Goal: Task Accomplishment & Management: Use online tool/utility

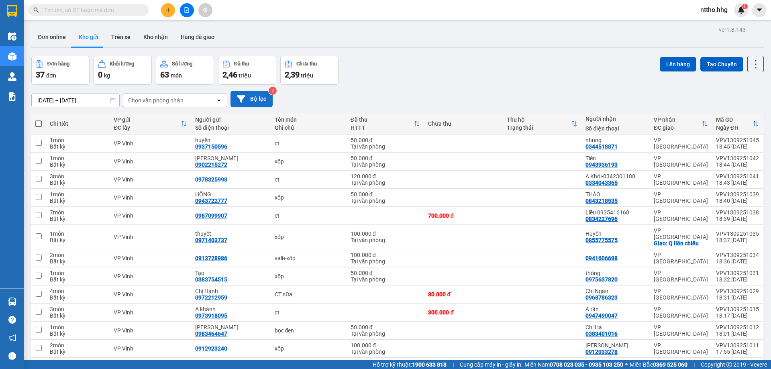
click at [259, 100] on button "Bộ lọc" at bounding box center [252, 99] width 42 height 16
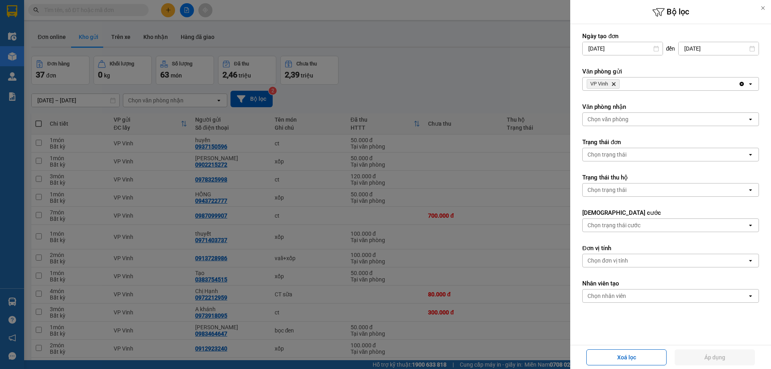
click at [614, 84] on icon "VP Vinh, close by backspace" at bounding box center [614, 84] width 4 height 4
click at [615, 82] on div "Chọn văn phòng" at bounding box center [608, 84] width 41 height 8
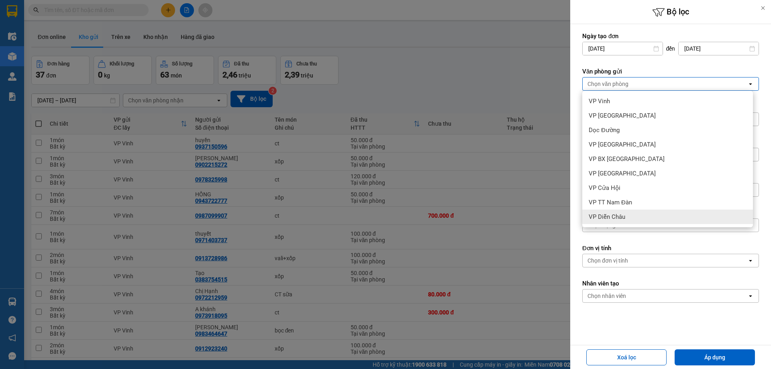
click at [615, 218] on span "VP Diễn Châu" at bounding box center [607, 217] width 37 height 8
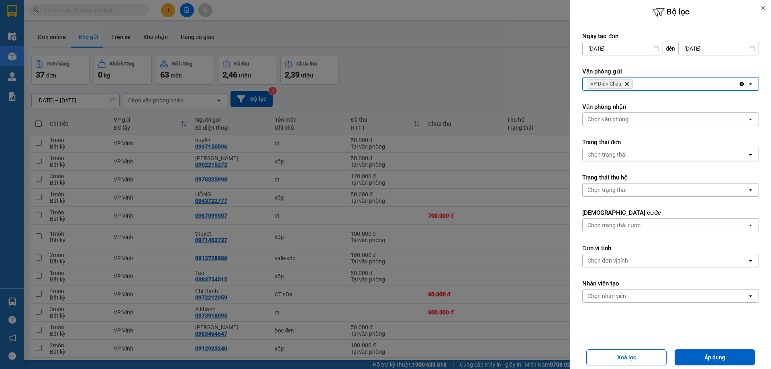
drag, startPoint x: 648, startPoint y: 85, endPoint x: 656, endPoint y: 83, distance: 8.7
click at [651, 86] on div "VP Diễn Châu Delete" at bounding box center [661, 84] width 156 height 13
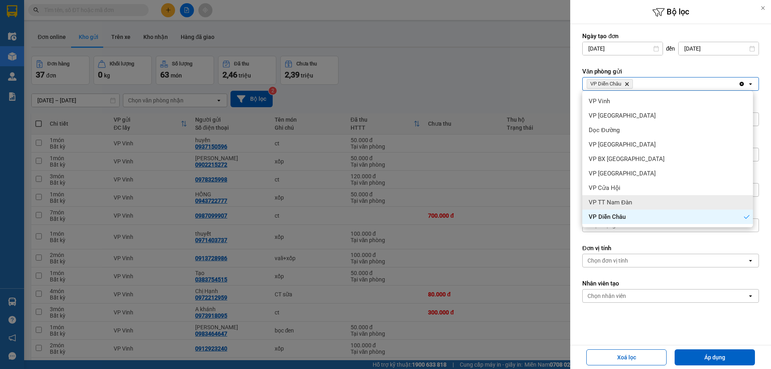
click at [618, 202] on span "VP TT Nam Đàn" at bounding box center [610, 202] width 43 height 8
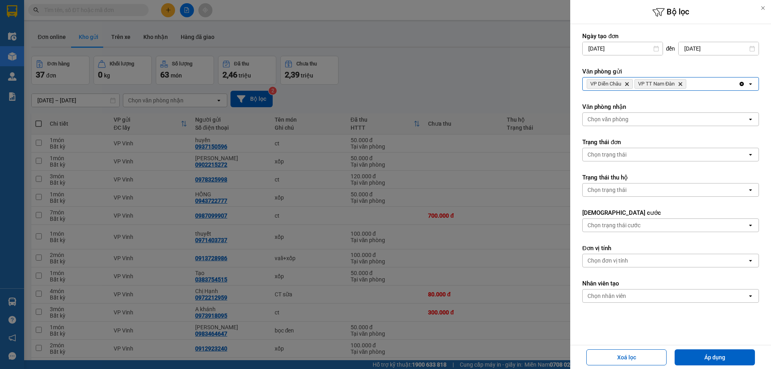
click at [705, 86] on div "VP Diễn Châu Delete VP TT Nam Đàn Delete" at bounding box center [661, 84] width 156 height 13
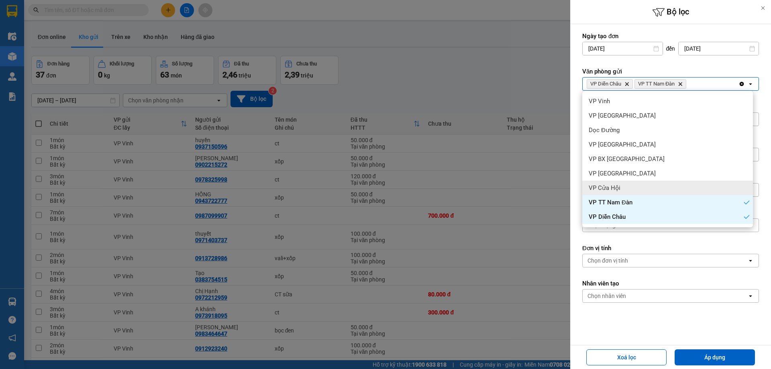
click at [618, 188] on span "VP Cửa Hội" at bounding box center [605, 188] width 32 height 8
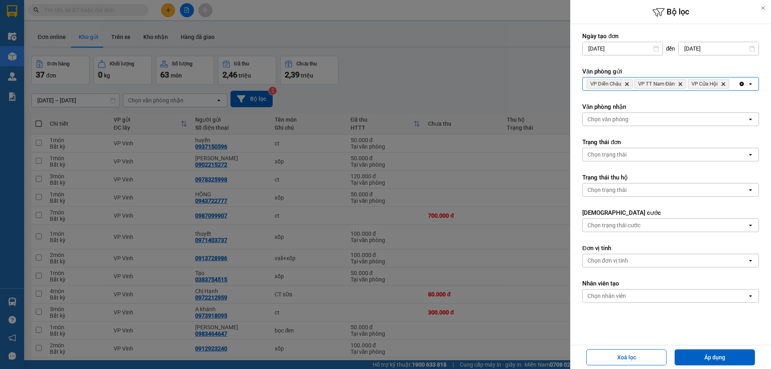
click at [689, 90] on div "VP Diễn Châu Delete VP TT Nam Đàn Delete VP Cửa Hội Delete" at bounding box center [661, 84] width 156 height 13
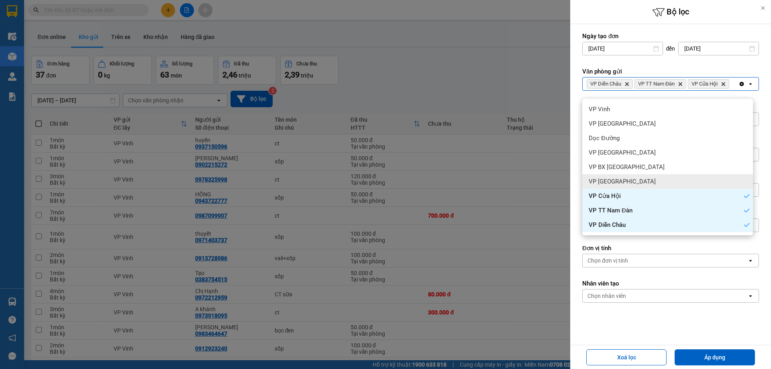
click at [619, 185] on span "VP [GEOGRAPHIC_DATA]" at bounding box center [622, 182] width 67 height 8
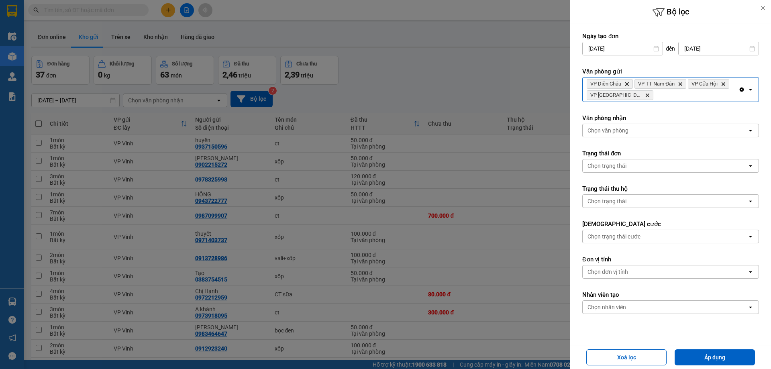
click at [673, 97] on div "VP Diễn Châu Delete VP TT Nam Đàn Delete VP Cửa Hội Delete VP Cầu Yên Xuân Dele…" at bounding box center [661, 90] width 156 height 24
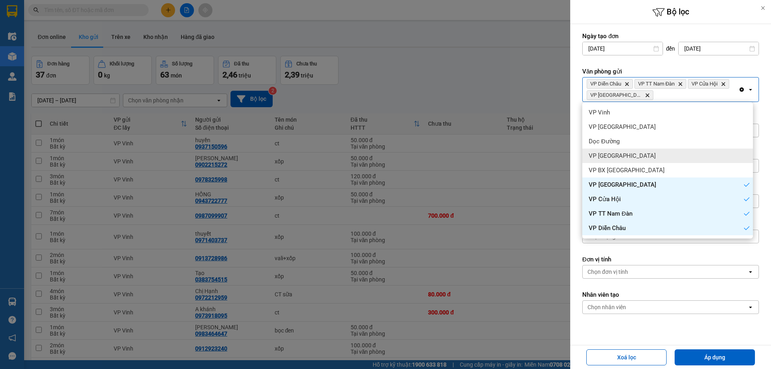
click at [623, 157] on div "VP [GEOGRAPHIC_DATA]" at bounding box center [667, 156] width 171 height 14
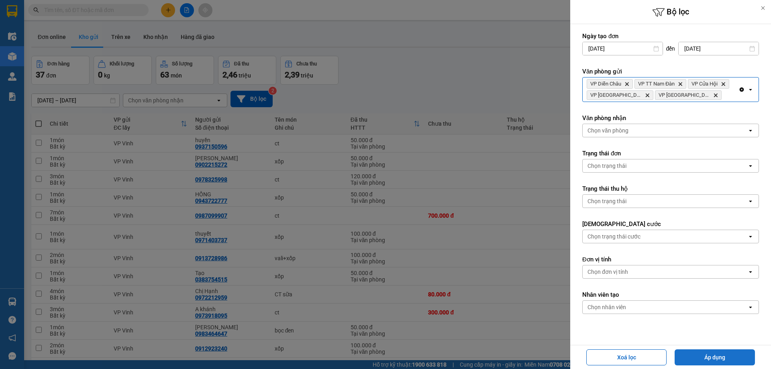
click at [727, 353] on button "Áp dụng" at bounding box center [715, 357] width 80 height 16
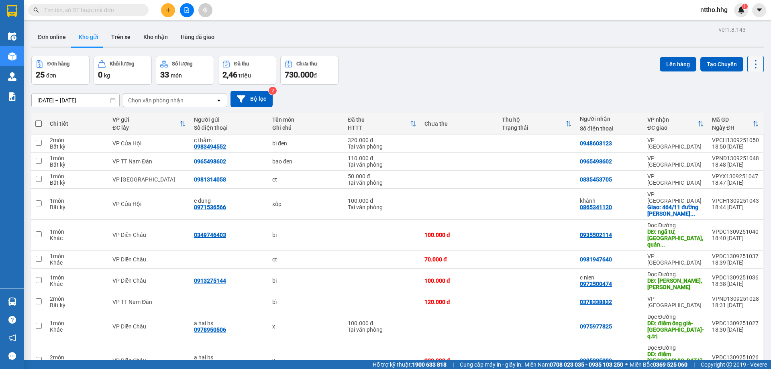
click at [750, 65] on icon at bounding box center [755, 64] width 11 height 11
click at [718, 116] on icon "Menu" at bounding box center [718, 115] width 8 height 8
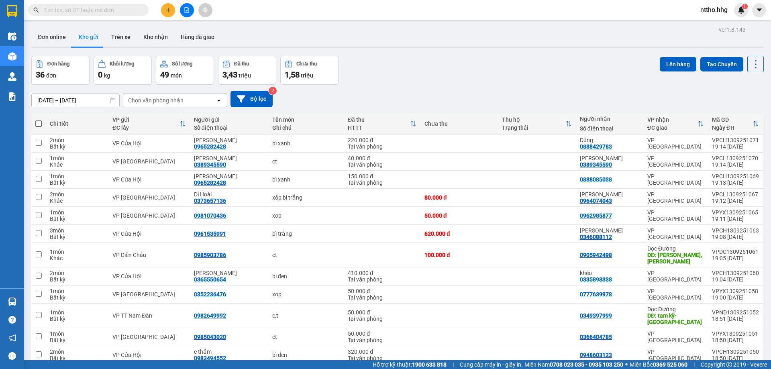
click at [175, 102] on div "Chọn văn phòng nhận" at bounding box center [155, 100] width 55 height 8
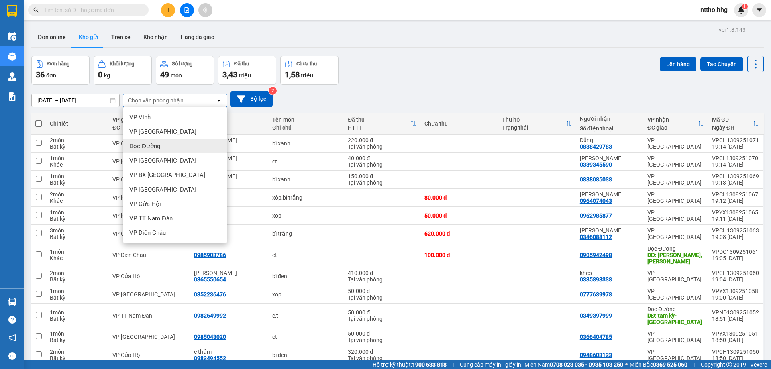
click at [152, 145] on span "Dọc Đường" at bounding box center [144, 146] width 31 height 8
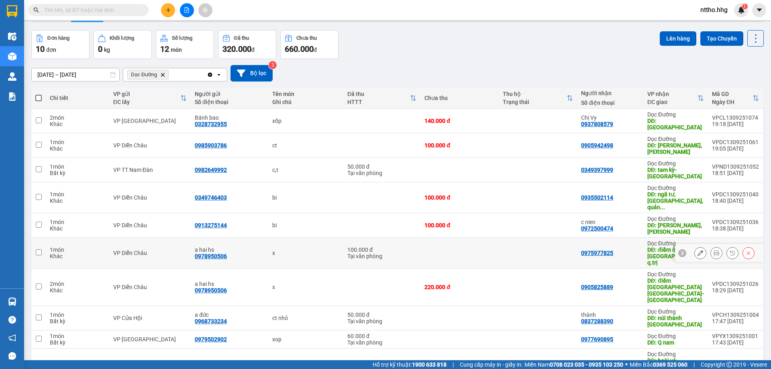
scroll to position [39, 0]
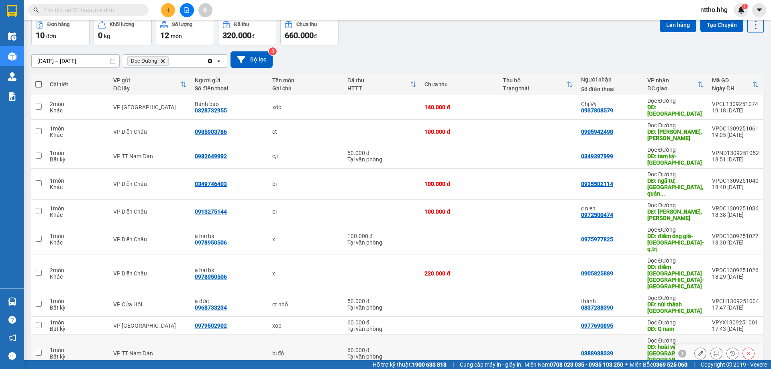
click at [467, 335] on td at bounding box center [460, 353] width 78 height 37
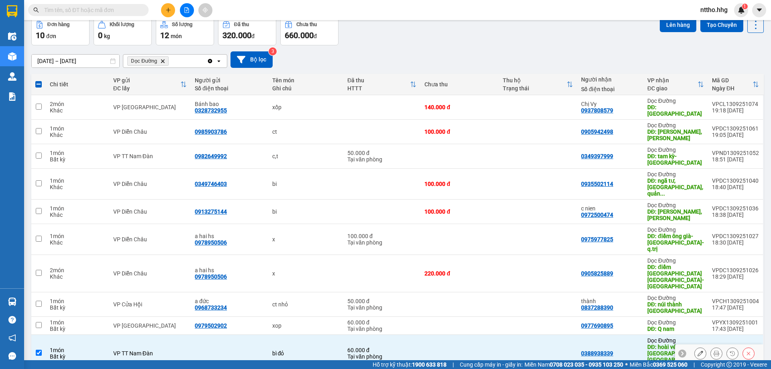
click at [447, 335] on td at bounding box center [460, 353] width 78 height 37
checkbox input "false"
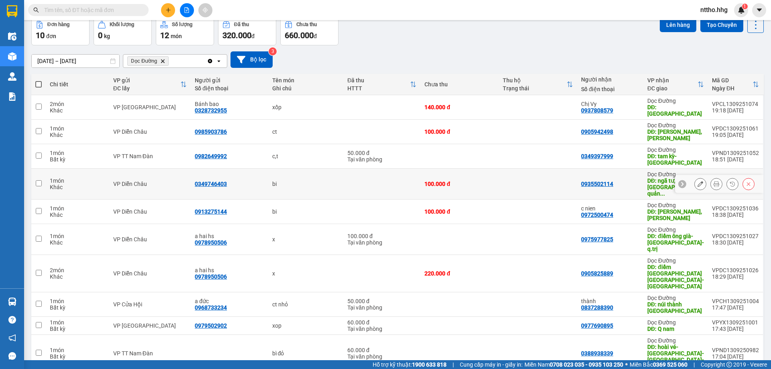
click at [698, 177] on button at bounding box center [700, 184] width 11 height 14
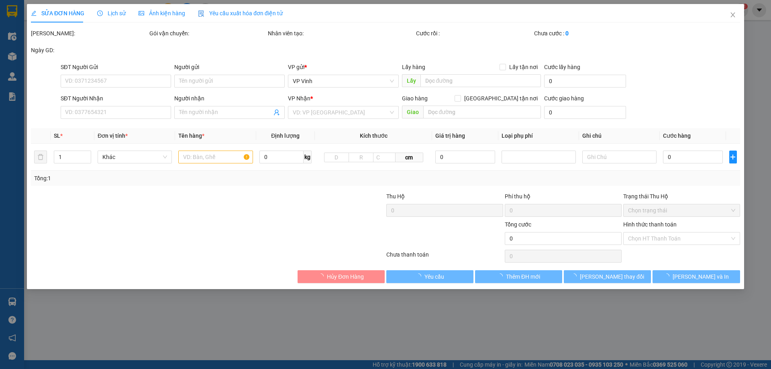
type input "0349746403"
type input "0935502114"
type input "ngã tư, TT Thăng Bình, quảng nam"
type input "100.000"
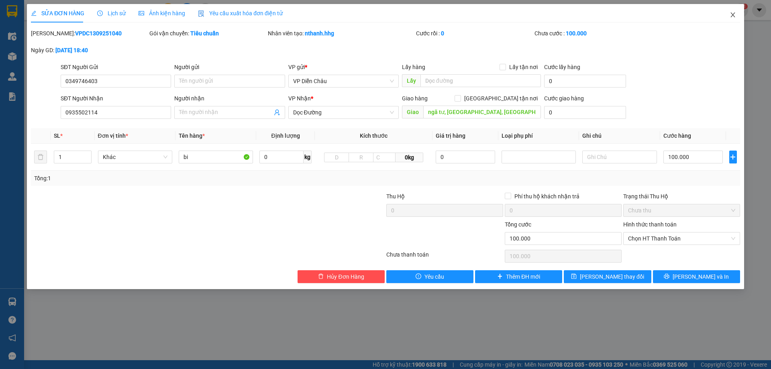
click at [727, 15] on span "Close" at bounding box center [733, 15] width 22 height 22
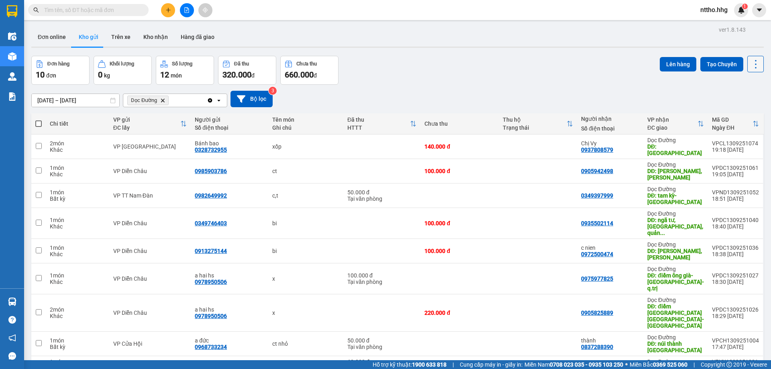
click at [750, 63] on icon at bounding box center [755, 64] width 11 height 11
drag, startPoint x: 722, startPoint y: 111, endPoint x: 693, endPoint y: 112, distance: 29.4
click at [721, 111] on div "Menu" at bounding box center [717, 115] width 12 height 8
click at [164, 100] on icon "Delete" at bounding box center [162, 100] width 5 height 5
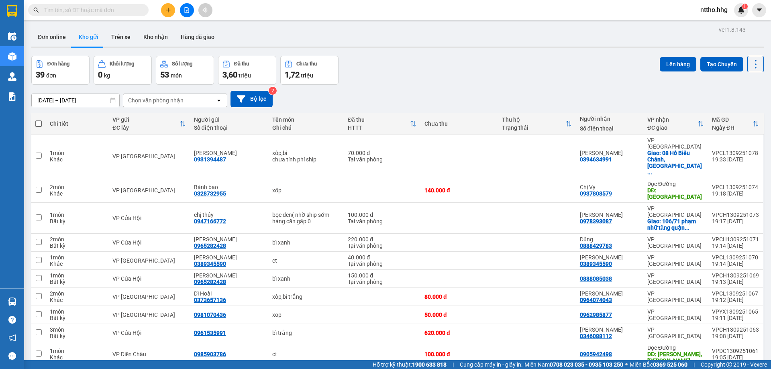
click at [163, 102] on div "Chọn văn phòng nhận" at bounding box center [155, 100] width 55 height 8
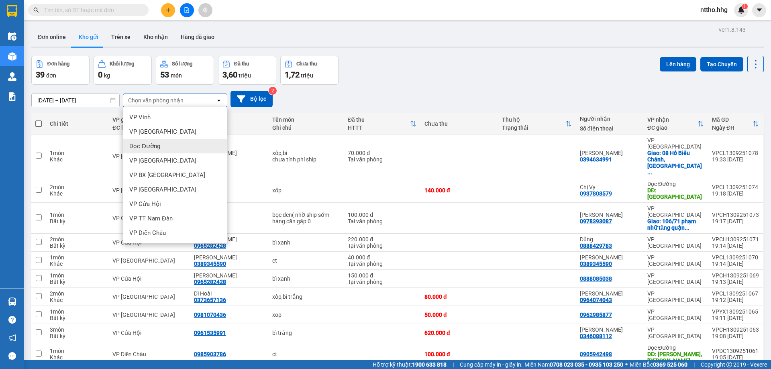
click at [166, 146] on div "Dọc Đường" at bounding box center [175, 146] width 104 height 14
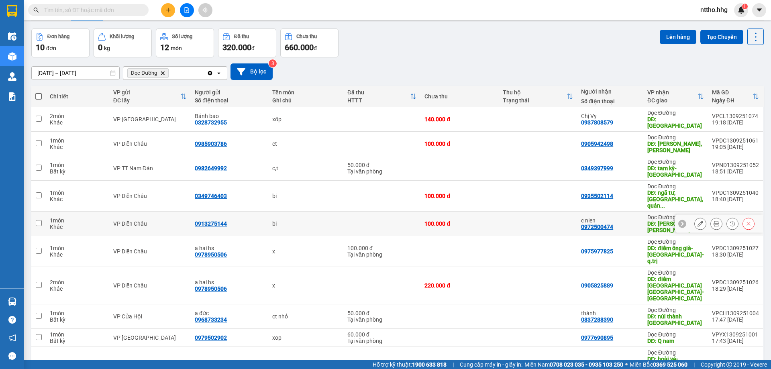
scroll to position [39, 0]
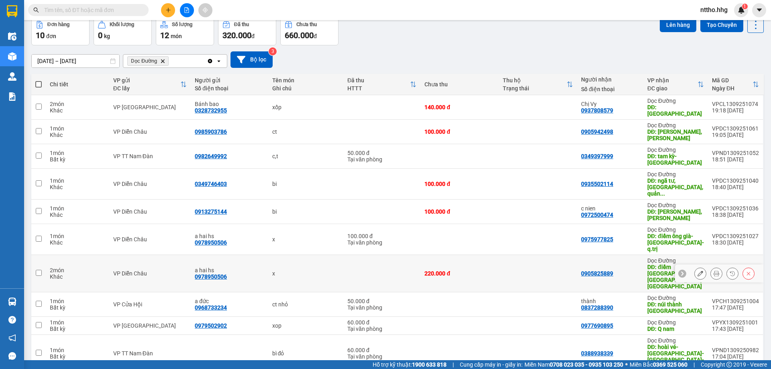
click at [643, 255] on td "0905825889" at bounding box center [610, 273] width 66 height 37
checkbox input "true"
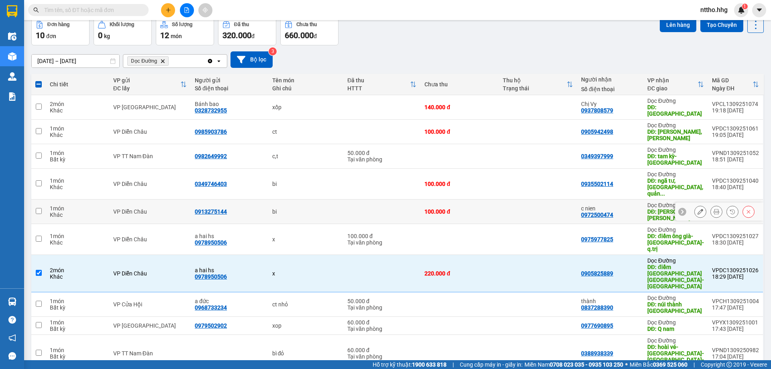
click at [635, 206] on td "c nien 0972500474" at bounding box center [610, 212] width 66 height 25
checkbox input "true"
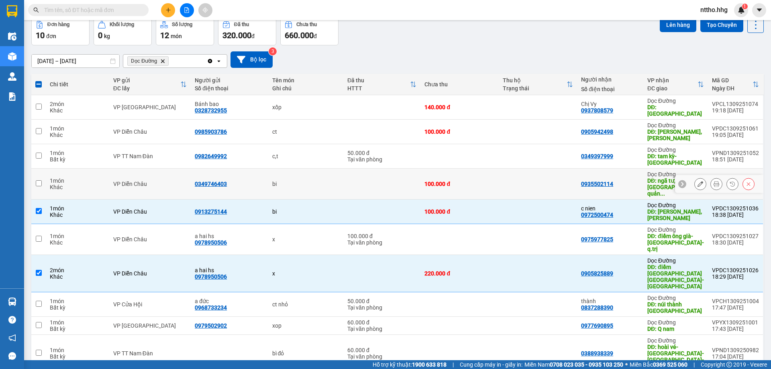
click at [632, 181] on div "0935502114" at bounding box center [610, 184] width 58 height 6
checkbox input "true"
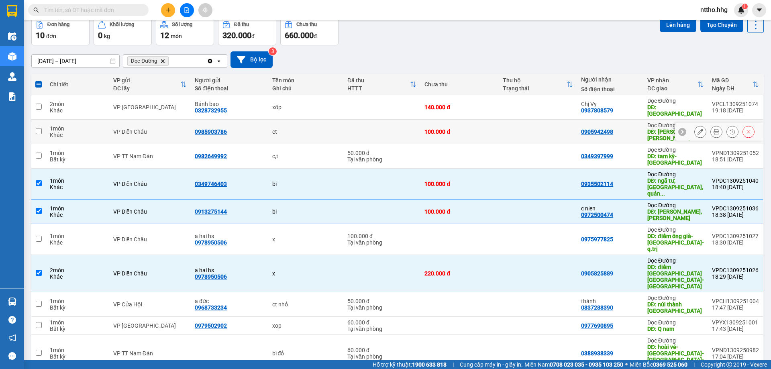
click at [631, 129] on div "0905942498" at bounding box center [610, 132] width 58 height 6
checkbox input "true"
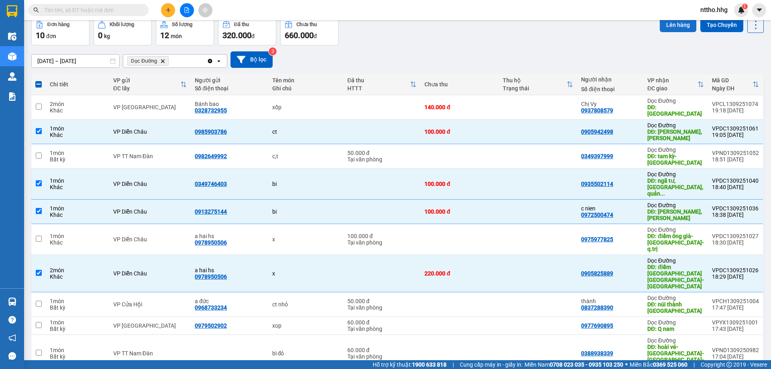
click at [672, 26] on button "Lên hàng" at bounding box center [678, 25] width 37 height 14
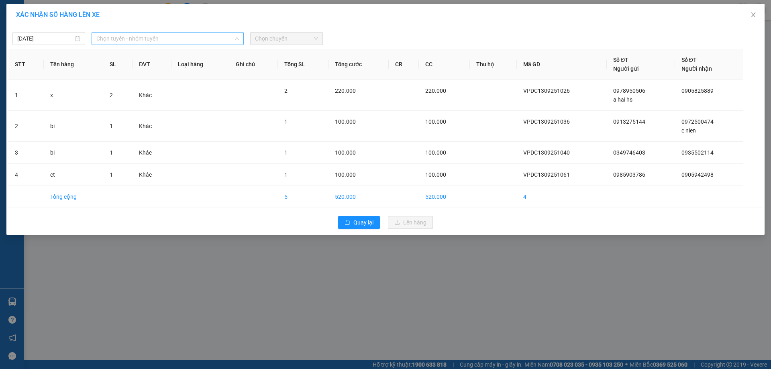
click at [202, 35] on span "Chọn tuyến - nhóm tuyến" at bounding box center [167, 39] width 143 height 12
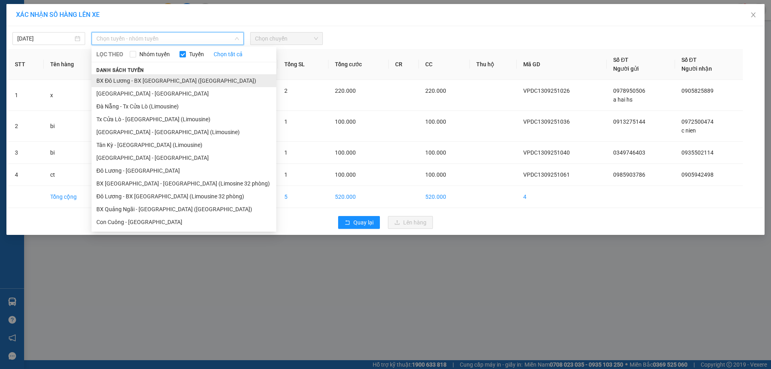
click at [111, 79] on li "BX Đô Lương - BX [GEOGRAPHIC_DATA] ([GEOGRAPHIC_DATA])" at bounding box center [184, 80] width 185 height 13
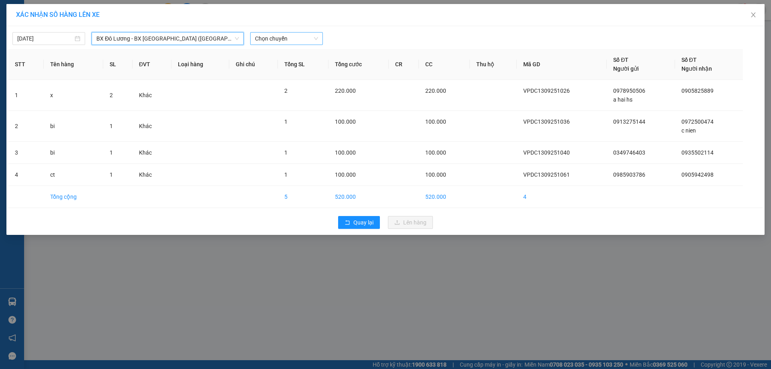
click at [284, 38] on span "Chọn chuyến" at bounding box center [286, 39] width 63 height 12
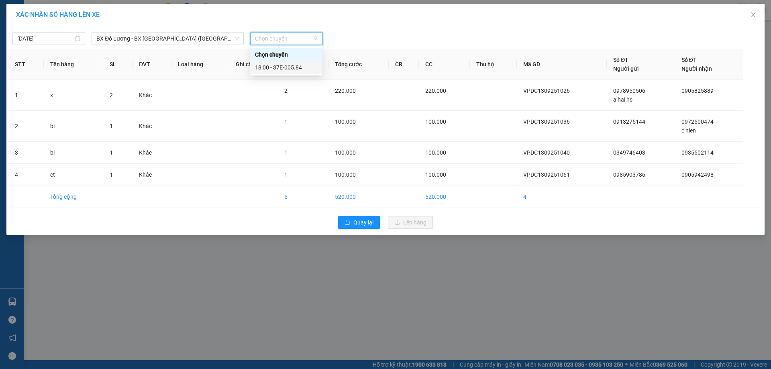
click at [288, 65] on div "18:00 - 37E-005.84" at bounding box center [286, 67] width 63 height 9
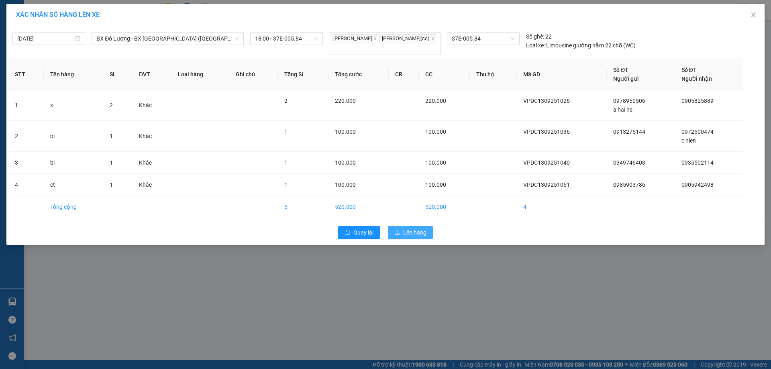
click at [429, 238] on button "Lên hàng" at bounding box center [410, 232] width 45 height 13
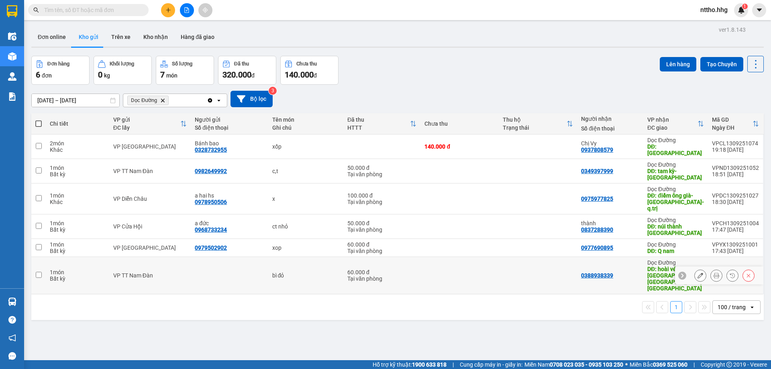
click at [426, 262] on td at bounding box center [460, 275] width 78 height 37
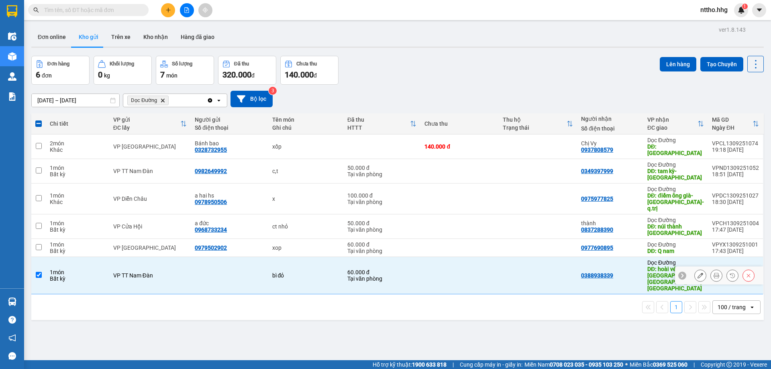
click at [483, 257] on td at bounding box center [460, 275] width 78 height 37
checkbox input "false"
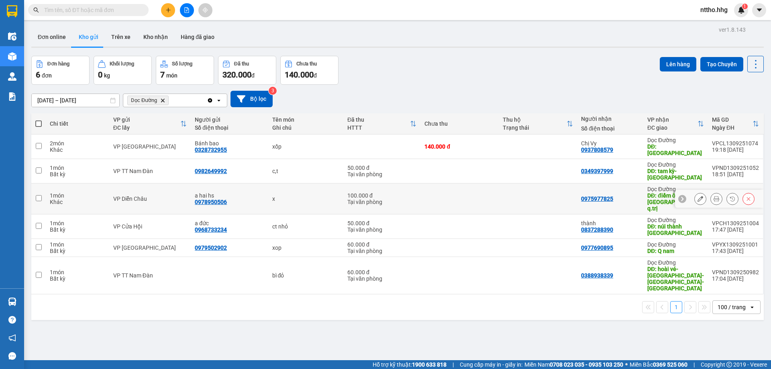
click at [495, 192] on td at bounding box center [460, 199] width 78 height 31
checkbox input "true"
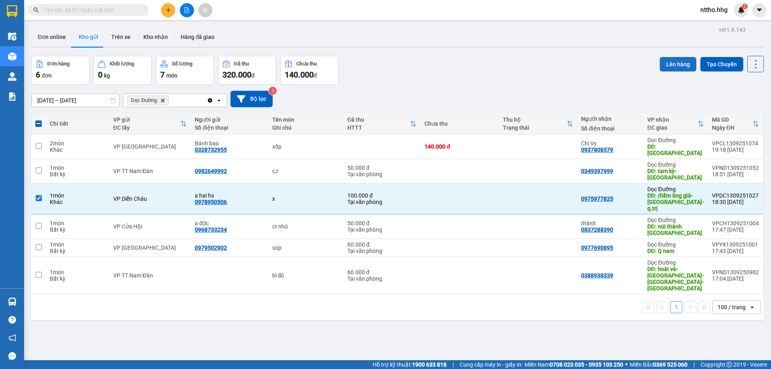
click at [675, 61] on button "Lên hàng" at bounding box center [678, 64] width 37 height 14
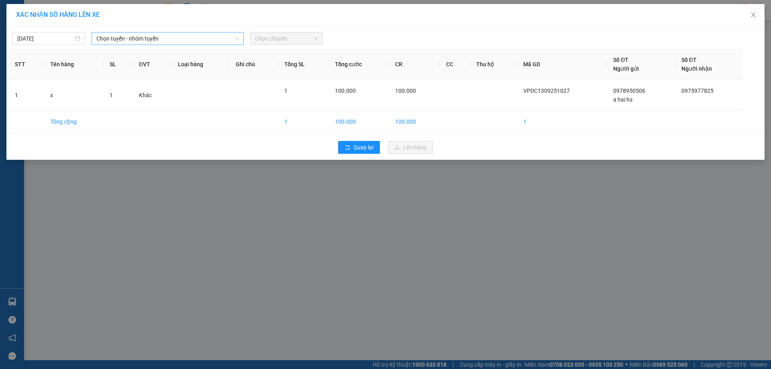
click at [178, 35] on span "Chọn tuyến - nhóm tuyến" at bounding box center [167, 39] width 143 height 12
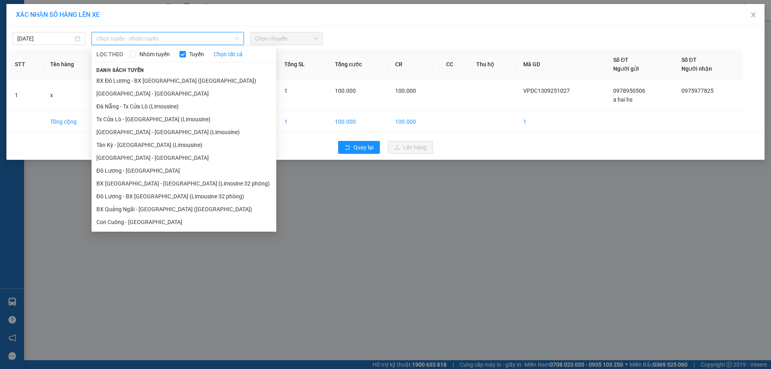
click at [161, 79] on li "BX Đô Lương - BX [GEOGRAPHIC_DATA] ([GEOGRAPHIC_DATA])" at bounding box center [184, 80] width 185 height 13
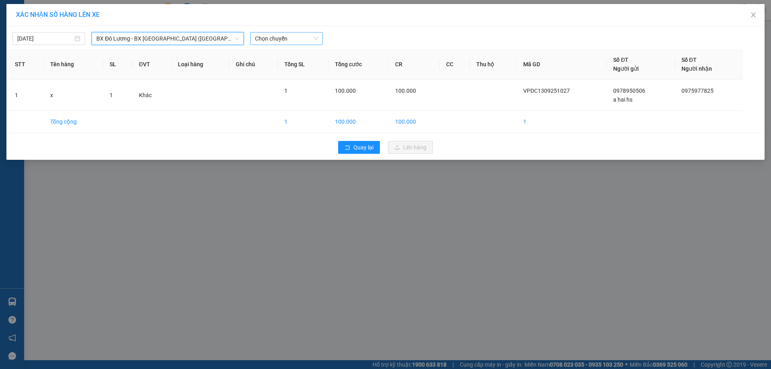
click at [306, 39] on span "Chọn chuyến" at bounding box center [286, 39] width 63 height 12
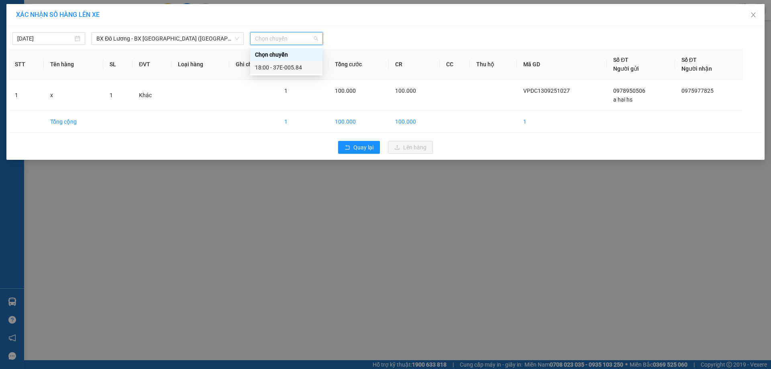
click at [303, 69] on div "18:00 - 37E-005.84" at bounding box center [286, 67] width 63 height 9
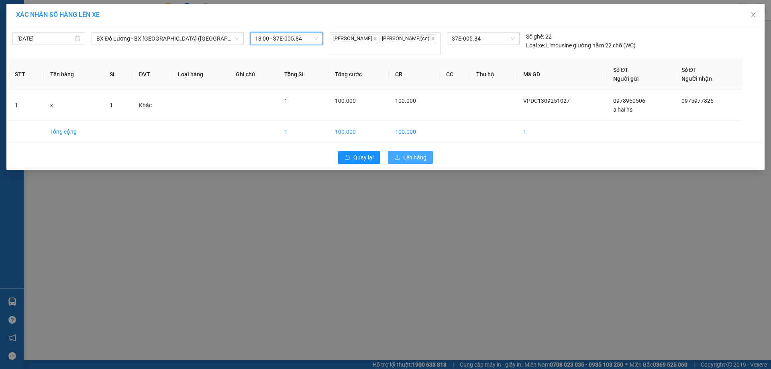
click at [403, 161] on button "Lên hàng" at bounding box center [410, 157] width 45 height 13
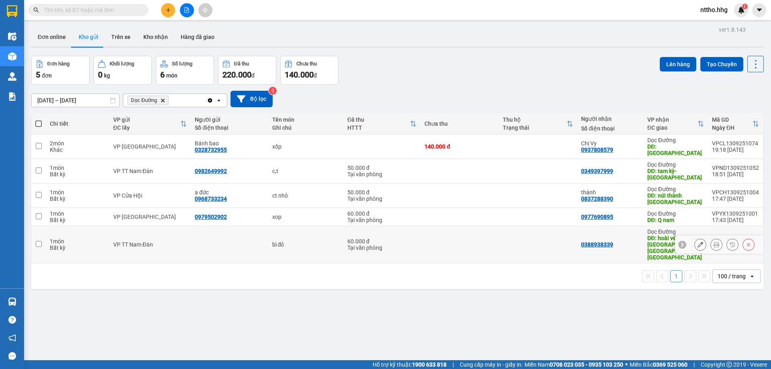
click at [552, 226] on td at bounding box center [538, 244] width 78 height 37
checkbox input "true"
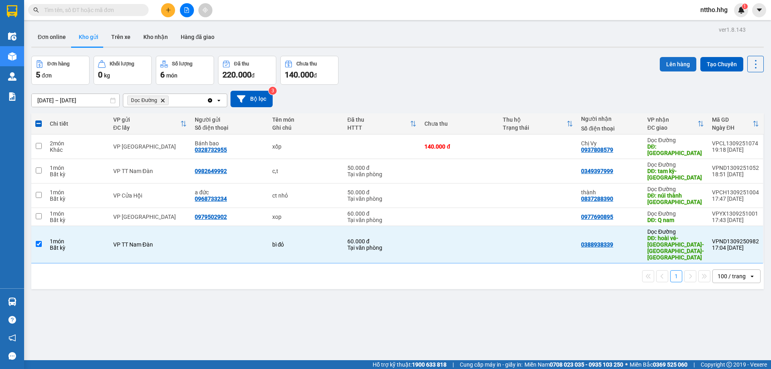
click at [676, 61] on button "Lên hàng" at bounding box center [678, 64] width 37 height 14
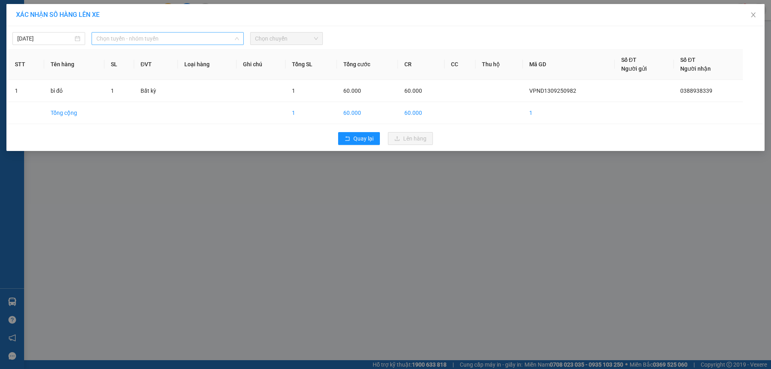
click at [201, 39] on span "Chọn tuyến - nhóm tuyến" at bounding box center [167, 39] width 143 height 12
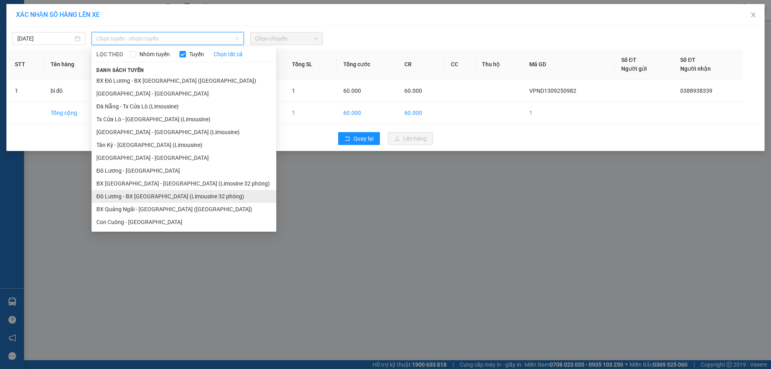
click at [154, 201] on li "Đô Lương - BX [GEOGRAPHIC_DATA] (Limousine 32 phòng)" at bounding box center [184, 196] width 185 height 13
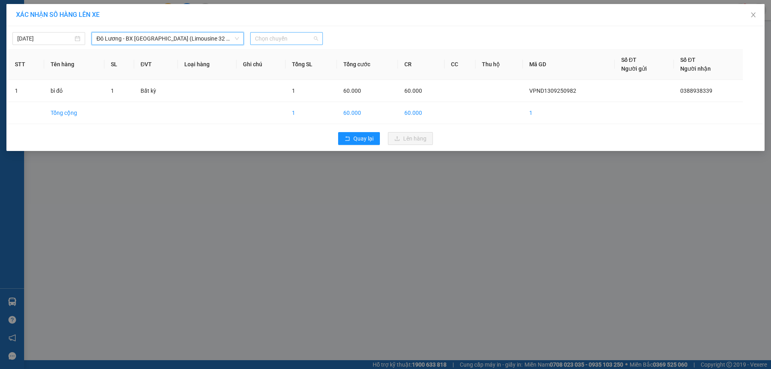
click at [282, 39] on span "Chọn chuyến" at bounding box center [286, 39] width 63 height 12
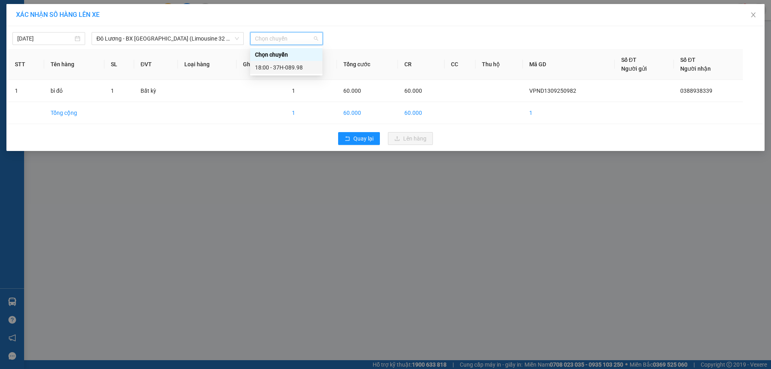
click at [295, 68] on div "18:00 - 37H-089.98" at bounding box center [286, 67] width 63 height 9
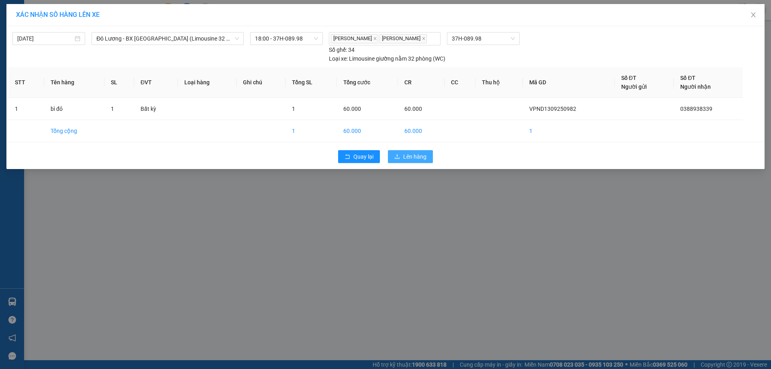
click at [413, 161] on span "Lên hàng" at bounding box center [414, 156] width 23 height 9
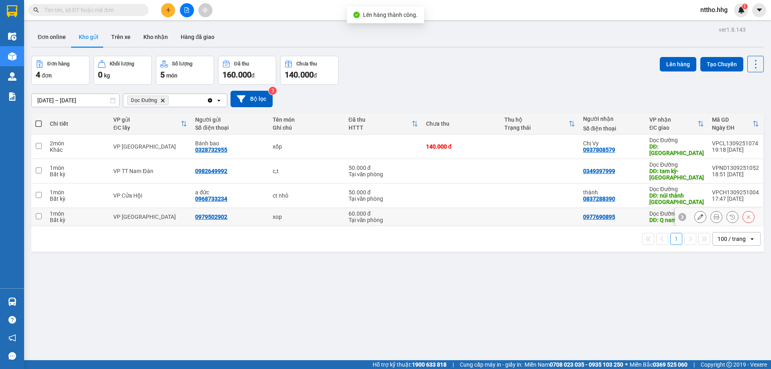
click at [533, 218] on td at bounding box center [540, 217] width 78 height 18
checkbox input "true"
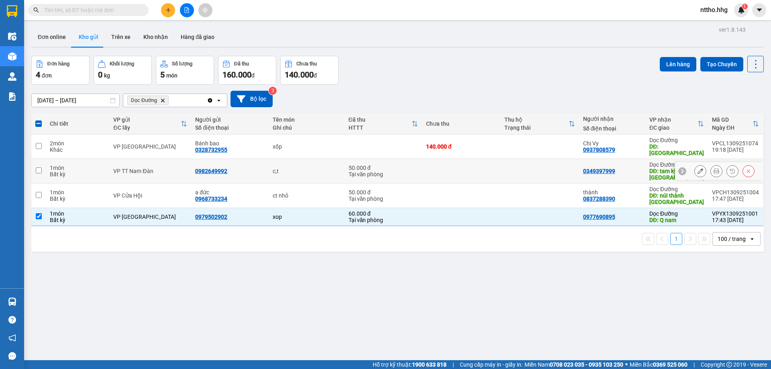
click at [543, 170] on td at bounding box center [540, 171] width 78 height 25
checkbox input "true"
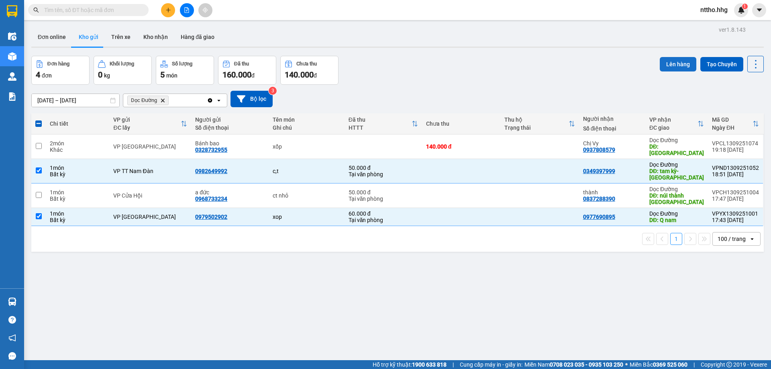
click at [666, 60] on button "Lên hàng" at bounding box center [678, 64] width 37 height 14
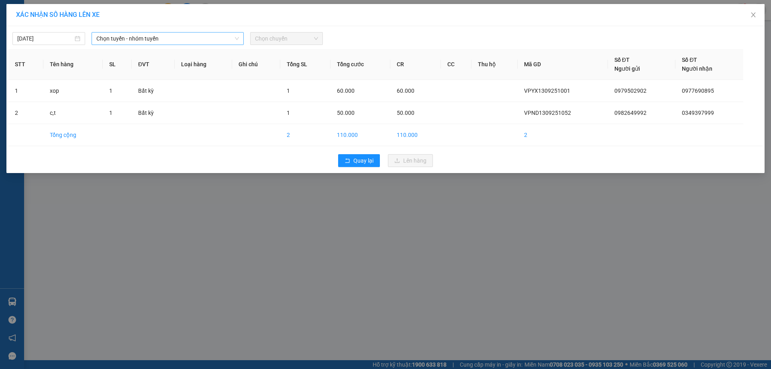
click at [197, 41] on span "Chọn tuyến - nhóm tuyến" at bounding box center [167, 39] width 143 height 12
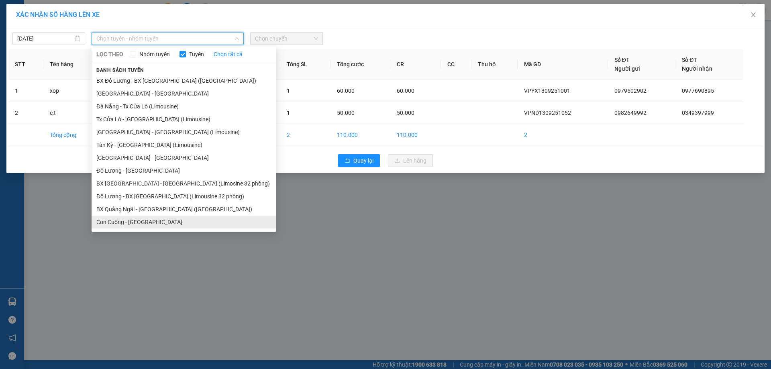
click at [152, 219] on li "Con Cuông - [GEOGRAPHIC_DATA]" at bounding box center [184, 222] width 185 height 13
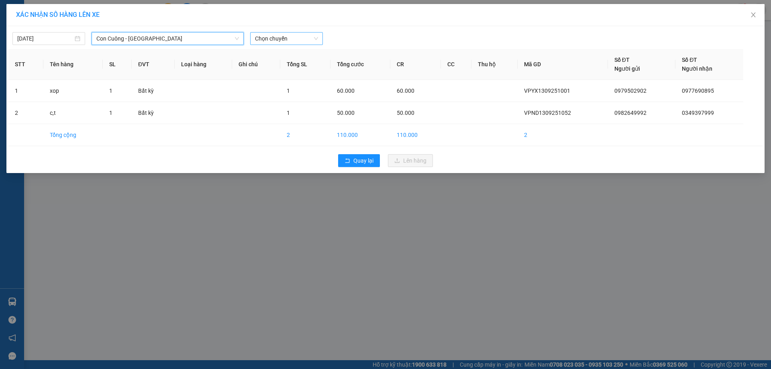
click at [285, 36] on span "Chọn chuyến" at bounding box center [286, 39] width 63 height 12
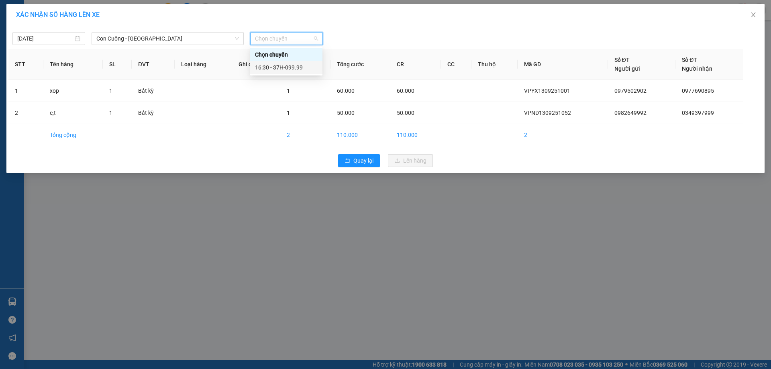
drag, startPoint x: 275, startPoint y: 63, endPoint x: 350, endPoint y: 64, distance: 75.1
click at [275, 63] on div "16:30 - 37H-099.99" at bounding box center [286, 67] width 72 height 13
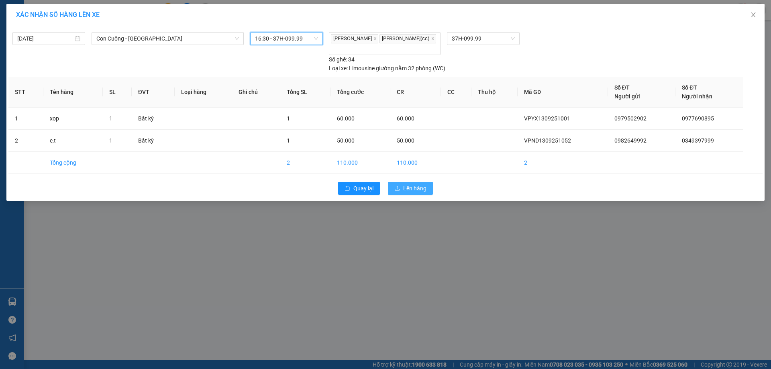
click at [399, 186] on icon "upload" at bounding box center [397, 189] width 6 height 6
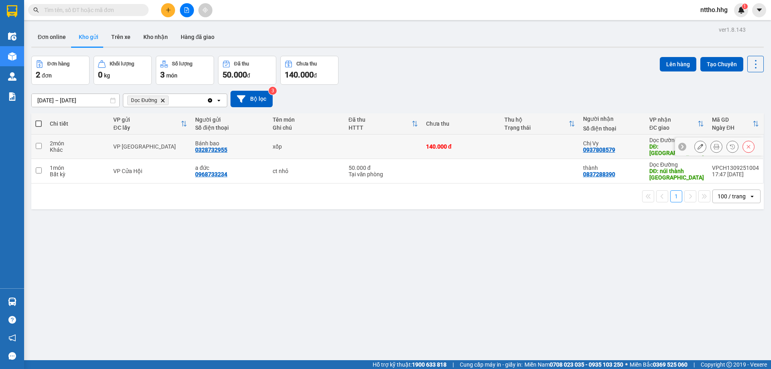
click at [282, 143] on div "xốp" at bounding box center [306, 146] width 67 height 6
checkbox input "true"
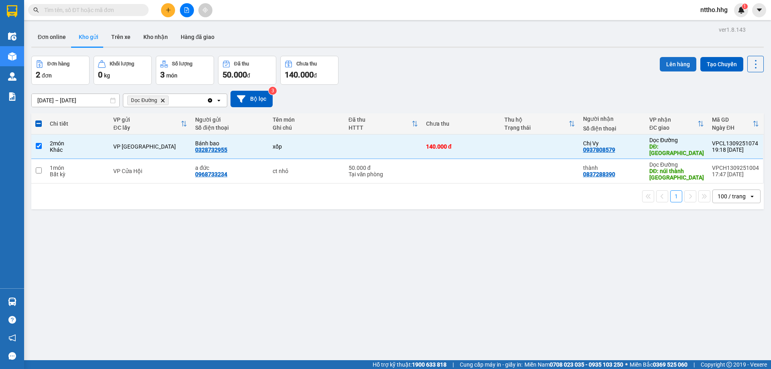
click at [681, 62] on button "Lên hàng" at bounding box center [678, 64] width 37 height 14
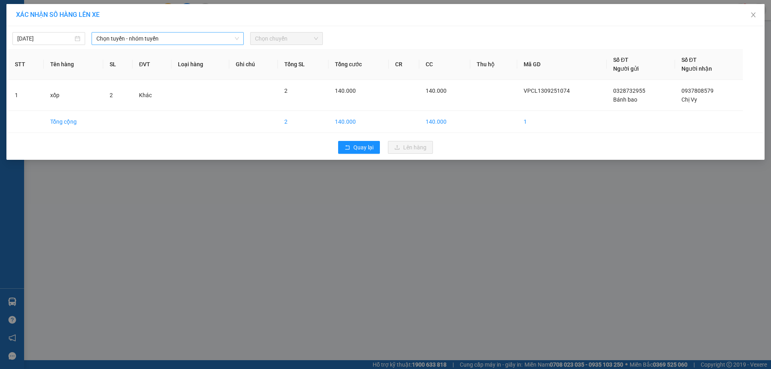
click at [182, 35] on span "Chọn tuyến - nhóm tuyến" at bounding box center [167, 39] width 143 height 12
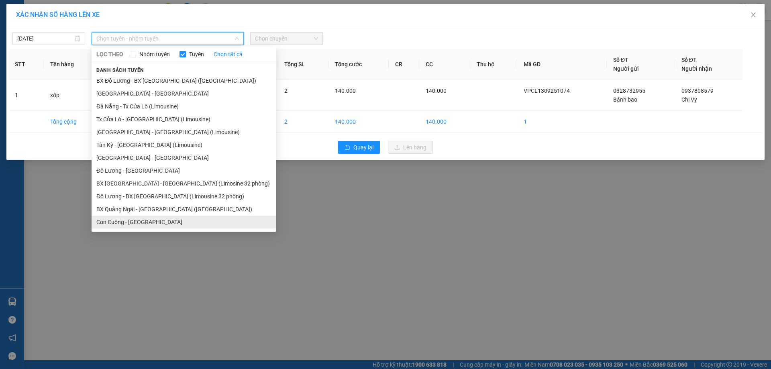
click at [137, 222] on li "Con Cuông - [GEOGRAPHIC_DATA]" at bounding box center [184, 222] width 185 height 13
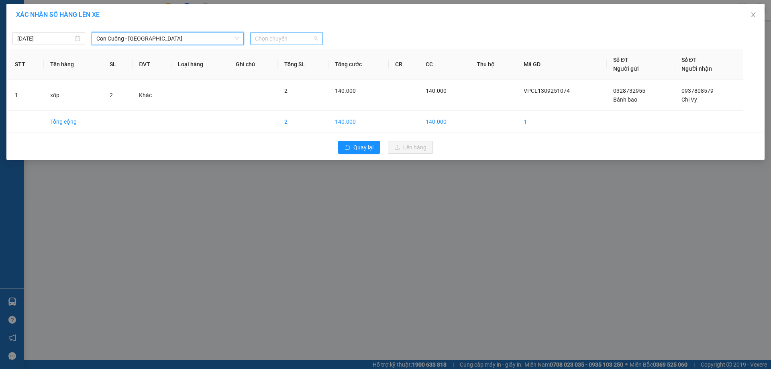
click at [296, 41] on span "Chọn chuyến" at bounding box center [286, 39] width 63 height 12
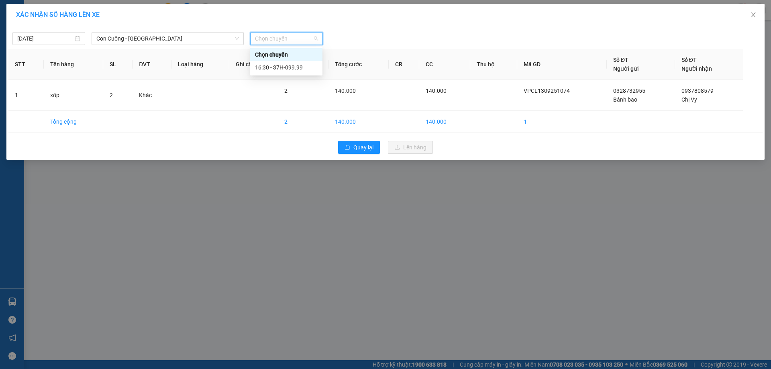
click at [290, 67] on div "16:30 - 37H-099.99" at bounding box center [286, 67] width 63 height 9
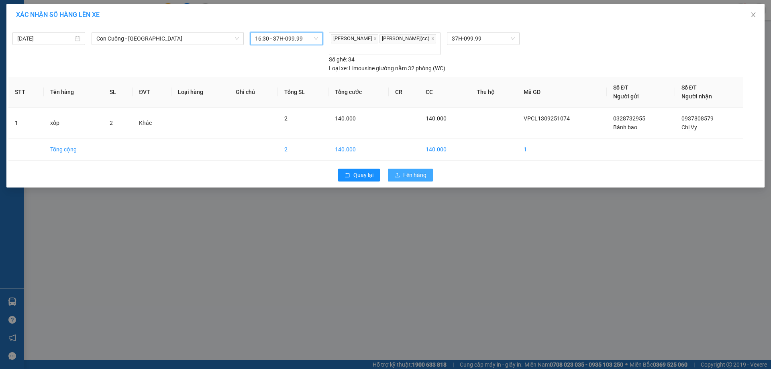
drag, startPoint x: 403, startPoint y: 166, endPoint x: 407, endPoint y: 157, distance: 9.9
click at [403, 169] on button "Lên hàng" at bounding box center [410, 175] width 45 height 13
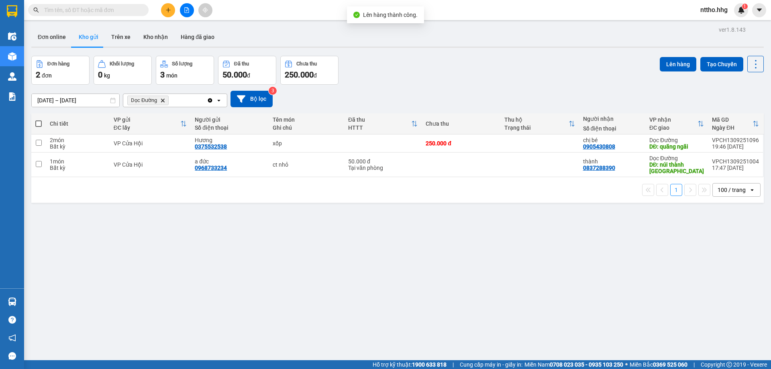
click at [186, 8] on icon "file-add" at bounding box center [187, 10] width 4 height 6
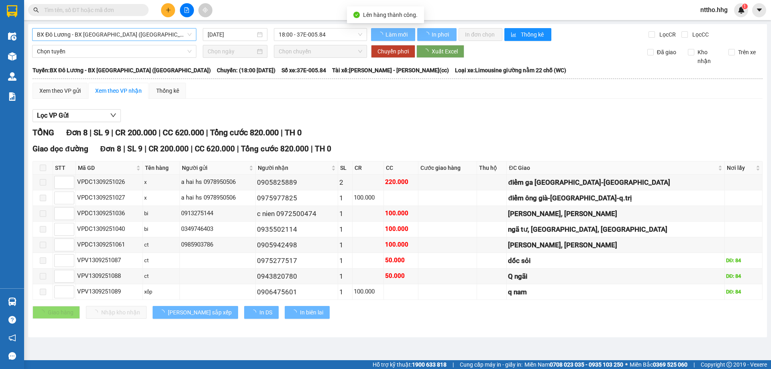
drag, startPoint x: 126, startPoint y: 35, endPoint x: 133, endPoint y: 34, distance: 7.7
click at [126, 35] on span "BX Đô Lương - BX [GEOGRAPHIC_DATA] ([GEOGRAPHIC_DATA])" at bounding box center [114, 35] width 155 height 12
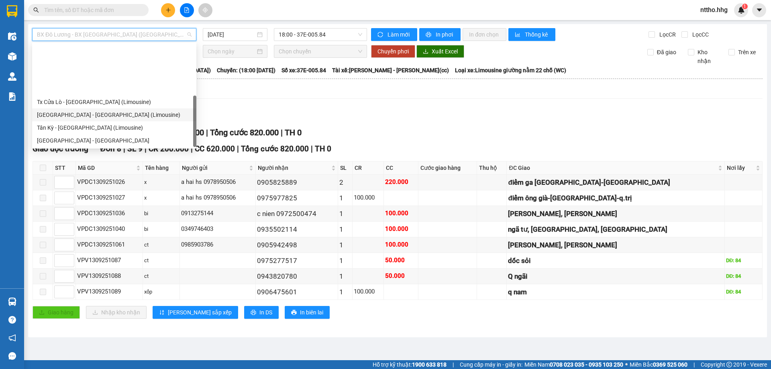
scroll to position [64, 0]
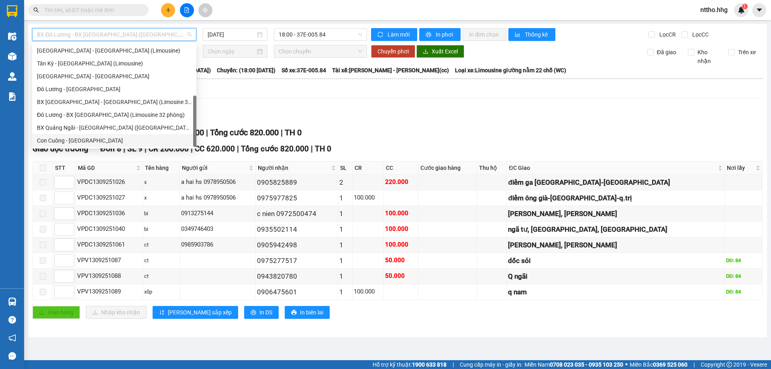
drag, startPoint x: 65, startPoint y: 141, endPoint x: 71, endPoint y: 141, distance: 6.4
click at [65, 141] on div "Con Cuông - [GEOGRAPHIC_DATA]" at bounding box center [114, 140] width 155 height 9
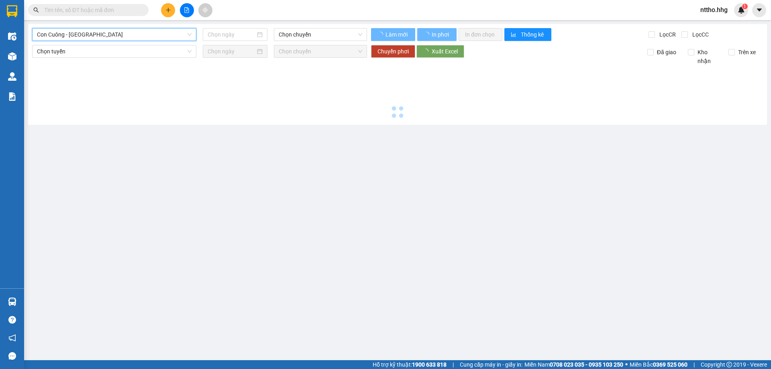
type input "[DATE]"
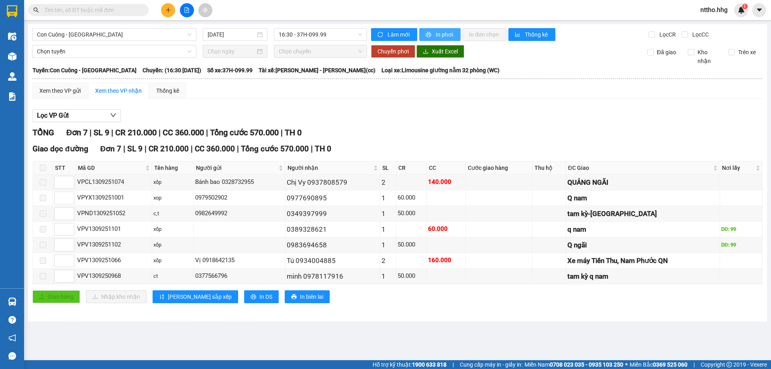
click at [449, 34] on span "In phơi" at bounding box center [445, 34] width 18 height 9
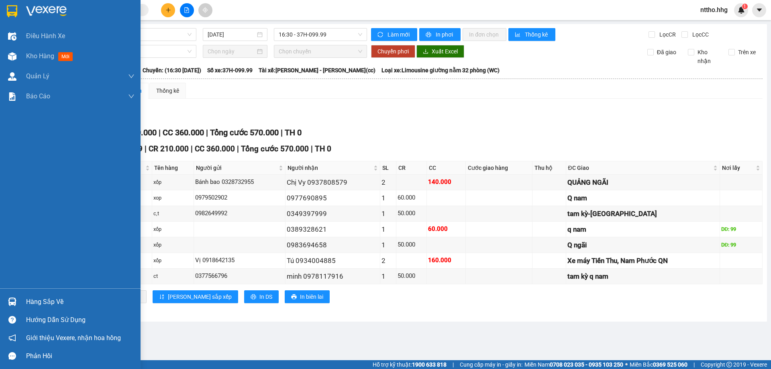
click at [17, 14] on img at bounding box center [12, 11] width 10 height 12
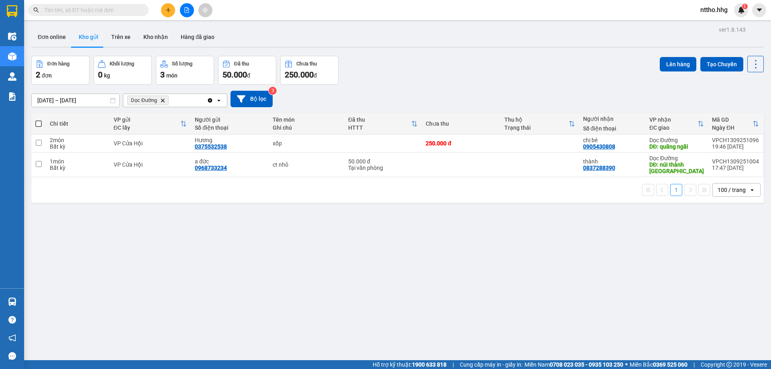
click at [37, 121] on span at bounding box center [38, 124] width 6 height 6
click at [39, 120] on input "checkbox" at bounding box center [39, 120] width 0 height 0
checkbox input "true"
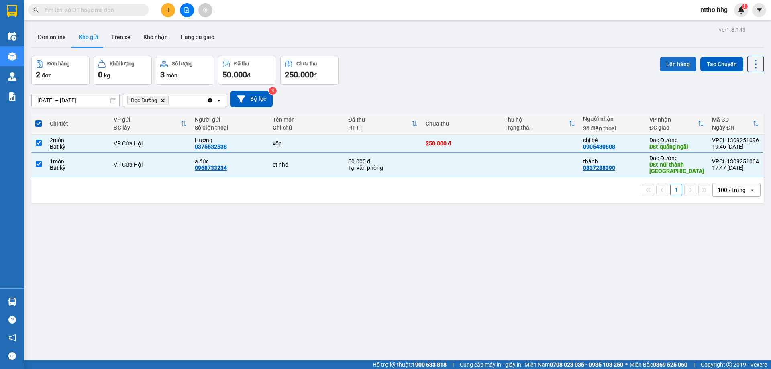
drag, startPoint x: 676, startPoint y: 65, endPoint x: 670, endPoint y: 65, distance: 5.7
click at [673, 65] on button "Lên hàng" at bounding box center [678, 64] width 37 height 14
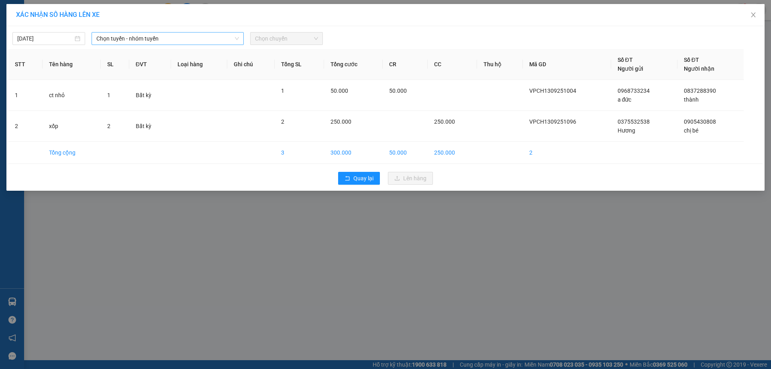
drag, startPoint x: 185, startPoint y: 34, endPoint x: 191, endPoint y: 35, distance: 6.2
click at [186, 33] on span "Chọn tuyến - nhóm tuyến" at bounding box center [167, 39] width 143 height 12
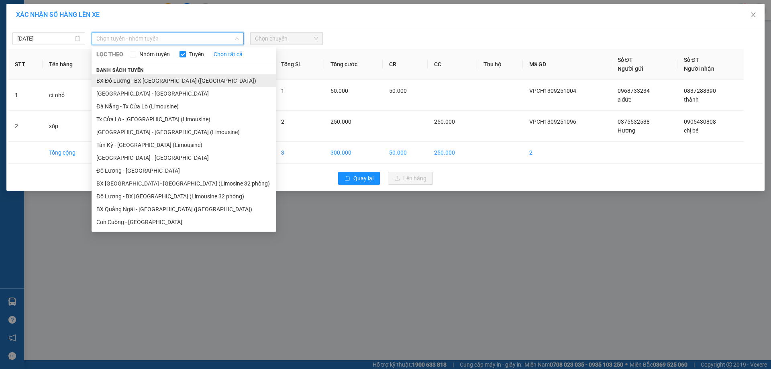
click at [156, 84] on li "BX Đô Lương - BX [GEOGRAPHIC_DATA] ([GEOGRAPHIC_DATA])" at bounding box center [184, 80] width 185 height 13
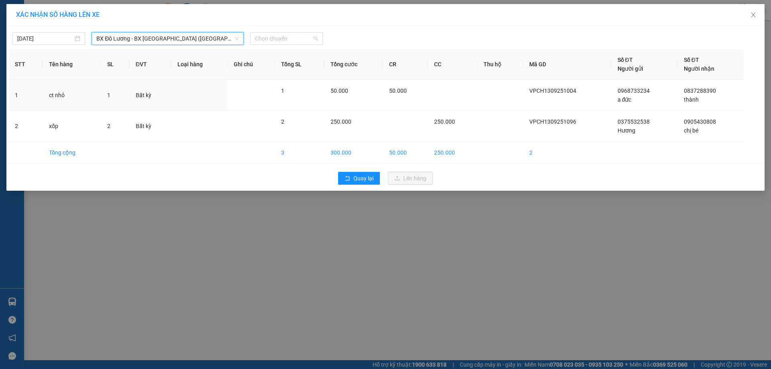
drag, startPoint x: 284, startPoint y: 34, endPoint x: 330, endPoint y: 42, distance: 46.0
click at [287, 34] on span "Chọn chuyến" at bounding box center [286, 39] width 63 height 12
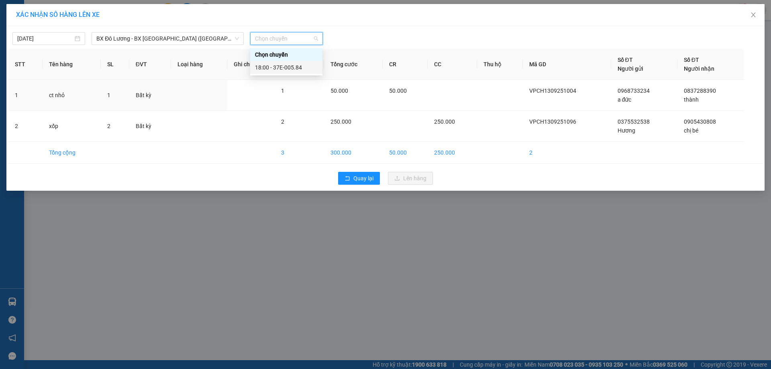
click at [292, 69] on div "18:00 - 37E-005.84" at bounding box center [286, 67] width 63 height 9
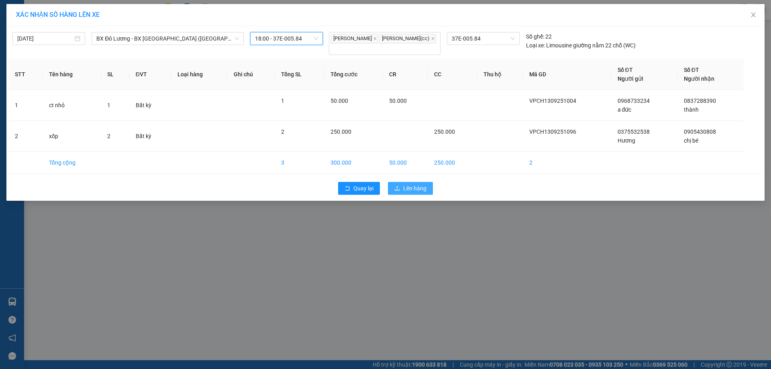
click at [414, 193] on span "Lên hàng" at bounding box center [414, 188] width 23 height 9
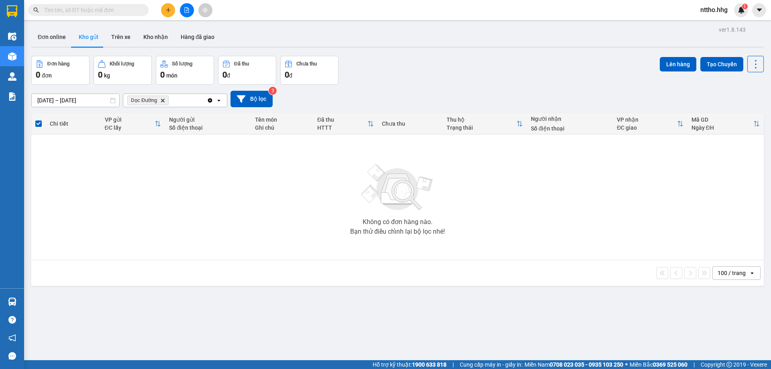
click at [161, 100] on icon "Delete" at bounding box center [162, 100] width 5 height 5
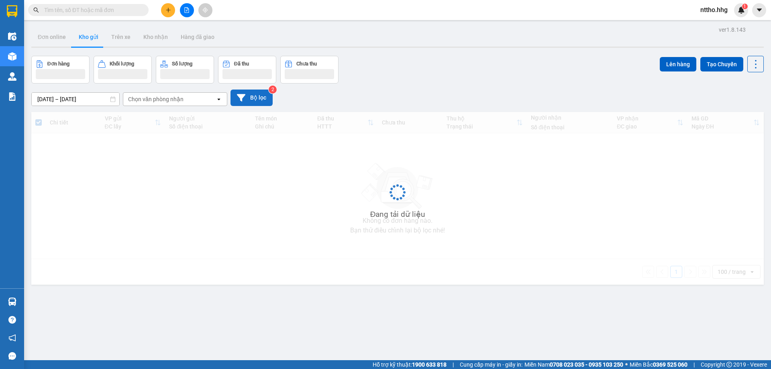
click at [248, 102] on button "Bộ lọc" at bounding box center [252, 98] width 42 height 16
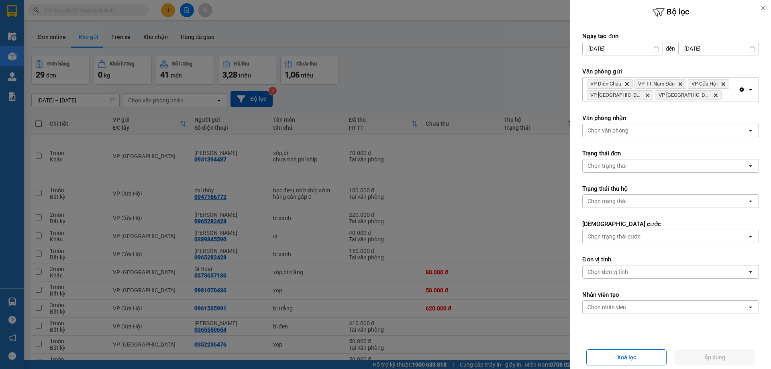
click at [705, 98] on div "VP Diễn Châu Delete VP TT Nam Đàn Delete VP Cửa Hội Delete VP Cầu Yên Xuân Dele…" at bounding box center [661, 90] width 156 height 24
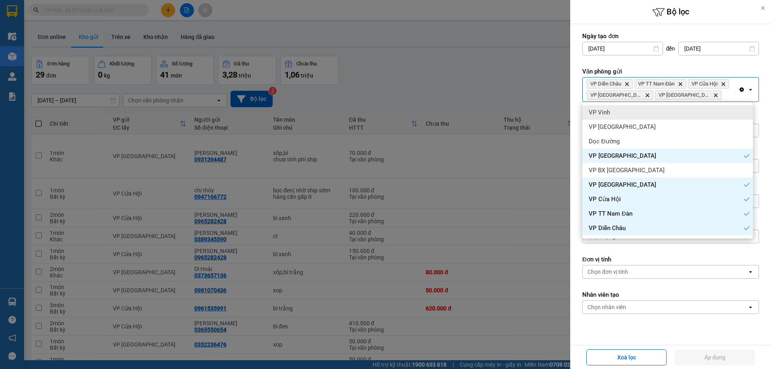
drag, startPoint x: 617, startPoint y: 113, endPoint x: 623, endPoint y: 114, distance: 6.4
click at [616, 113] on div "VP Vinh" at bounding box center [667, 112] width 171 height 14
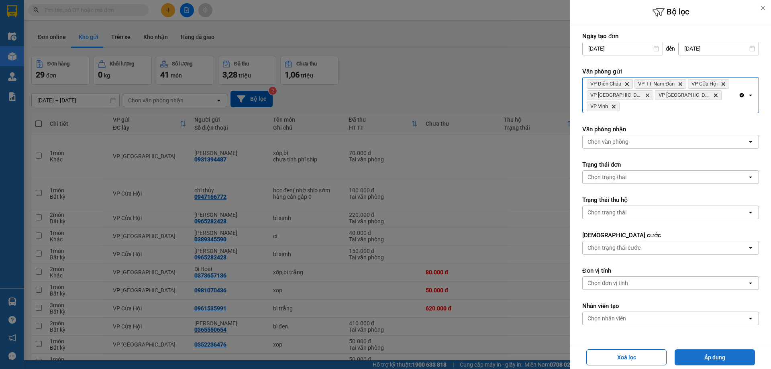
click at [715, 356] on button "Áp dụng" at bounding box center [715, 357] width 80 height 16
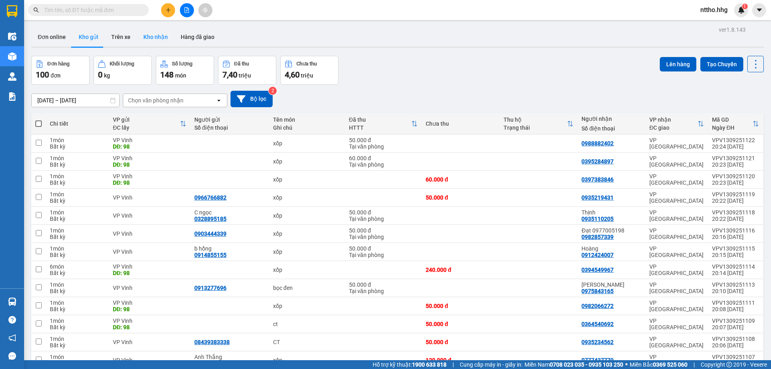
click at [150, 43] on button "Kho nhận" at bounding box center [155, 36] width 37 height 19
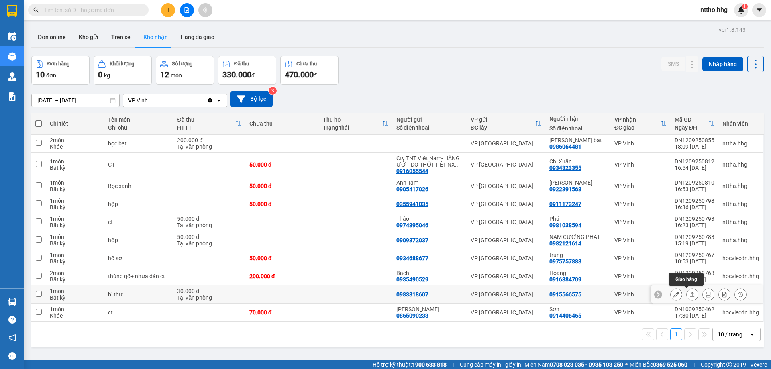
click at [690, 293] on button at bounding box center [692, 295] width 11 height 14
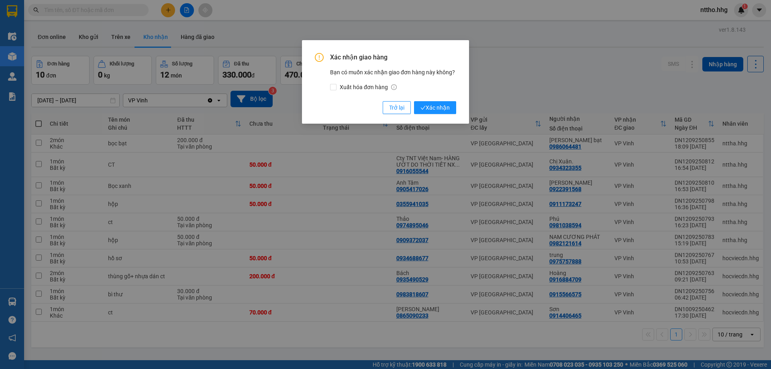
click at [435, 100] on div "Xác nhận giao hàng Bạn có muốn xác nhận giao đơn hàng này không? Xuất hóa đơn h…" at bounding box center [385, 83] width 141 height 61
click at [439, 106] on span "Xác nhận" at bounding box center [435, 107] width 29 height 9
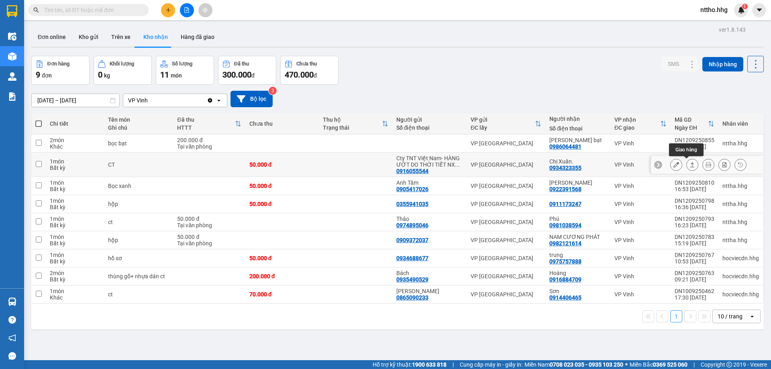
click at [690, 166] on icon at bounding box center [693, 165] width 6 height 6
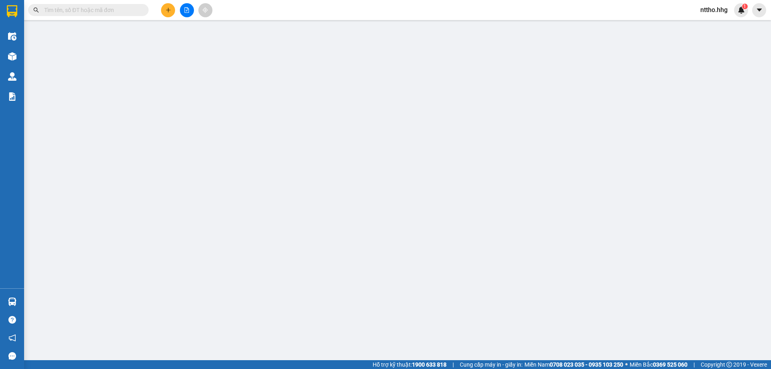
type input "0916055544"
type input "Cty TNT Việt Nam- HÀNG ƯỚT DO THỜI TIẾT NX KO CHỊU TN"
type input "0934323355"
type input "Chị Xuân."
type input "50.000"
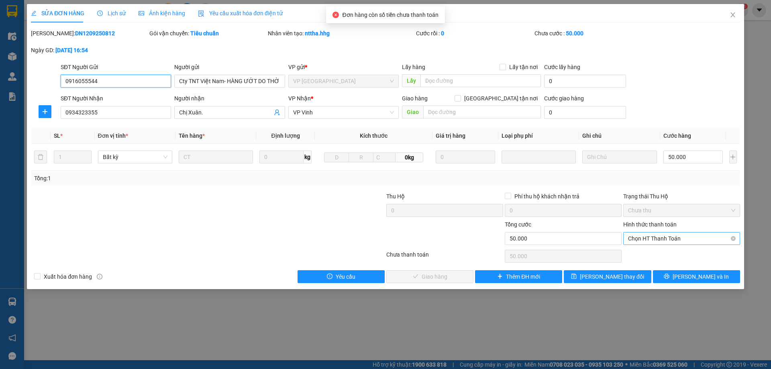
click at [675, 240] on span "Chọn HT Thanh Toán" at bounding box center [681, 239] width 107 height 12
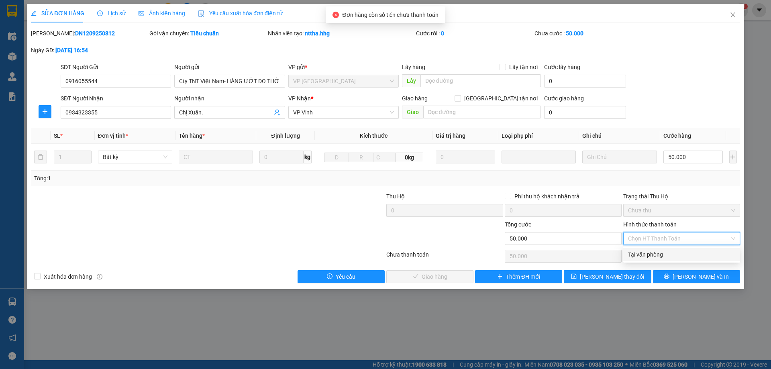
click at [660, 251] on div "Tại văn phòng" at bounding box center [681, 254] width 107 height 9
type input "0"
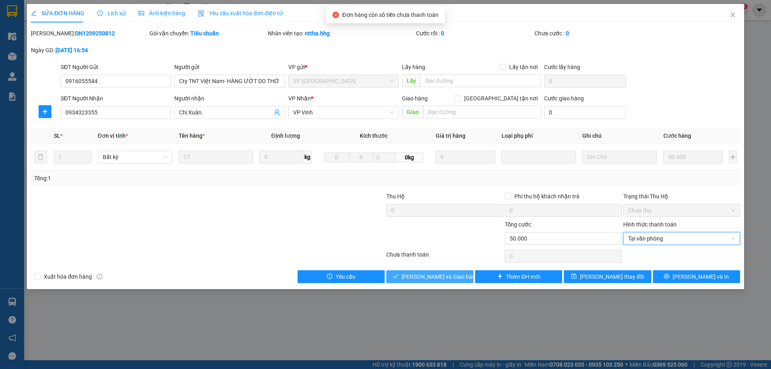
click at [440, 274] on span "Lưu và Giao hàng" at bounding box center [440, 276] width 77 height 9
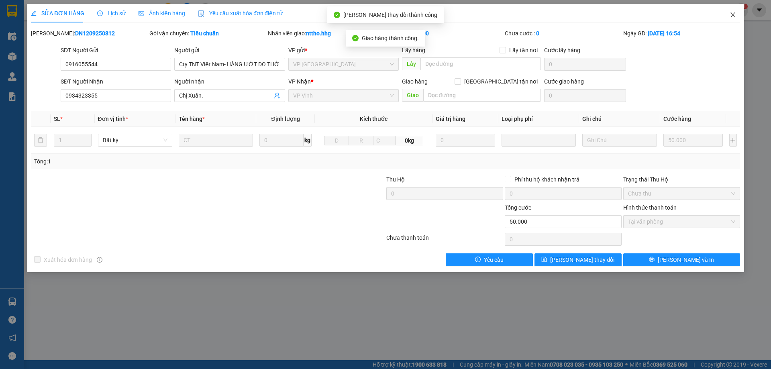
click at [734, 15] on icon "close" at bounding box center [733, 15] width 6 height 6
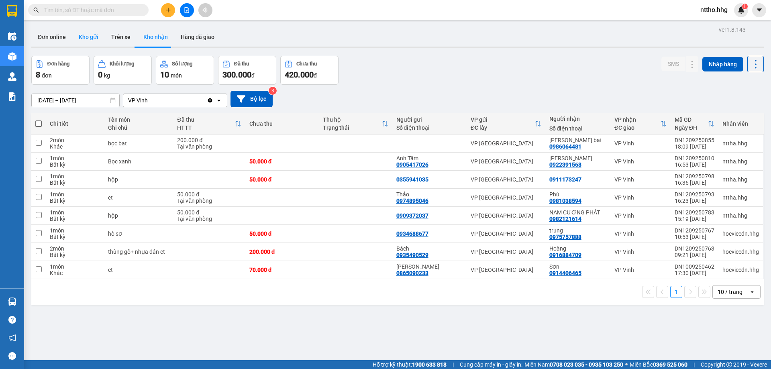
click at [95, 36] on button "Kho gửi" at bounding box center [88, 36] width 33 height 19
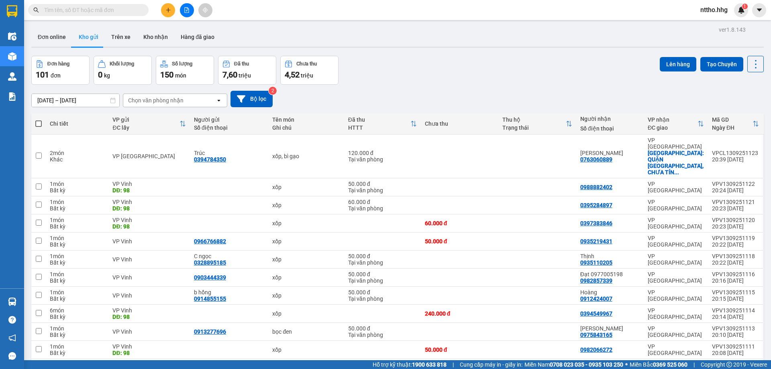
click at [38, 123] on span at bounding box center [38, 124] width 6 height 6
click at [39, 120] on input "checkbox" at bounding box center [39, 120] width 0 height 0
checkbox input "true"
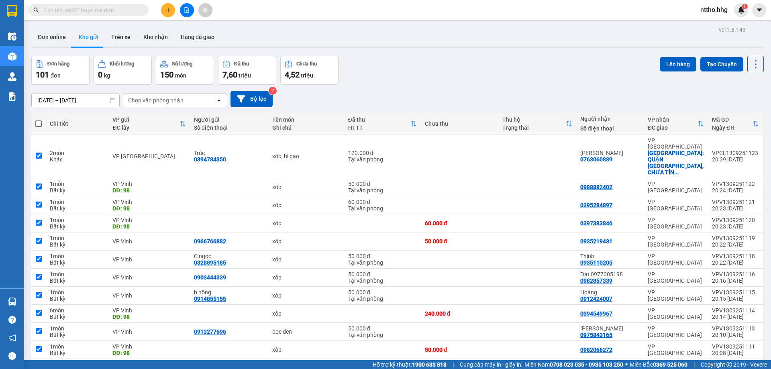
checkbox input "true"
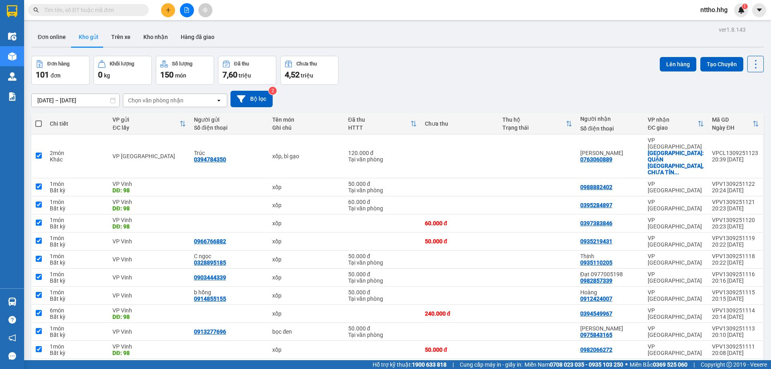
checkbox input "true"
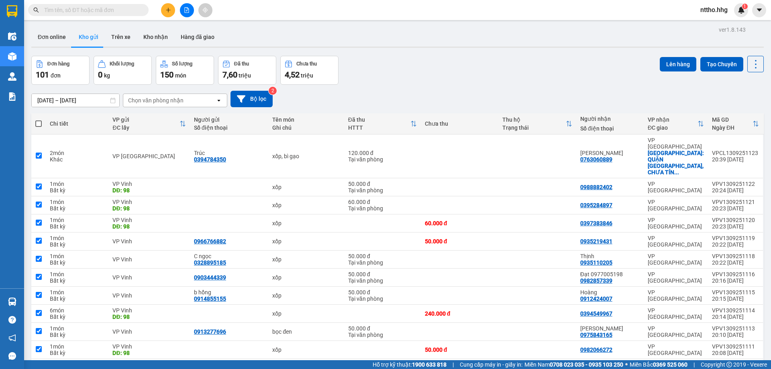
checkbox input "true"
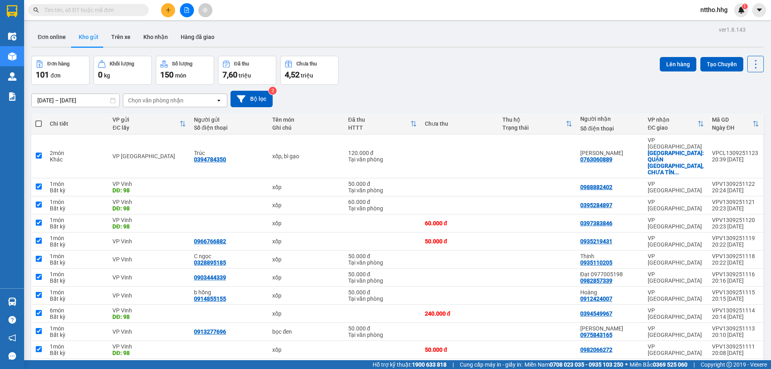
checkbox input "true"
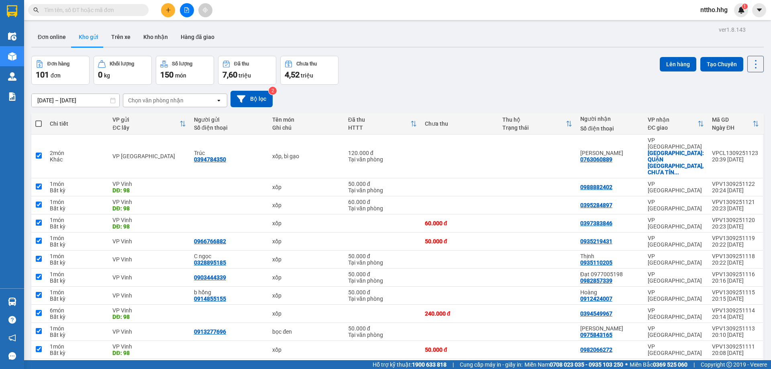
checkbox input "true"
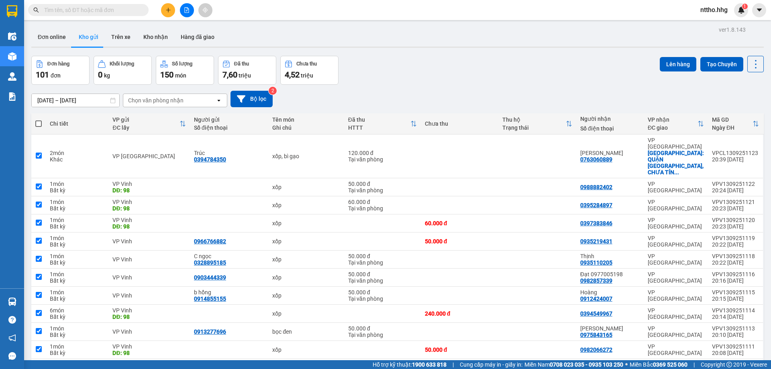
checkbox input "true"
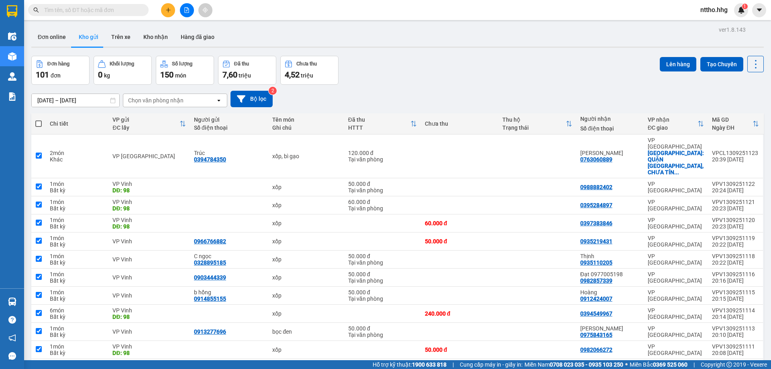
checkbox input "true"
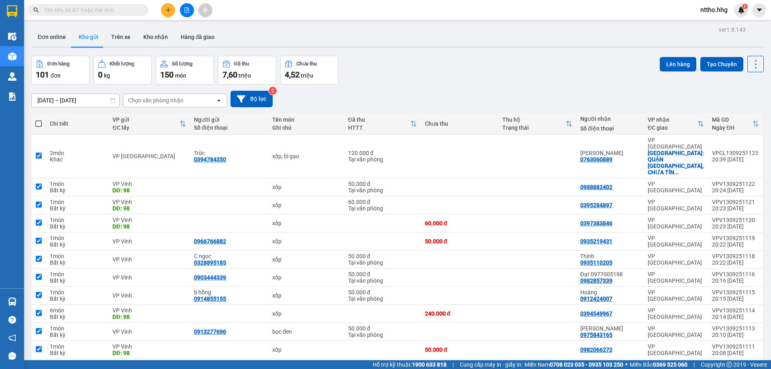
checkbox input "true"
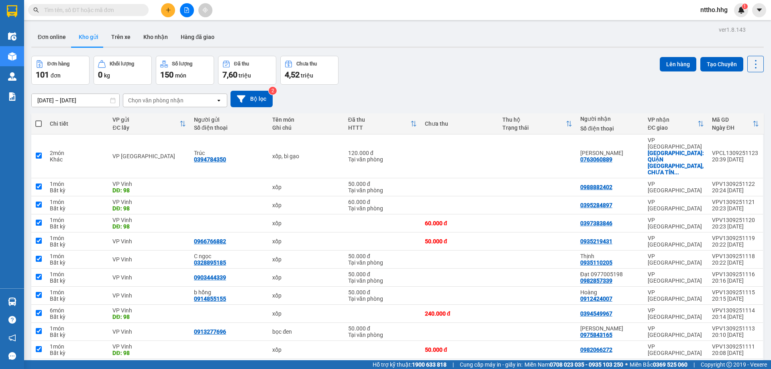
checkbox input "true"
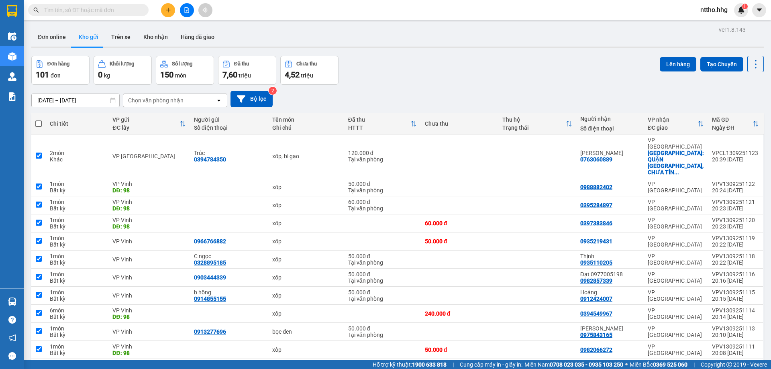
checkbox input "true"
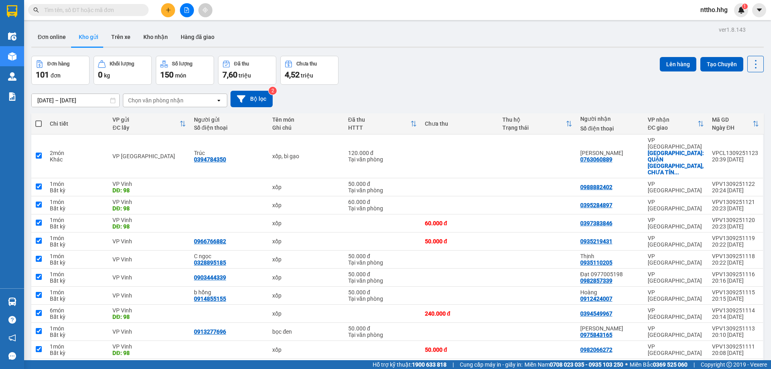
checkbox input "true"
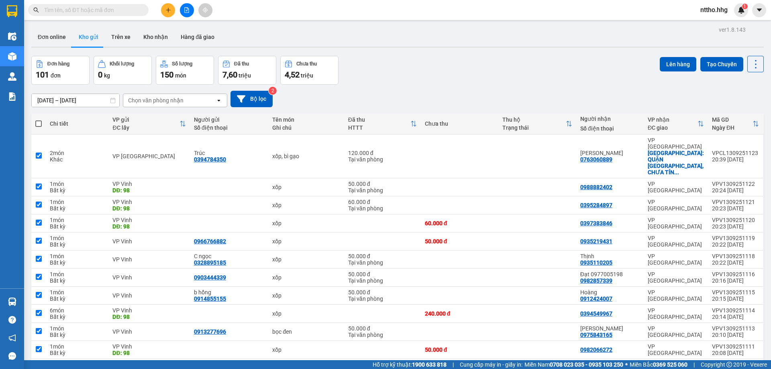
checkbox input "true"
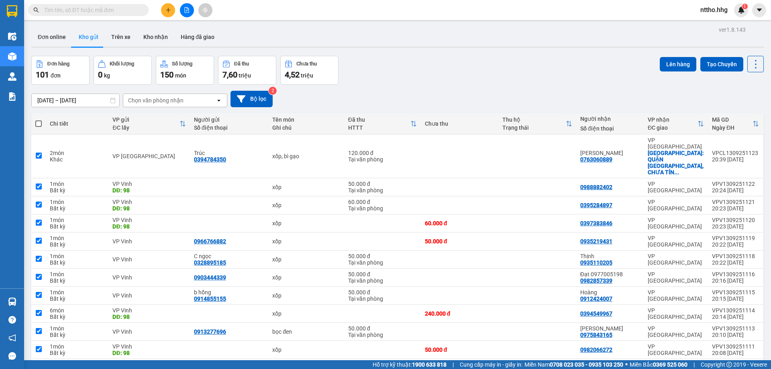
checkbox input "true"
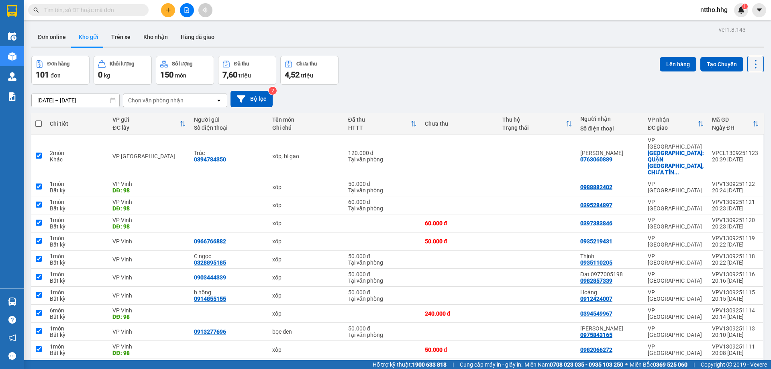
checkbox input "true"
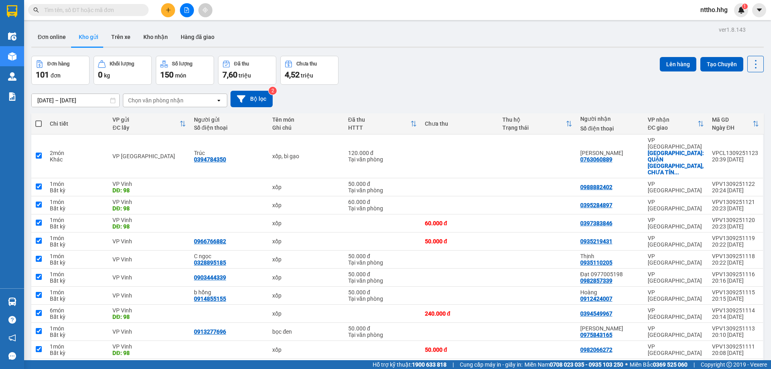
checkbox input "true"
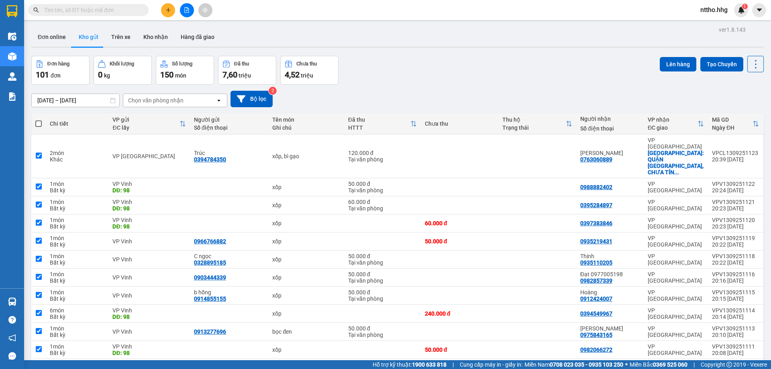
checkbox input "true"
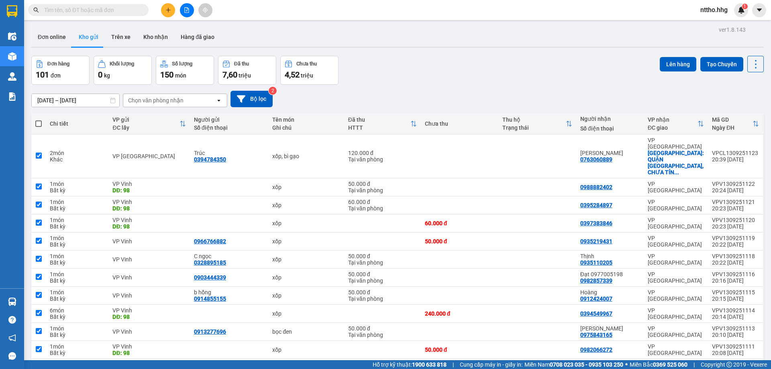
checkbox input "true"
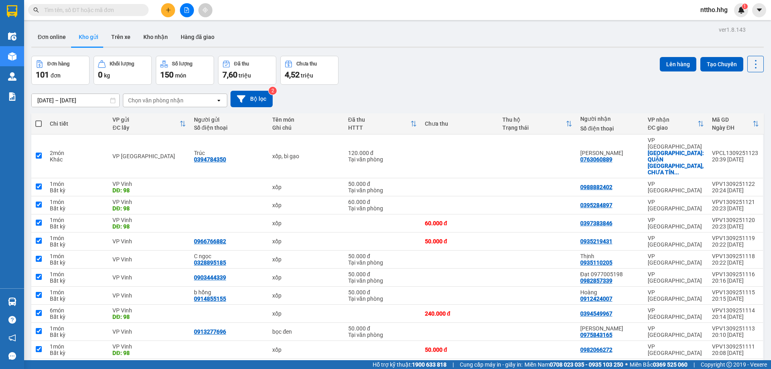
checkbox input "true"
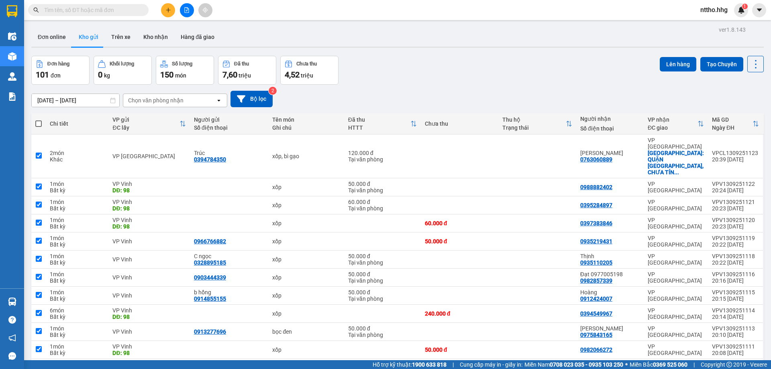
checkbox input "true"
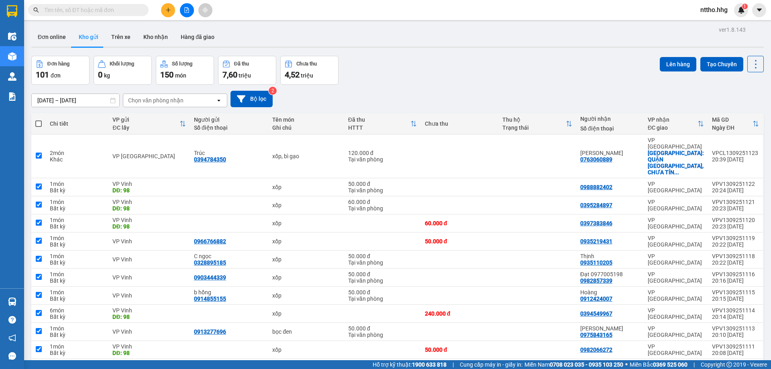
checkbox input "true"
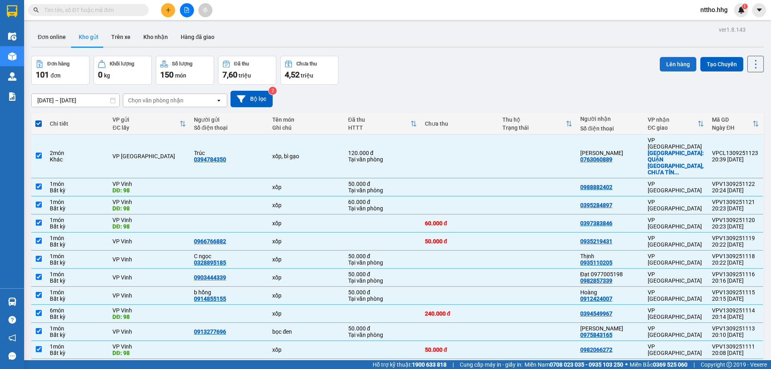
drag, startPoint x: 674, startPoint y: 61, endPoint x: 669, endPoint y: 61, distance: 5.2
click at [674, 60] on button "Lên hàng" at bounding box center [678, 64] width 37 height 14
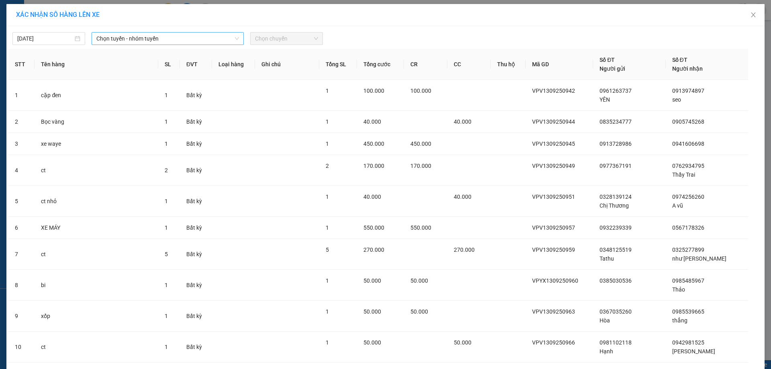
drag, startPoint x: 158, startPoint y: 37, endPoint x: 164, endPoint y: 37, distance: 6.0
click at [159, 37] on span "Chọn tuyến - nhóm tuyến" at bounding box center [167, 39] width 143 height 12
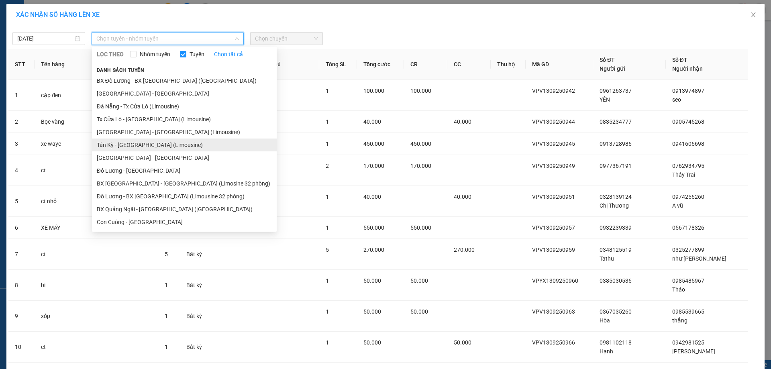
click at [133, 144] on li "Tân Kỳ - [GEOGRAPHIC_DATA] (Limousine)" at bounding box center [184, 145] width 185 height 13
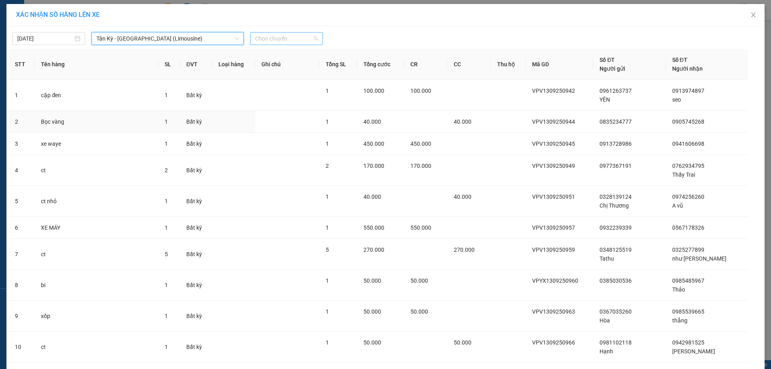
click at [289, 37] on span "Chọn chuyến" at bounding box center [286, 39] width 63 height 12
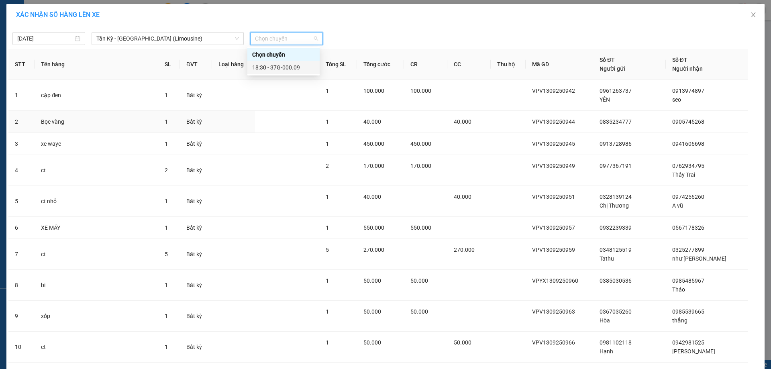
click at [284, 66] on div "18:30 - 37G-000.09" at bounding box center [283, 67] width 63 height 9
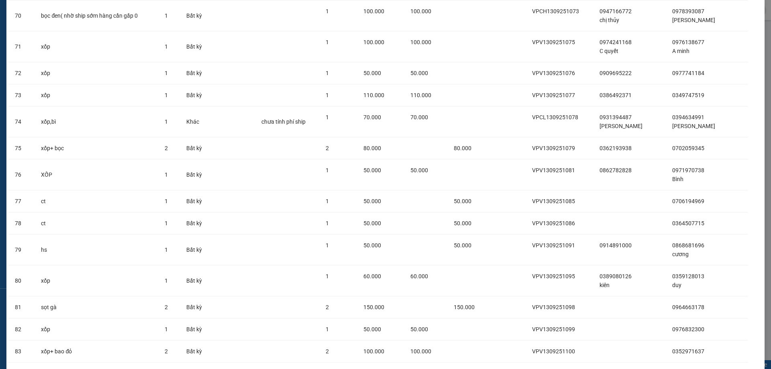
scroll to position [2532, 0]
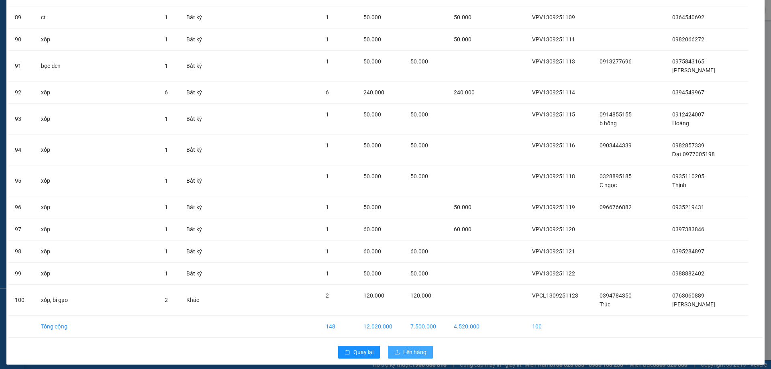
click at [408, 349] on span "Lên hàng" at bounding box center [414, 352] width 23 height 9
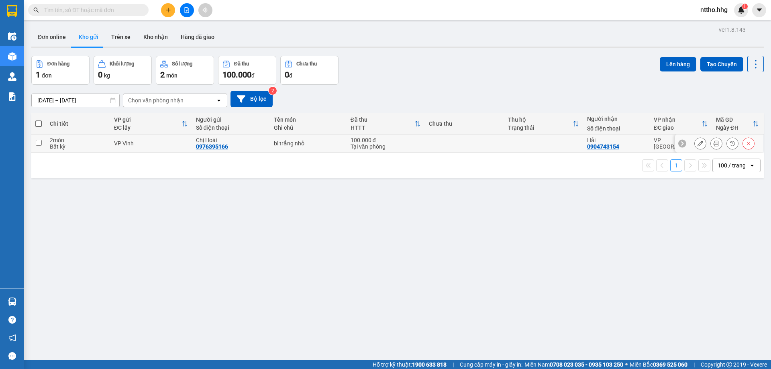
click at [517, 143] on td at bounding box center [543, 144] width 79 height 18
checkbox input "true"
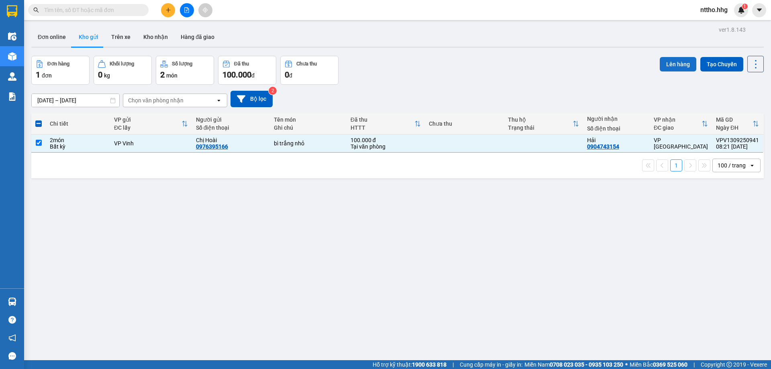
click at [671, 65] on button "Lên hàng" at bounding box center [678, 64] width 37 height 14
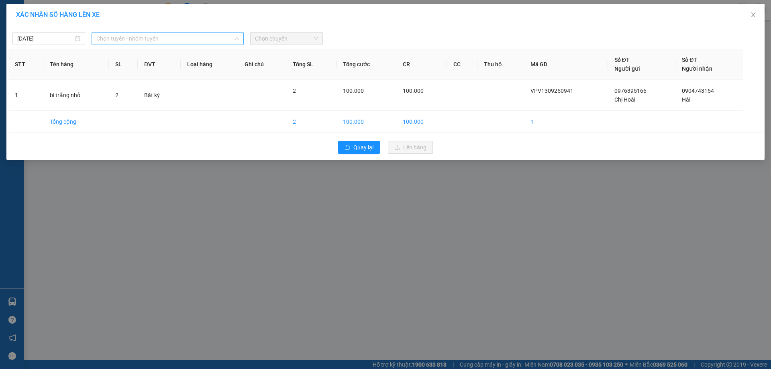
click at [172, 39] on span "Chọn tuyến - nhóm tuyến" at bounding box center [167, 39] width 143 height 12
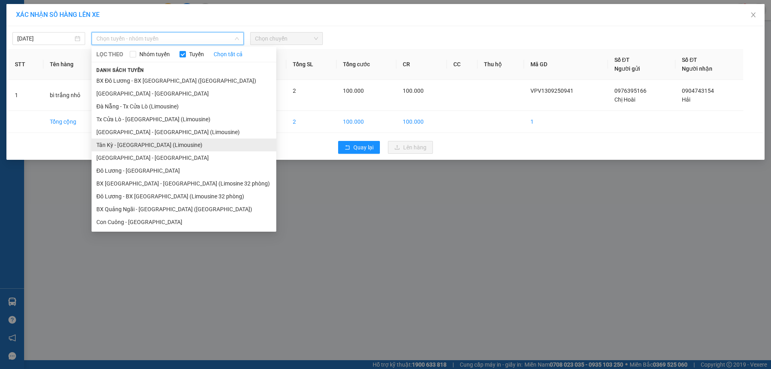
click at [123, 141] on li "Tân Kỳ - [GEOGRAPHIC_DATA] (Limousine)" at bounding box center [184, 145] width 185 height 13
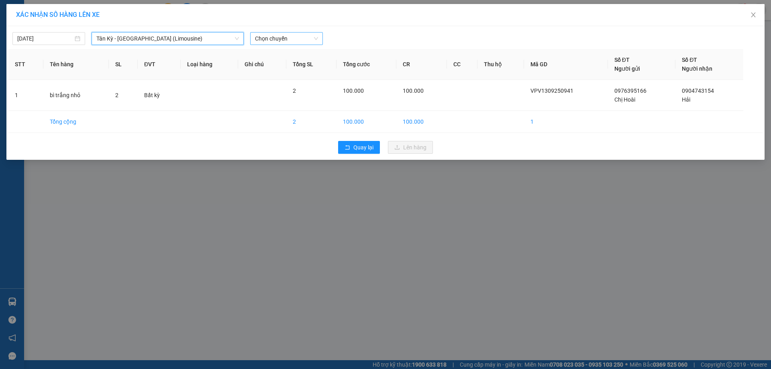
click at [284, 42] on span "Chọn chuyến" at bounding box center [286, 39] width 63 height 12
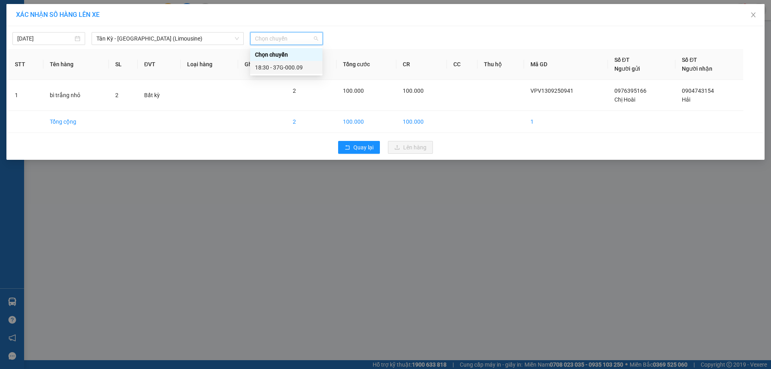
click at [294, 70] on div "18:30 - 37G-000.09" at bounding box center [286, 67] width 63 height 9
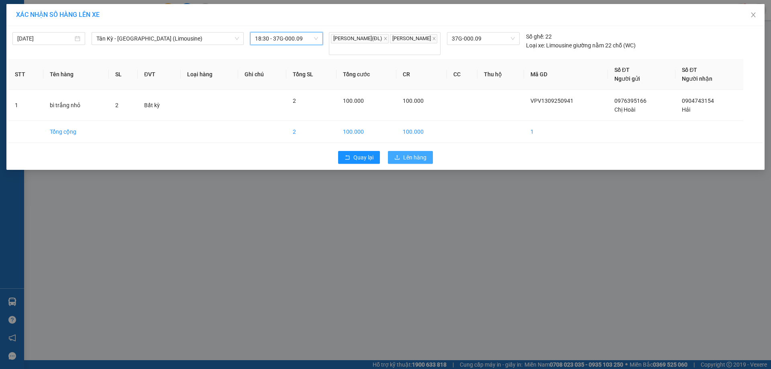
click at [409, 153] on span "Lên hàng" at bounding box center [414, 157] width 23 height 9
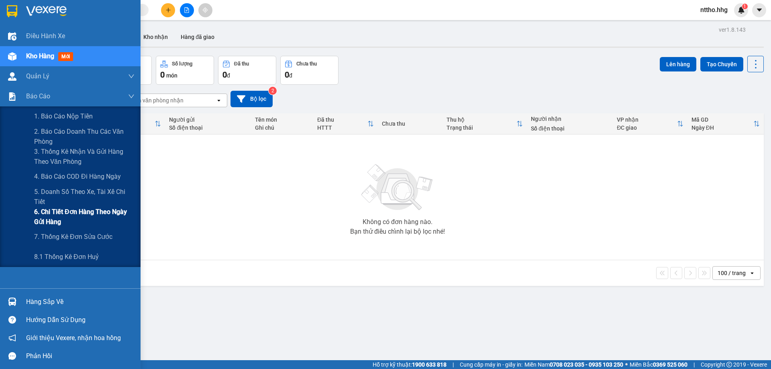
click at [73, 221] on span "6. Chi tiết đơn hàng theo ngày gửi hàng" at bounding box center [84, 217] width 100 height 20
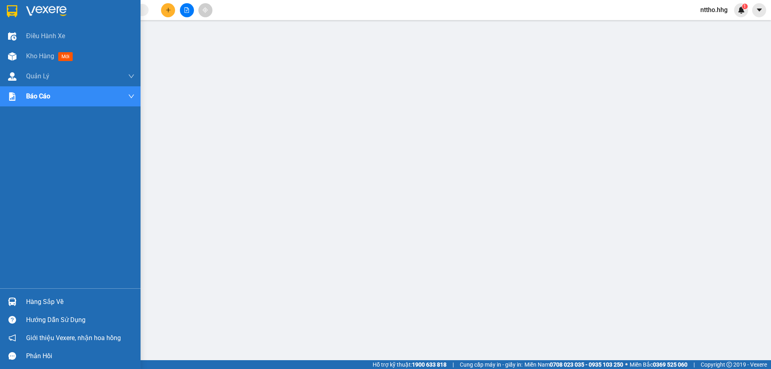
click at [7, 10] on img at bounding box center [12, 11] width 10 height 12
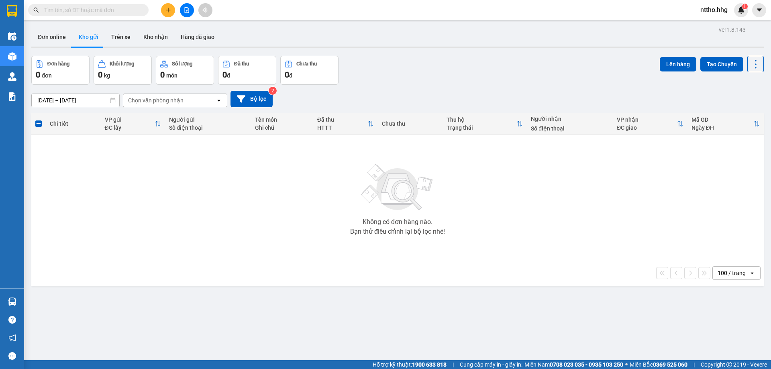
click at [446, 43] on div "Đơn online Kho gửi Trên xe Kho nhận Hàng đã giao" at bounding box center [397, 37] width 733 height 21
click at [246, 101] on button "Bộ lọc" at bounding box center [252, 99] width 42 height 16
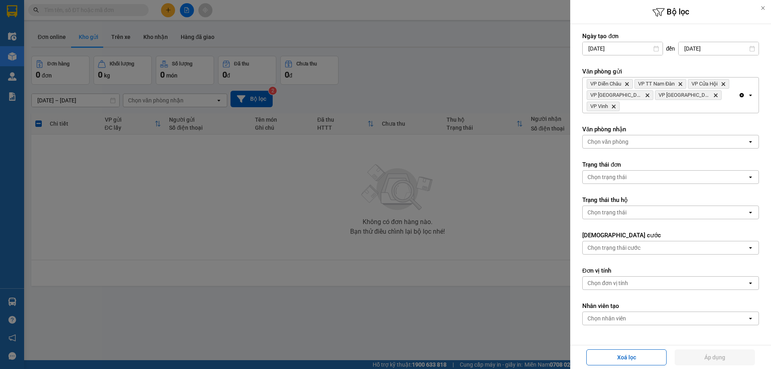
drag, startPoint x: 445, startPoint y: 70, endPoint x: 497, endPoint y: 70, distance: 51.4
click at [447, 70] on div at bounding box center [385, 184] width 771 height 369
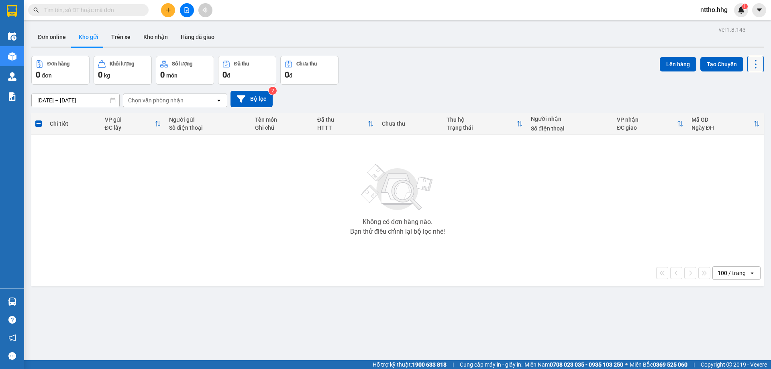
click at [755, 68] on icon at bounding box center [756, 64] width 2 height 8
click at [720, 112] on icon "Menu" at bounding box center [718, 115] width 8 height 8
click at [756, 16] on icon "Close" at bounding box center [755, 16] width 6 height 6
click at [717, 10] on span "nttho.hhg" at bounding box center [714, 10] width 40 height 10
click at [715, 23] on span "Đăng xuất" at bounding box center [722, 24] width 34 height 9
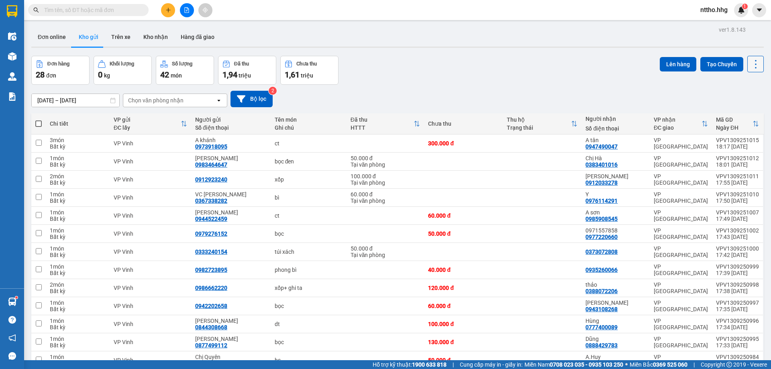
click at [752, 67] on icon at bounding box center [755, 64] width 11 height 11
click at [724, 116] on div "Làm mới" at bounding box center [734, 115] width 47 height 8
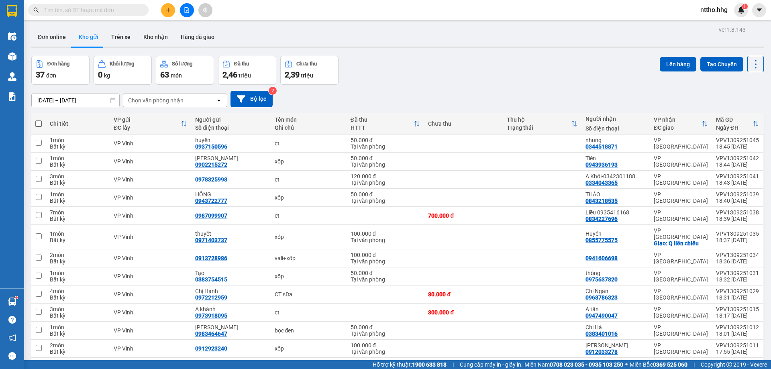
drag, startPoint x: 159, startPoint y: 9, endPoint x: 166, endPoint y: 10, distance: 6.5
click at [160, 9] on div at bounding box center [187, 10] width 60 height 14
click at [166, 12] on icon "plus" at bounding box center [169, 10] width 6 height 6
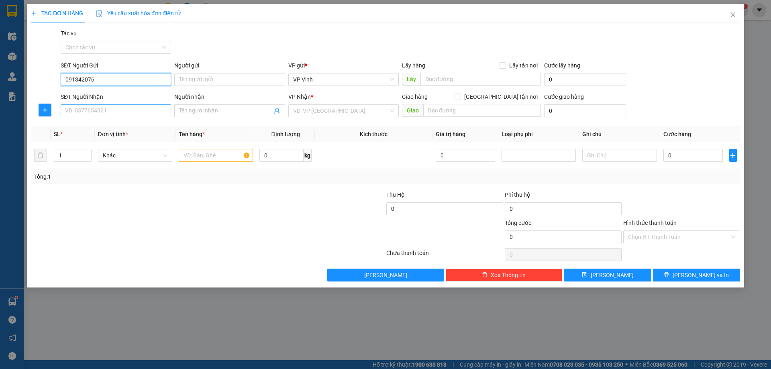
type input "091342076"
click at [115, 110] on input "SĐT Người Nhận" at bounding box center [116, 110] width 110 height 13
type input "0855759266"
click at [126, 128] on div "0855759266 - Dũng 0352623059" at bounding box center [115, 127] width 101 height 9
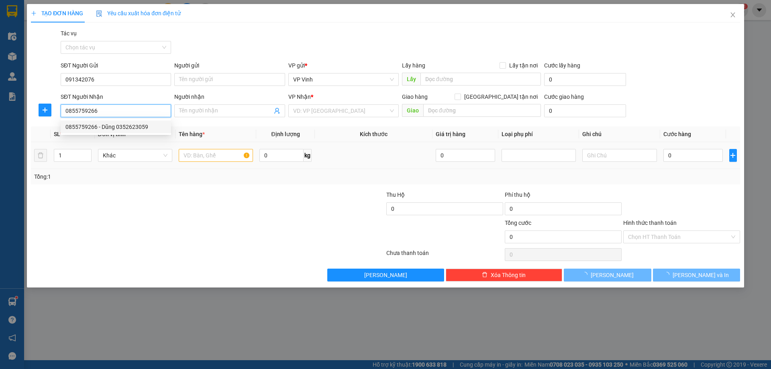
type input "Dũng 0352623059"
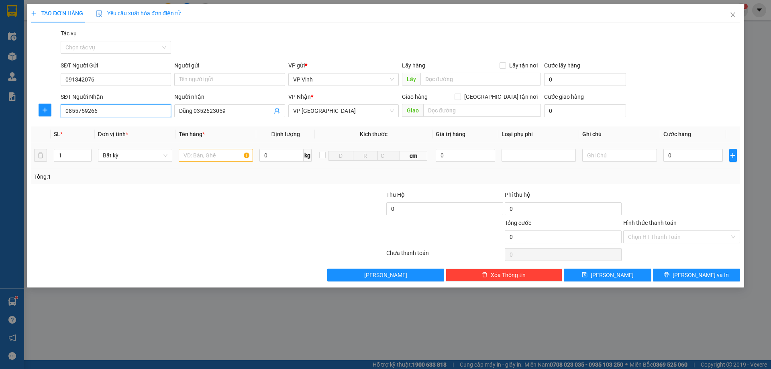
type input "0855759266"
click at [208, 156] on input "text" at bounding box center [216, 155] width 74 height 13
type input "2"
drag, startPoint x: 84, startPoint y: 151, endPoint x: 98, endPoint y: 153, distance: 13.4
click at [85, 151] on span "up" at bounding box center [87, 153] width 5 height 5
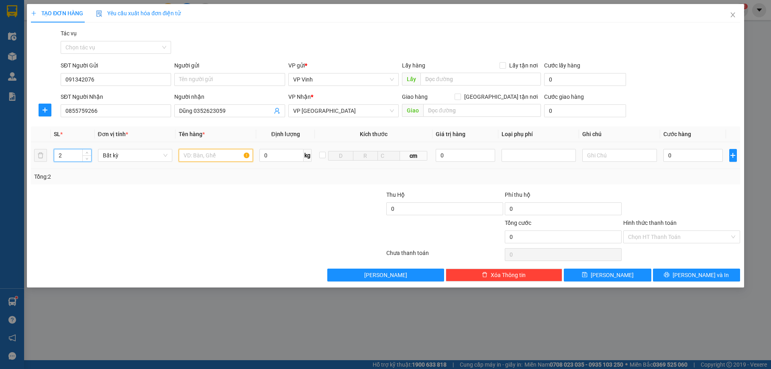
click at [206, 159] on input "text" at bounding box center [216, 155] width 74 height 13
type input "bọc đen"
click at [687, 157] on input "0" at bounding box center [694, 155] width 60 height 13
type input "1"
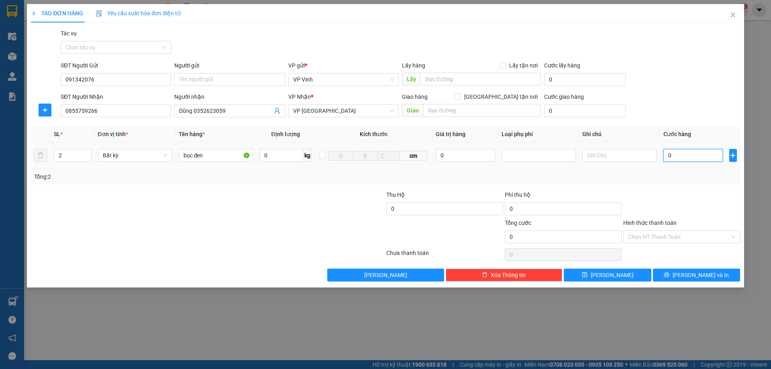
type input "1"
type input "10"
type input "100"
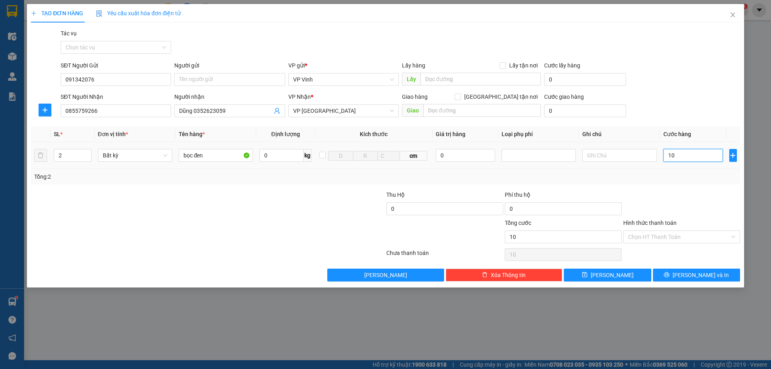
type input "100"
type input "1.000"
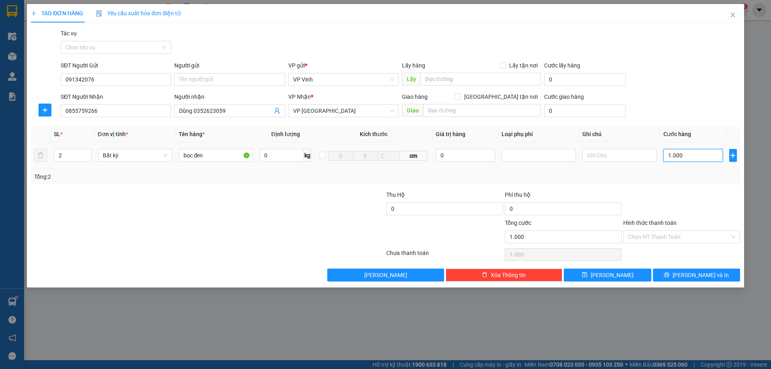
type input "10.000"
type input "100.000"
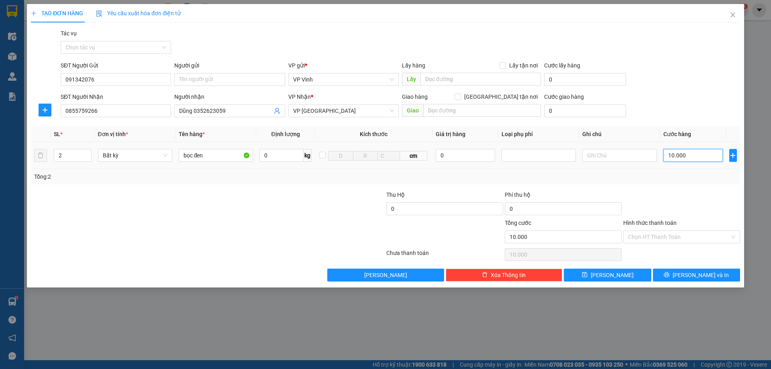
type input "100.000"
drag, startPoint x: 697, startPoint y: 279, endPoint x: 687, endPoint y: 275, distance: 10.1
click at [696, 279] on span "[PERSON_NAME] và In" at bounding box center [701, 275] width 56 height 9
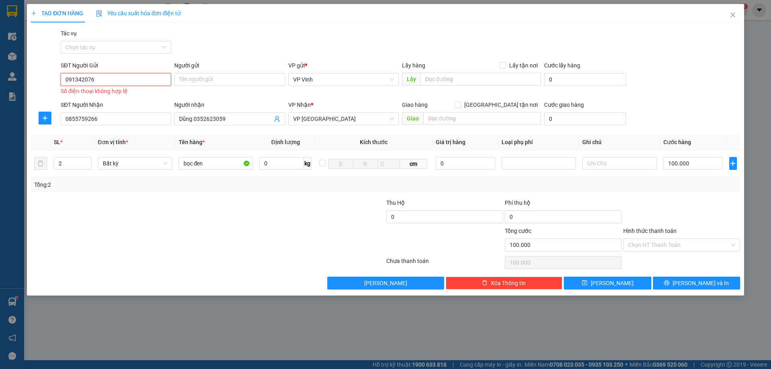
click at [111, 82] on input "091342076" at bounding box center [116, 79] width 110 height 13
click at [75, 78] on input "091342076" at bounding box center [116, 79] width 110 height 13
type input "0916342076"
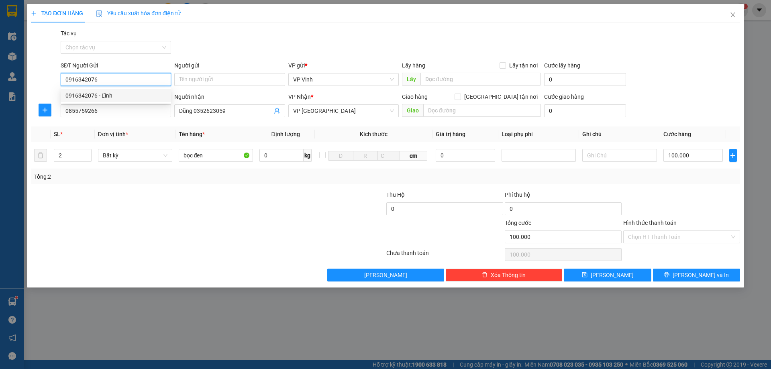
click at [113, 94] on div "0916342076 - Lĩnh" at bounding box center [115, 95] width 101 height 9
type input "Lĩnh"
type input "0916342076"
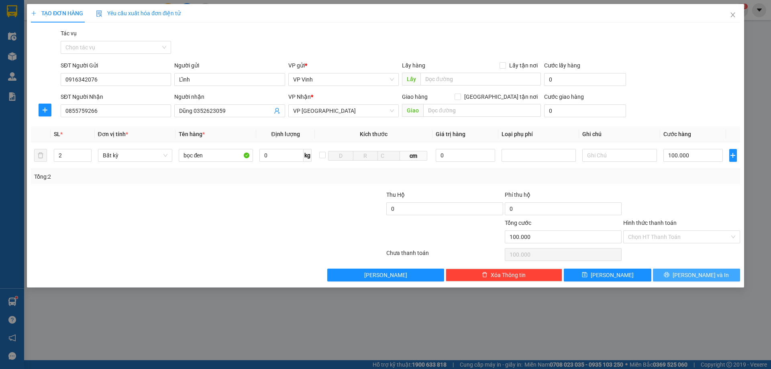
click at [687, 276] on button "[PERSON_NAME] và In" at bounding box center [696, 275] width 87 height 13
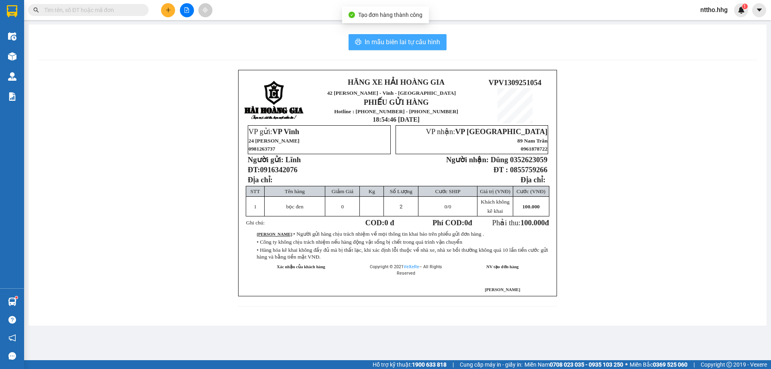
click at [388, 40] on span "In mẫu biên lai tự cấu hình" at bounding box center [403, 42] width 76 height 10
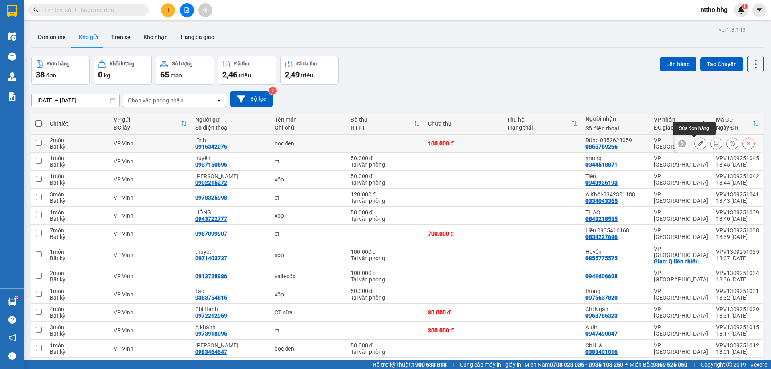
click at [698, 142] on icon at bounding box center [701, 144] width 6 height 6
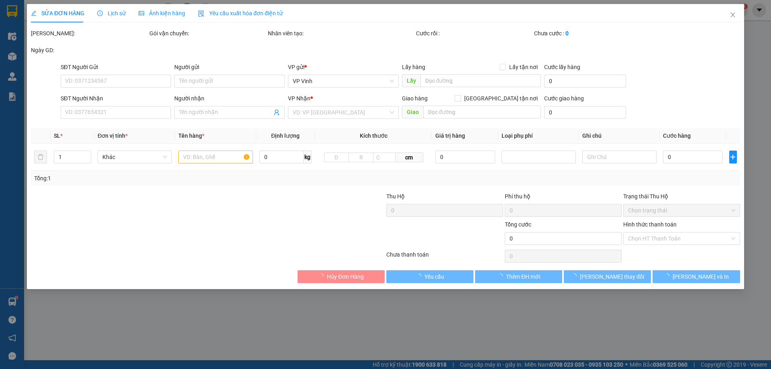
type input "0916342076"
type input "Lĩnh"
type input "0855759266"
type input "Dũng 0352623059"
type input "100.000"
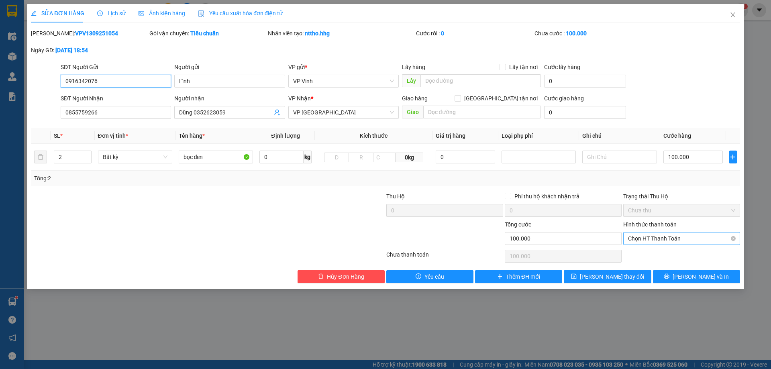
click at [687, 244] on span "Chọn HT Thanh Toán" at bounding box center [681, 239] width 107 height 12
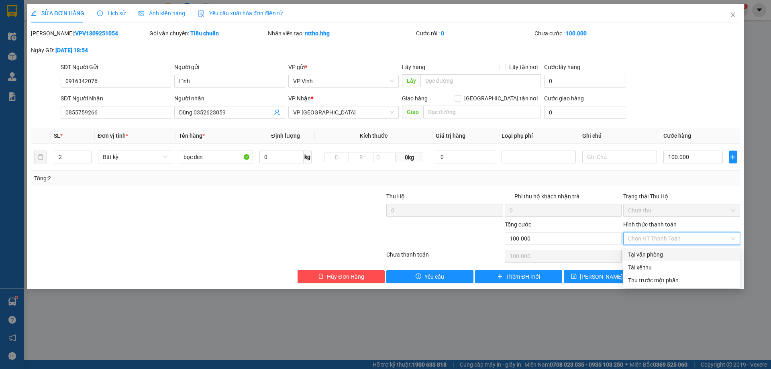
click at [659, 257] on div "Tại văn phòng" at bounding box center [681, 254] width 107 height 9
type input "0"
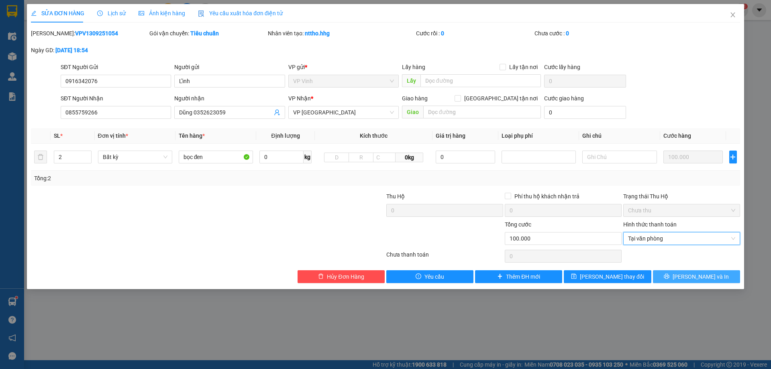
click at [700, 280] on span "Lưu và In" at bounding box center [701, 276] width 56 height 9
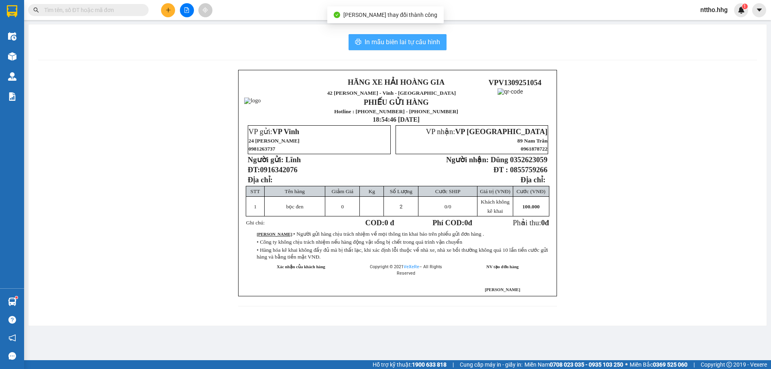
click at [396, 41] on span "In mẫu biên lai tự cấu hình" at bounding box center [403, 42] width 76 height 10
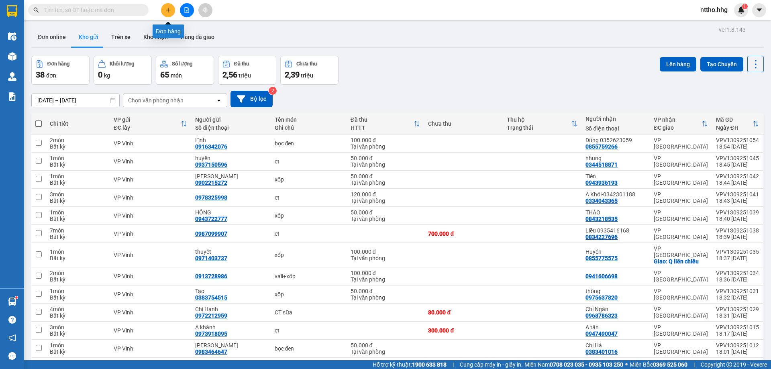
click at [166, 8] on icon "plus" at bounding box center [169, 10] width 6 height 6
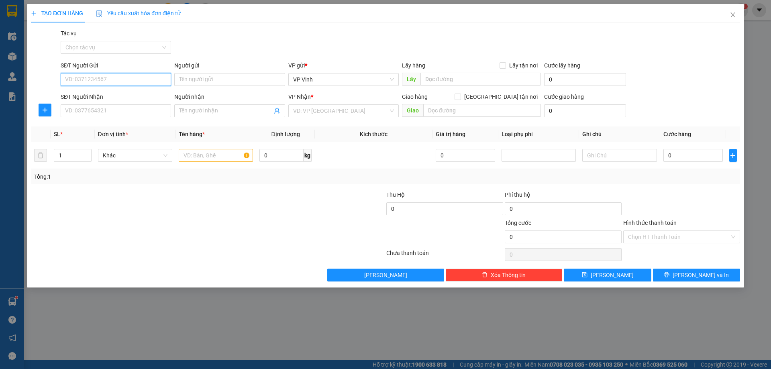
click at [96, 75] on input "SĐT Người Gửi" at bounding box center [116, 79] width 110 height 13
type input "0965292987"
click at [84, 109] on input "SĐT Người Nhận" at bounding box center [116, 110] width 110 height 13
type input "0985164676"
drag, startPoint x: 355, startPoint y: 115, endPoint x: 392, endPoint y: 117, distance: 37.0
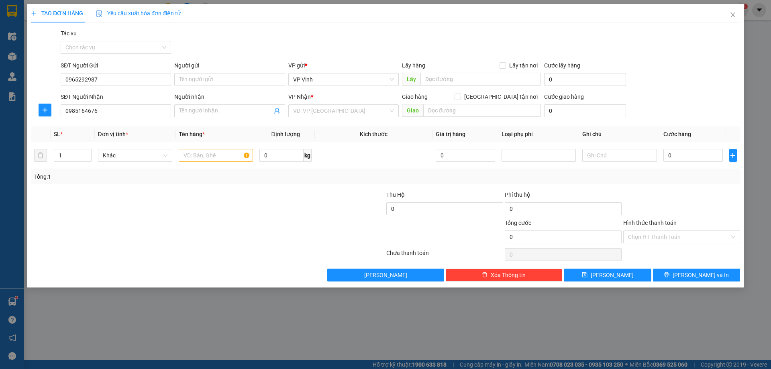
click at [359, 114] on input "search" at bounding box center [340, 111] width 95 height 12
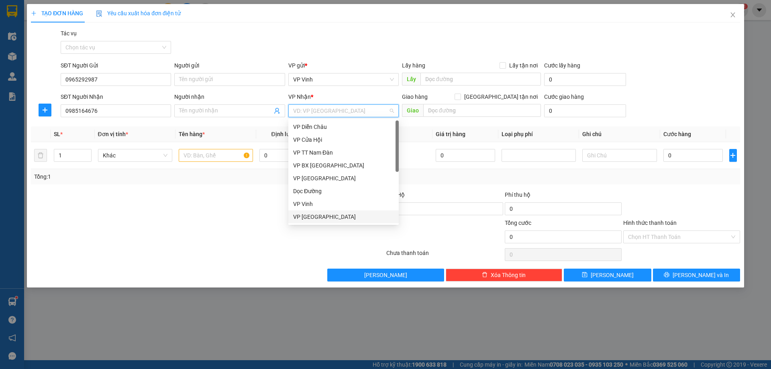
click at [314, 214] on div "VP [GEOGRAPHIC_DATA]" at bounding box center [343, 217] width 101 height 9
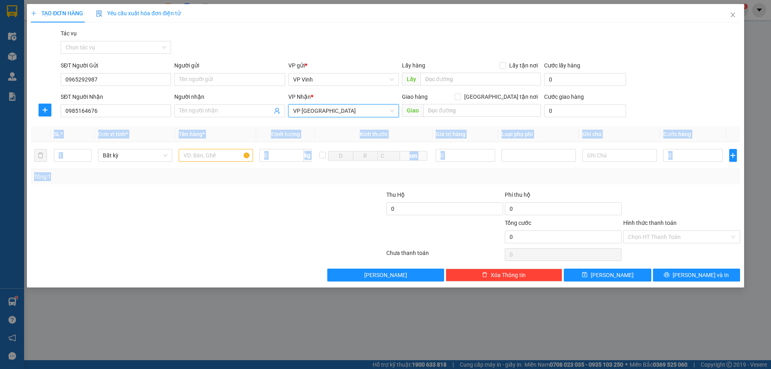
click at [249, 198] on div "TẠO ĐƠN HÀNG Yêu cầu xuất hóa đơn điện tử Transit Pickup Surcharge Ids Transit …" at bounding box center [385, 184] width 771 height 369
click at [208, 163] on div at bounding box center [216, 155] width 74 height 16
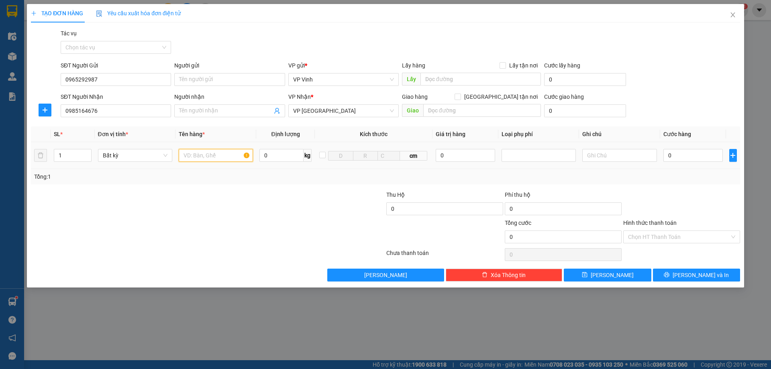
click at [205, 155] on input "text" at bounding box center [216, 155] width 74 height 13
type input "bì"
click at [695, 156] on input "0" at bounding box center [694, 155] width 60 height 13
type input "5"
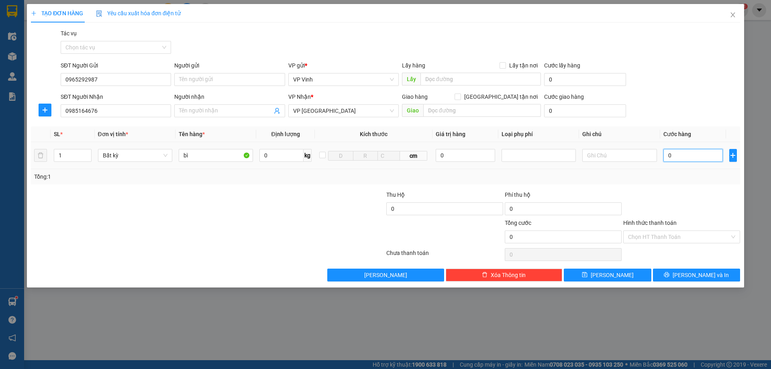
type input "5"
type input "50"
type input "500"
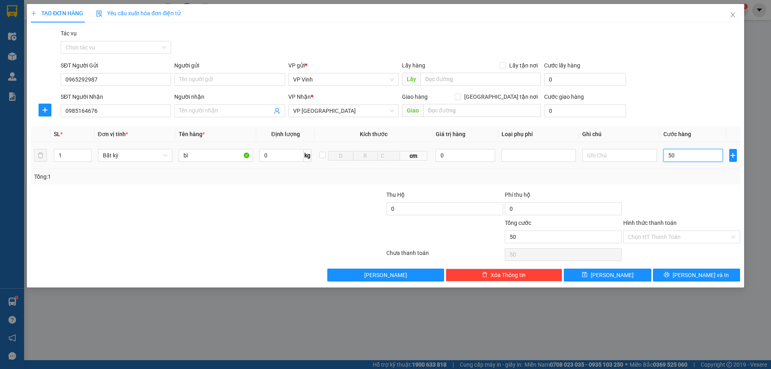
type input "500"
type input "5.000"
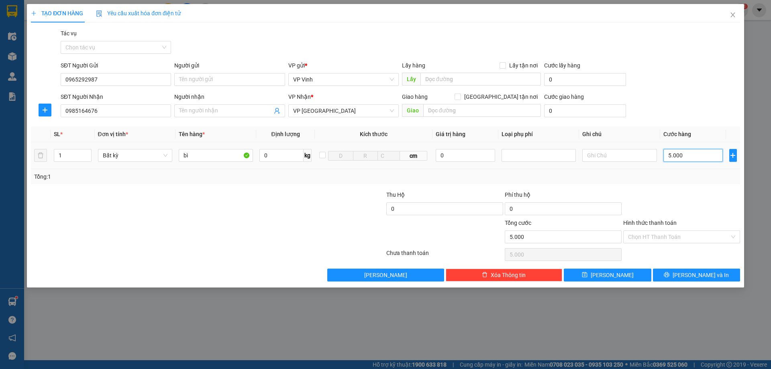
type input "50.000"
click at [680, 235] on input "Hình thức thanh toán" at bounding box center [679, 237] width 102 height 12
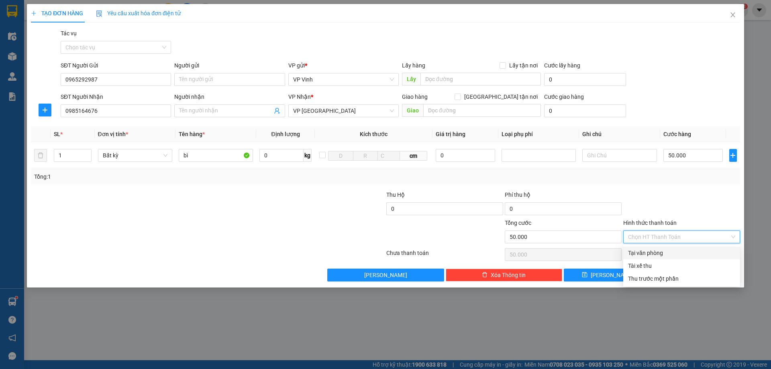
click at [650, 255] on div "Tại văn phòng" at bounding box center [681, 253] width 107 height 9
type input "0"
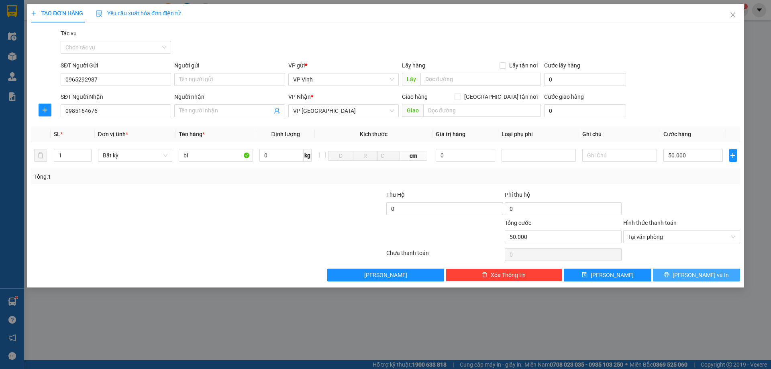
click at [705, 279] on span "Lưu và In" at bounding box center [701, 275] width 56 height 9
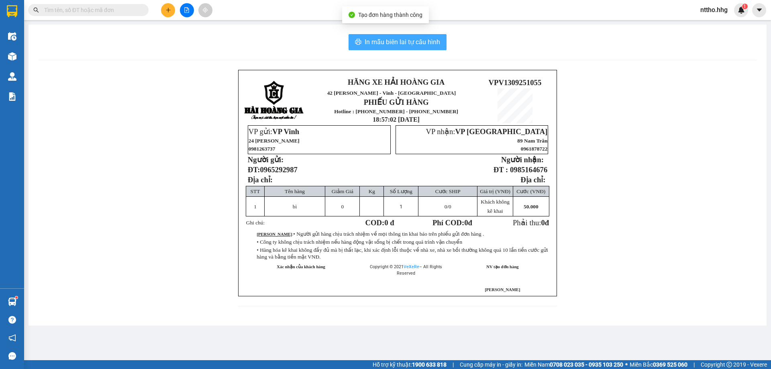
click at [416, 47] on span "In mẫu biên lai tự cấu hình" at bounding box center [403, 42] width 76 height 10
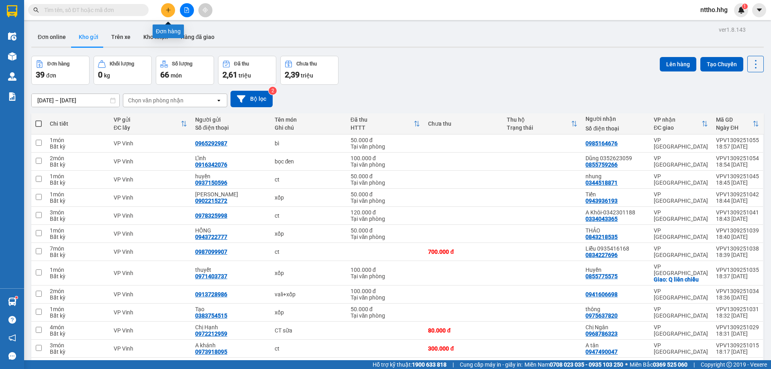
click at [167, 9] on icon "plus" at bounding box center [169, 10] width 6 height 6
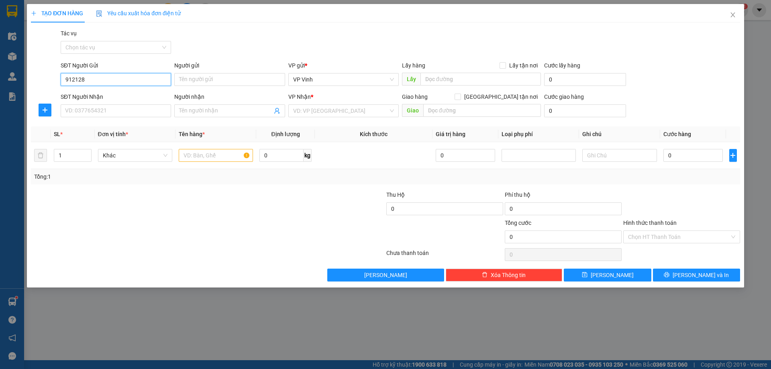
click at [67, 77] on input "912128" at bounding box center [116, 79] width 110 height 13
click at [106, 93] on div "0912128229" at bounding box center [115, 95] width 101 height 9
type input "0912128229"
click at [107, 116] on input "SĐT Người Nhận" at bounding box center [116, 110] width 110 height 13
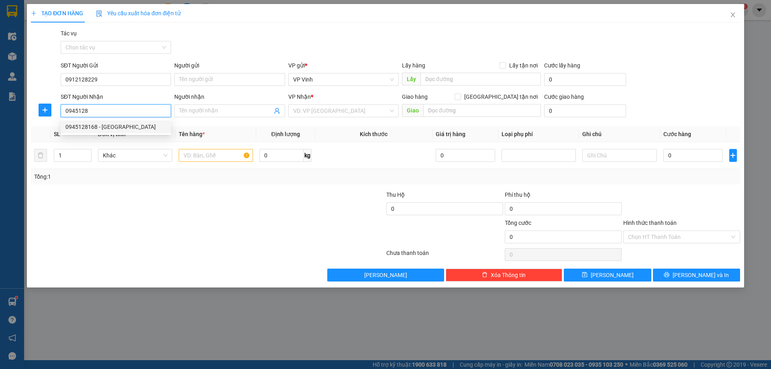
click at [116, 123] on div "0945128168 - Thái Gia Bảo" at bounding box center [115, 127] width 101 height 9
type input "0945128168"
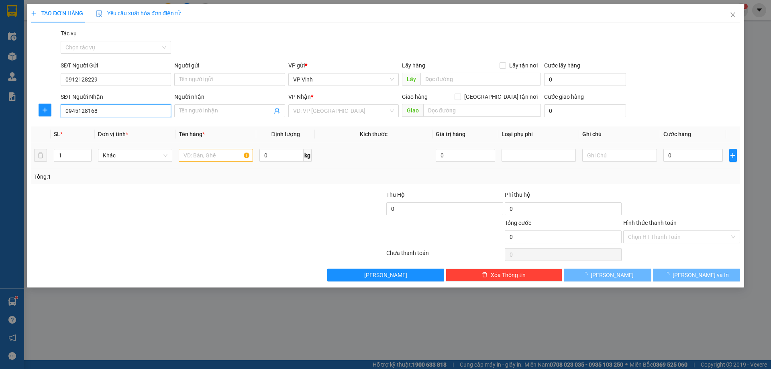
type input "[PERSON_NAME]"
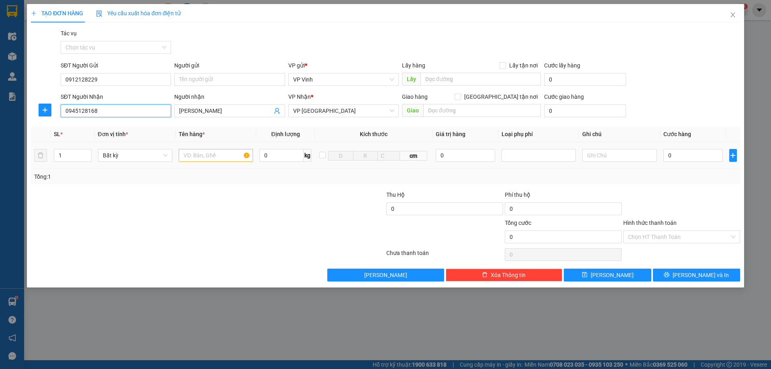
type input "0945128168"
click at [207, 155] on input "text" at bounding box center [216, 155] width 74 height 13
type input "xốp"
click at [689, 157] on input "0" at bounding box center [694, 155] width 60 height 13
type input "5"
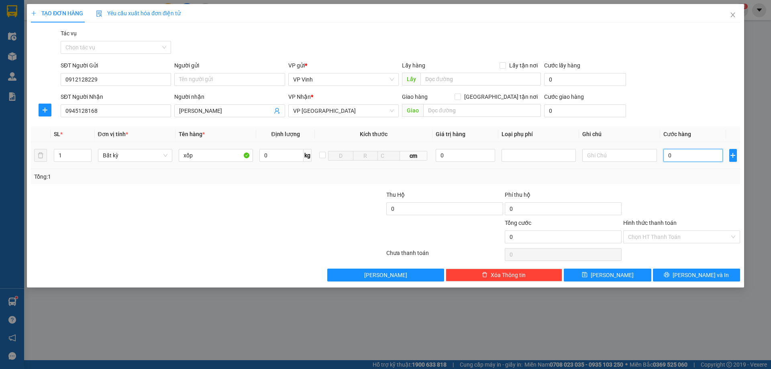
type input "5"
type input "50"
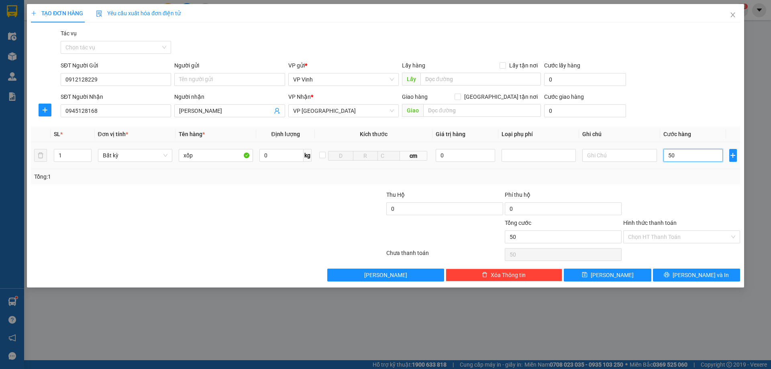
type input "500"
type input "5.000"
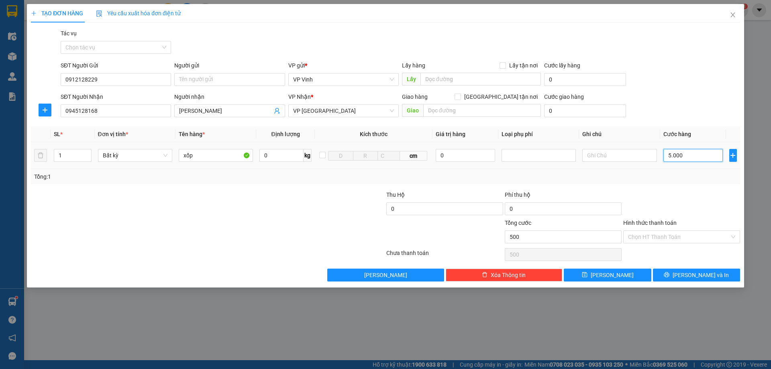
type input "5.000"
type input "50.000"
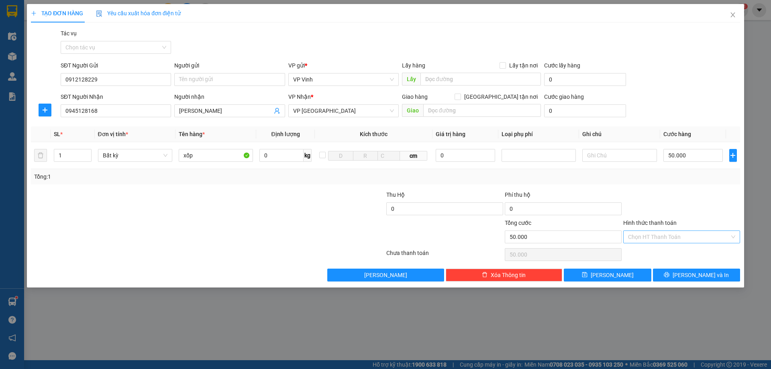
click at [662, 235] on input "Hình thức thanh toán" at bounding box center [679, 237] width 102 height 12
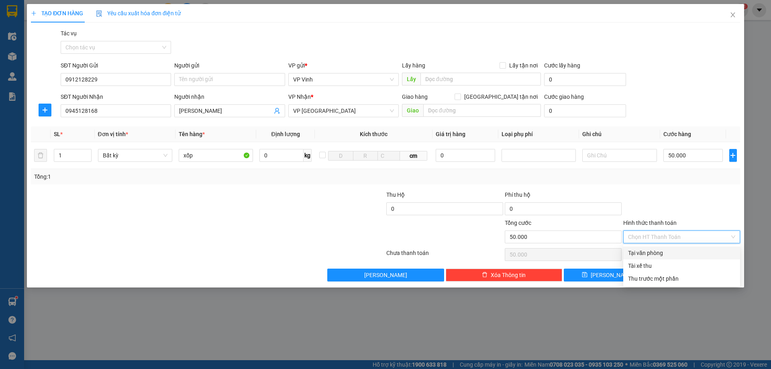
click at [646, 255] on div "Tại văn phòng" at bounding box center [681, 253] width 107 height 9
type input "0"
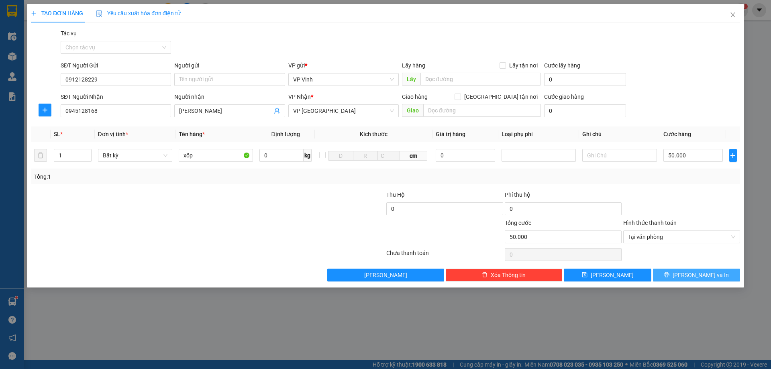
click at [698, 273] on span "Lưu và In" at bounding box center [701, 275] width 56 height 9
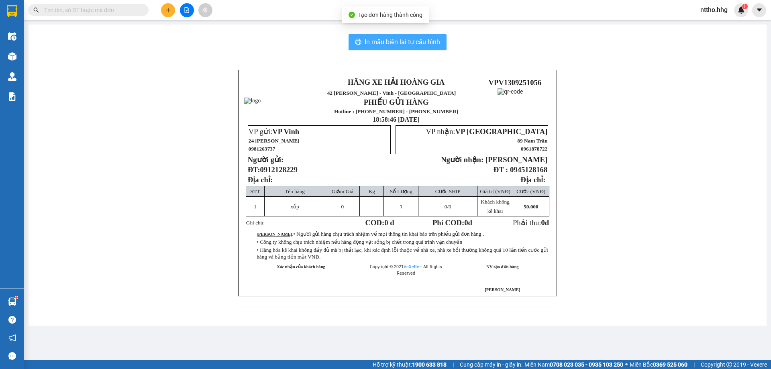
drag, startPoint x: 392, startPoint y: 47, endPoint x: 401, endPoint y: 50, distance: 8.9
click at [393, 47] on span "In mẫu biên lai tự cấu hình" at bounding box center [403, 42] width 76 height 10
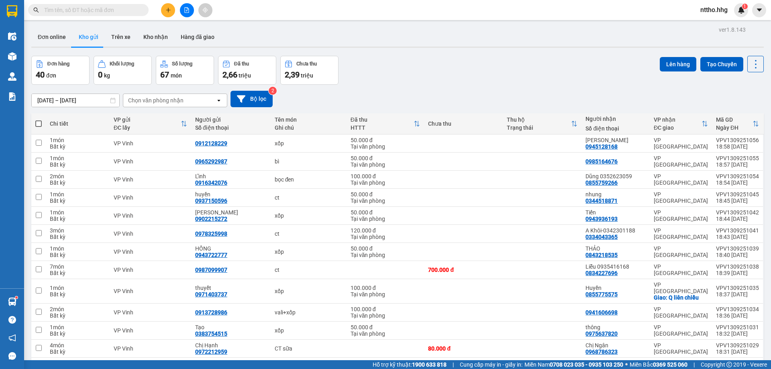
click at [171, 10] on icon "plus" at bounding box center [169, 10] width 6 height 6
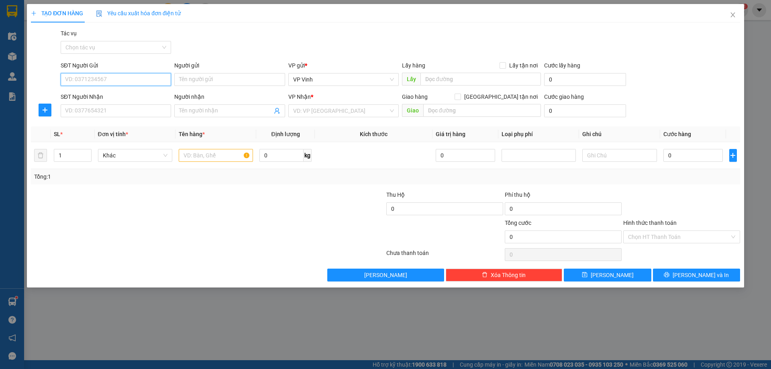
click at [99, 83] on input "SĐT Người Gửi" at bounding box center [116, 79] width 110 height 13
type input "0966154070"
click at [105, 93] on div "0966154070 - Hà" at bounding box center [115, 95] width 101 height 9
type input "Hà"
type input "0966154070"
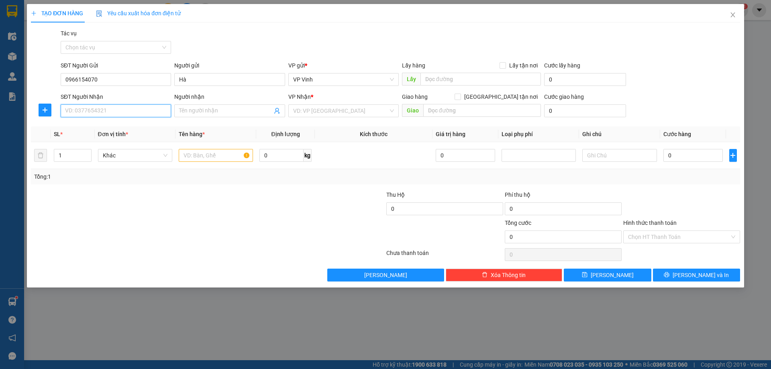
click at [78, 115] on input "SĐT Người Nhận" at bounding box center [116, 110] width 110 height 13
click at [91, 127] on div "0961007773 - chị Huyền" at bounding box center [115, 127] width 101 height 9
type input "0961007773"
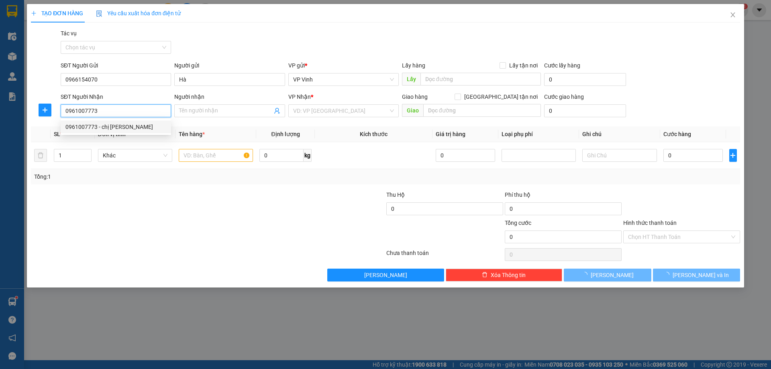
type input "chị [PERSON_NAME]"
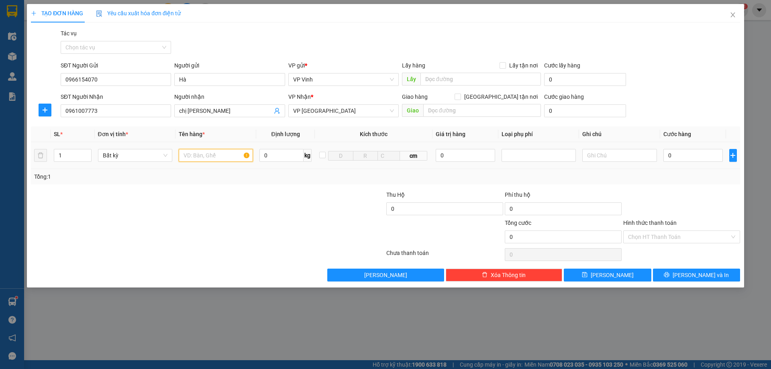
click at [223, 157] on input "text" at bounding box center [216, 155] width 74 height 13
type input "ct"
click at [676, 158] on input "0" at bounding box center [694, 155] width 60 height 13
type input "5"
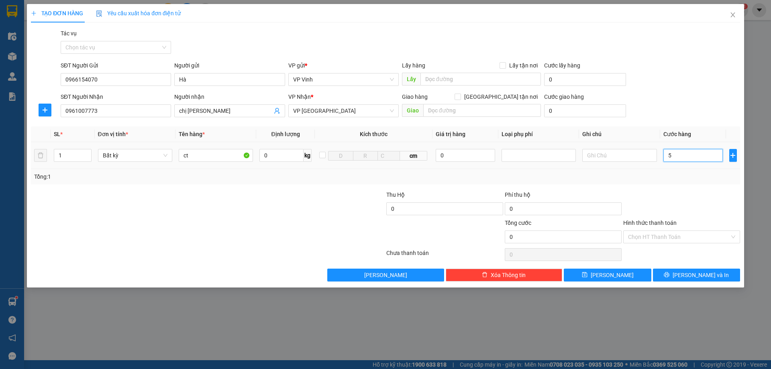
type input "5"
type input "502"
type input "5.020"
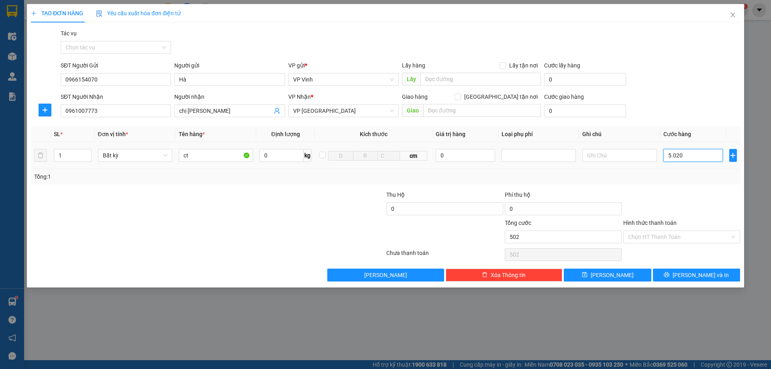
type input "5.020"
type input "50.200"
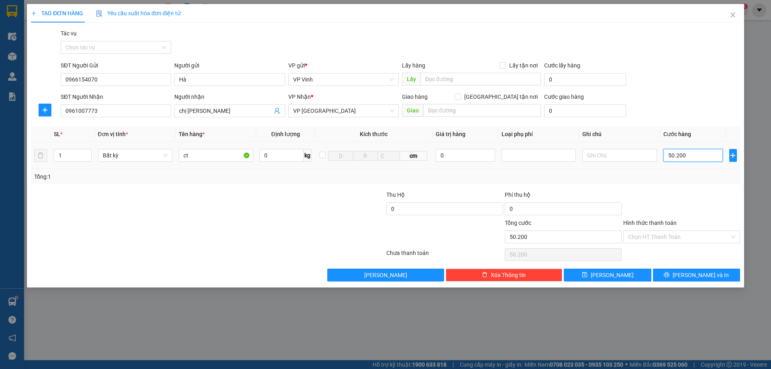
type input "5.020"
type input "502"
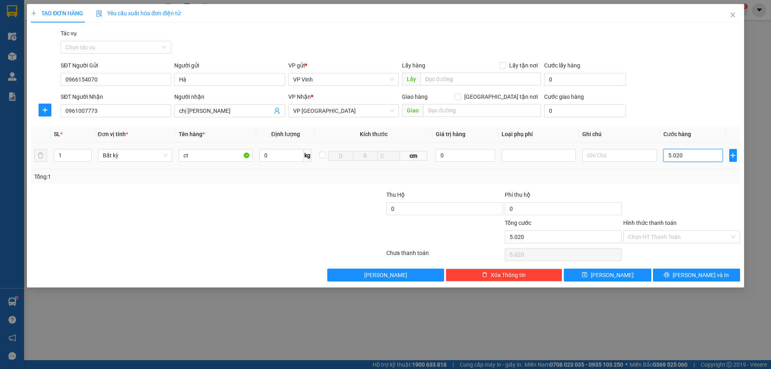
type input "502"
type input "50"
type input "500"
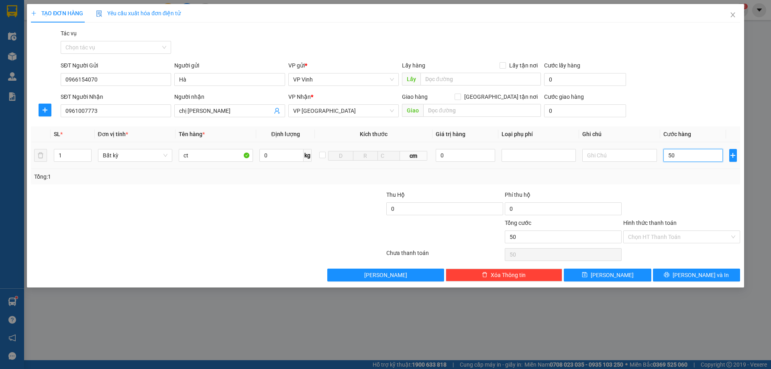
type input "500"
type input "5.000"
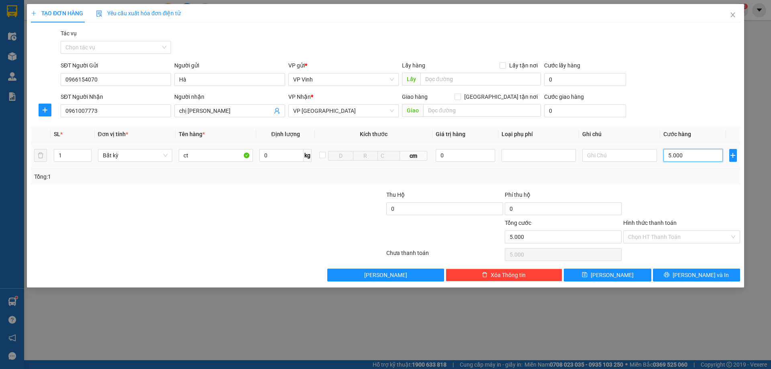
type input "50.000"
click at [704, 276] on span "Lưu và In" at bounding box center [701, 275] width 56 height 9
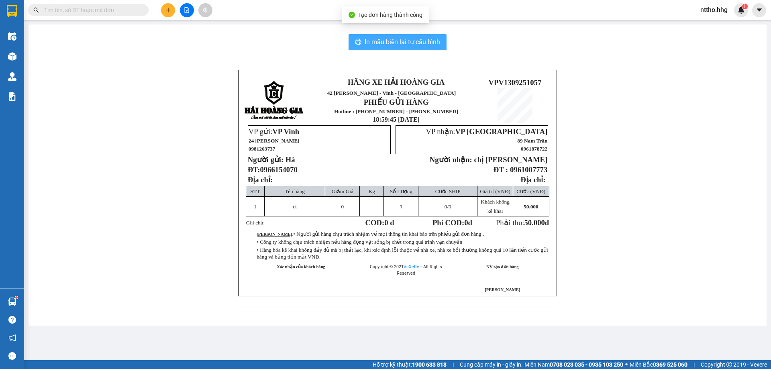
click at [409, 44] on span "In mẫu biên lai tự cấu hình" at bounding box center [403, 42] width 76 height 10
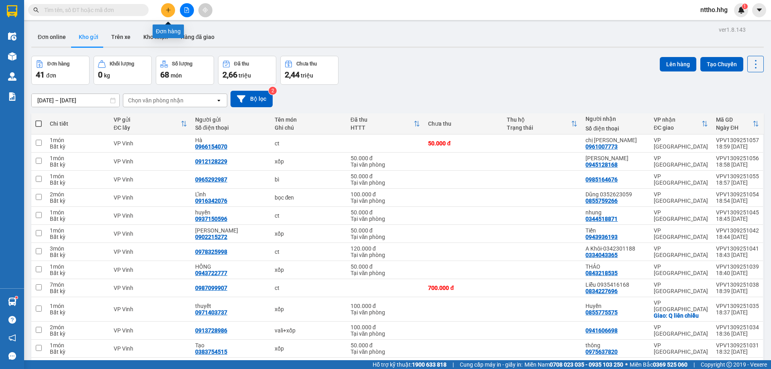
click at [166, 13] on button at bounding box center [168, 10] width 14 height 14
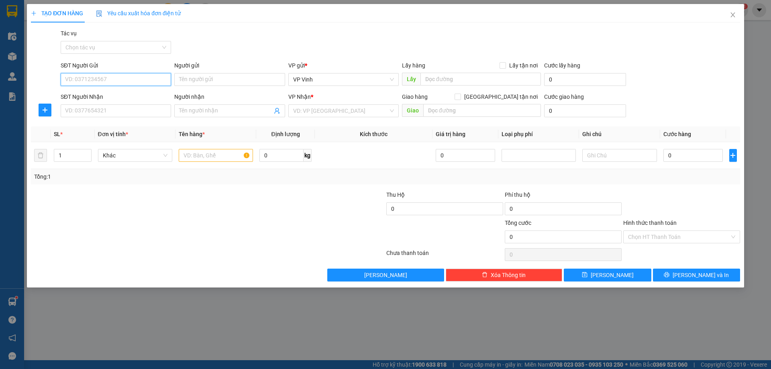
click at [108, 76] on input "SĐT Người Gửi" at bounding box center [116, 79] width 110 height 13
type input "0974754872"
click at [114, 111] on input "SĐT Người Nhận" at bounding box center [116, 110] width 110 height 13
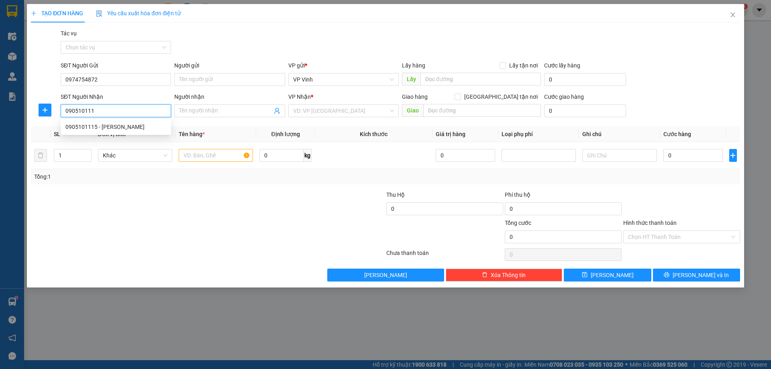
type input "0905101115"
click at [132, 125] on div "0905101115 - Dương Hiển Liên" at bounding box center [115, 127] width 101 height 9
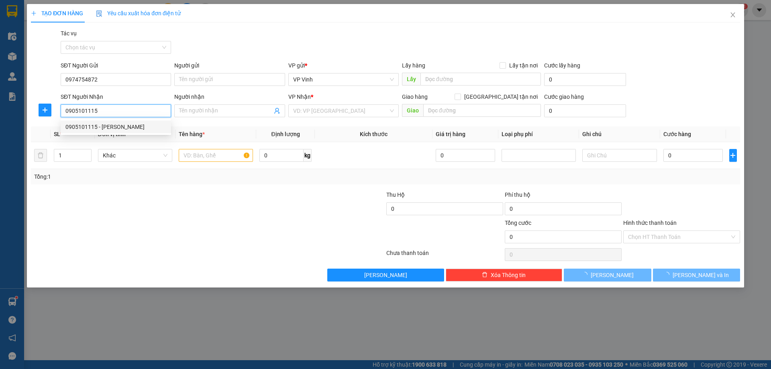
type input "[PERSON_NAME]"
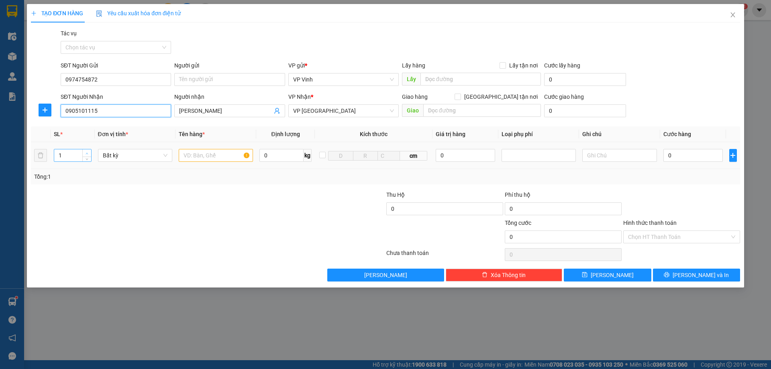
type input "0905101115"
type input "2"
click at [86, 152] on icon "up" at bounding box center [87, 153] width 3 height 3
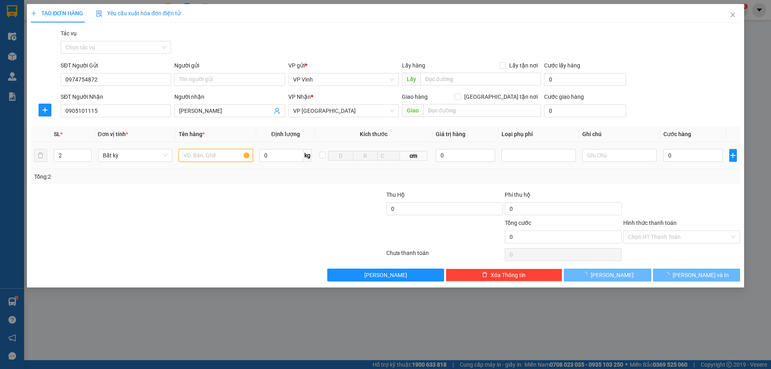
drag, startPoint x: 208, startPoint y: 161, endPoint x: 209, endPoint y: 155, distance: 6.6
click at [208, 161] on input "text" at bounding box center [216, 155] width 74 height 13
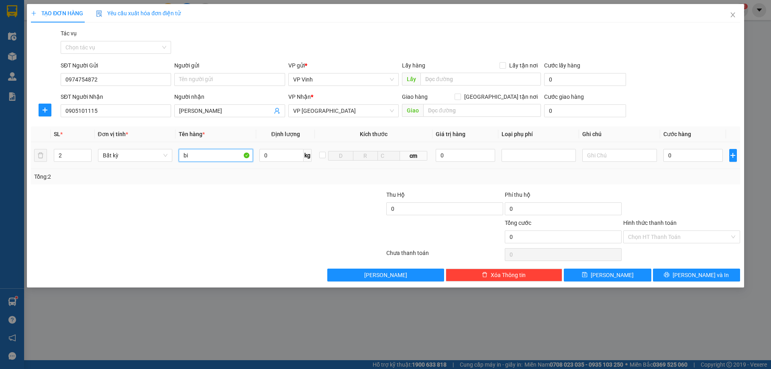
type input "b"
type input "ct"
click at [693, 156] on input "0" at bounding box center [694, 155] width 60 height 13
type input "1"
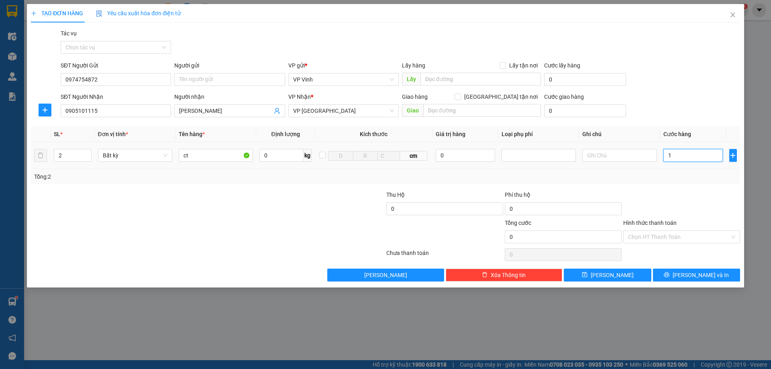
type input "1"
type input "10"
type input "100"
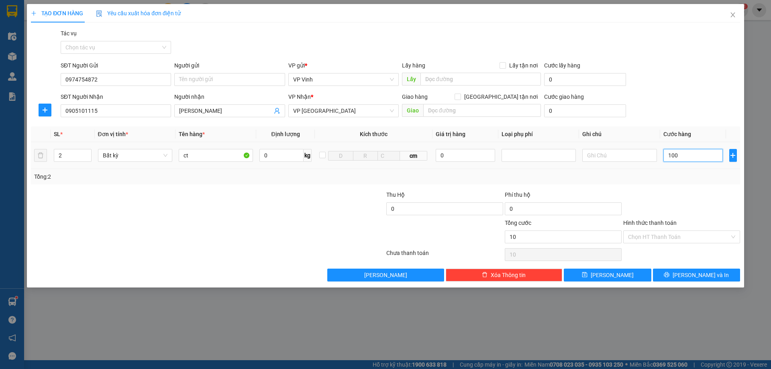
type input "100"
type input "1.000"
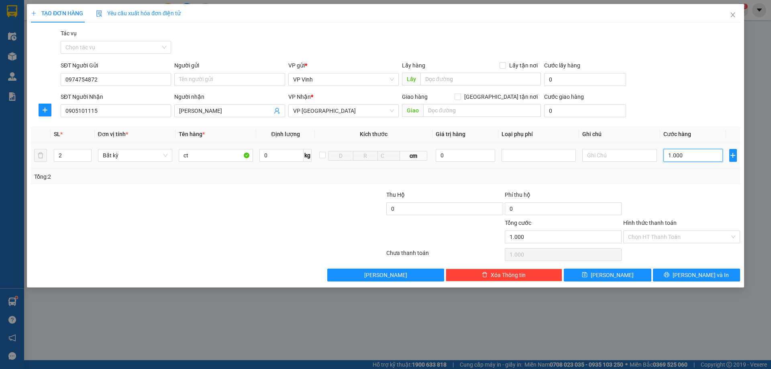
type input "10.000"
type input "100.000"
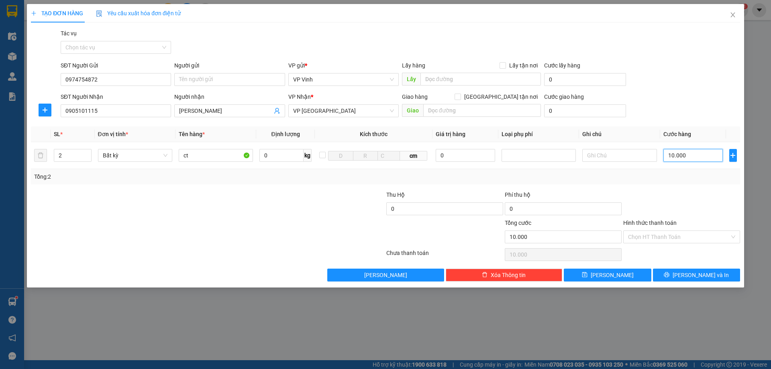
type input "100.000"
drag, startPoint x: 661, startPoint y: 236, endPoint x: 752, endPoint y: 245, distance: 91.2
click at [665, 237] on input "Hình thức thanh toán" at bounding box center [679, 237] width 102 height 12
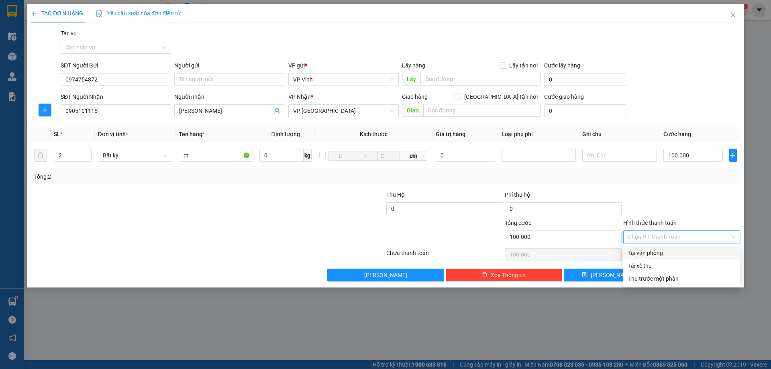
click at [672, 257] on div "Tại văn phòng" at bounding box center [681, 253] width 107 height 9
type input "0"
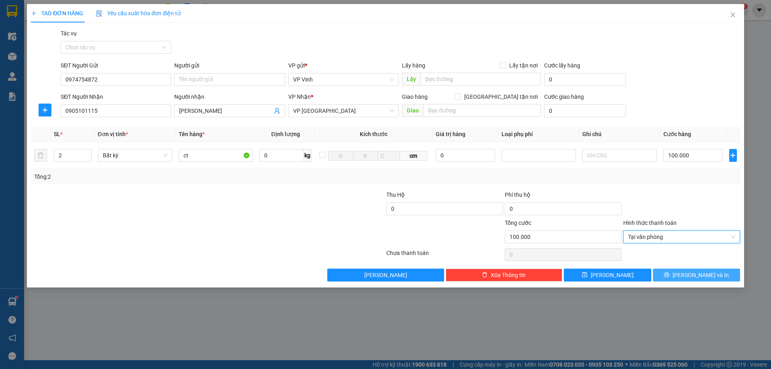
click at [702, 276] on span "Lưu và In" at bounding box center [701, 275] width 56 height 9
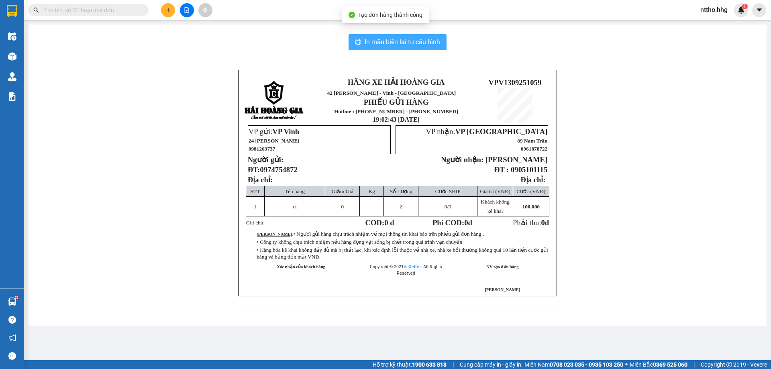
click at [408, 38] on span "In mẫu biên lai tự cấu hình" at bounding box center [403, 42] width 76 height 10
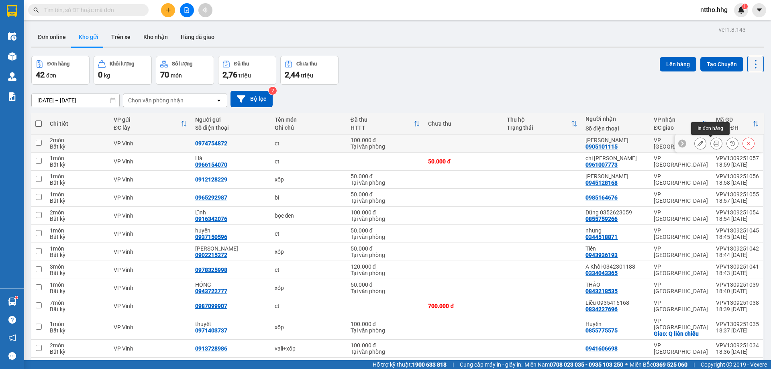
click at [711, 144] on button at bounding box center [716, 144] width 11 height 14
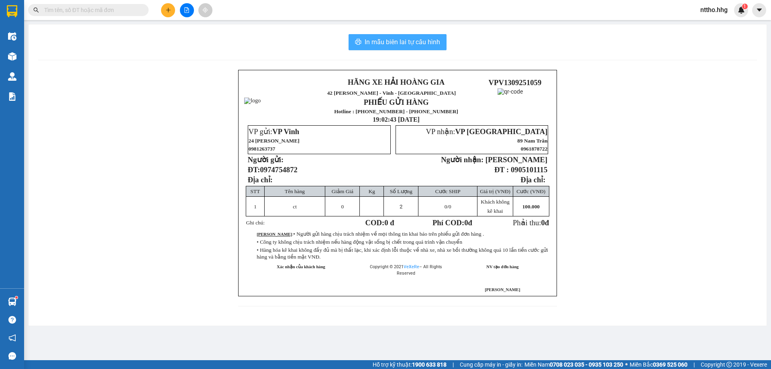
click at [397, 39] on span "In mẫu biên lai tự cấu hình" at bounding box center [403, 42] width 76 height 10
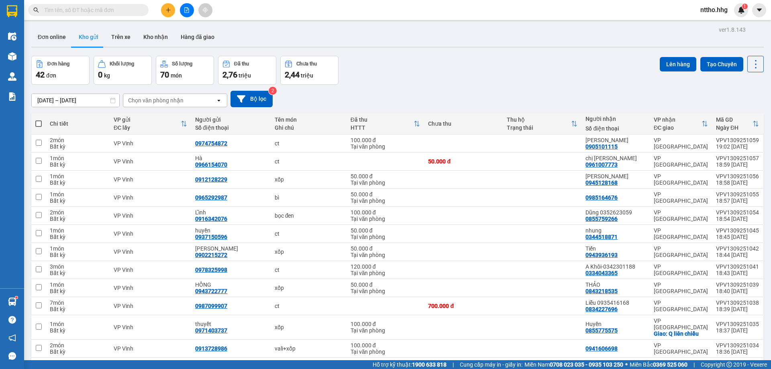
click at [168, 6] on button at bounding box center [168, 10] width 14 height 14
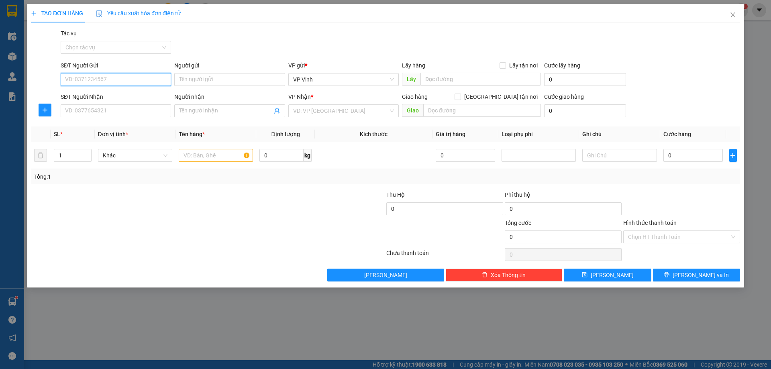
drag, startPoint x: 90, startPoint y: 79, endPoint x: 363, endPoint y: 93, distance: 273.9
click at [90, 79] on input "SĐT Người Gửi" at bounding box center [116, 79] width 110 height 13
type input "0967480779"
click at [127, 93] on div "0967480779 - phương" at bounding box center [115, 95] width 101 height 9
type input "phương"
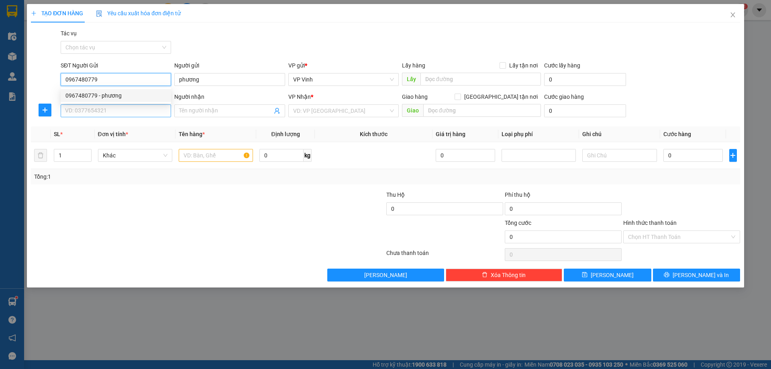
type input "0967480779"
click at [100, 111] on input "SĐT Người Nhận" at bounding box center [116, 110] width 110 height 13
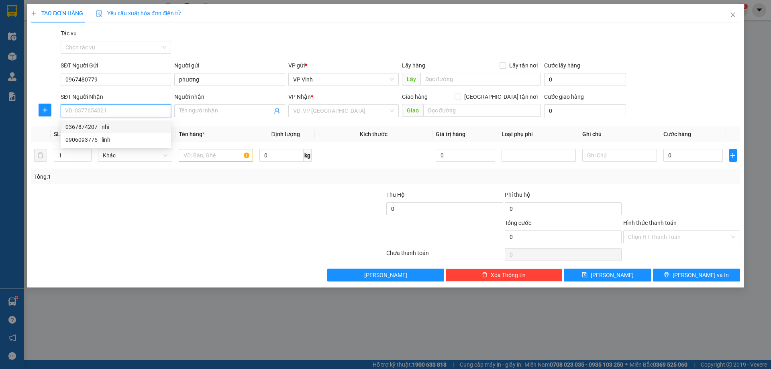
click at [119, 128] on div "0367874207 - nhi" at bounding box center [115, 127] width 101 height 9
type input "0367874207"
type input "nhi"
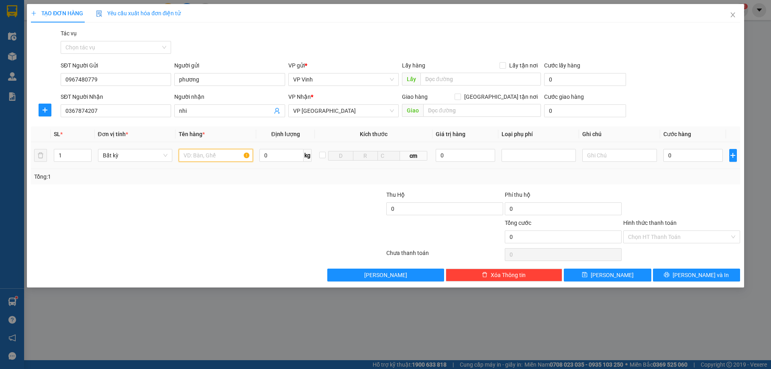
click at [215, 155] on input "text" at bounding box center [216, 155] width 74 height 13
type input "xốp"
click at [701, 157] on input "0" at bounding box center [694, 155] width 60 height 13
type input "5"
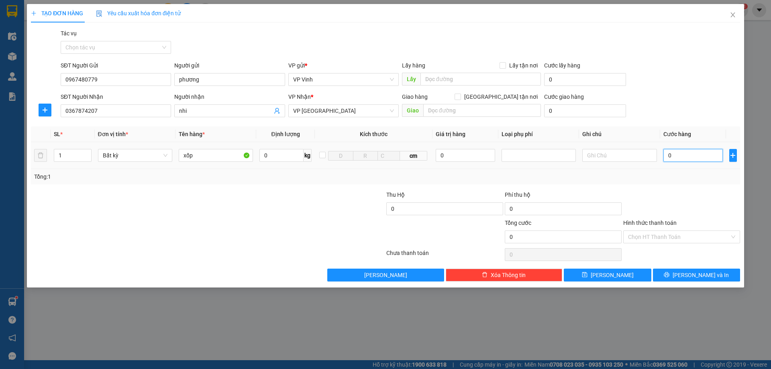
type input "5"
type input "50"
type input "500"
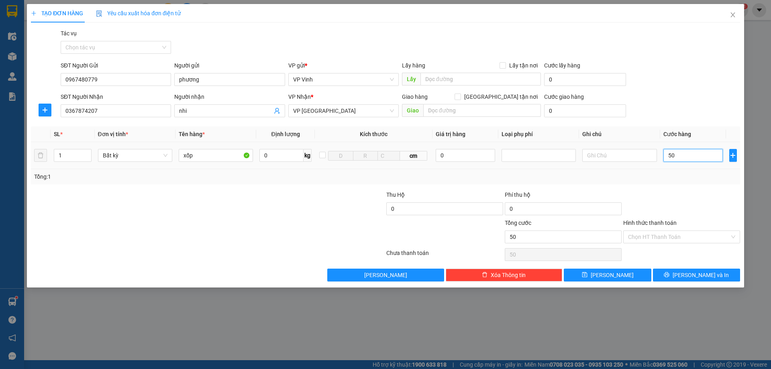
type input "500"
type input "5.000"
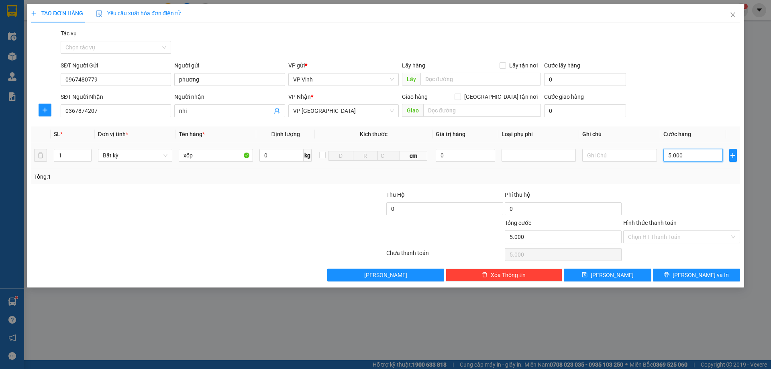
type input "50.000"
click at [671, 239] on input "Hình thức thanh toán" at bounding box center [679, 237] width 102 height 12
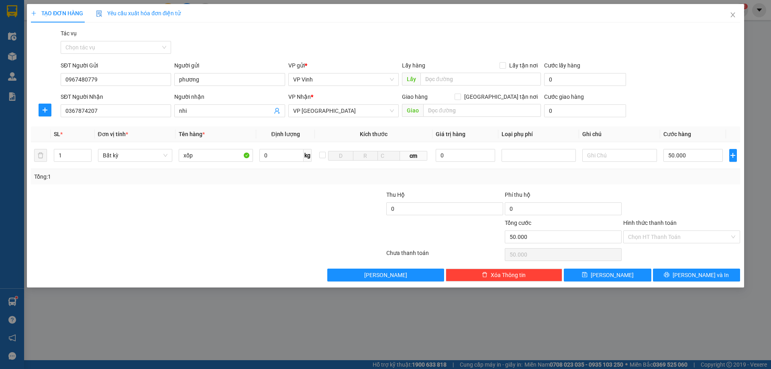
click at [656, 247] on div "Transit Pickup Surcharge Ids Transit Deliver Surcharge Ids Transit Deliver Surc…" at bounding box center [385, 155] width 709 height 253
drag, startPoint x: 668, startPoint y: 237, endPoint x: 666, endPoint y: 245, distance: 8.3
click at [668, 242] on input "Hình thức thanh toán" at bounding box center [679, 237] width 102 height 12
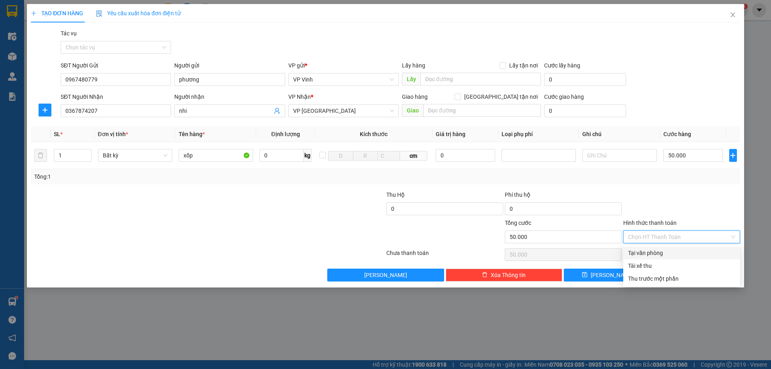
click at [652, 255] on div "Tại văn phòng" at bounding box center [681, 253] width 107 height 9
type input "0"
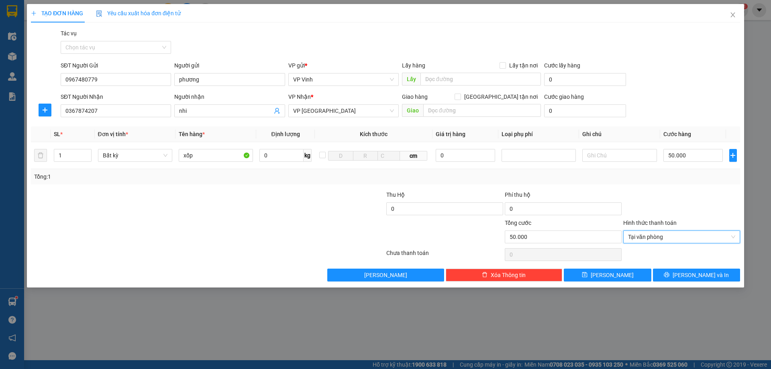
click at [729, 297] on div "TẠO ĐƠN HÀNG Yêu cầu xuất hóa đơn điện tử Transit Pickup Surcharge Ids Transit …" at bounding box center [385, 184] width 771 height 369
click at [703, 275] on span "Lưu và In" at bounding box center [701, 275] width 56 height 9
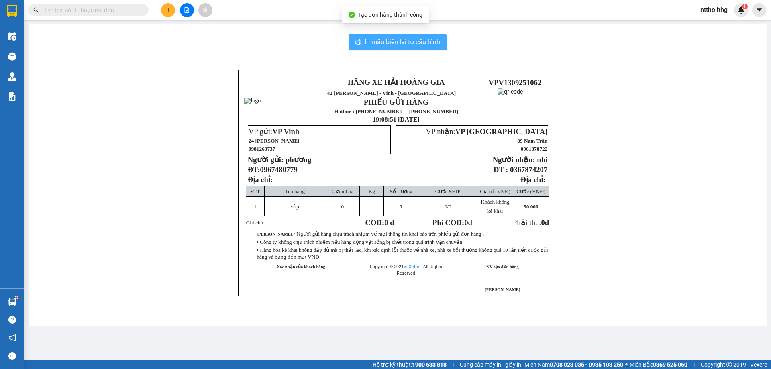
drag, startPoint x: 359, startPoint y: 43, endPoint x: 407, endPoint y: 41, distance: 47.5
click at [371, 43] on button "In mẫu biên lai tự cấu hình" at bounding box center [398, 42] width 98 height 16
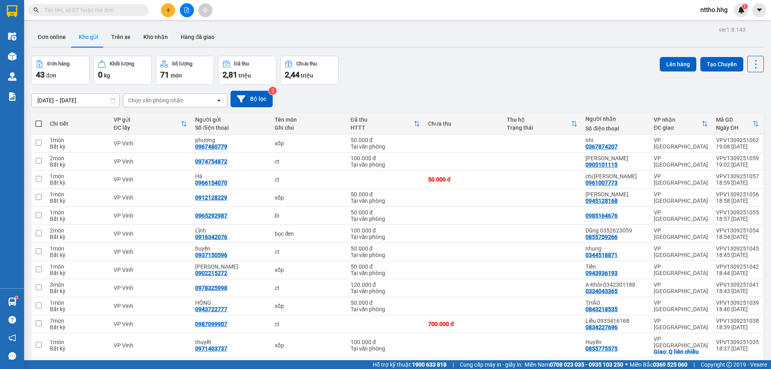
drag, startPoint x: 165, startPoint y: 6, endPoint x: 170, endPoint y: 8, distance: 5.9
click at [170, 8] on button at bounding box center [168, 10] width 14 height 14
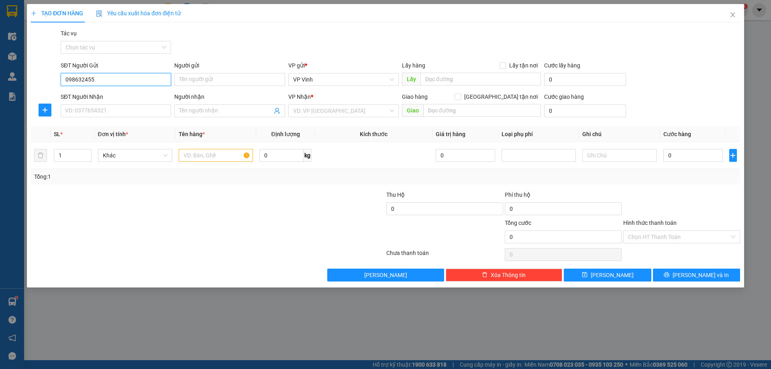
drag, startPoint x: 72, startPoint y: 79, endPoint x: 91, endPoint y: 86, distance: 19.9
click at [72, 79] on input "098632455" at bounding box center [116, 79] width 110 height 13
click at [84, 78] on input "0918632455" at bounding box center [116, 79] width 110 height 13
click at [91, 81] on input "0918642455" at bounding box center [116, 79] width 110 height 13
click at [100, 77] on input "0918642455" at bounding box center [116, 79] width 110 height 13
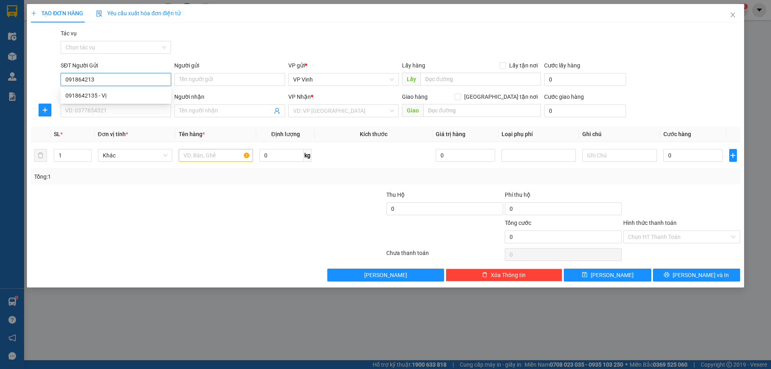
type input "0918642135"
click at [101, 97] on div "0918642135 - Vị" at bounding box center [115, 95] width 101 height 9
type input "Vị"
type input "0918642135"
click at [104, 110] on input "SĐT Người Nhận" at bounding box center [116, 110] width 110 height 13
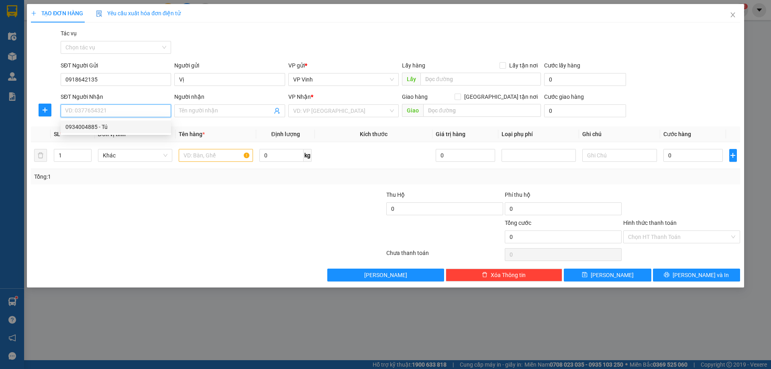
click at [105, 127] on div "0934004885 - Tú" at bounding box center [115, 127] width 101 height 9
type input "0934004885"
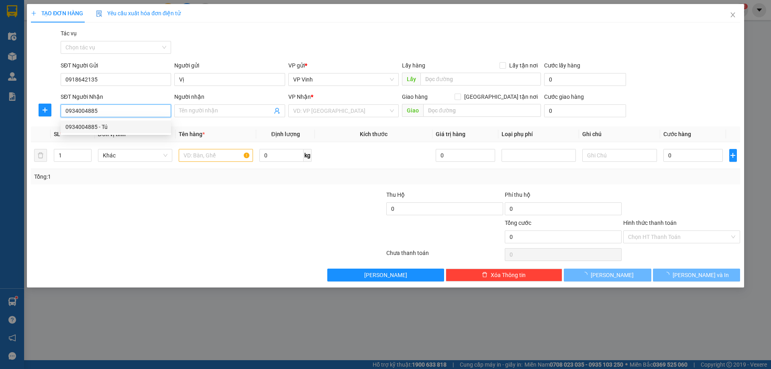
type input "Tú"
type input "Xe máy Tiến Thu, Nam Phước QN"
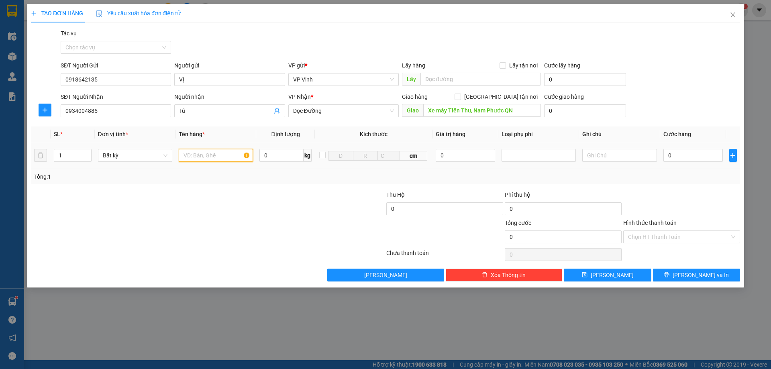
click at [219, 159] on input "text" at bounding box center [216, 155] width 74 height 13
type input "xốp"
type input "2"
click at [86, 153] on icon "up" at bounding box center [87, 153] width 3 height 3
click at [705, 156] on input "0" at bounding box center [694, 155] width 60 height 13
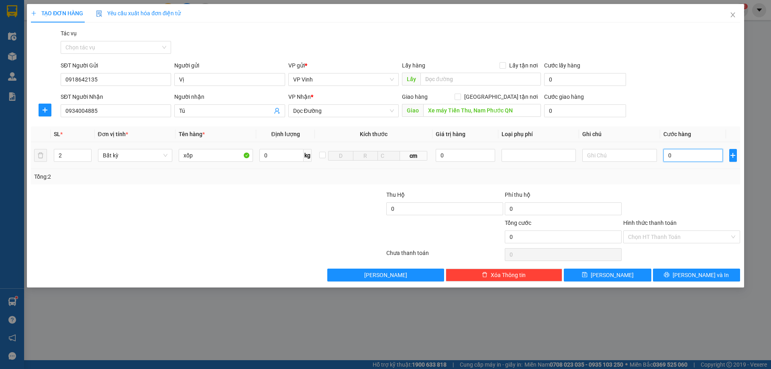
type input "1"
type input "18"
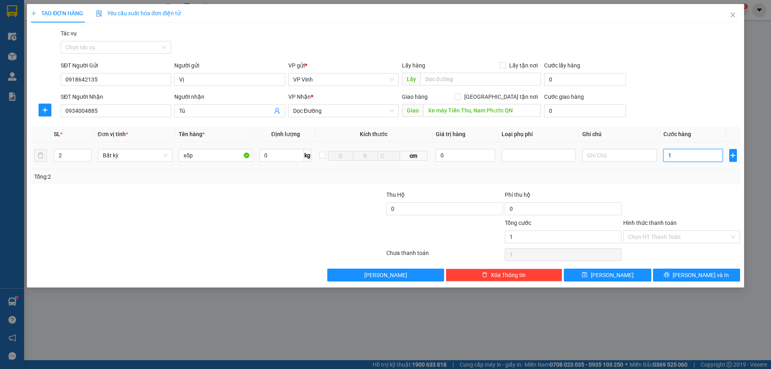
type input "18"
type input "1"
type input "16"
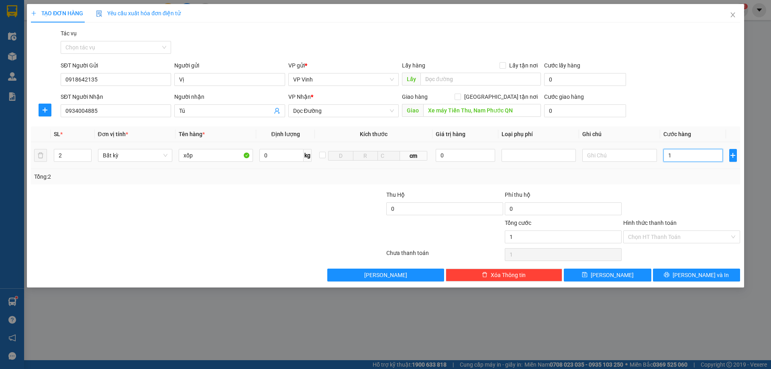
type input "16"
type input "160"
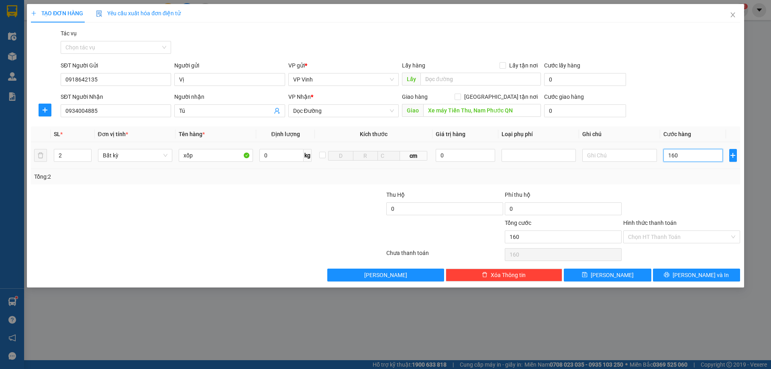
type input "1.600"
type input "16.000"
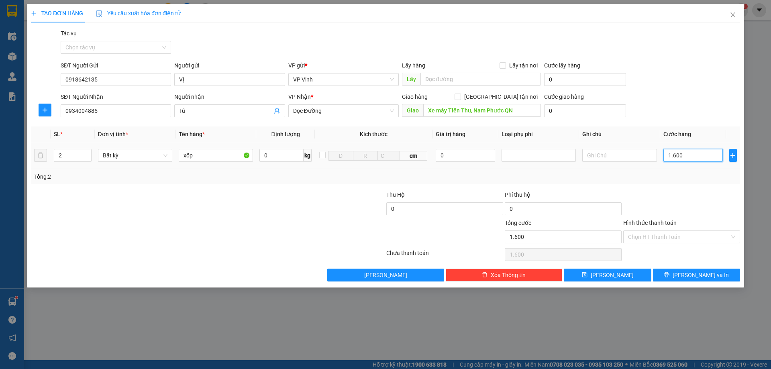
type input "16.000"
type input "160.000"
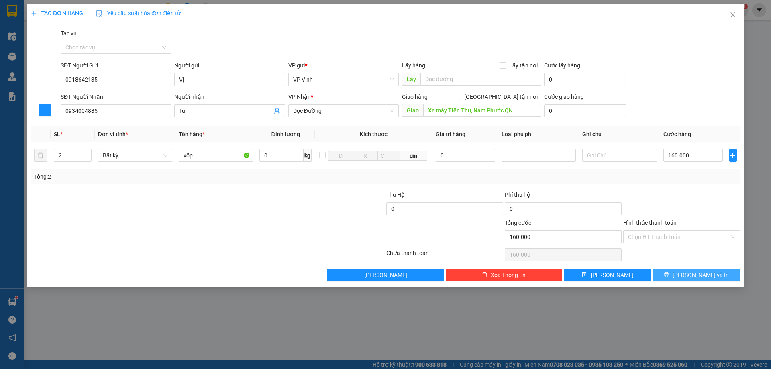
click at [688, 275] on button "Lưu và In" at bounding box center [696, 275] width 87 height 13
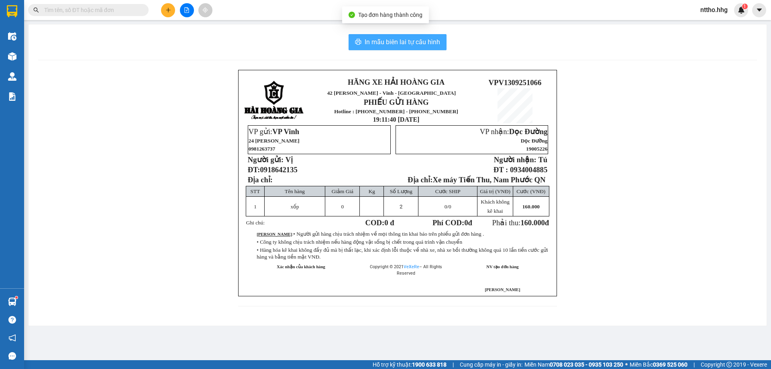
click at [397, 44] on span "In mẫu biên lai tự cấu hình" at bounding box center [403, 42] width 76 height 10
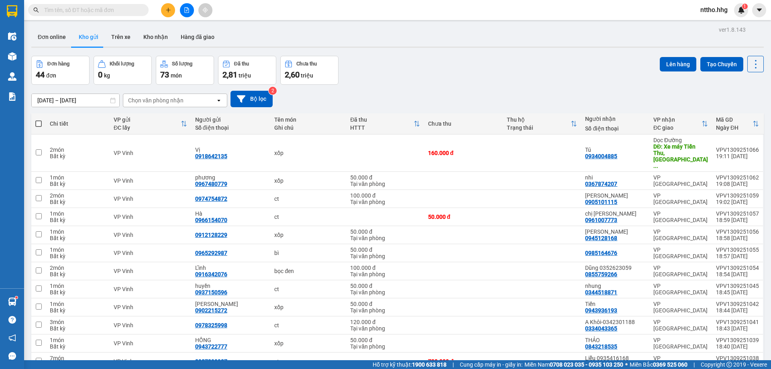
click at [477, 67] on div "Đơn hàng 44 đơn Khối lượng 0 kg Số lượng 73 món Đã thu 2,81 triệu Chưa thu 2,60…" at bounding box center [397, 70] width 733 height 29
click at [167, 10] on icon "plus" at bounding box center [169, 10] width 6 height 6
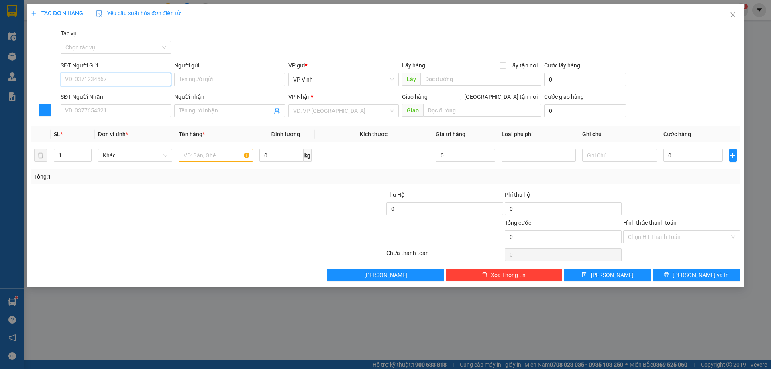
click at [84, 80] on input "SĐT Người Gửi" at bounding box center [116, 79] width 110 height 13
click at [98, 93] on div "0978951958" at bounding box center [115, 95] width 101 height 9
type input "0978951958"
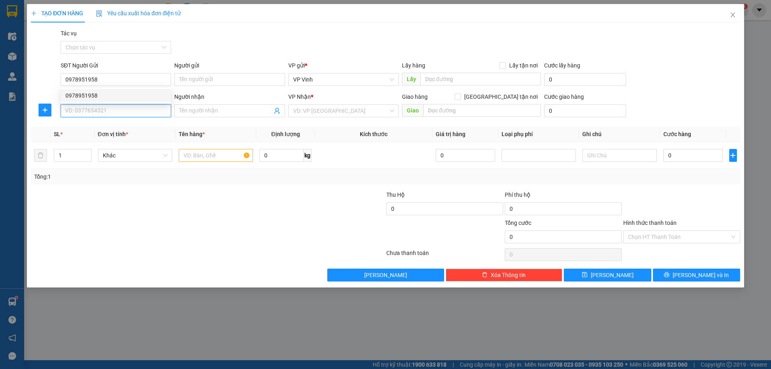
click at [88, 108] on input "SĐT Người Nhận" at bounding box center [116, 110] width 110 height 13
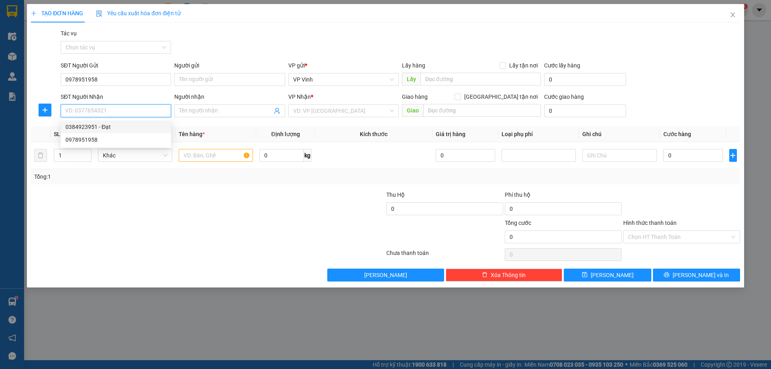
drag, startPoint x: 126, startPoint y: 129, endPoint x: 150, endPoint y: 129, distance: 24.1
click at [127, 129] on div "0384923951 - Đạt" at bounding box center [115, 127] width 101 height 9
type input "0384923951"
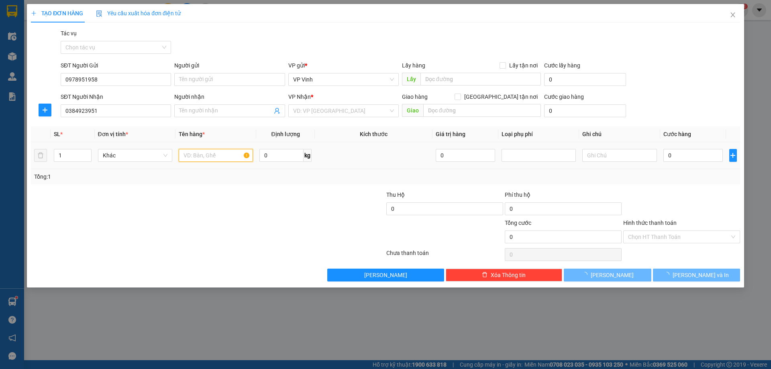
click at [227, 159] on input "text" at bounding box center [216, 155] width 74 height 13
type input "Đạt"
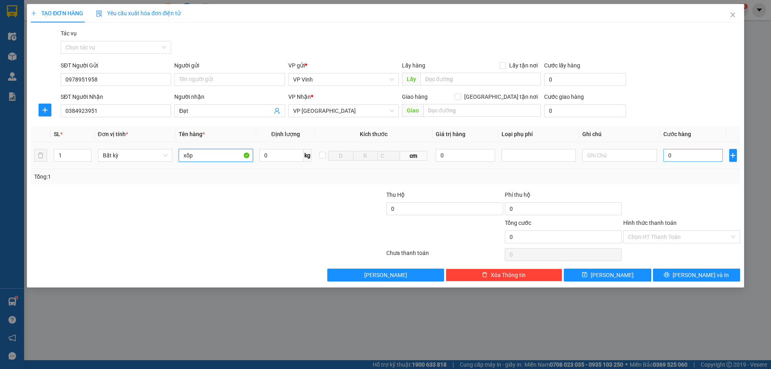
type input "xốp"
click at [685, 152] on input "0" at bounding box center [694, 155] width 60 height 13
click at [660, 235] on input "Hình thức thanh toán" at bounding box center [679, 237] width 102 height 12
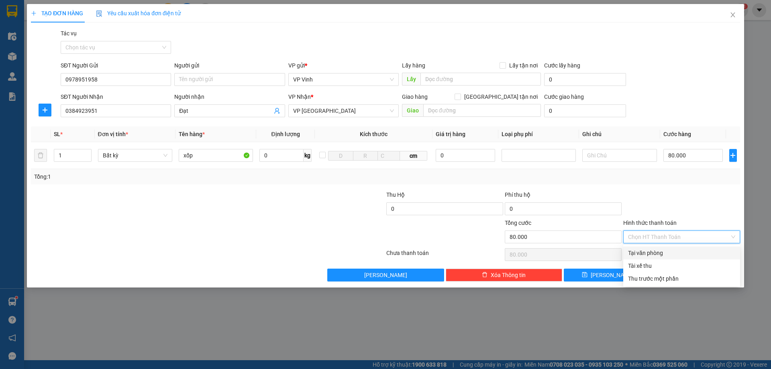
click at [661, 249] on div "Tại văn phòng" at bounding box center [681, 253] width 117 height 13
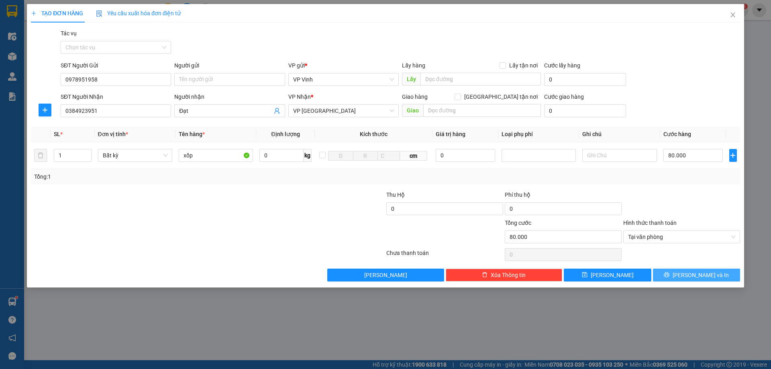
click at [705, 276] on span "Lưu và In" at bounding box center [701, 275] width 56 height 9
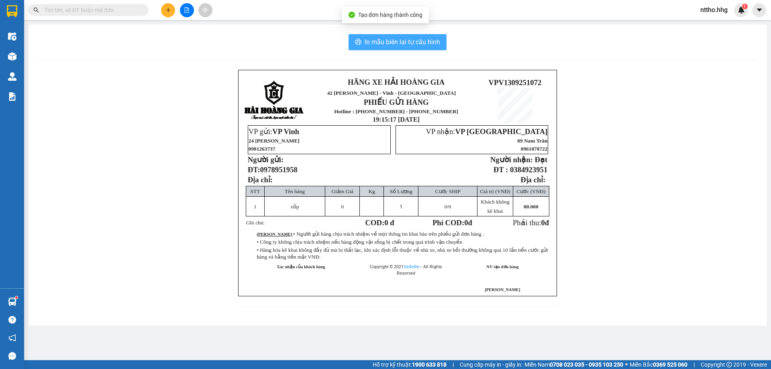
click at [392, 39] on span "In mẫu biên lai tự cấu hình" at bounding box center [403, 42] width 76 height 10
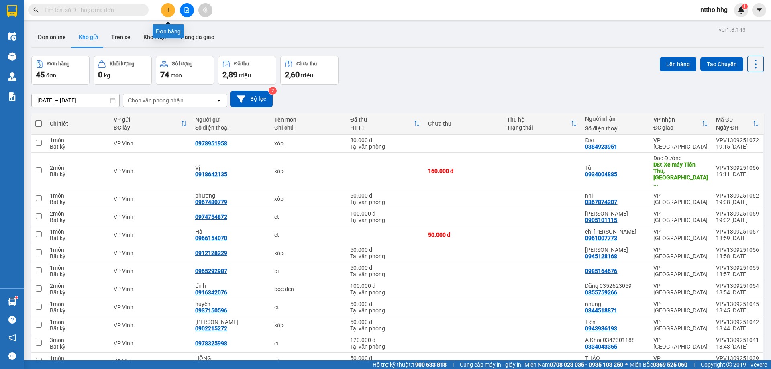
click at [167, 6] on button at bounding box center [168, 10] width 14 height 14
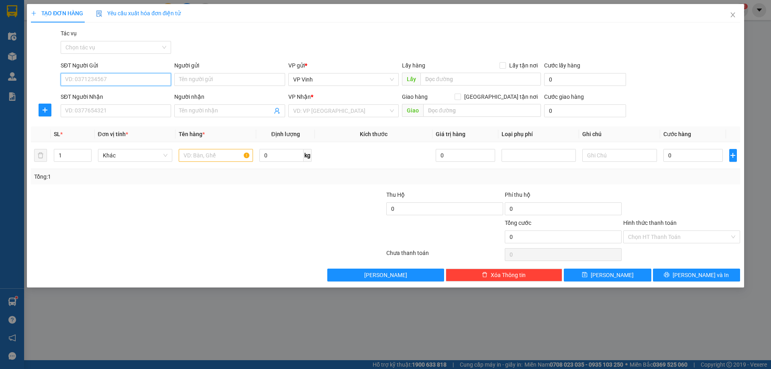
click at [105, 82] on input "SĐT Người Gửi" at bounding box center [116, 79] width 110 height 13
click at [87, 78] on input "SĐT Người Gửi" at bounding box center [116, 79] width 110 height 13
click at [111, 96] on div "0974241168 - C quyết" at bounding box center [115, 95] width 101 height 9
click at [103, 112] on input "SĐT Người Nhận" at bounding box center [116, 110] width 110 height 13
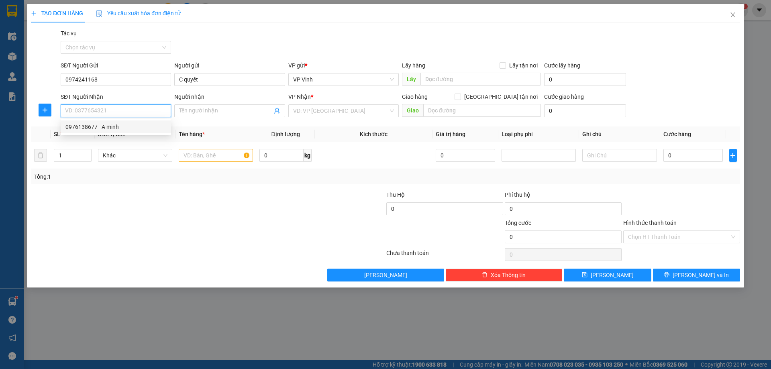
click at [132, 129] on div "0976138677 - A minh" at bounding box center [115, 127] width 101 height 9
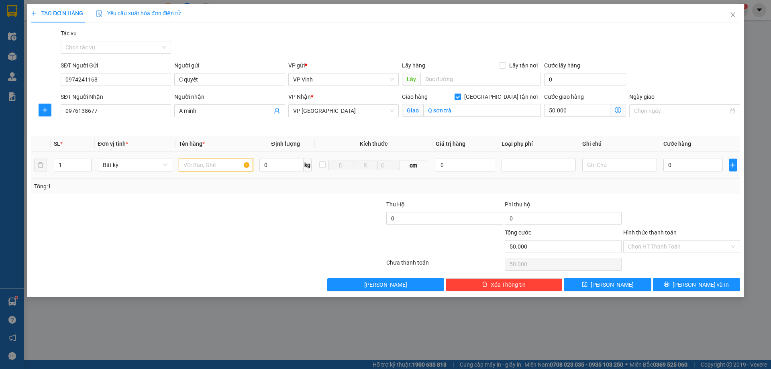
click at [192, 166] on input "text" at bounding box center [216, 165] width 74 height 13
click at [705, 162] on input "0" at bounding box center [694, 165] width 60 height 13
drag, startPoint x: 674, startPoint y: 242, endPoint x: 668, endPoint y: 250, distance: 9.6
click at [674, 243] on input "Hình thức thanh toán" at bounding box center [679, 247] width 102 height 12
click at [656, 257] on div "Transit Pickup Surcharge Ids Transit Deliver Surcharge Ids Transit Deliver Surc…" at bounding box center [385, 160] width 709 height 262
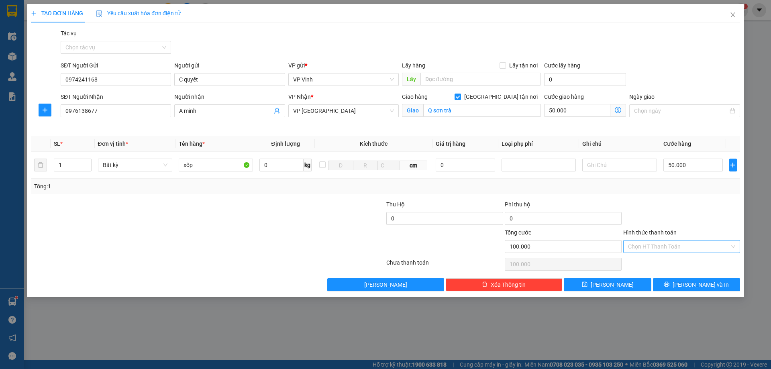
click at [689, 247] on input "Hình thức thanh toán" at bounding box center [679, 247] width 102 height 12
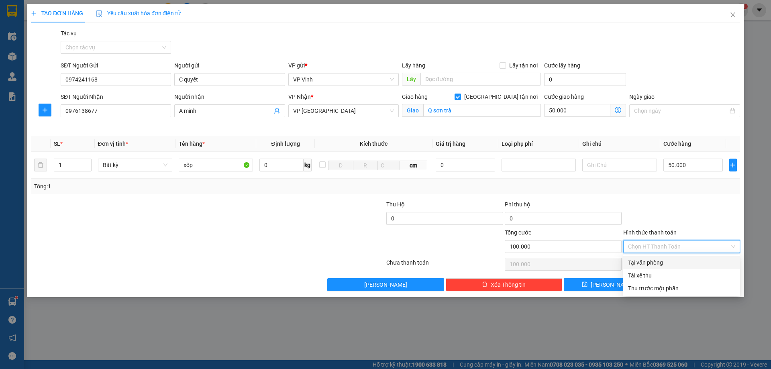
click at [654, 266] on div "Tại văn phòng" at bounding box center [681, 262] width 107 height 9
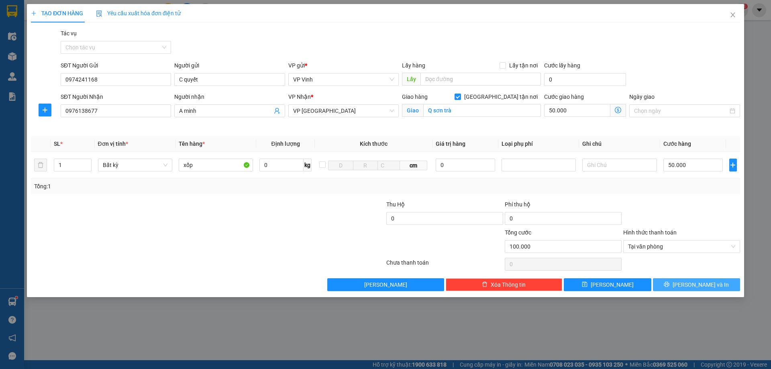
click at [682, 282] on button "Lưu và In" at bounding box center [696, 284] width 87 height 13
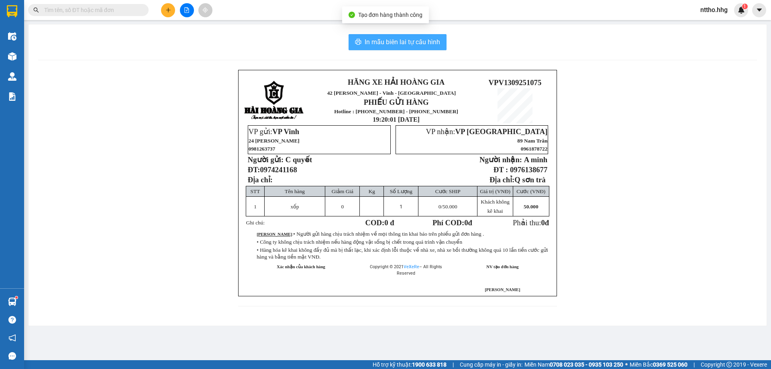
click at [416, 41] on span "In mẫu biên lai tự cấu hình" at bounding box center [403, 42] width 76 height 10
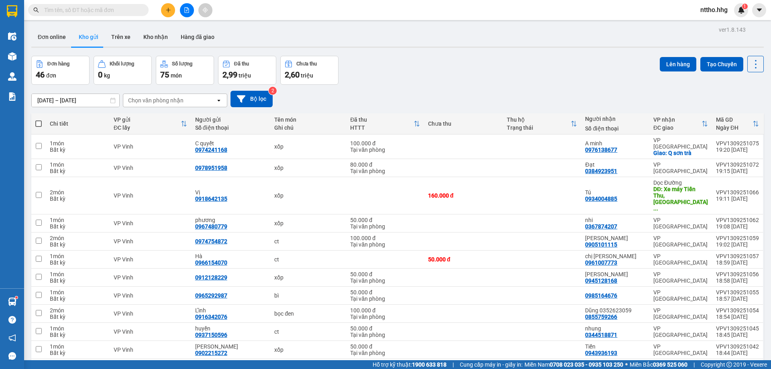
click at [173, 10] on button at bounding box center [168, 10] width 14 height 14
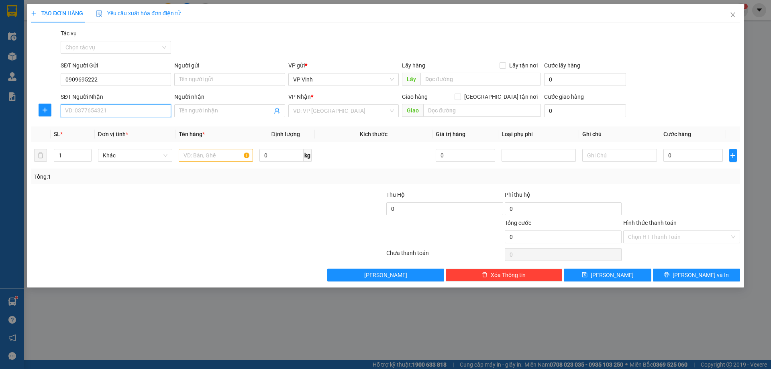
click at [74, 113] on input "SĐT Người Nhận" at bounding box center [116, 110] width 110 height 13
click at [82, 128] on div "0977741184" at bounding box center [115, 127] width 101 height 9
click at [215, 152] on input "text" at bounding box center [216, 155] width 74 height 13
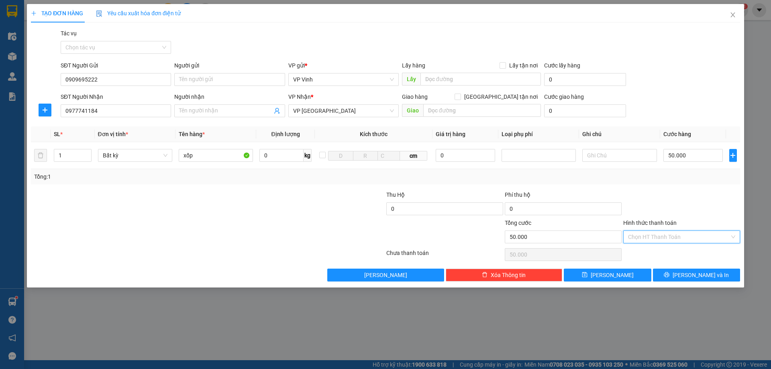
click at [676, 231] on input "Hình thức thanh toán" at bounding box center [679, 237] width 102 height 12
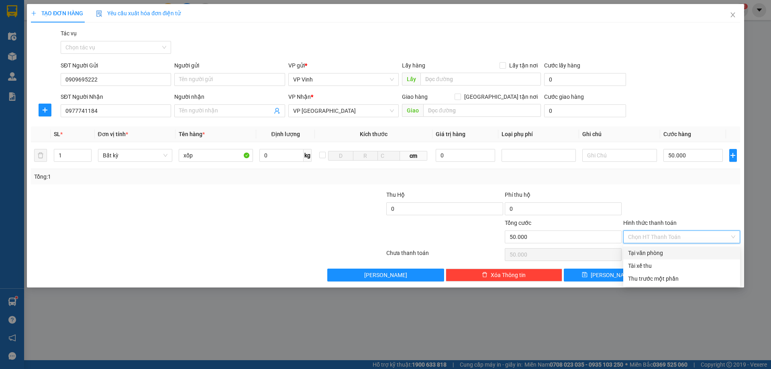
click at [661, 251] on div "Tại văn phòng" at bounding box center [681, 253] width 107 height 9
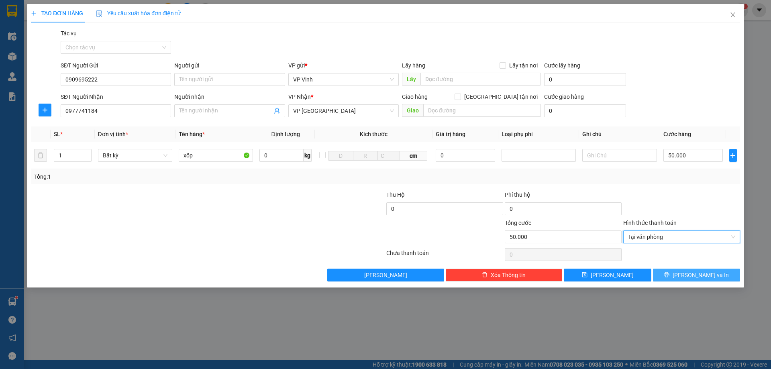
click at [695, 275] on span "Lưu và In" at bounding box center [701, 275] width 56 height 9
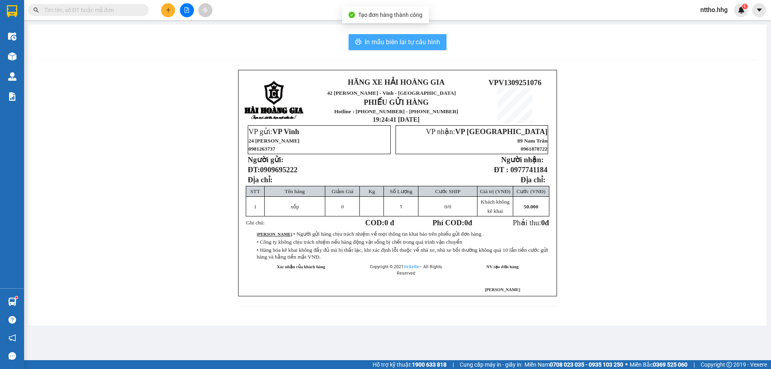
click at [413, 45] on span "In mẫu biên lai tự cấu hình" at bounding box center [403, 42] width 76 height 10
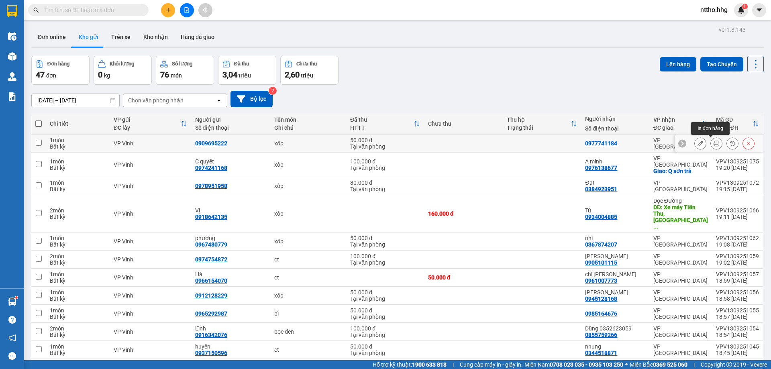
click at [713, 143] on button at bounding box center [716, 144] width 11 height 14
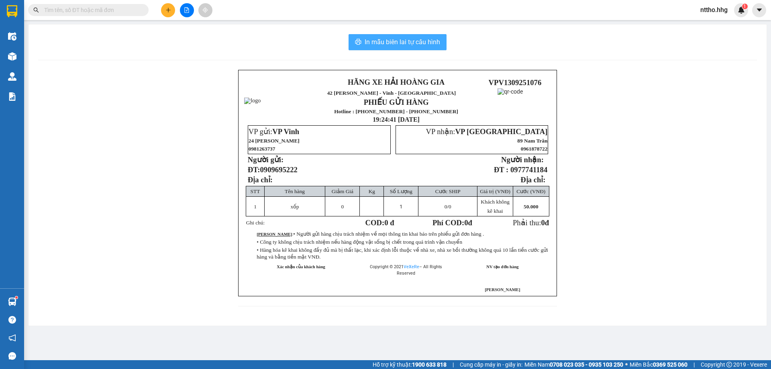
click at [414, 42] on span "In mẫu biên lai tự cấu hình" at bounding box center [403, 42] width 76 height 10
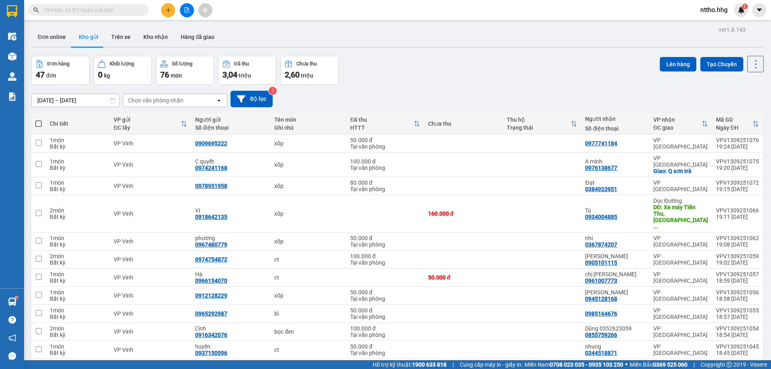
click at [164, 12] on button at bounding box center [168, 10] width 14 height 14
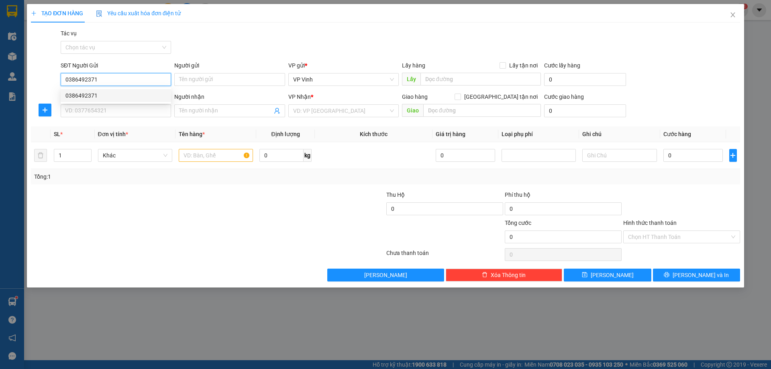
click at [80, 96] on div "0386492371" at bounding box center [115, 95] width 101 height 9
click at [104, 109] on input "SĐT Người Nhận" at bounding box center [116, 110] width 110 height 13
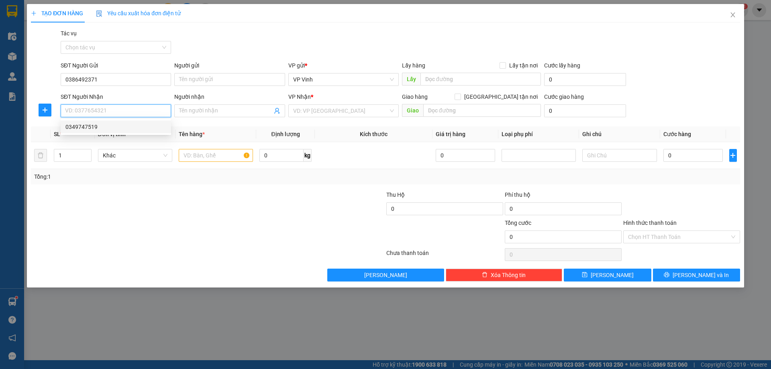
click at [113, 125] on div "0349747519" at bounding box center [115, 127] width 101 height 9
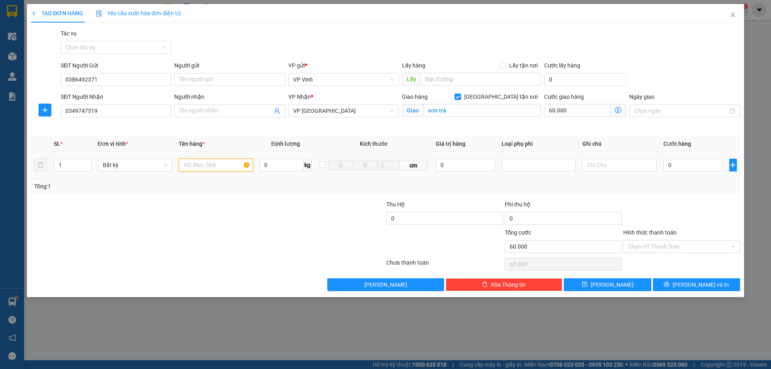
click at [210, 168] on input "text" at bounding box center [216, 165] width 74 height 13
click at [680, 165] on input "0" at bounding box center [694, 165] width 60 height 13
click at [683, 247] on input "Hình thức thanh toán" at bounding box center [679, 247] width 102 height 12
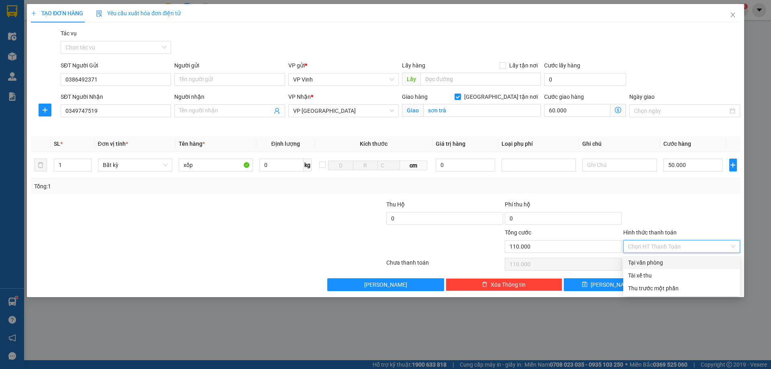
click at [664, 259] on div "Tại văn phòng" at bounding box center [681, 262] width 107 height 9
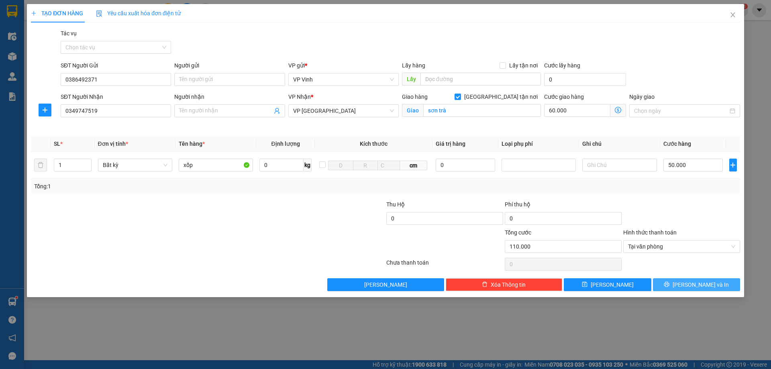
click at [695, 286] on span "Lưu và In" at bounding box center [701, 284] width 56 height 9
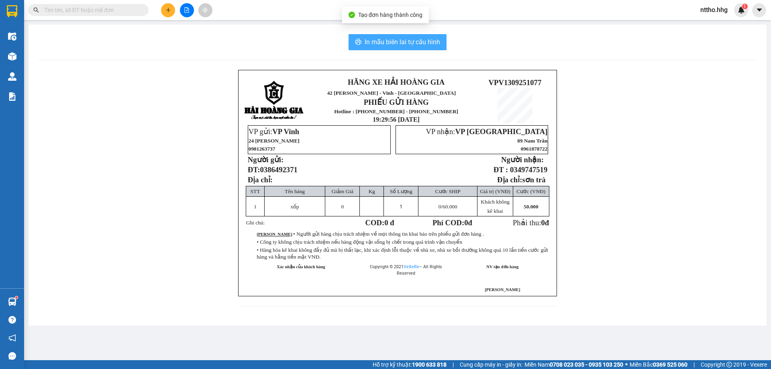
click at [405, 44] on span "In mẫu biên lai tự cấu hình" at bounding box center [403, 42] width 76 height 10
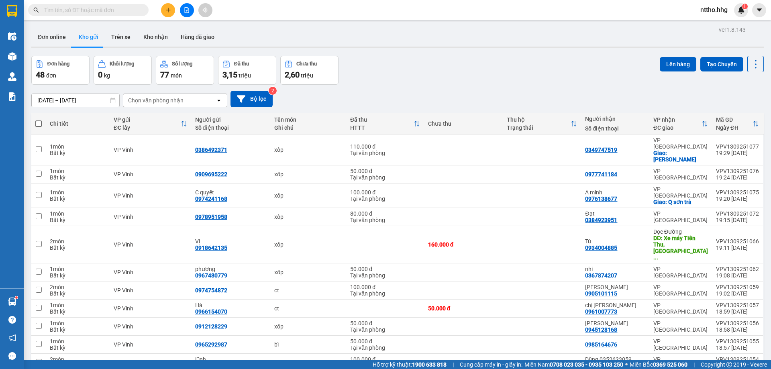
click at [171, 97] on div "Chọn văn phòng nhận" at bounding box center [155, 100] width 55 height 8
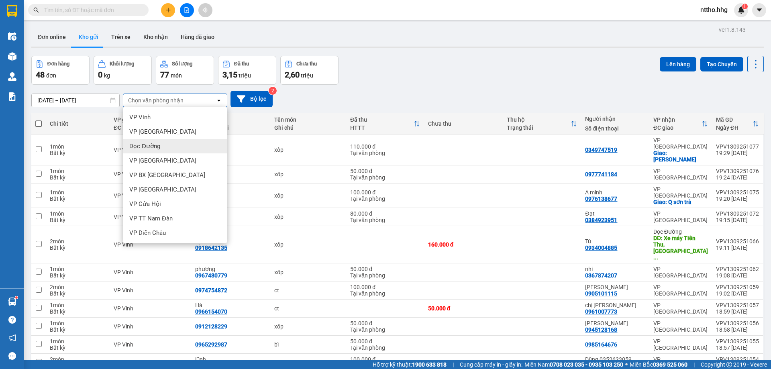
click at [153, 144] on span "Dọc Đường" at bounding box center [144, 146] width 31 height 8
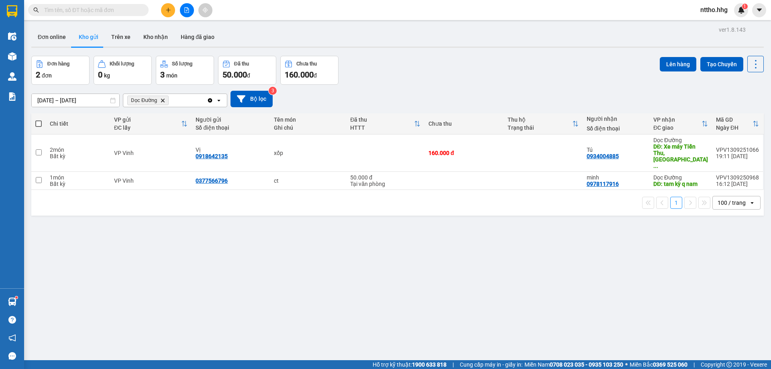
click at [162, 99] on icon "Delete" at bounding box center [162, 100] width 5 height 5
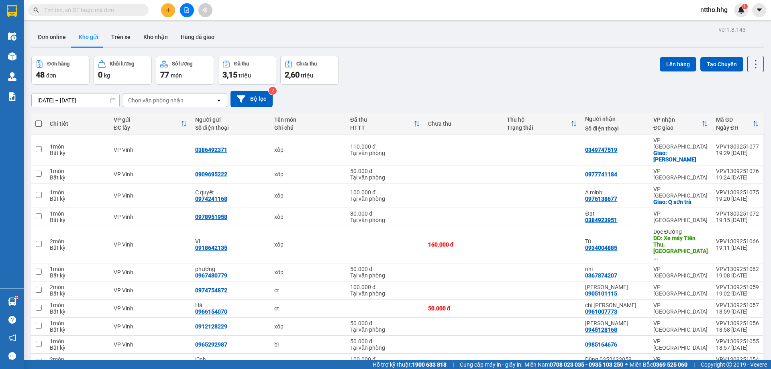
click at [166, 11] on icon "plus" at bounding box center [169, 10] width 6 height 6
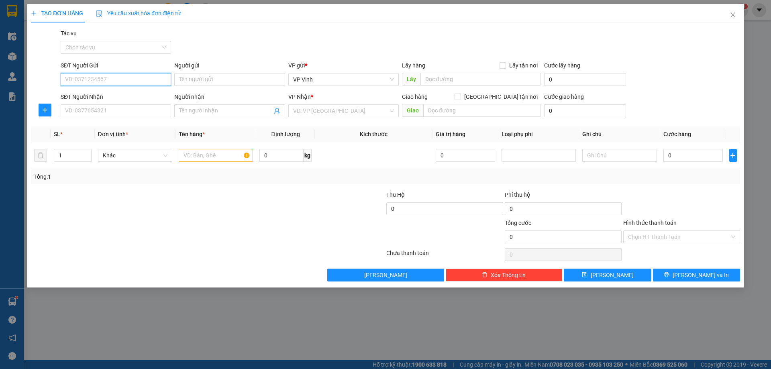
click at [93, 75] on input "SĐT Người Gửi" at bounding box center [116, 79] width 110 height 13
click at [80, 94] on div "0362193938" at bounding box center [115, 95] width 101 height 9
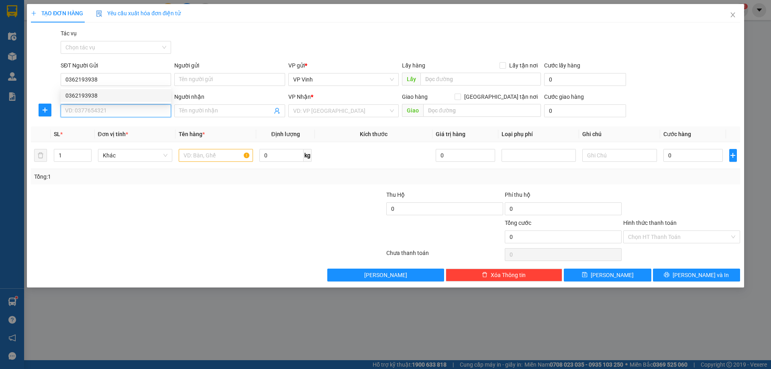
click at [75, 114] on input "SĐT Người Nhận" at bounding box center [116, 110] width 110 height 13
click at [110, 127] on div "0702059345" at bounding box center [115, 127] width 101 height 9
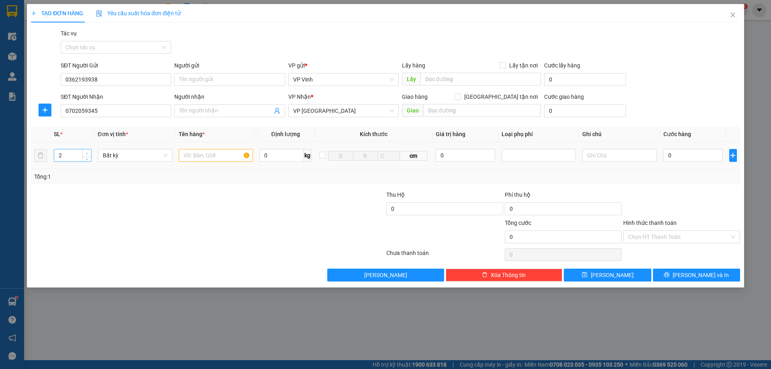
click at [86, 153] on icon "up" at bounding box center [87, 153] width 3 height 3
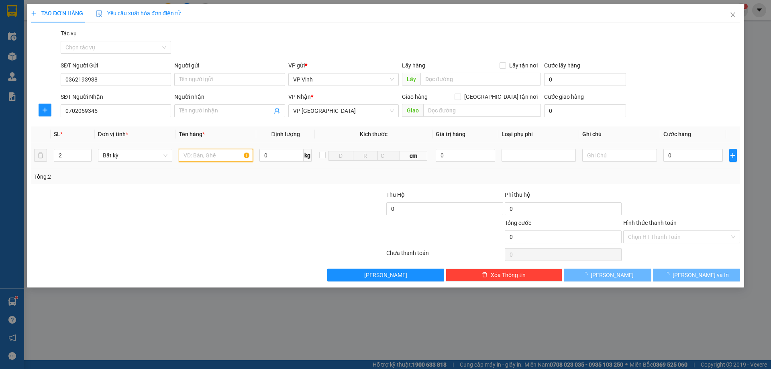
click at [215, 154] on input "text" at bounding box center [216, 155] width 74 height 13
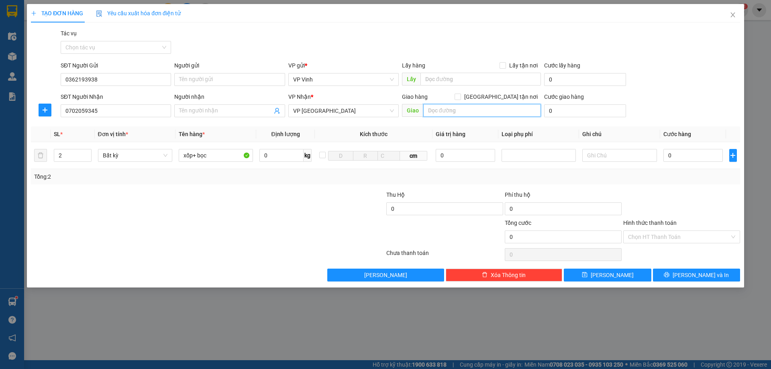
click at [465, 110] on input "text" at bounding box center [482, 110] width 118 height 13
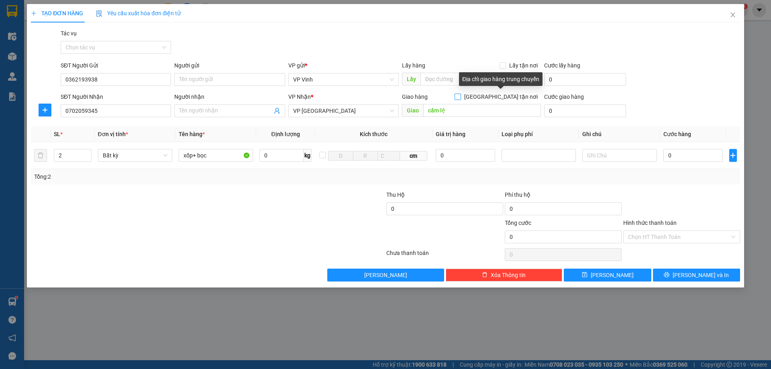
click at [460, 97] on input "Giao tận nơi" at bounding box center [458, 97] width 6 height 6
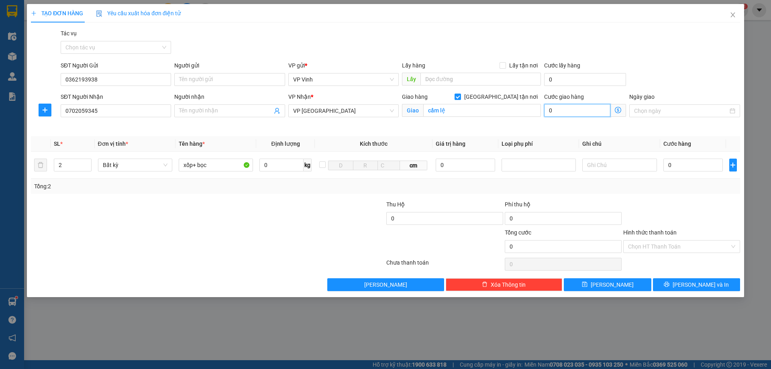
click at [578, 113] on input "0" at bounding box center [577, 110] width 66 height 13
click at [687, 163] on input "0" at bounding box center [694, 165] width 60 height 13
click at [597, 105] on input "60.000" at bounding box center [577, 110] width 66 height 13
click at [487, 108] on input "cẩm lệ" at bounding box center [482, 110] width 118 height 13
click at [461, 95] on span at bounding box center [458, 97] width 6 height 6
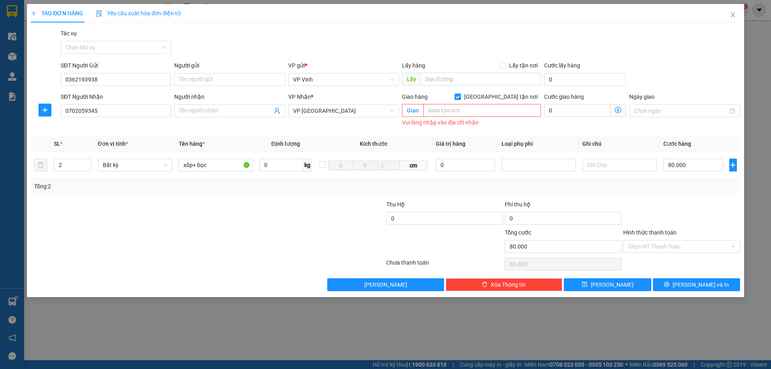
click at [460, 95] on input "Giao tận nơi" at bounding box center [458, 97] width 6 height 6
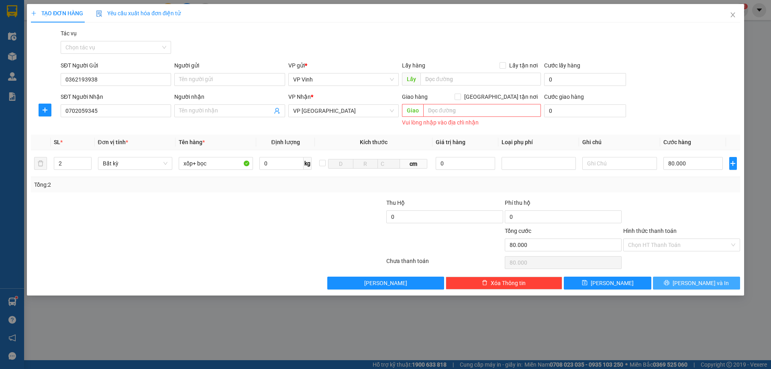
click at [692, 282] on span "Lưu và In" at bounding box center [701, 283] width 56 height 9
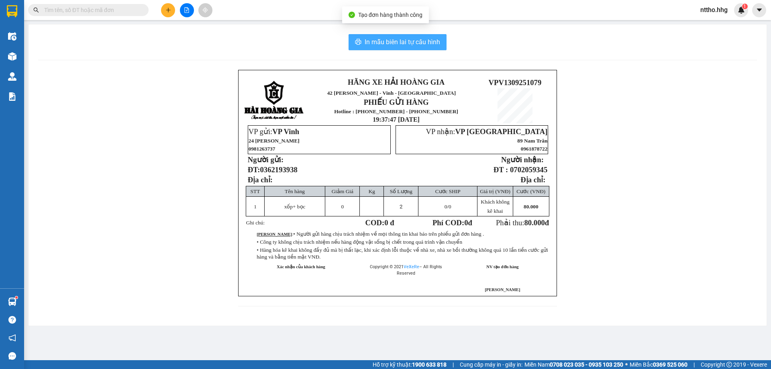
drag, startPoint x: 379, startPoint y: 45, endPoint x: 452, endPoint y: 49, distance: 72.4
click at [379, 46] on span "In mẫu biên lai tự cấu hình" at bounding box center [403, 42] width 76 height 10
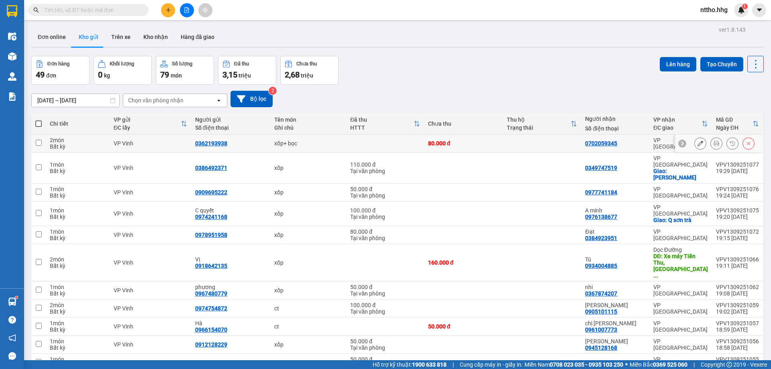
click at [714, 145] on icon at bounding box center [717, 144] width 6 height 6
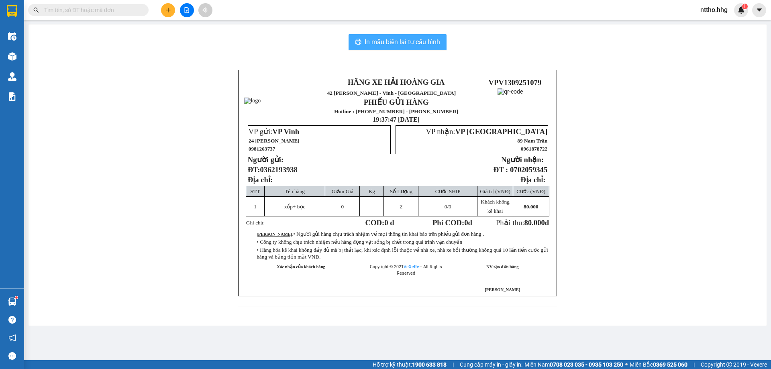
click at [386, 40] on span "In mẫu biên lai tự cấu hình" at bounding box center [403, 42] width 76 height 10
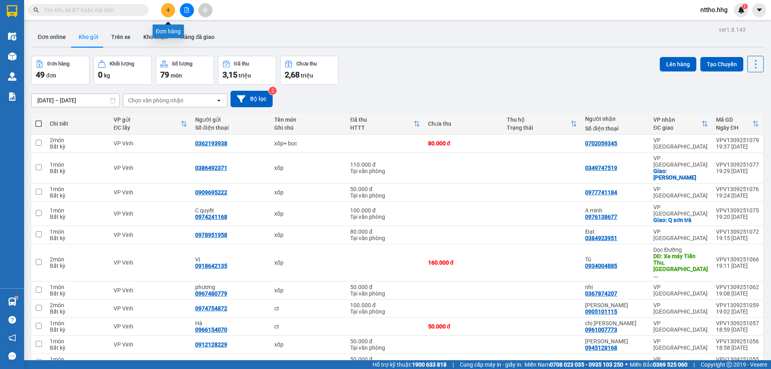
click at [167, 10] on icon "plus" at bounding box center [169, 10] width 6 height 6
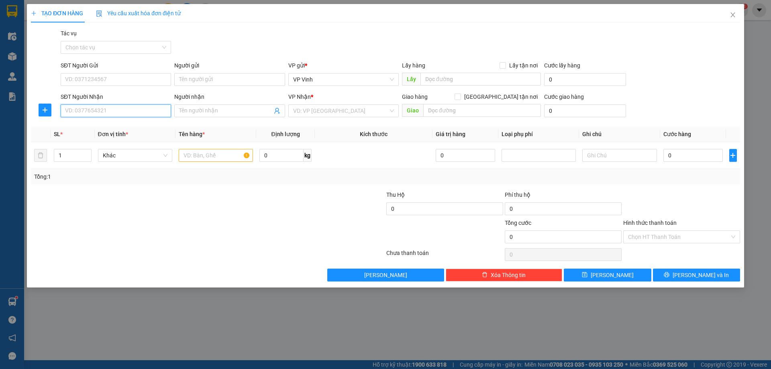
drag, startPoint x: 83, startPoint y: 114, endPoint x: 204, endPoint y: 114, distance: 120.5
click at [92, 114] on input "SĐT Người Nhận" at bounding box center [116, 110] width 110 height 13
click at [118, 126] on div "0706194969" at bounding box center [115, 127] width 101 height 9
click at [462, 81] on input "text" at bounding box center [481, 79] width 121 height 13
click at [196, 153] on input "text" at bounding box center [216, 155] width 74 height 13
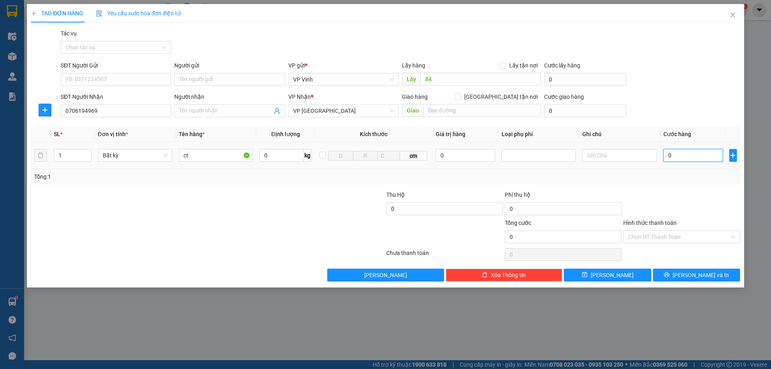
click at [705, 158] on input "0" at bounding box center [694, 155] width 60 height 13
click at [624, 276] on button "Lưu" at bounding box center [607, 275] width 87 height 13
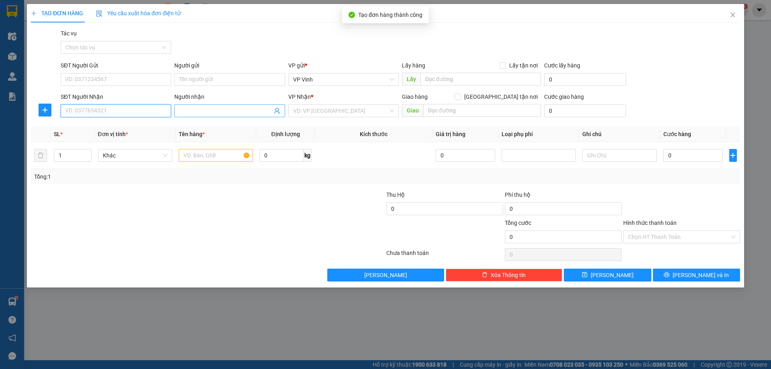
drag, startPoint x: 95, startPoint y: 108, endPoint x: 199, endPoint y: 108, distance: 104.0
click at [100, 108] on input "SĐT Người Nhận" at bounding box center [116, 110] width 110 height 13
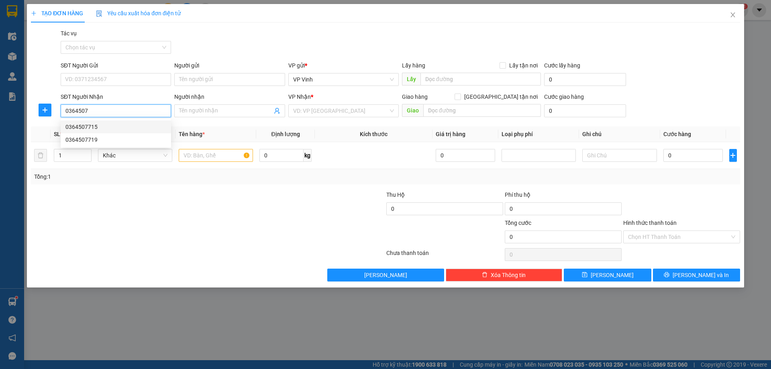
click at [99, 128] on div "0364507715" at bounding box center [115, 127] width 101 height 9
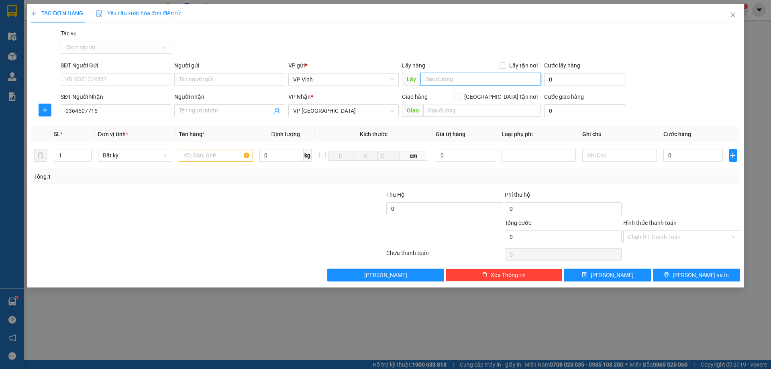
click at [450, 80] on input "text" at bounding box center [481, 79] width 121 height 13
click at [204, 156] on input "text" at bounding box center [216, 155] width 74 height 13
click at [689, 157] on input "0" at bounding box center [694, 155] width 60 height 13
click at [588, 274] on icon "save" at bounding box center [585, 275] width 6 height 6
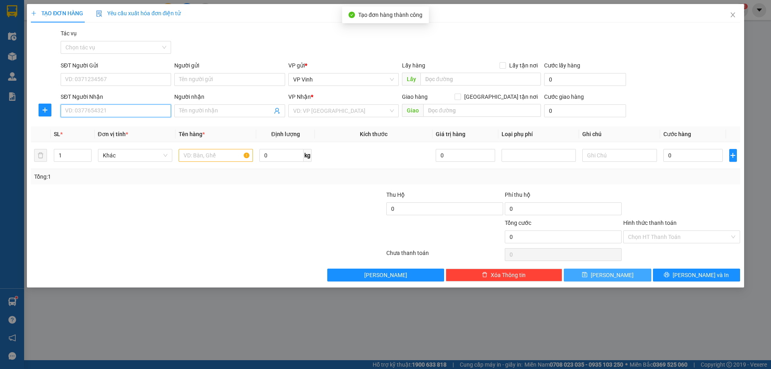
drag, startPoint x: 96, startPoint y: 115, endPoint x: 125, endPoint y: 110, distance: 29.9
click at [97, 114] on input "SĐT Người Nhận" at bounding box center [116, 110] width 110 height 13
click at [93, 128] on div "0975277517" at bounding box center [115, 127] width 101 height 9
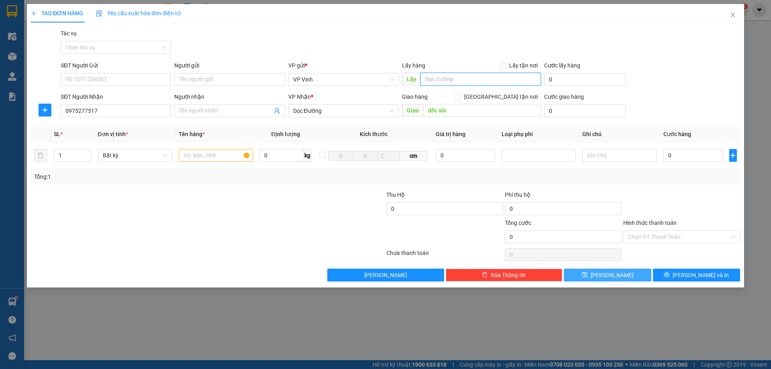
click at [444, 80] on input "text" at bounding box center [481, 79] width 121 height 13
click at [215, 154] on input "text" at bounding box center [216, 155] width 74 height 13
click at [697, 164] on td "0" at bounding box center [693, 155] width 66 height 27
click at [682, 153] on input "0" at bounding box center [694, 155] width 60 height 13
click at [609, 276] on span "Lưu" at bounding box center [612, 275] width 43 height 9
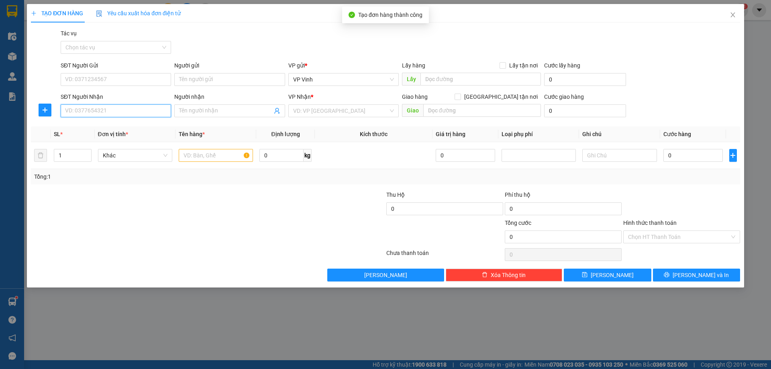
click at [95, 112] on input "SĐT Người Nhận" at bounding box center [116, 110] width 110 height 13
click at [100, 125] on div "0943820780" at bounding box center [115, 127] width 101 height 9
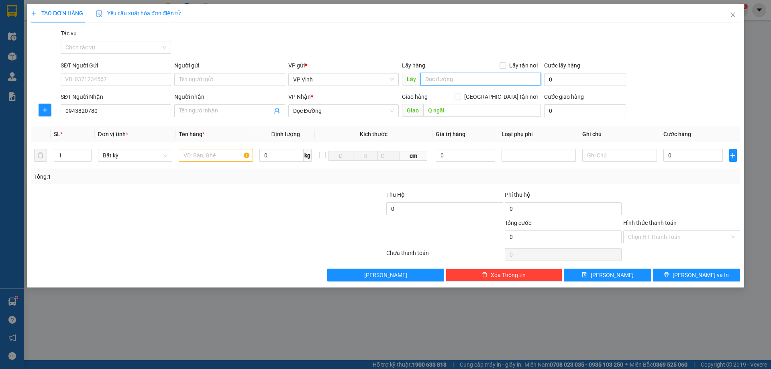
click at [472, 73] on input "text" at bounding box center [481, 79] width 121 height 13
click at [210, 152] on input "text" at bounding box center [216, 155] width 74 height 13
click at [623, 274] on button "Lưu" at bounding box center [607, 275] width 87 height 13
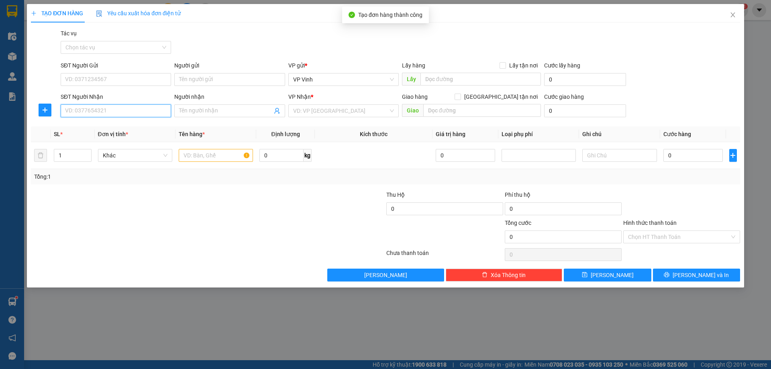
click at [83, 112] on input "SĐT Người Nhận" at bounding box center [116, 110] width 110 height 13
click at [96, 127] on div "0906475601" at bounding box center [115, 127] width 101 height 9
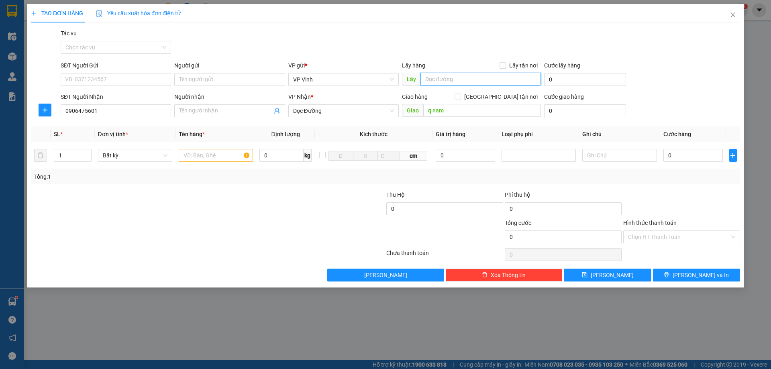
click at [474, 80] on input "text" at bounding box center [481, 79] width 121 height 13
click at [208, 152] on input "text" at bounding box center [216, 155] width 74 height 13
click at [702, 157] on input "0" at bounding box center [694, 155] width 60 height 13
click at [670, 236] on input "Hình thức thanh toán" at bounding box center [679, 237] width 102 height 12
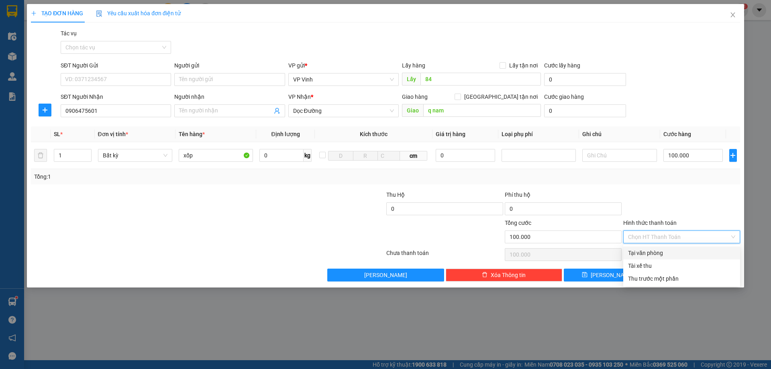
click at [650, 250] on div "Tại văn phòng" at bounding box center [681, 253] width 107 height 9
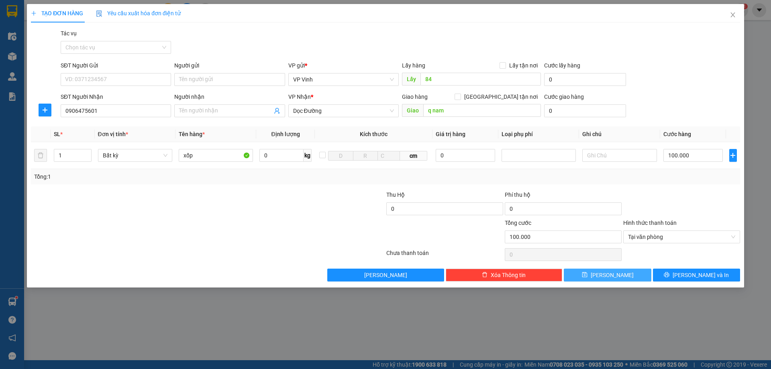
click at [610, 280] on button "Lưu" at bounding box center [607, 275] width 87 height 13
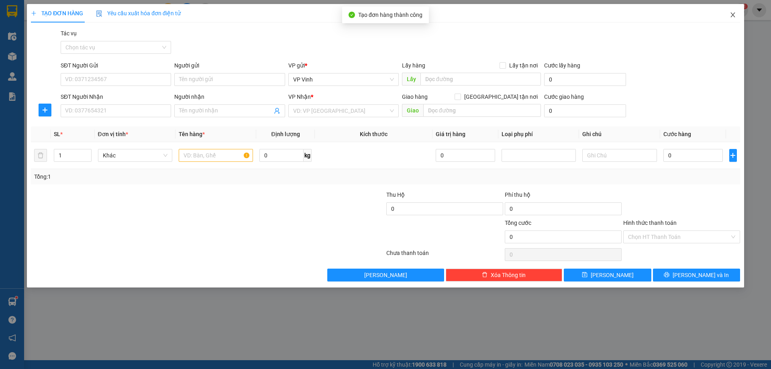
click at [735, 14] on icon "close" at bounding box center [733, 15] width 6 height 6
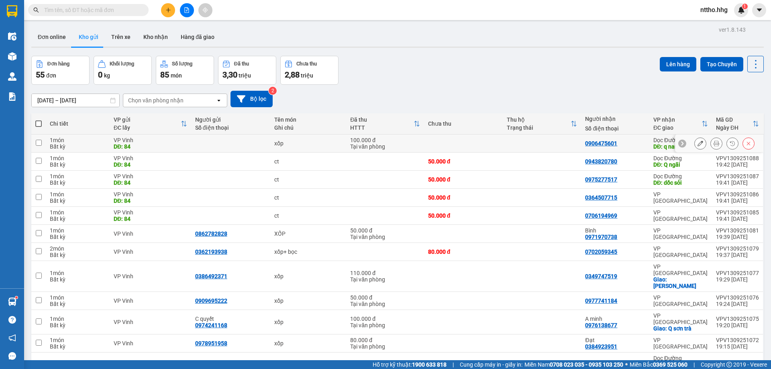
click at [642, 144] on div "0906475601" at bounding box center [615, 143] width 60 height 6
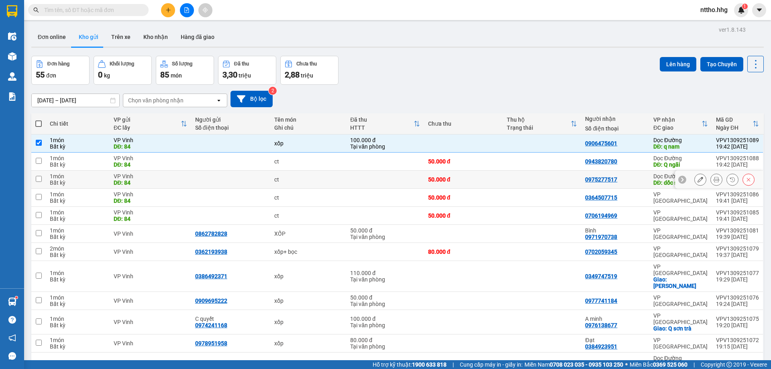
click at [634, 171] on td "0975277517" at bounding box center [615, 180] width 68 height 18
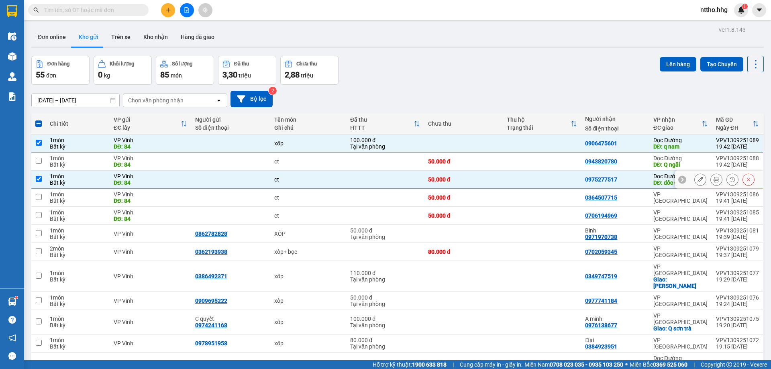
click at [625, 192] on td "0364507715" at bounding box center [615, 198] width 68 height 18
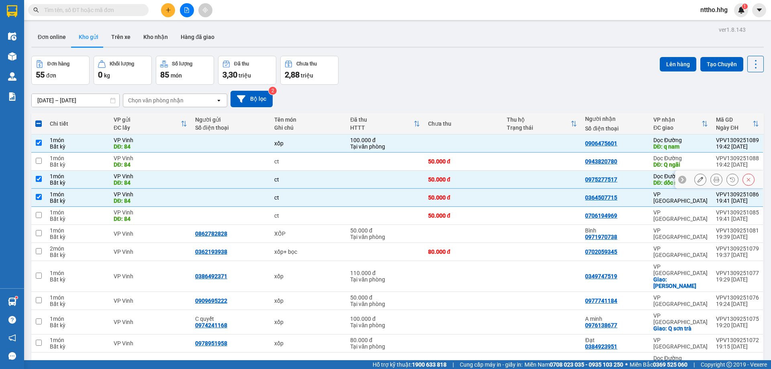
click at [634, 171] on td "0975277517" at bounding box center [615, 180] width 68 height 18
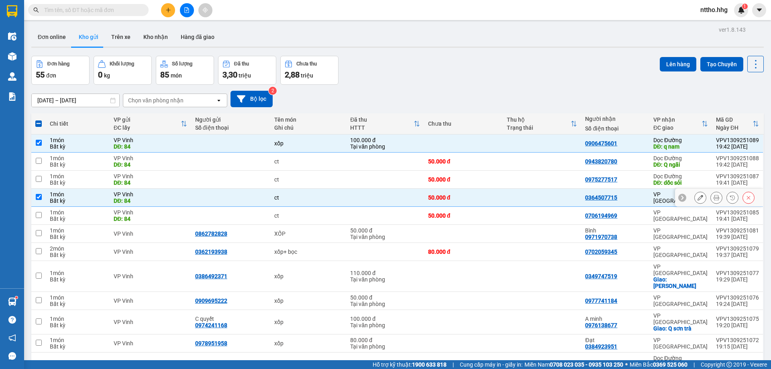
click at [622, 194] on td "0364507715" at bounding box center [615, 198] width 68 height 18
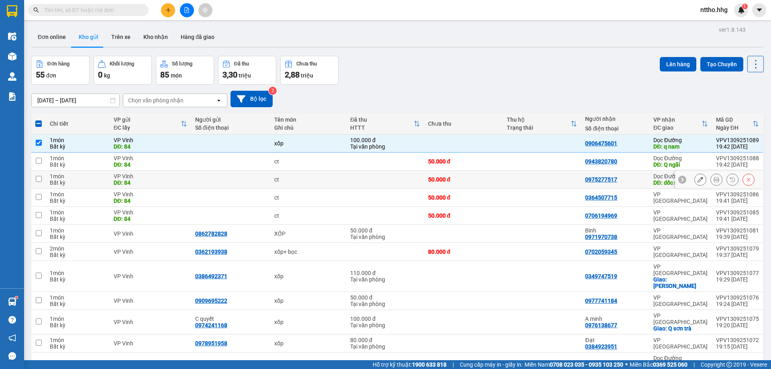
click at [632, 178] on div "0975277517" at bounding box center [615, 179] width 60 height 6
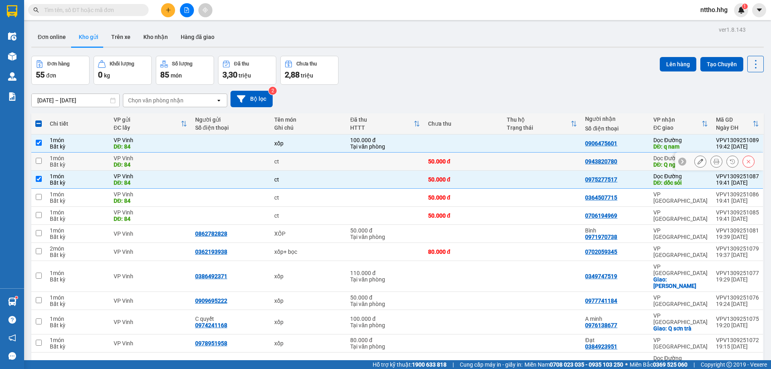
click at [638, 157] on td "0943820780" at bounding box center [615, 162] width 68 height 18
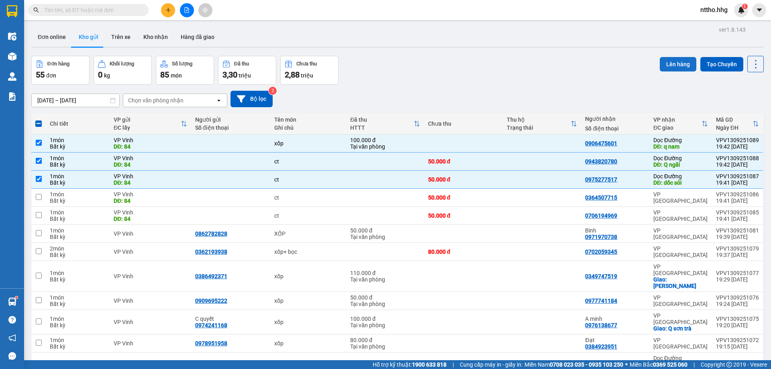
click at [671, 63] on button "Lên hàng" at bounding box center [678, 64] width 37 height 14
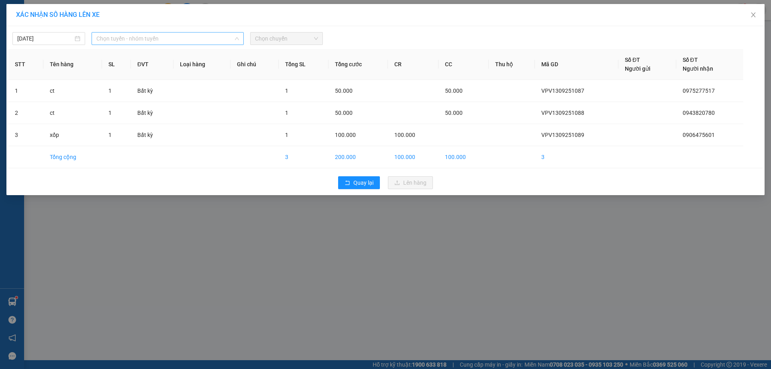
drag, startPoint x: 192, startPoint y: 37, endPoint x: 233, endPoint y: 60, distance: 47.1
click at [192, 37] on span "Chọn tuyến - nhóm tuyến" at bounding box center [167, 39] width 143 height 12
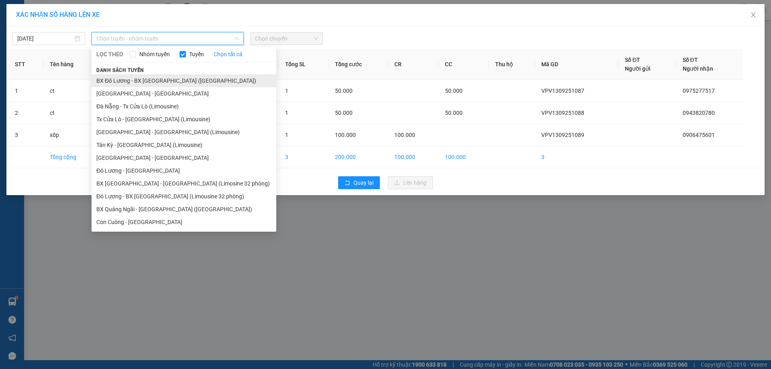
click at [169, 80] on li "BX Đô Lương - BX Quảng Ngãi (Limousine)" at bounding box center [184, 80] width 185 height 13
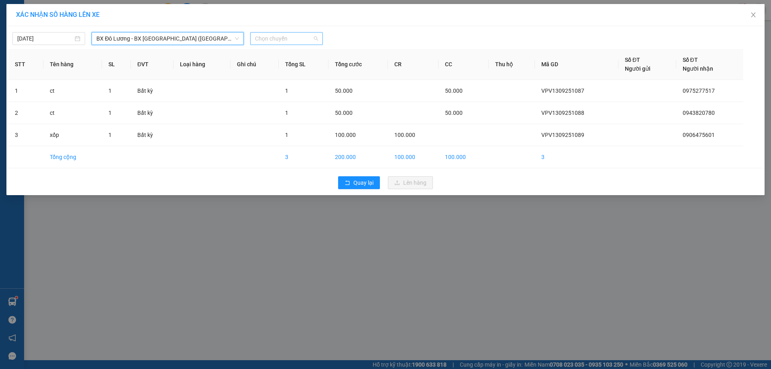
click at [278, 42] on span "Chọn chuyến" at bounding box center [286, 39] width 63 height 12
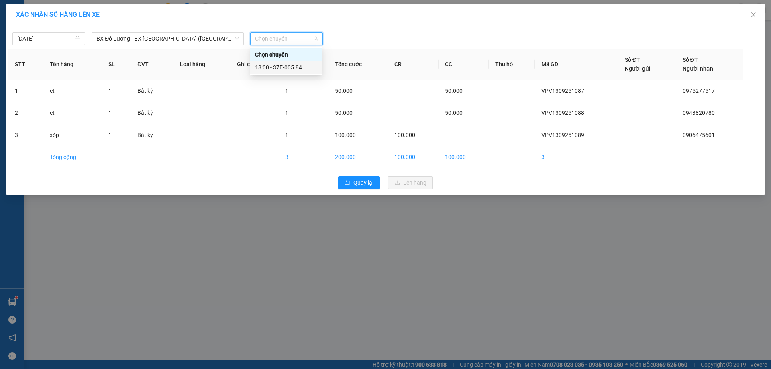
click at [291, 66] on div "18:00 - 37E-005.84" at bounding box center [286, 67] width 63 height 9
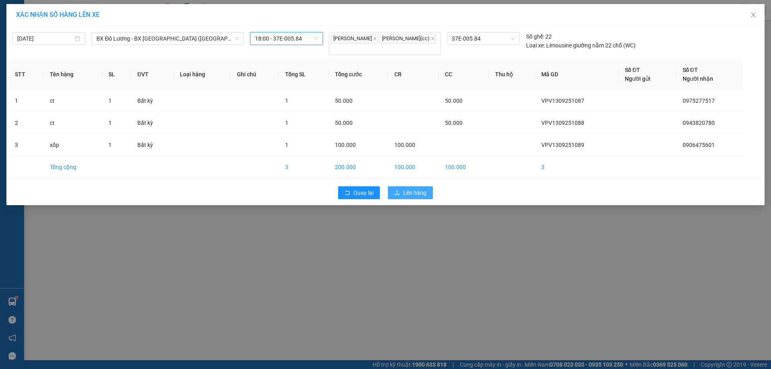
click at [415, 195] on span "Lên hàng" at bounding box center [414, 192] width 23 height 9
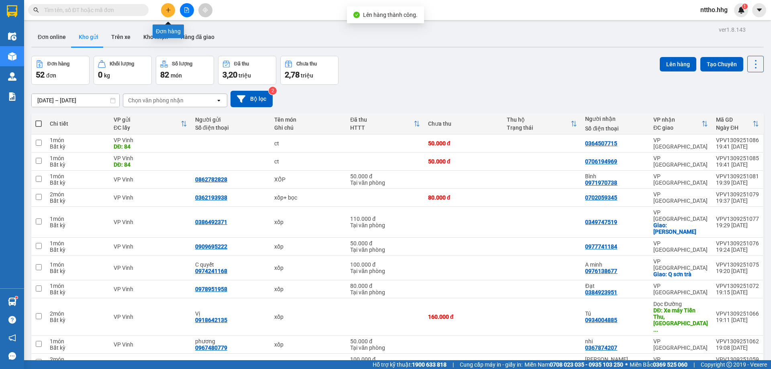
click at [170, 12] on icon "plus" at bounding box center [169, 10] width 6 height 6
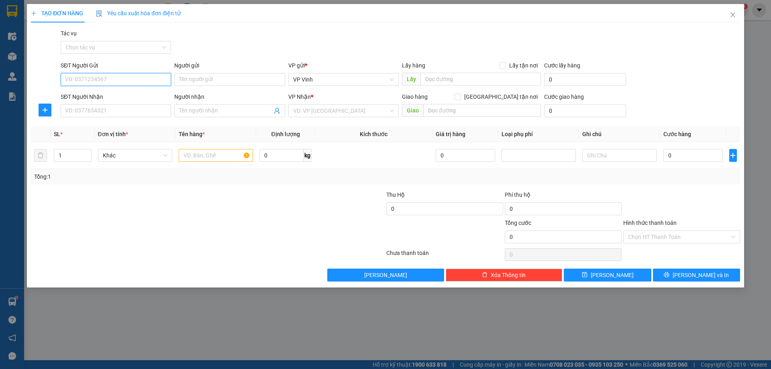
drag, startPoint x: 98, startPoint y: 78, endPoint x: 155, endPoint y: 78, distance: 57.0
click at [99, 78] on input "SĐT Người Gửi" at bounding box center [116, 79] width 110 height 13
click at [95, 94] on div "0349734606" at bounding box center [115, 95] width 101 height 9
click at [90, 111] on input "SĐT Người Nhận" at bounding box center [116, 110] width 110 height 13
drag, startPoint x: 129, startPoint y: 82, endPoint x: 0, endPoint y: 78, distance: 129.4
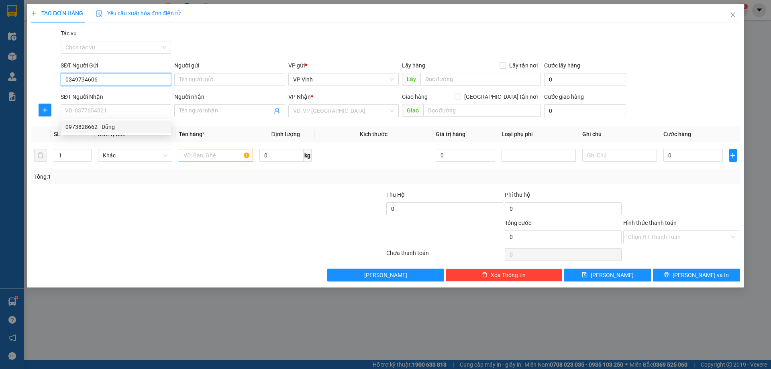
click at [0, 78] on div "TẠO ĐƠN HÀNG Yêu cầu xuất hóa đơn điện tử Transit Pickup Surcharge Ids Transit …" at bounding box center [385, 184] width 771 height 369
click at [83, 96] on div "0914891000" at bounding box center [115, 95] width 101 height 9
type input "0914891000"
click at [103, 110] on input "SĐT Người Nhận" at bounding box center [116, 110] width 110 height 13
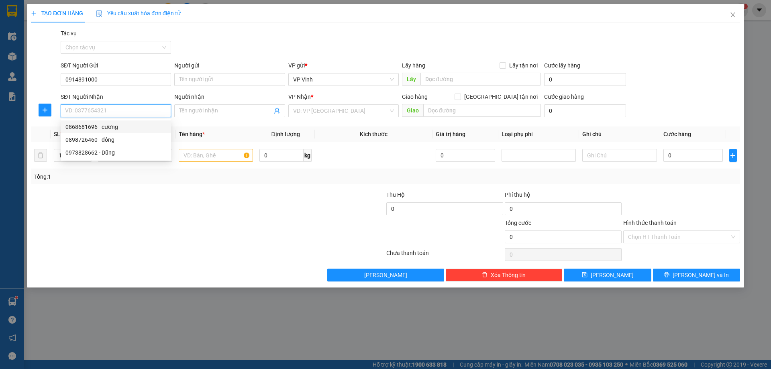
click at [134, 125] on div "0868681696 - cương" at bounding box center [115, 127] width 101 height 9
type input "0868681696"
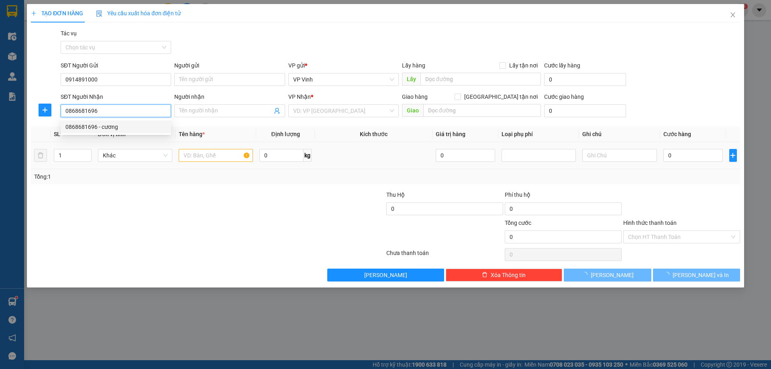
type input "cương"
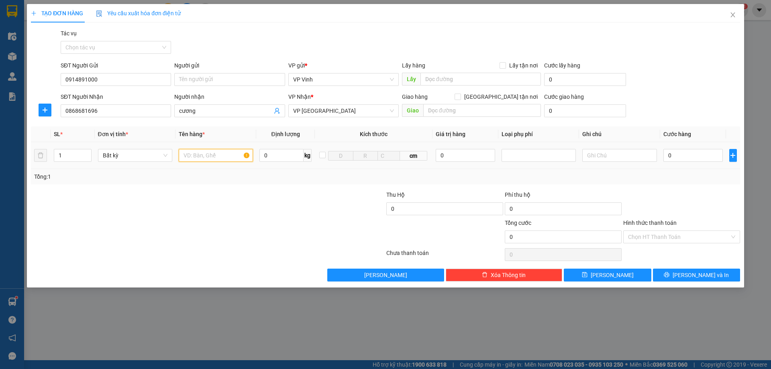
click at [226, 158] on input "text" at bounding box center [216, 155] width 74 height 13
type input "hs"
click at [677, 155] on input "0" at bounding box center [694, 155] width 60 height 13
type input "5"
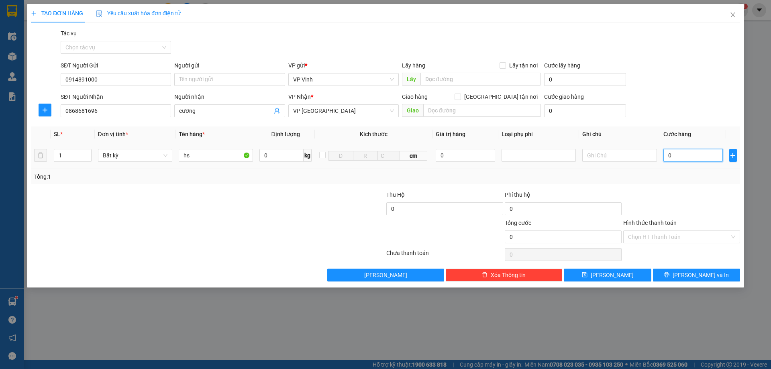
type input "5"
type input "50"
type input "500"
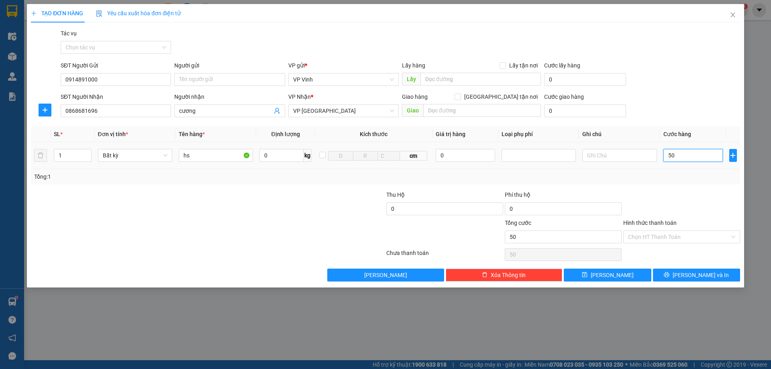
type input "500"
type input "5.000"
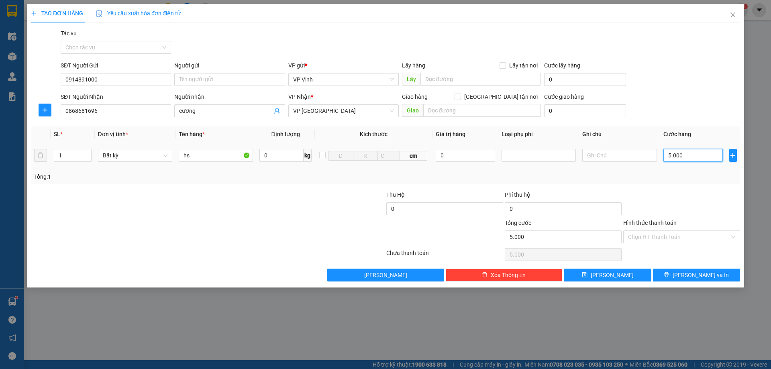
type input "50.000"
click at [700, 278] on span "Lưu và In" at bounding box center [701, 275] width 56 height 9
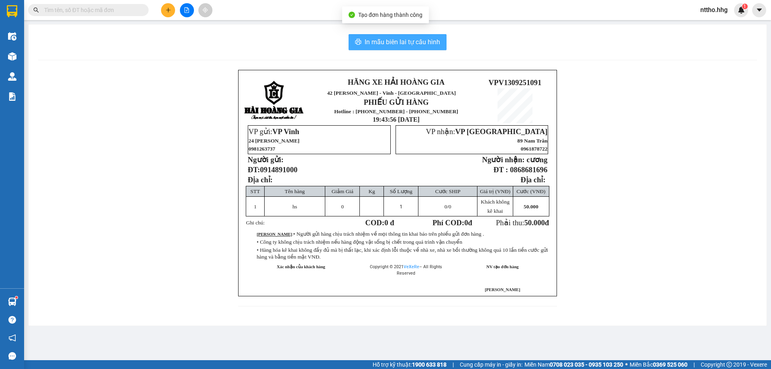
click at [394, 43] on span "In mẫu biên lai tự cấu hình" at bounding box center [403, 42] width 76 height 10
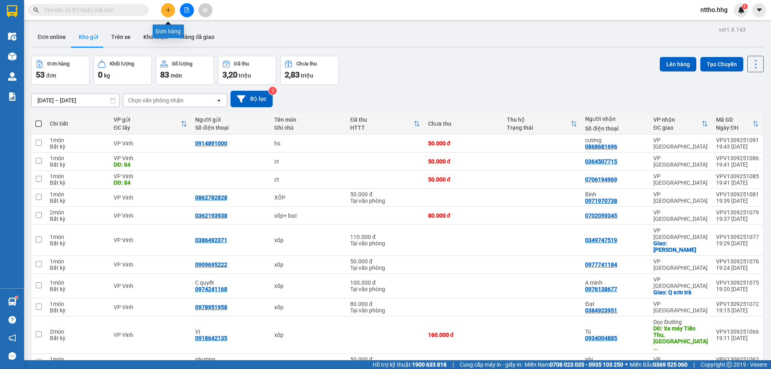
click at [172, 6] on button at bounding box center [168, 10] width 14 height 14
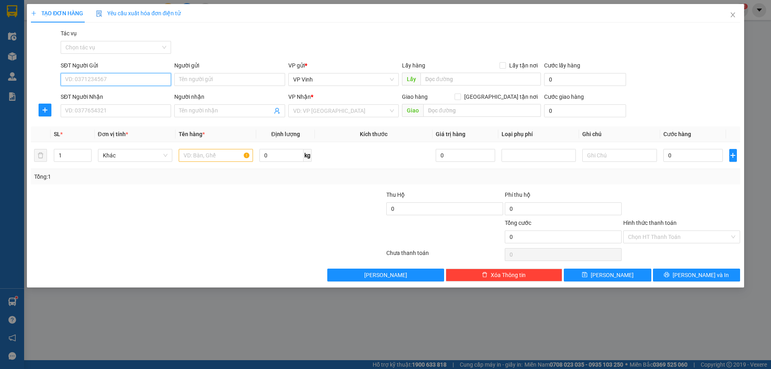
click at [83, 75] on input "SĐT Người Gửi" at bounding box center [116, 79] width 110 height 13
type input "0389080126"
click at [114, 98] on div "0389080126 - kiên" at bounding box center [115, 95] width 101 height 9
type input "kiên"
type input "0389080126"
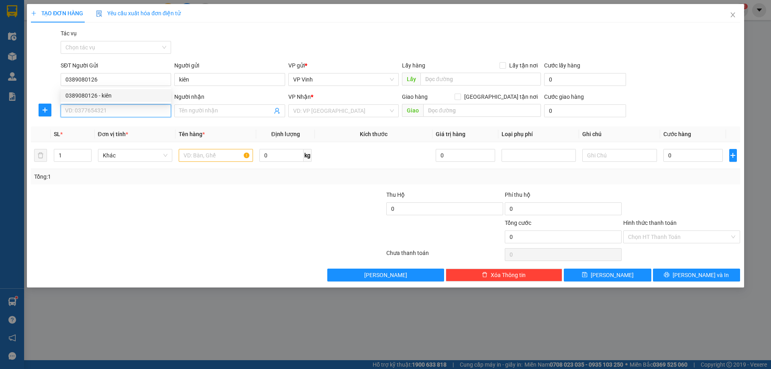
click at [92, 114] on input "SĐT Người Nhận" at bounding box center [116, 110] width 110 height 13
click at [120, 129] on div "0359128013 - duy" at bounding box center [115, 127] width 101 height 9
type input "0359128013"
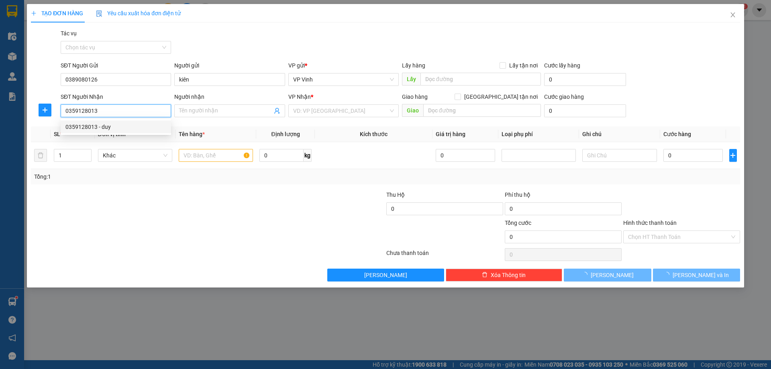
type input "duy"
click at [208, 155] on input "text" at bounding box center [216, 155] width 74 height 13
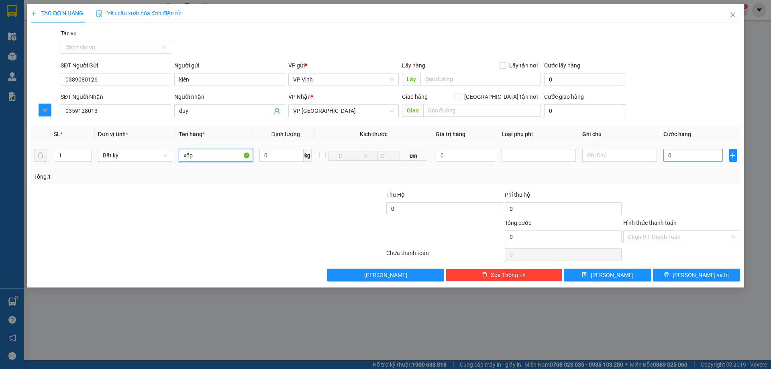
type input "xốp"
click at [692, 154] on input "0" at bounding box center [694, 155] width 60 height 13
type input "6"
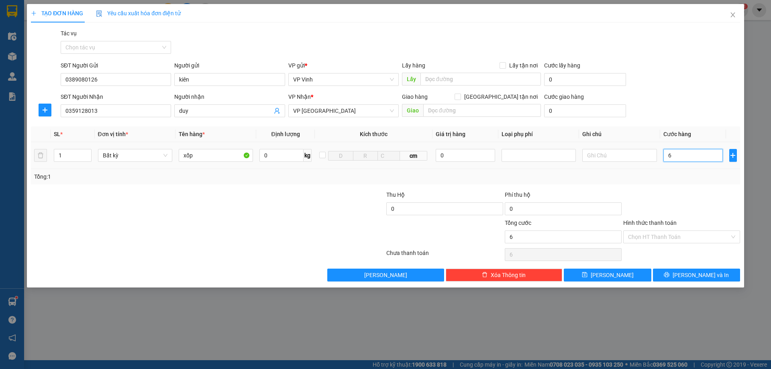
type input "60"
type input "600"
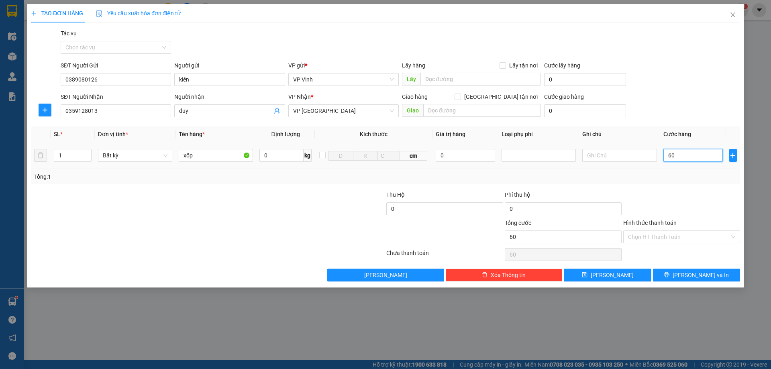
type input "600"
type input "6.000"
type input "60.000"
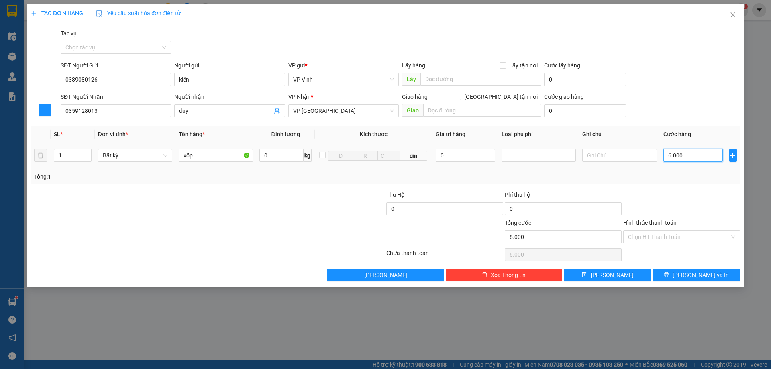
type input "60.000"
click at [660, 239] on input "Hình thức thanh toán" at bounding box center [679, 237] width 102 height 12
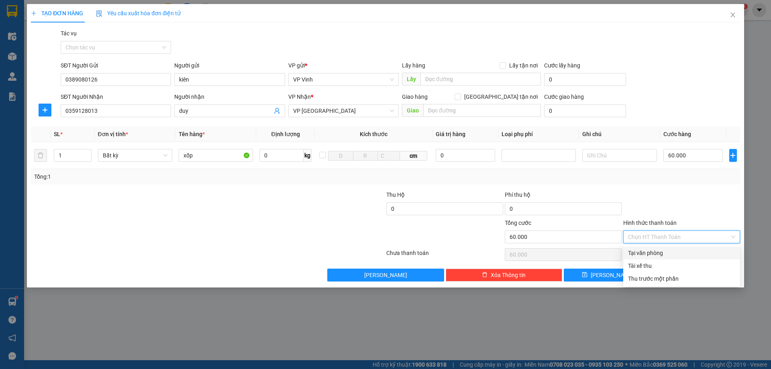
click at [650, 254] on div "Tại văn phòng" at bounding box center [681, 253] width 107 height 9
type input "0"
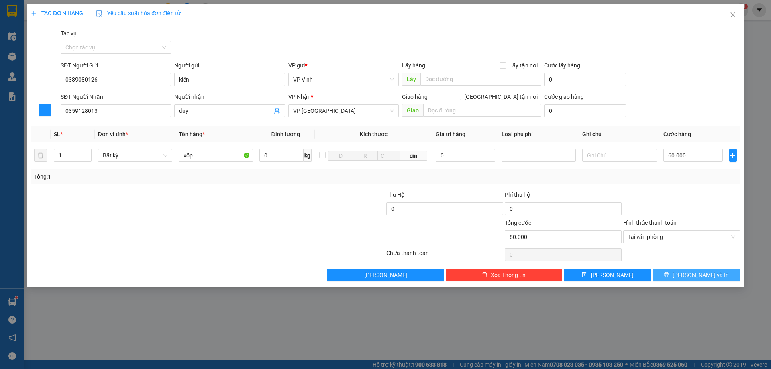
click at [713, 280] on button "Lưu và In" at bounding box center [696, 275] width 87 height 13
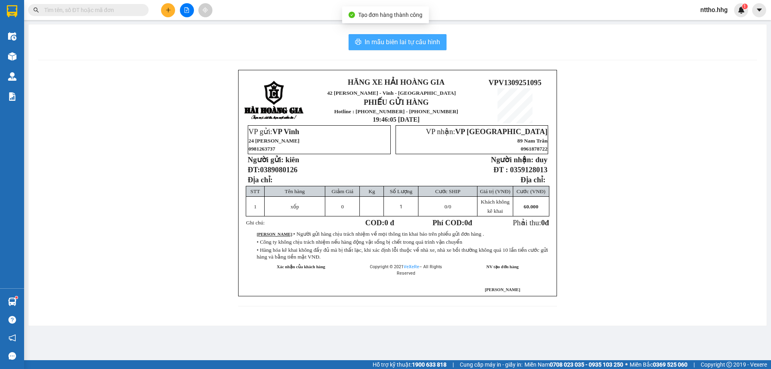
click at [394, 40] on span "In mẫu biên lai tự cấu hình" at bounding box center [403, 42] width 76 height 10
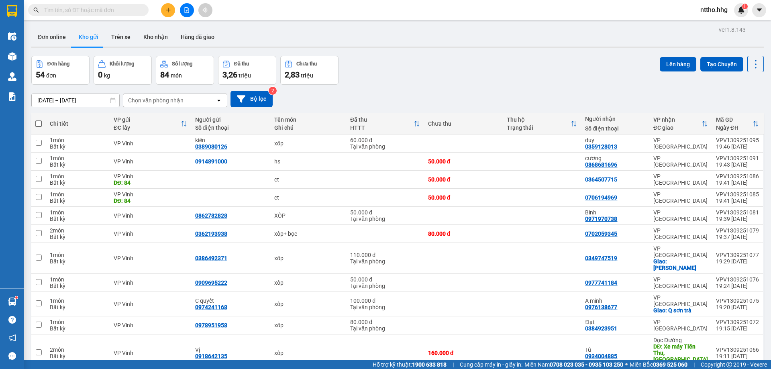
click at [173, 10] on button at bounding box center [168, 10] width 14 height 14
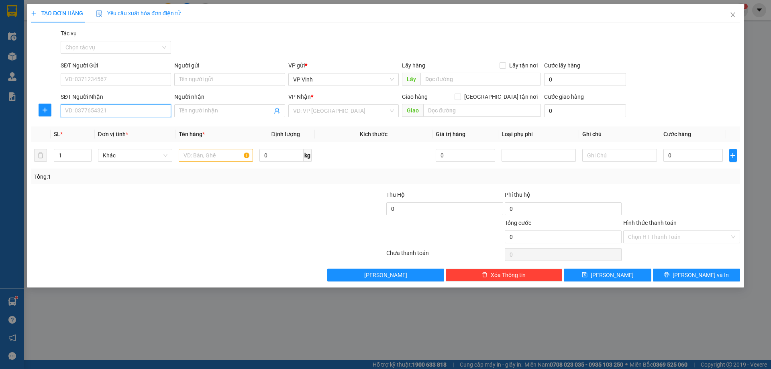
drag, startPoint x: 89, startPoint y: 106, endPoint x: 173, endPoint y: 104, distance: 83.6
click at [90, 106] on input "SĐT Người Nhận" at bounding box center [116, 110] width 110 height 13
type input "0964663178"
click at [464, 81] on input "text" at bounding box center [481, 79] width 121 height 13
type input "99"
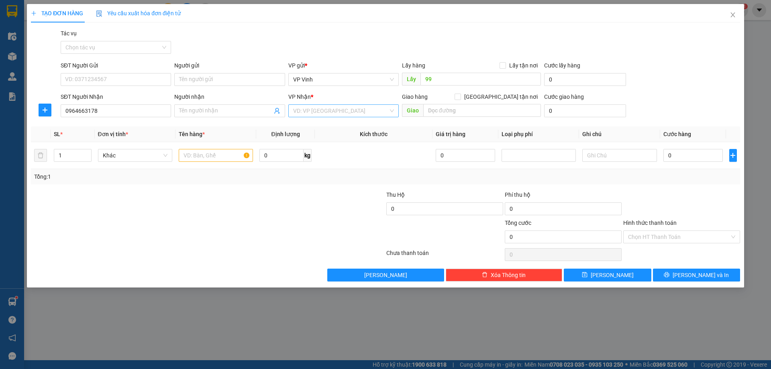
click at [344, 111] on input "search" at bounding box center [340, 111] width 95 height 12
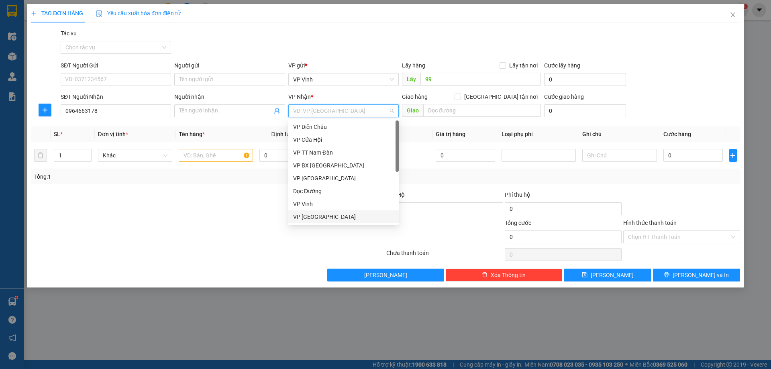
click at [321, 217] on div "VP [GEOGRAPHIC_DATA]" at bounding box center [343, 217] width 101 height 9
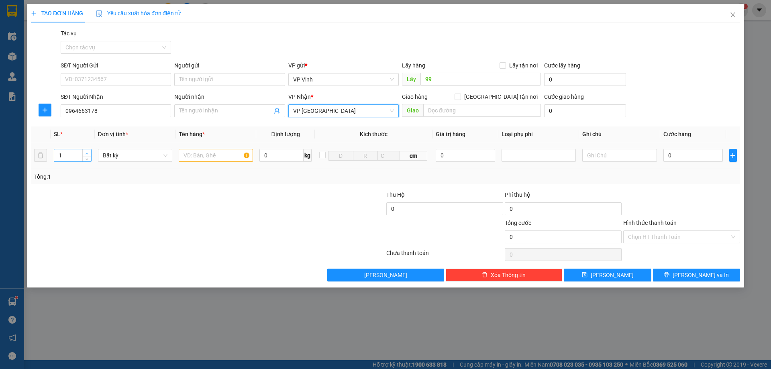
type input "2"
click at [83, 151] on span "Increase Value" at bounding box center [86, 152] width 9 height 7
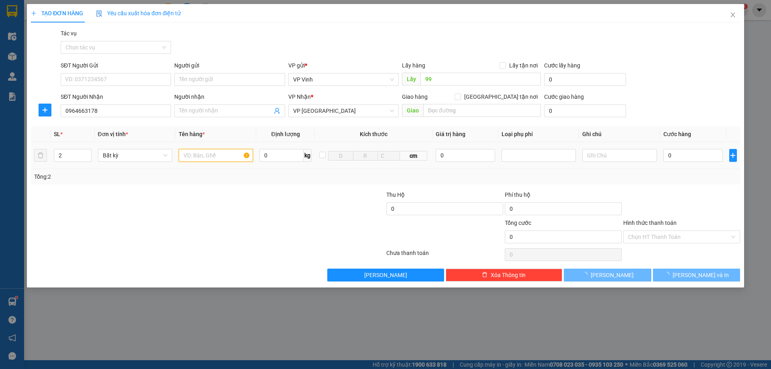
click at [222, 157] on input "text" at bounding box center [216, 155] width 74 height 13
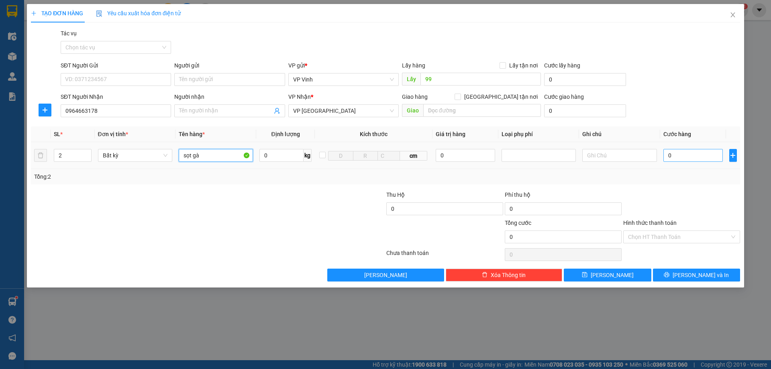
type input "sọt gà"
click at [684, 151] on input "0" at bounding box center [694, 155] width 60 height 13
type input "1"
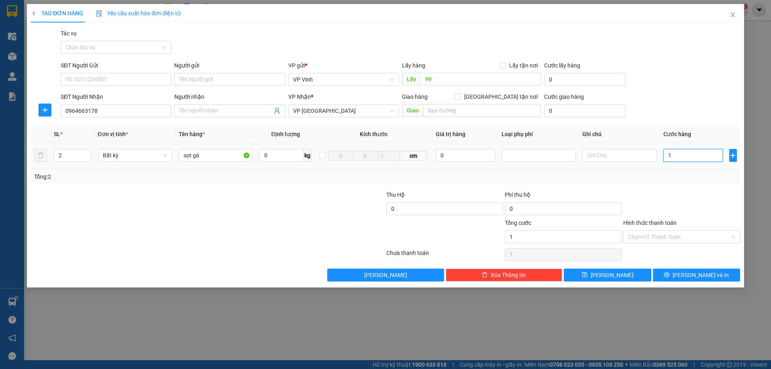
type input "15"
type input "150"
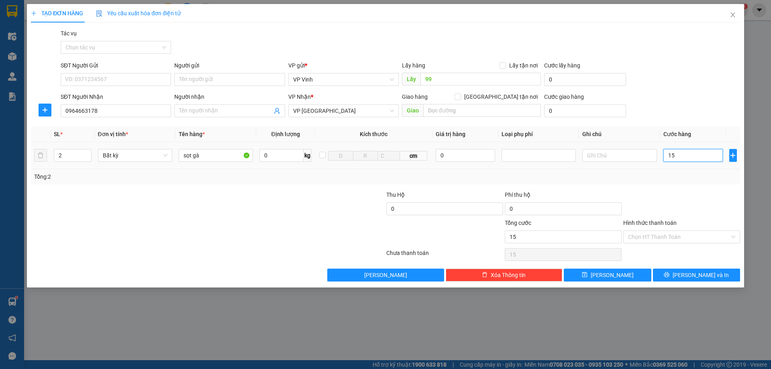
type input "150"
type input "1.500"
type input "15.000"
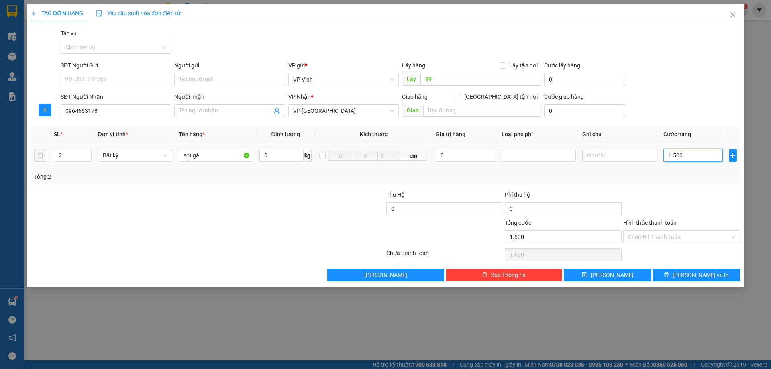
type input "15.000"
type input "150.000"
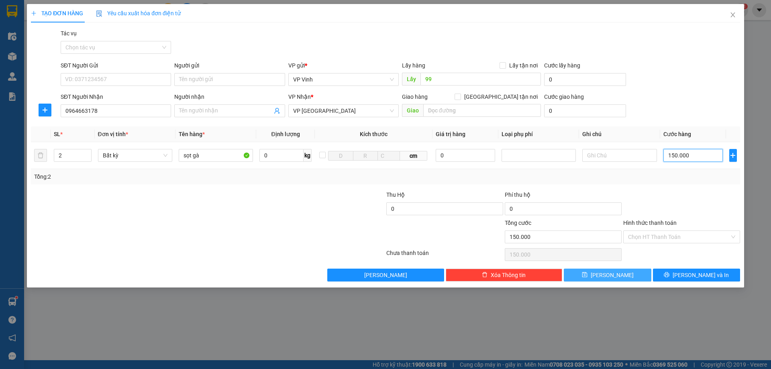
type input "150.000"
click at [610, 279] on span "Lưu" at bounding box center [612, 275] width 43 height 9
type input "1"
type input "0"
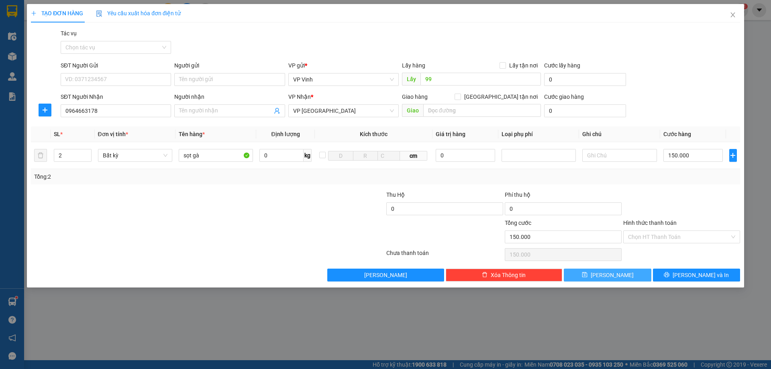
type input "0"
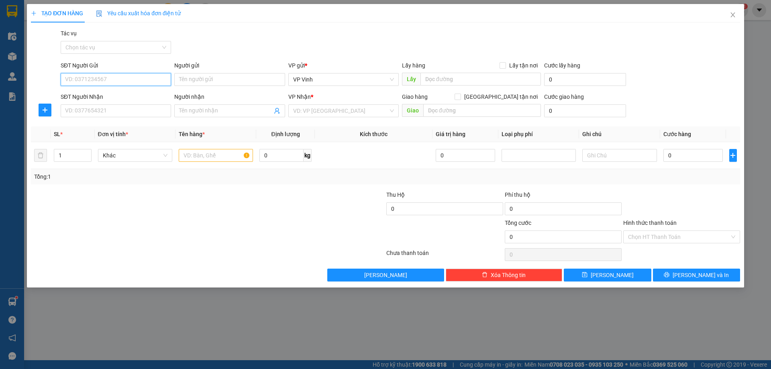
click at [85, 82] on input "SĐT Người Gửi" at bounding box center [116, 79] width 110 height 13
click at [732, 18] on icon "close" at bounding box center [733, 15] width 6 height 6
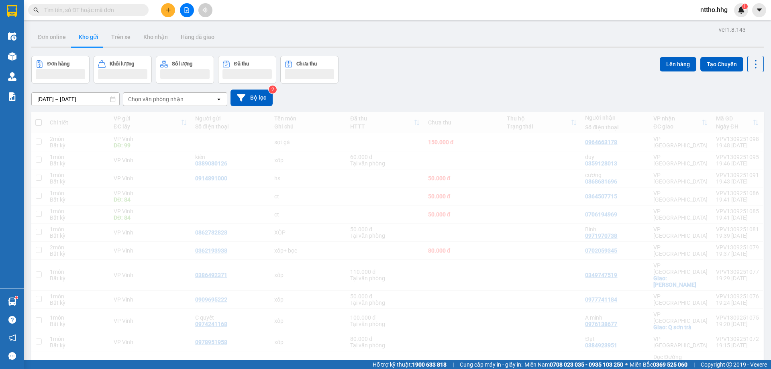
click at [170, 7] on button at bounding box center [168, 10] width 14 height 14
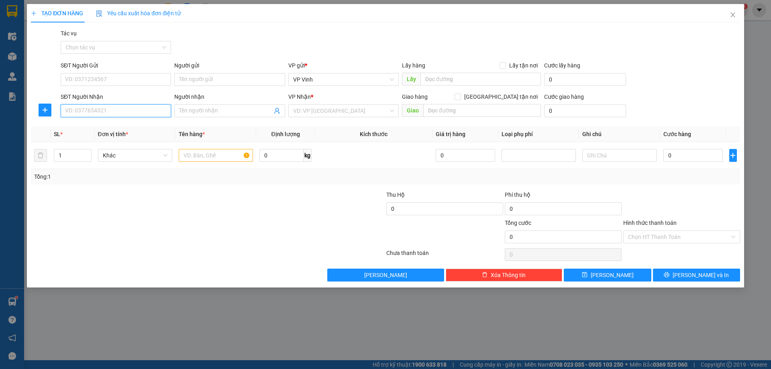
click at [87, 108] on input "SĐT Người Nhận" at bounding box center [116, 110] width 110 height 13
type input "0976832300"
click at [464, 76] on input "text" at bounding box center [481, 79] width 121 height 13
type input "99"
click at [339, 113] on input "search" at bounding box center [340, 111] width 95 height 12
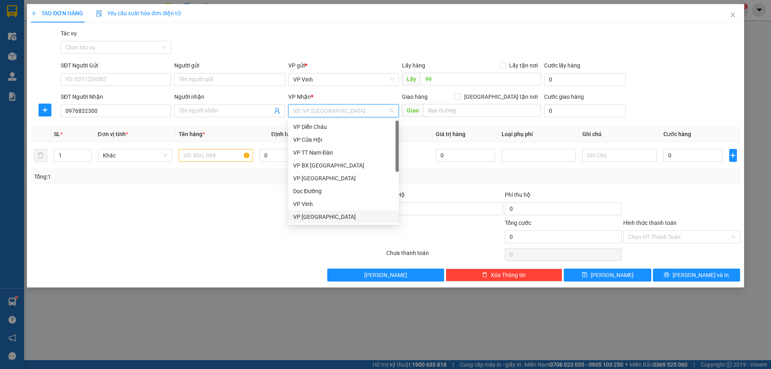
click at [324, 220] on div "VP [GEOGRAPHIC_DATA]" at bounding box center [343, 217] width 101 height 9
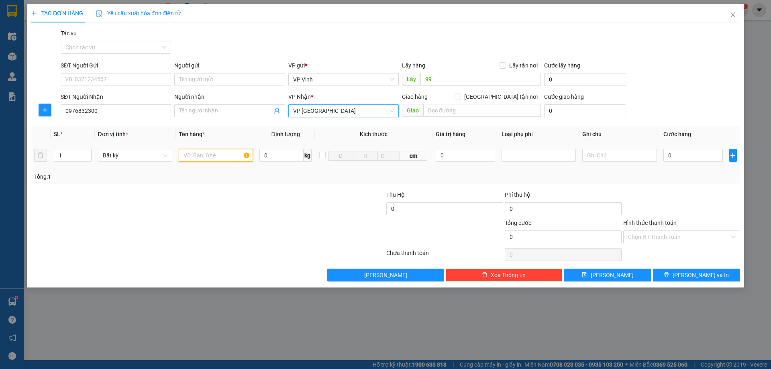
click at [197, 157] on input "text" at bounding box center [216, 155] width 74 height 13
type input "xốp"
click at [689, 155] on input "0" at bounding box center [694, 155] width 60 height 13
type input "5"
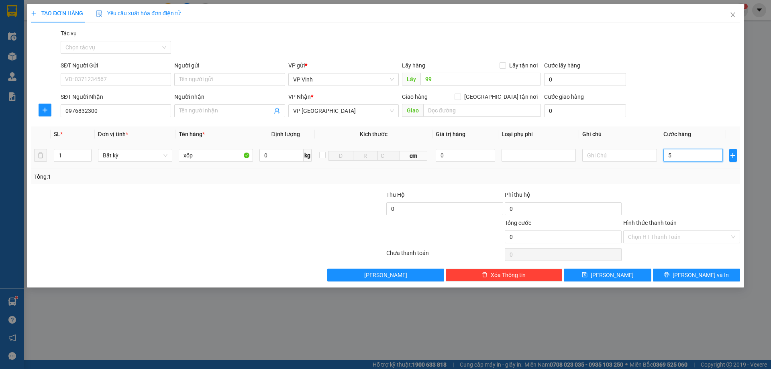
type input "5"
type input "50"
type input "500"
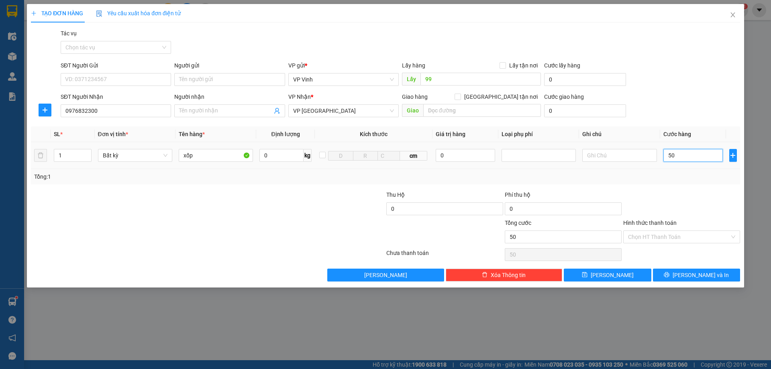
type input "500"
type input "5.000"
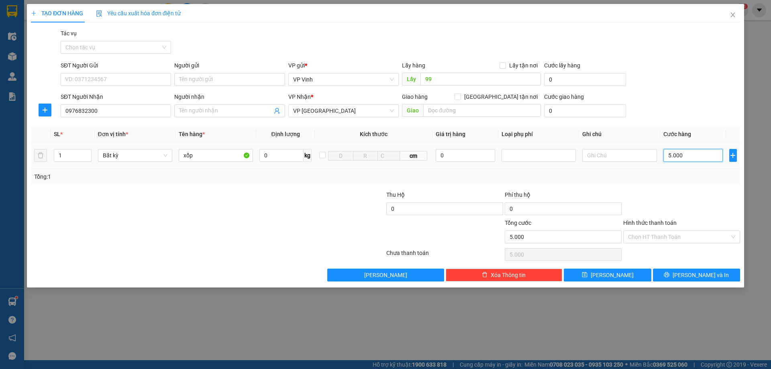
type input "50.000"
click at [665, 237] on input "Hình thức thanh toán" at bounding box center [679, 237] width 102 height 12
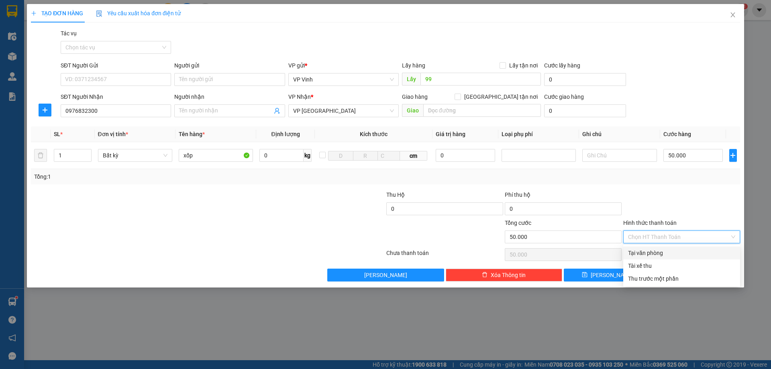
click at [649, 252] on div "Tại văn phòng" at bounding box center [681, 253] width 107 height 9
type input "0"
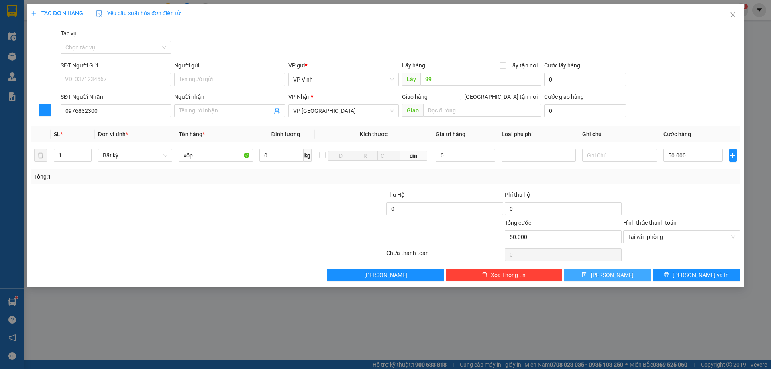
click at [595, 277] on button "Lưu" at bounding box center [607, 275] width 87 height 13
type input "0"
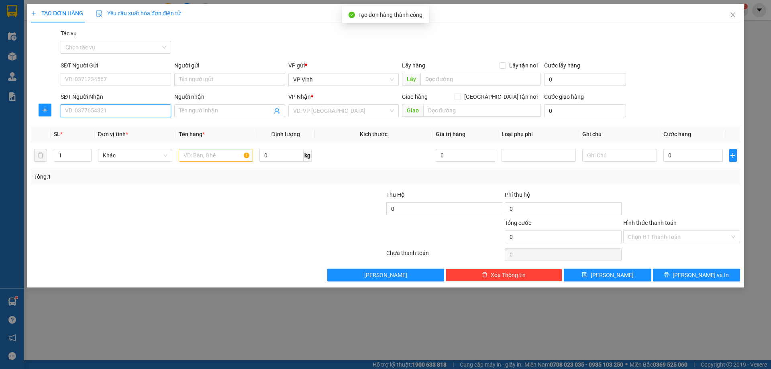
drag, startPoint x: 86, startPoint y: 108, endPoint x: 133, endPoint y: 111, distance: 46.7
click at [86, 108] on input "SĐT Người Nhận" at bounding box center [116, 110] width 110 height 13
click at [89, 126] on div "0352971637" at bounding box center [115, 127] width 101 height 9
type input "0352971637"
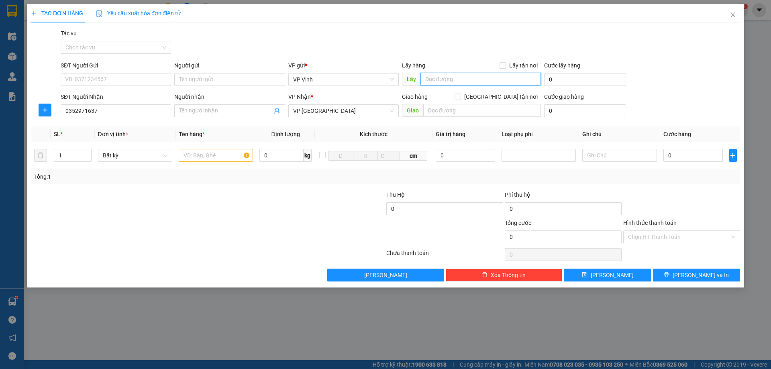
click at [470, 81] on input "text" at bounding box center [481, 79] width 121 height 13
type input "99"
click at [185, 152] on input "text" at bounding box center [216, 155] width 74 height 13
type input "xốp+ bao đỏ"
type input "2"
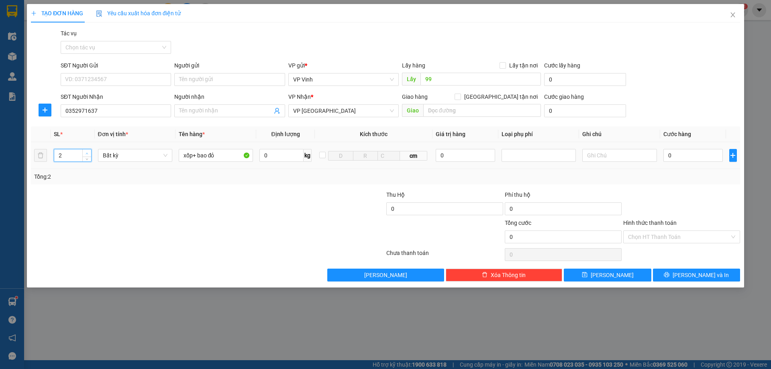
click at [88, 153] on icon "up" at bounding box center [87, 153] width 3 height 3
click at [686, 155] on input "0" at bounding box center [694, 155] width 60 height 13
type input "1"
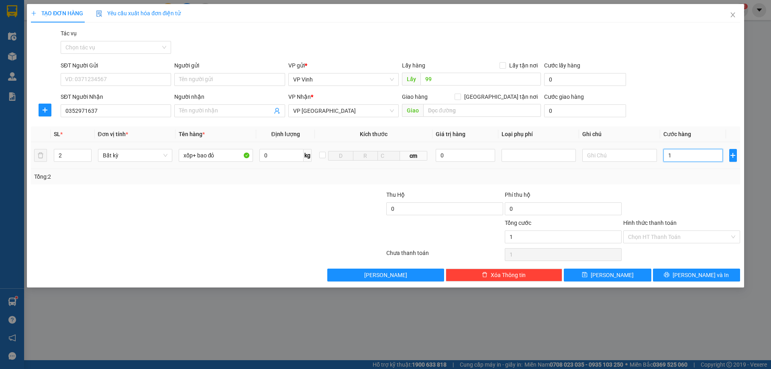
type input "10"
type input "100"
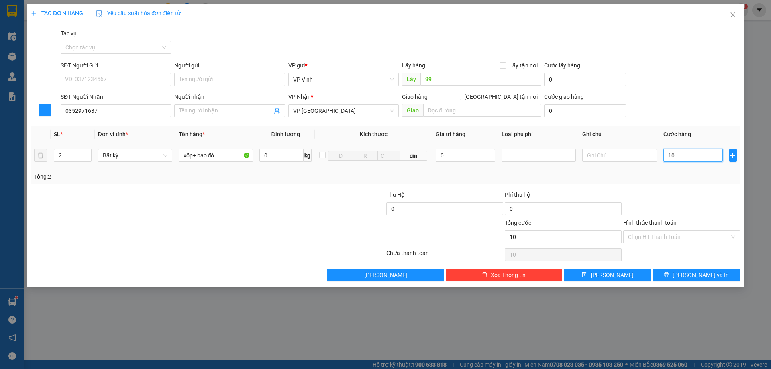
type input "100"
type input "1.000"
type input "10.000"
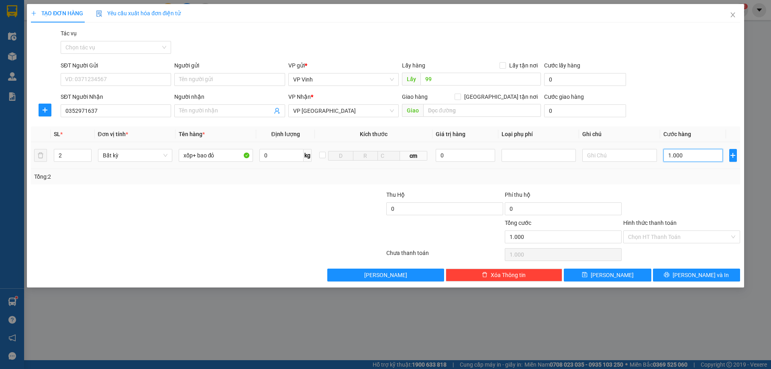
type input "10.000"
type input "100.000"
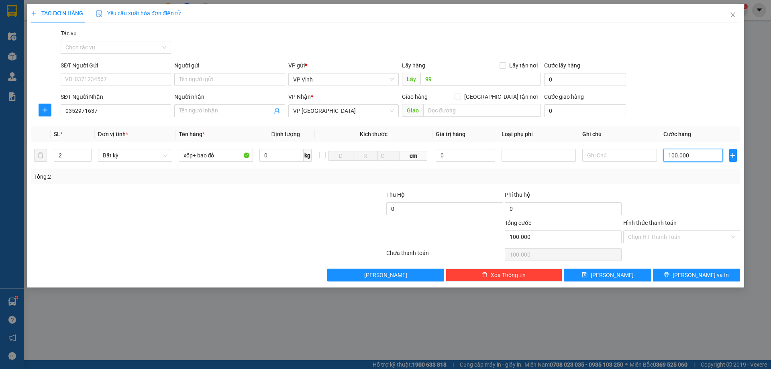
type input "100.000"
click at [660, 229] on div "Hình thức thanh toán" at bounding box center [681, 225] width 117 height 12
click at [664, 242] on input "Hình thức thanh toán" at bounding box center [679, 237] width 102 height 12
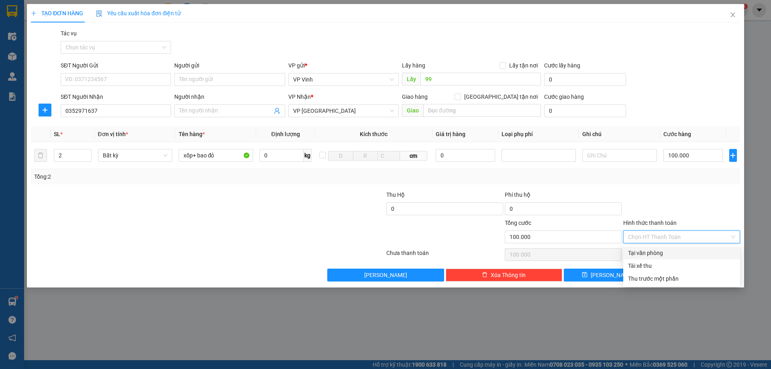
click at [655, 256] on div "Tại văn phòng" at bounding box center [681, 253] width 107 height 9
type input "0"
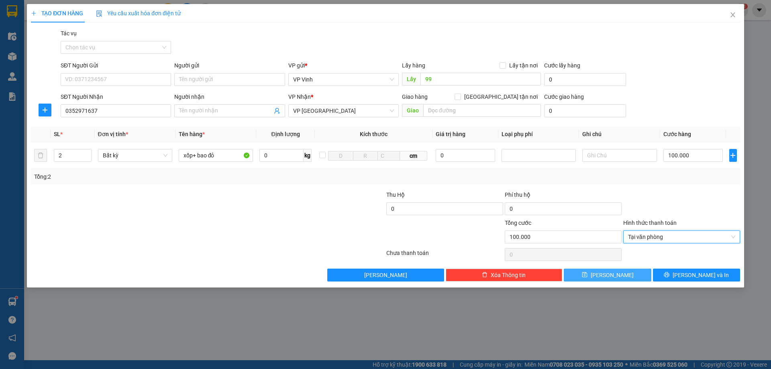
click at [608, 274] on span "Lưu" at bounding box center [612, 275] width 43 height 9
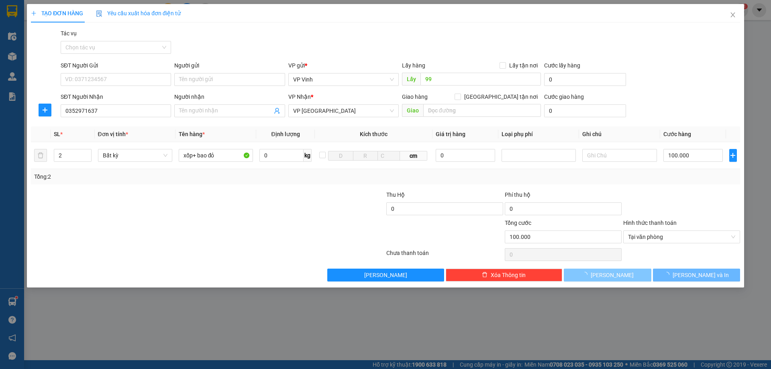
type input "1"
type input "0"
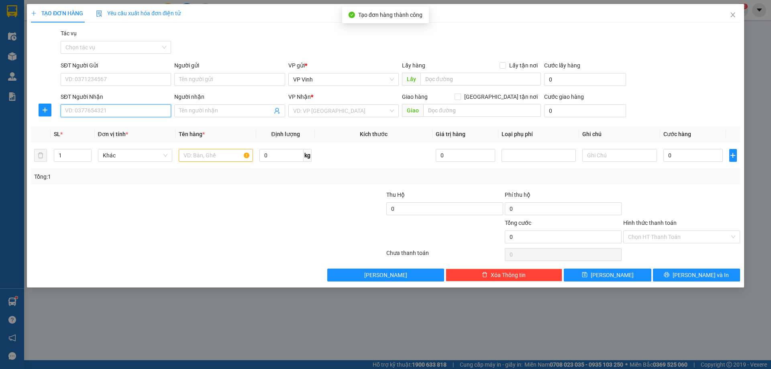
drag, startPoint x: 75, startPoint y: 107, endPoint x: 212, endPoint y: 110, distance: 137.4
click at [76, 108] on input "SĐT Người Nhận" at bounding box center [116, 110] width 110 height 13
type input "0389328621"
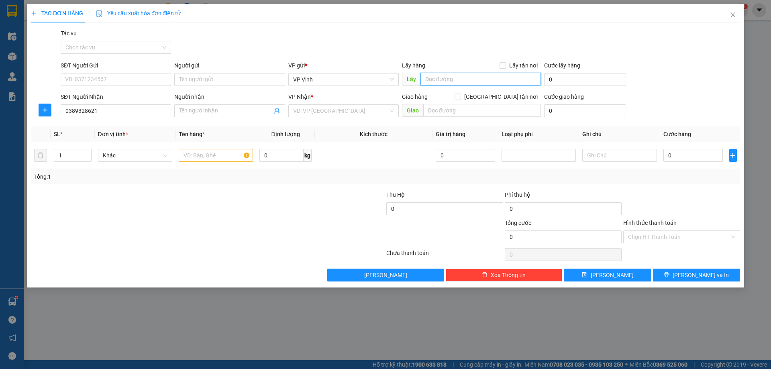
click at [478, 79] on input "text" at bounding box center [481, 79] width 121 height 13
type input "99"
click at [328, 112] on input "search" at bounding box center [340, 111] width 95 height 12
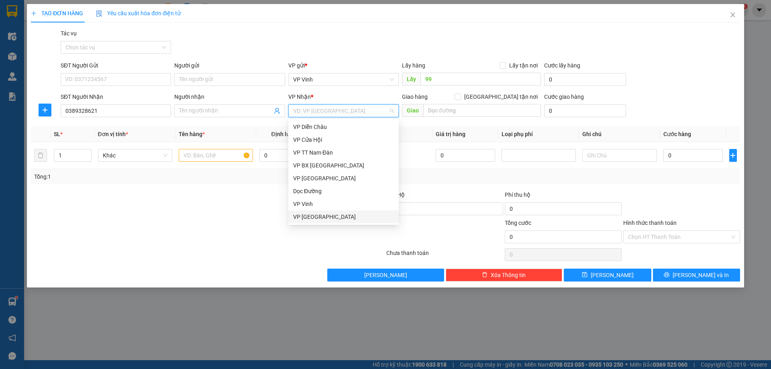
type input "x"
click at [312, 190] on div "Dọc Đường" at bounding box center [343, 191] width 101 height 9
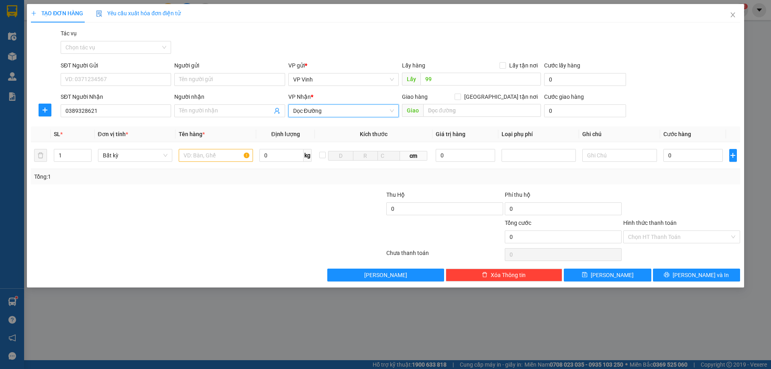
drag, startPoint x: 458, startPoint y: 101, endPoint x: 452, endPoint y: 109, distance: 10.3
click at [458, 102] on div "Giao hàng Giao tận nơi" at bounding box center [471, 98] width 139 height 12
click at [449, 109] on input "text" at bounding box center [482, 110] width 118 height 13
type input "q nam"
click at [213, 155] on input "text" at bounding box center [216, 155] width 74 height 13
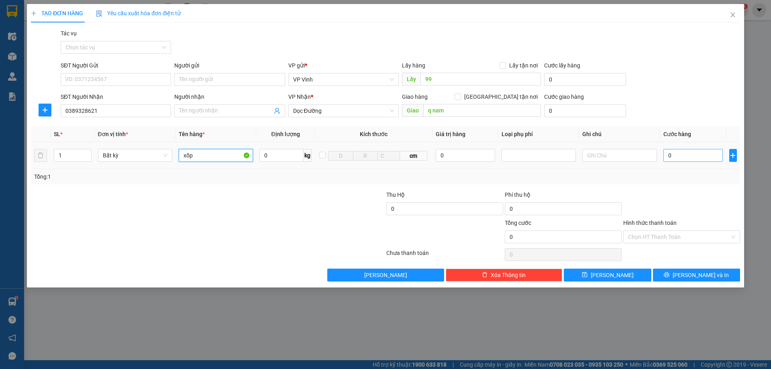
type input "xốp"
click at [696, 156] on input "0" at bounding box center [694, 155] width 60 height 13
type input "6"
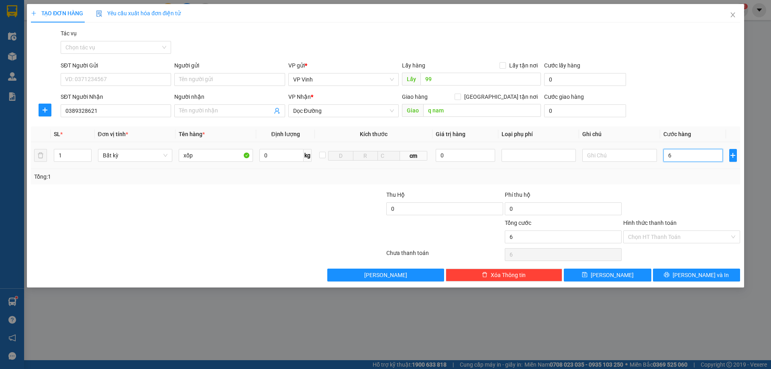
type input "60"
type input "600"
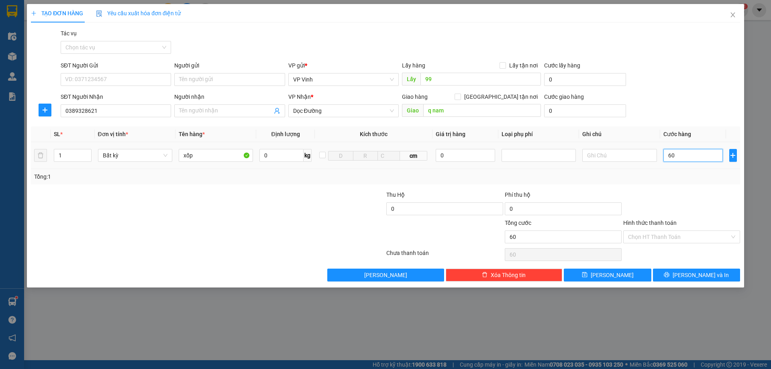
type input "600"
type input "6.000"
type input "60.000"
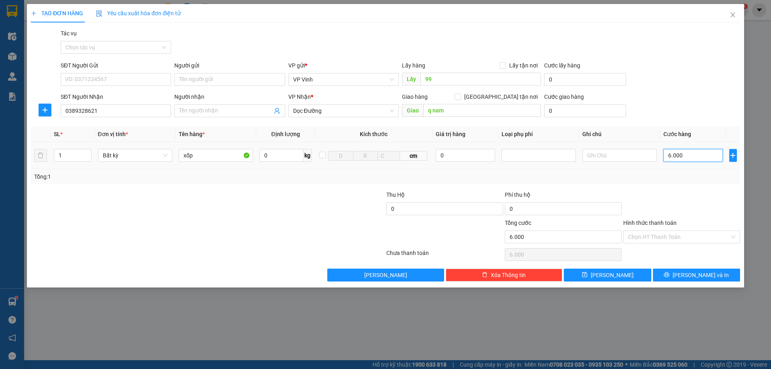
type input "60.000"
click at [608, 277] on span "Lưu" at bounding box center [612, 275] width 43 height 9
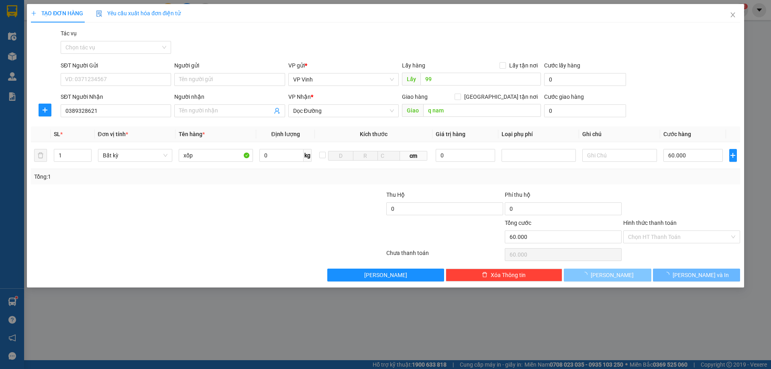
type input "0"
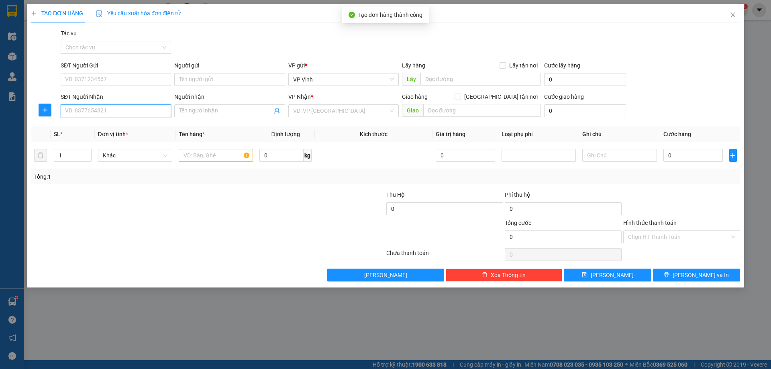
click at [73, 105] on input "SĐT Người Nhận" at bounding box center [116, 110] width 110 height 13
click at [104, 131] on div "0983694658" at bounding box center [115, 127] width 101 height 9
type input "0983694658"
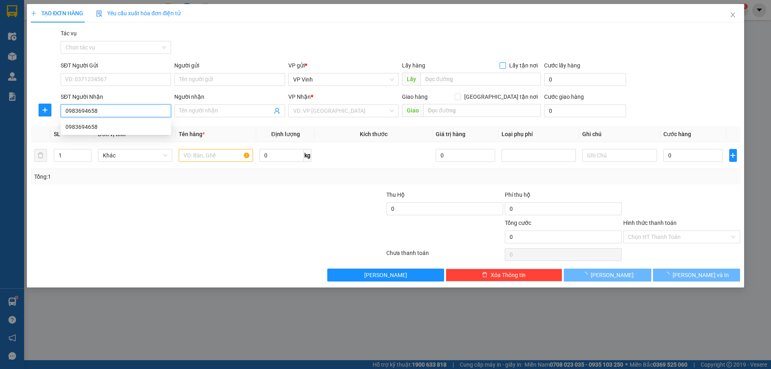
type input "Q ngãi"
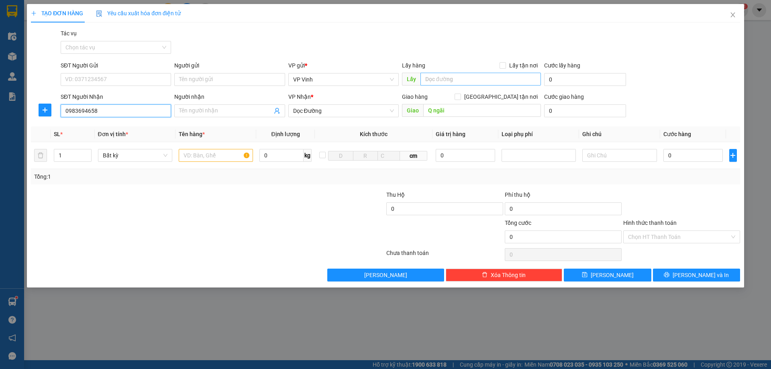
type input "0983694658"
click at [462, 83] on input "text" at bounding box center [481, 79] width 121 height 13
type input "99"
click at [213, 156] on input "text" at bounding box center [216, 155] width 74 height 13
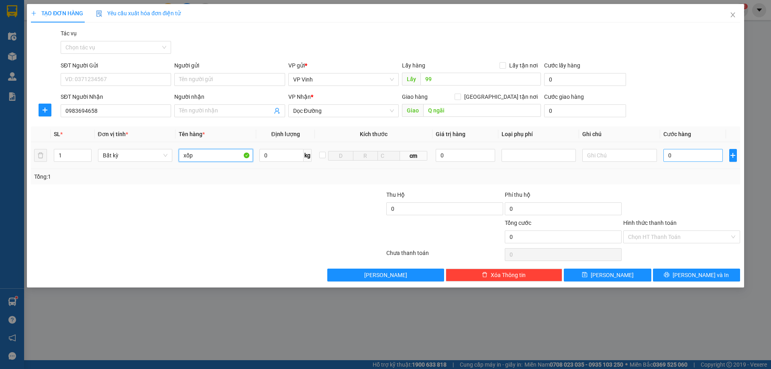
type input "xốp"
click at [684, 157] on input "0" at bounding box center [694, 155] width 60 height 13
type input "5"
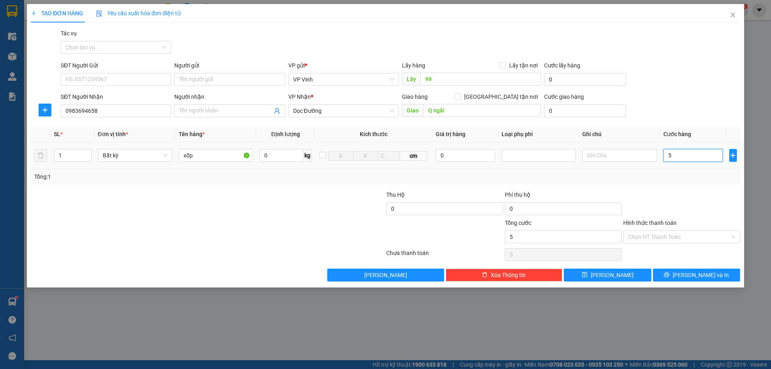
type input "50"
type input "500"
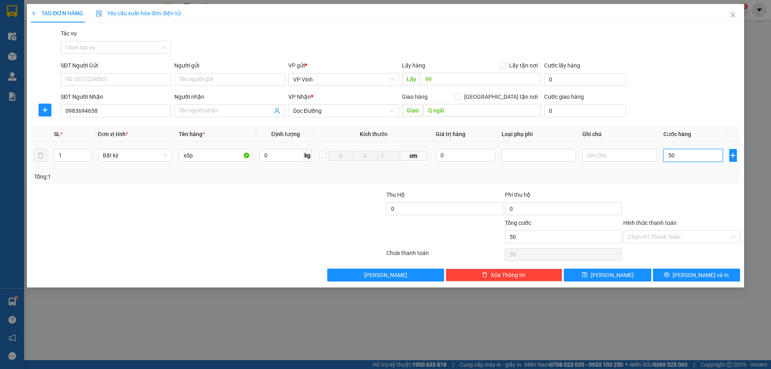
type input "500"
type input "5.000"
type input "50.000"
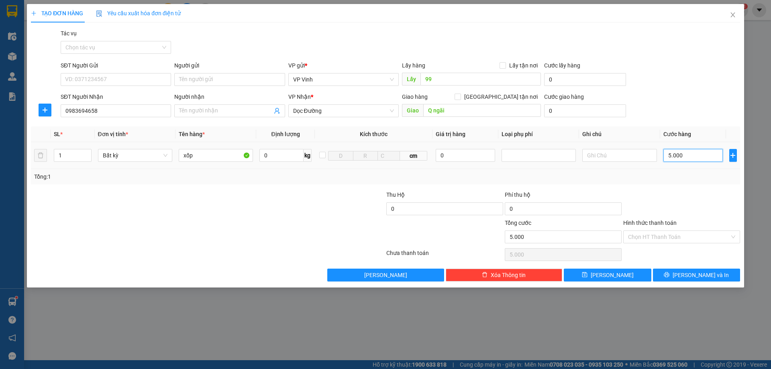
type input "50.000"
drag, startPoint x: 666, startPoint y: 235, endPoint x: 658, endPoint y: 251, distance: 18.5
click at [667, 235] on input "Hình thức thanh toán" at bounding box center [679, 237] width 102 height 12
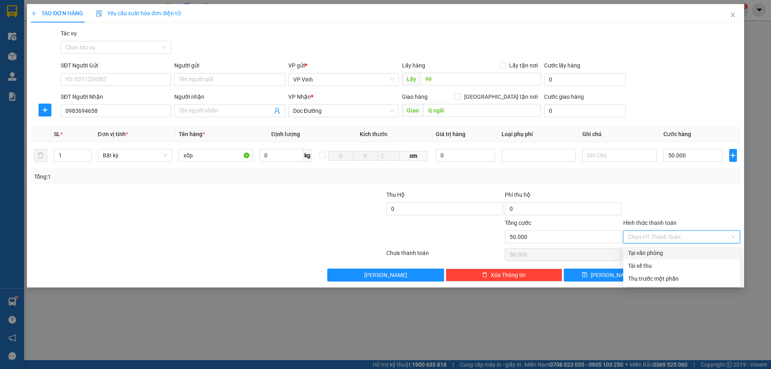
click at [642, 253] on div "Tại văn phòng" at bounding box center [681, 253] width 107 height 9
type input "0"
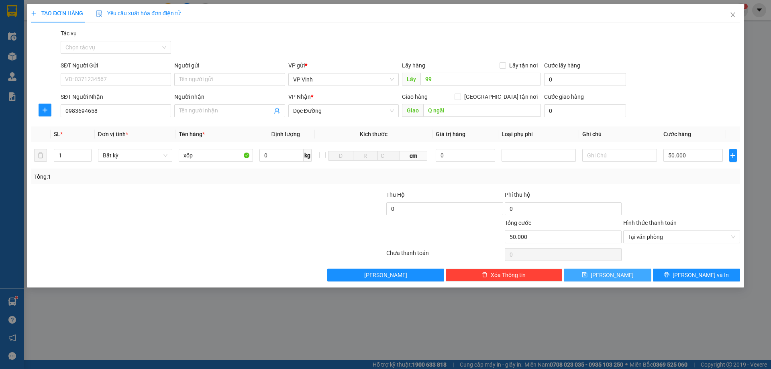
click at [588, 278] on span "save" at bounding box center [585, 275] width 6 height 6
type input "0"
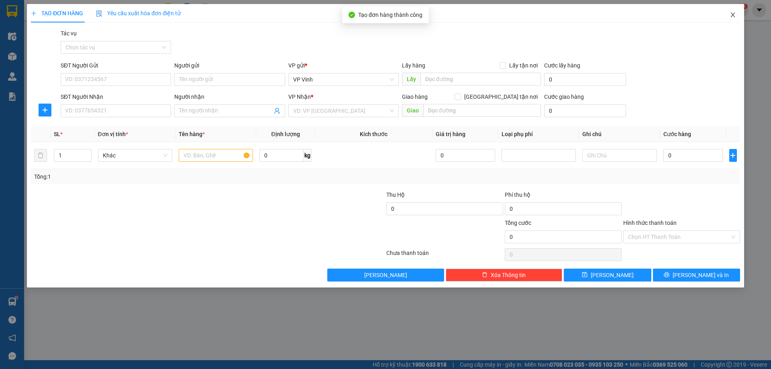
click at [731, 12] on icon "close" at bounding box center [733, 15] width 6 height 6
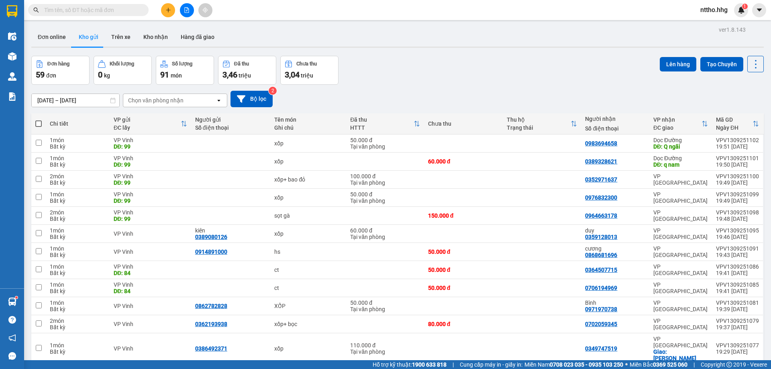
click at [168, 12] on icon "plus" at bounding box center [169, 10] width 6 height 6
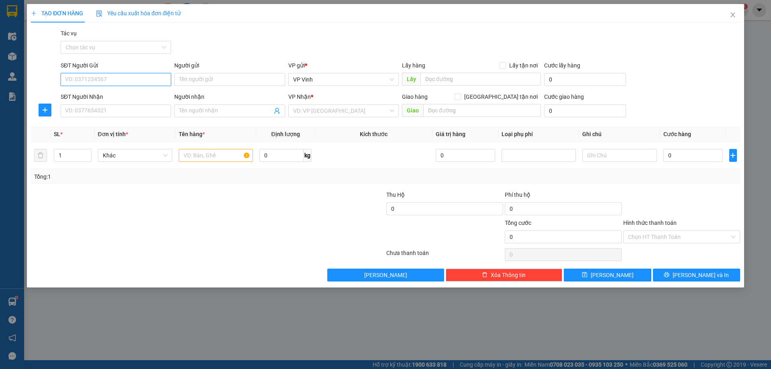
click at [96, 81] on input "SĐT Người Gửi" at bounding box center [116, 79] width 110 height 13
type input "0328803160"
click at [89, 114] on input "SĐT Người Nhận" at bounding box center [116, 110] width 110 height 13
drag, startPoint x: 96, startPoint y: 81, endPoint x: 38, endPoint y: 82, distance: 57.8
click at [38, 81] on div "SĐT Người Gửi 0328803160 0328803160 Người gửi Tên người gửi VP gửi * VP Vinh Lấ…" at bounding box center [385, 75] width 711 height 28
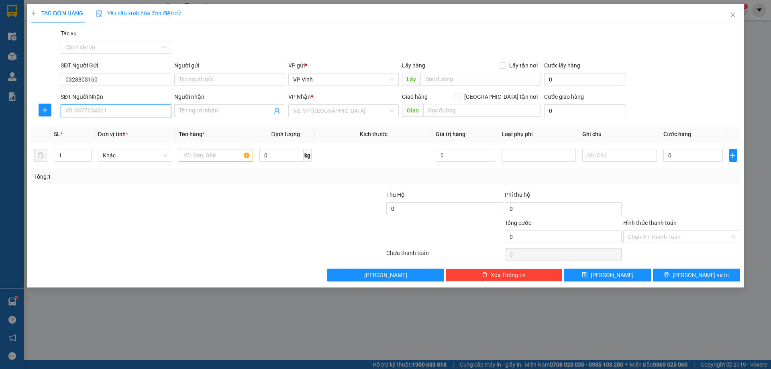
click at [80, 111] on input "SĐT Người Nhận" at bounding box center [116, 110] width 110 height 13
paste input "0328803160"
type input "0328803160"
click at [112, 82] on input "0328803160" at bounding box center [116, 79] width 110 height 13
drag, startPoint x: 115, startPoint y: 77, endPoint x: 0, endPoint y: 76, distance: 114.9
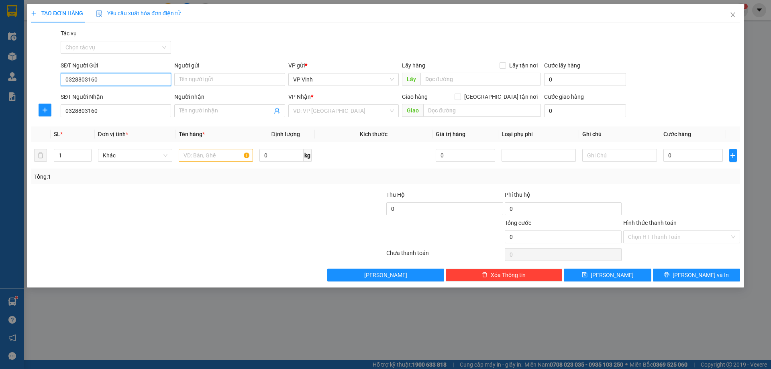
click at [0, 76] on div "TẠO ĐƠN HÀNG Yêu cầu xuất hóa đơn điện tử Transit Pickup Surcharge Ids Transit …" at bounding box center [385, 184] width 771 height 369
type input "0394946443"
drag, startPoint x: 339, startPoint y: 119, endPoint x: 351, endPoint y: 115, distance: 13.1
click at [339, 119] on div "VP Nhận * VD: VP Sài Gòn" at bounding box center [343, 106] width 110 height 28
click at [351, 115] on input "search" at bounding box center [340, 111] width 95 height 12
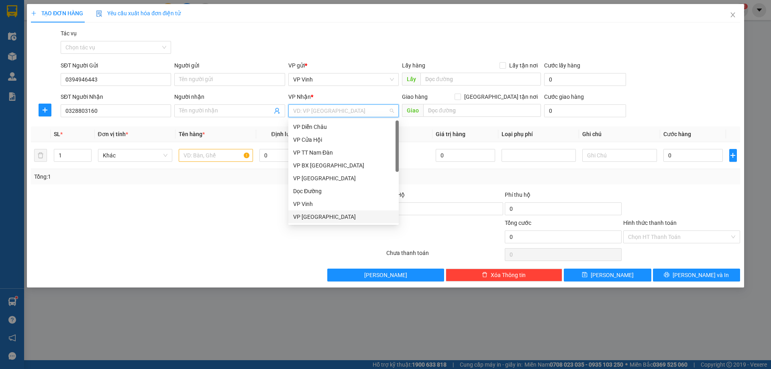
click at [322, 217] on div "VP Đà Nẵng" at bounding box center [343, 217] width 101 height 9
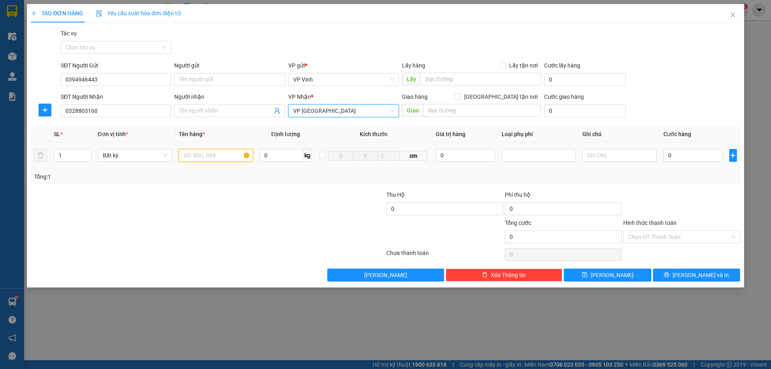
click at [214, 153] on input "text" at bounding box center [216, 155] width 74 height 13
type input "xe số"
click at [699, 159] on input "0" at bounding box center [694, 155] width 60 height 13
type input "4"
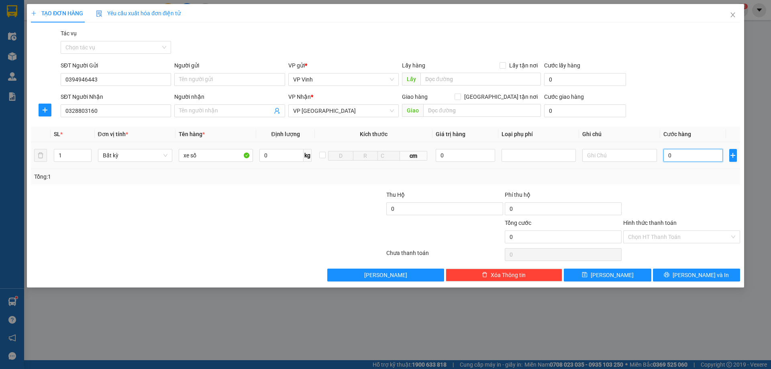
type input "4"
type input "45"
type input "450"
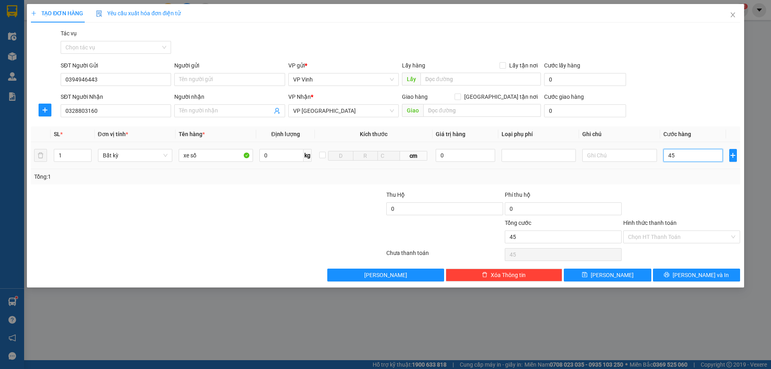
type input "450"
type input "4.500"
click at [680, 239] on input "Hình thức thanh toán" at bounding box center [679, 237] width 102 height 12
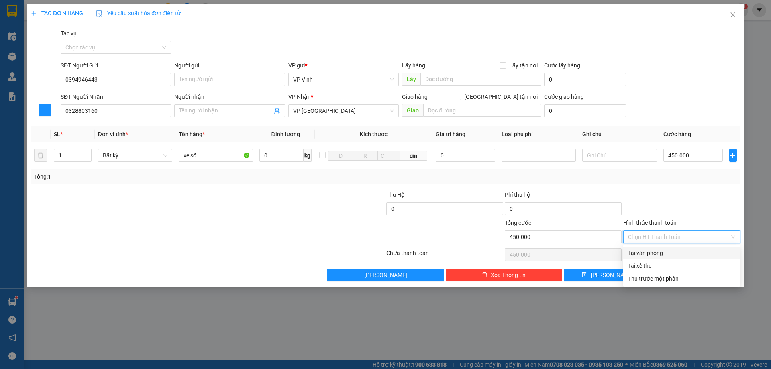
click at [662, 248] on div "Tại văn phòng" at bounding box center [681, 253] width 117 height 13
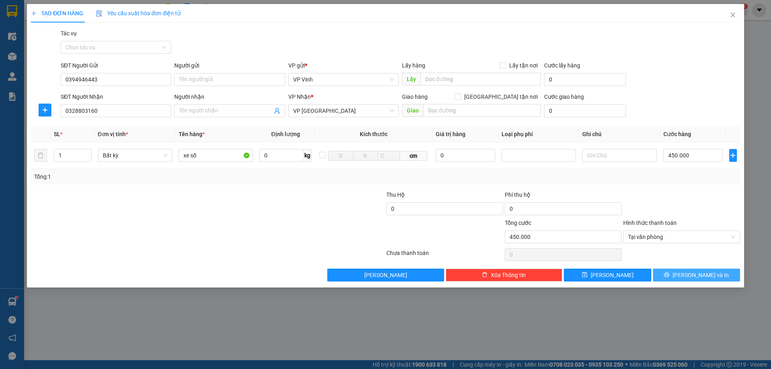
click at [701, 276] on span "Lưu và In" at bounding box center [701, 275] width 56 height 9
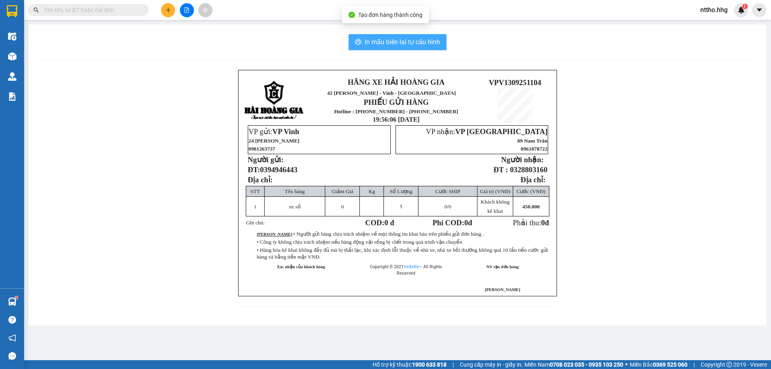
click at [379, 41] on span "In mẫu biên lai tự cấu hình" at bounding box center [403, 42] width 76 height 10
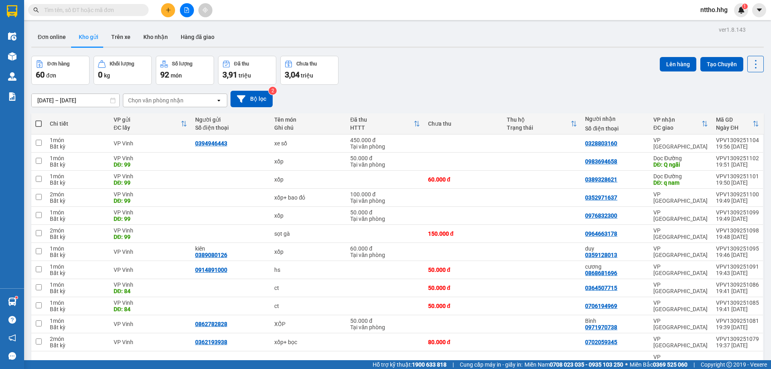
click at [168, 13] on button at bounding box center [168, 10] width 14 height 14
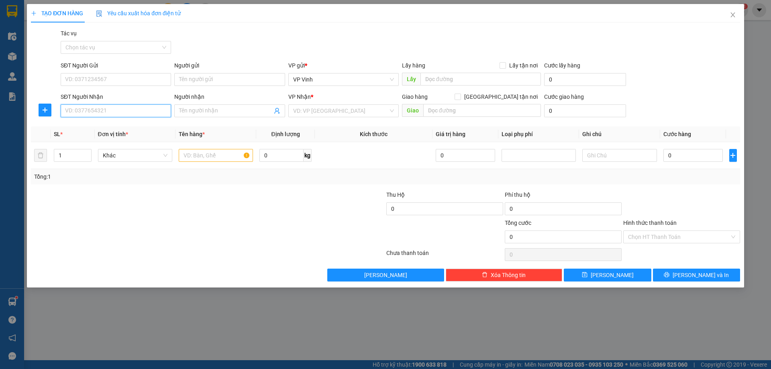
drag, startPoint x: 77, startPoint y: 110, endPoint x: 397, endPoint y: 96, distance: 320.0
click at [86, 110] on input "SĐT Người Nhận" at bounding box center [116, 110] width 110 height 13
click at [93, 126] on div "0356259104" at bounding box center [115, 127] width 101 height 9
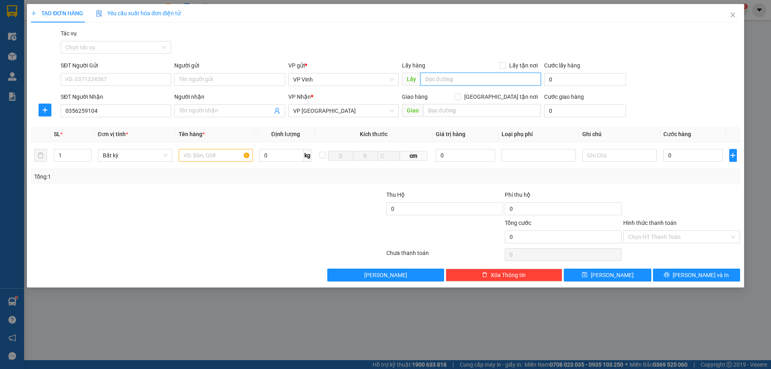
click at [465, 80] on input "text" at bounding box center [481, 79] width 121 height 13
click at [204, 157] on input "text" at bounding box center [216, 155] width 74 height 13
click at [205, 154] on input "text" at bounding box center [216, 155] width 74 height 13
click at [692, 155] on input "0" at bounding box center [694, 155] width 60 height 13
click at [619, 276] on button "Lưu" at bounding box center [607, 275] width 87 height 13
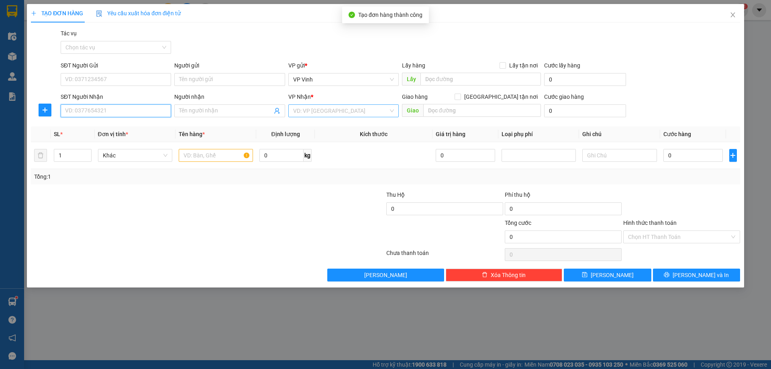
drag, startPoint x: 108, startPoint y: 106, endPoint x: 307, endPoint y: 112, distance: 199.3
click at [110, 106] on input "SĐT Người Nhận" at bounding box center [116, 110] width 110 height 13
click at [102, 123] on div "0973322444" at bounding box center [115, 127] width 101 height 9
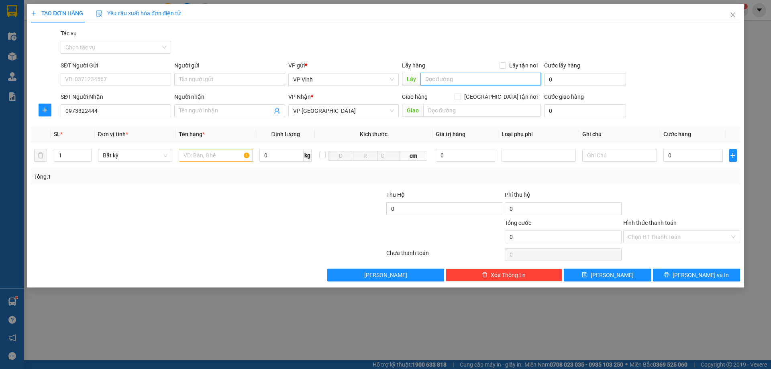
drag, startPoint x: 458, startPoint y: 76, endPoint x: 538, endPoint y: 77, distance: 80.0
click at [476, 77] on input "text" at bounding box center [481, 79] width 121 height 13
click at [204, 156] on input "text" at bounding box center [216, 155] width 74 height 13
click at [696, 153] on input "0" at bounding box center [694, 155] width 60 height 13
click at [588, 278] on icon "save" at bounding box center [585, 275] width 6 height 6
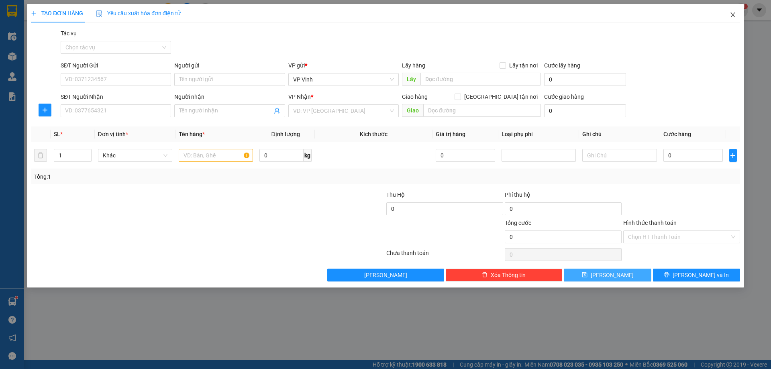
drag, startPoint x: 732, startPoint y: 16, endPoint x: 496, endPoint y: 14, distance: 236.2
click at [730, 15] on icon "close" at bounding box center [733, 15] width 6 height 6
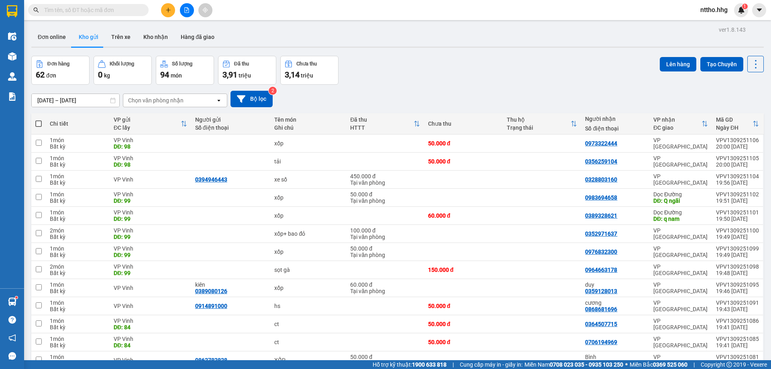
drag, startPoint x: 162, startPoint y: 100, endPoint x: 175, endPoint y: 105, distance: 14.2
click at [163, 100] on div "Chọn văn phòng nhận" at bounding box center [155, 100] width 55 height 8
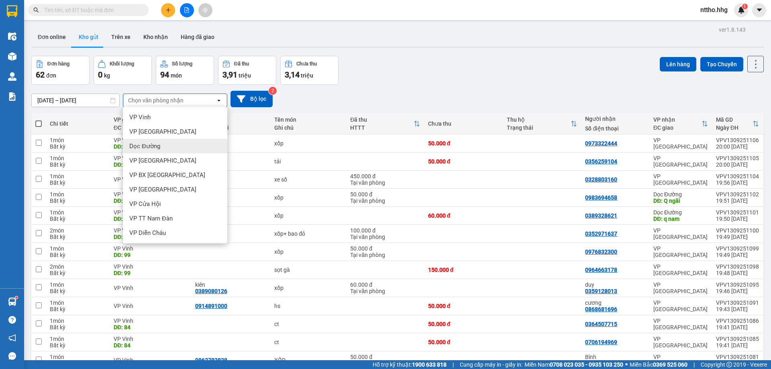
click at [154, 145] on span "Dọc Đường" at bounding box center [144, 146] width 31 height 8
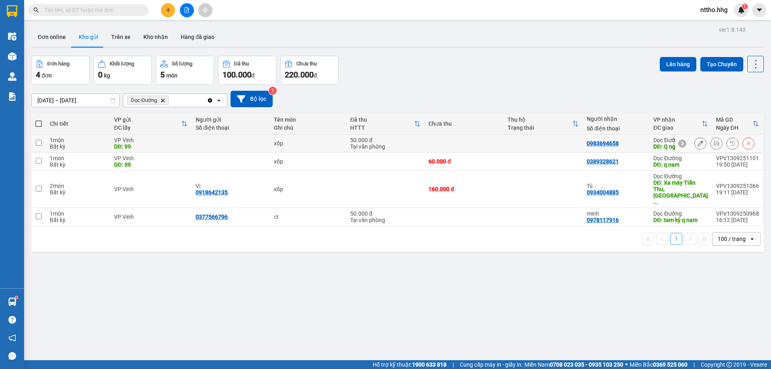
click at [522, 143] on td at bounding box center [543, 144] width 79 height 18
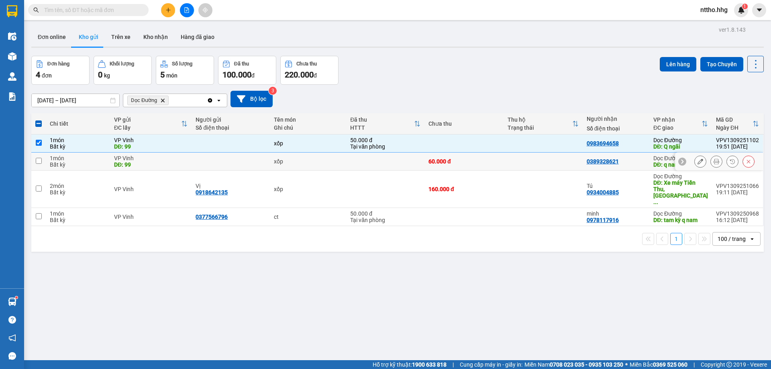
click at [499, 161] on td "60.000 đ" at bounding box center [464, 162] width 79 height 18
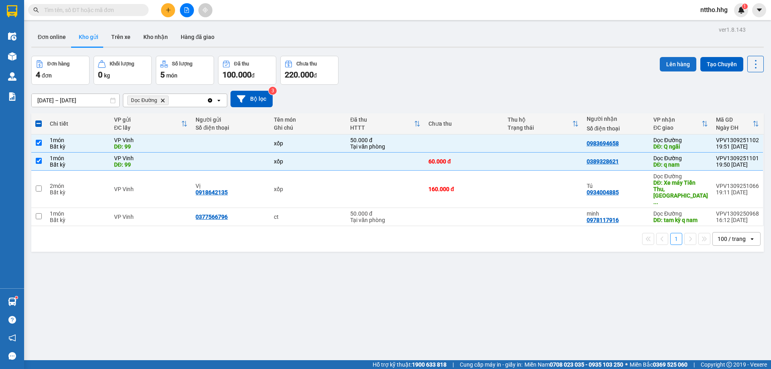
click at [670, 63] on button "Lên hàng" at bounding box center [678, 64] width 37 height 14
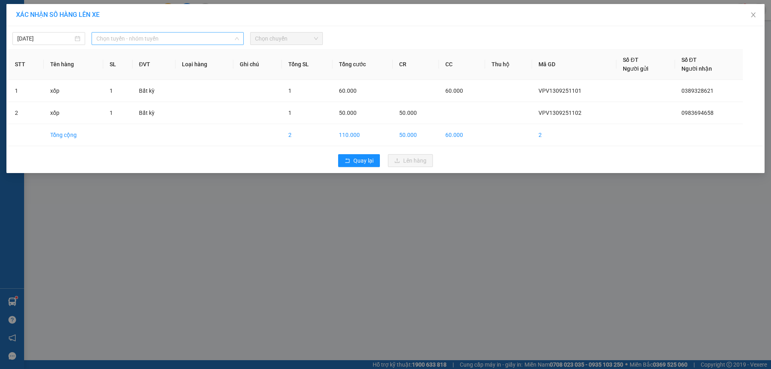
drag, startPoint x: 172, startPoint y: 38, endPoint x: 221, endPoint y: 66, distance: 56.5
click at [174, 39] on span "Chọn tuyến - nhóm tuyến" at bounding box center [167, 39] width 143 height 12
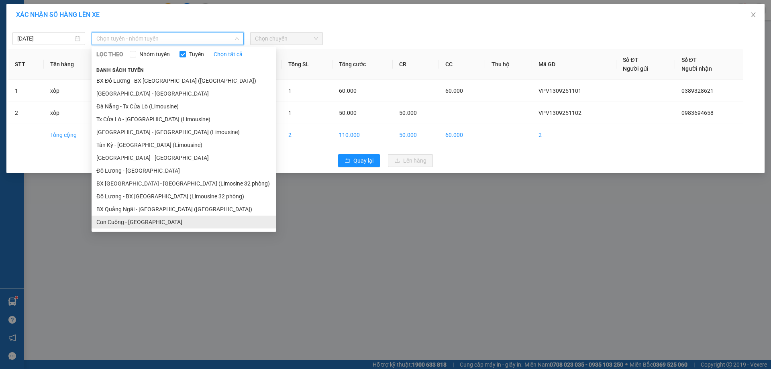
click at [135, 221] on li "Con Cuông - Quảng Ngãi" at bounding box center [184, 222] width 185 height 13
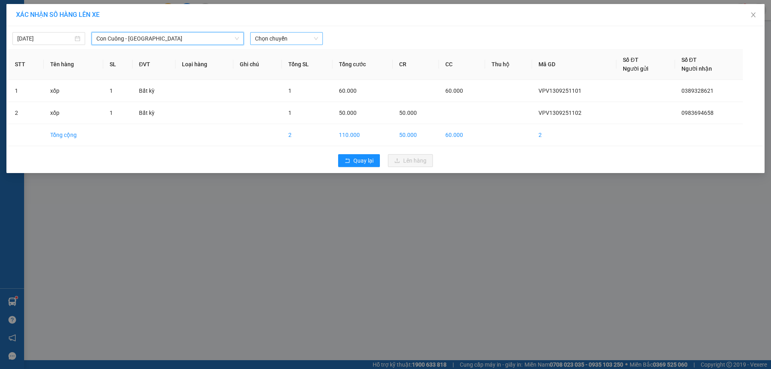
click at [288, 39] on span "Chọn chuyến" at bounding box center [286, 39] width 63 height 12
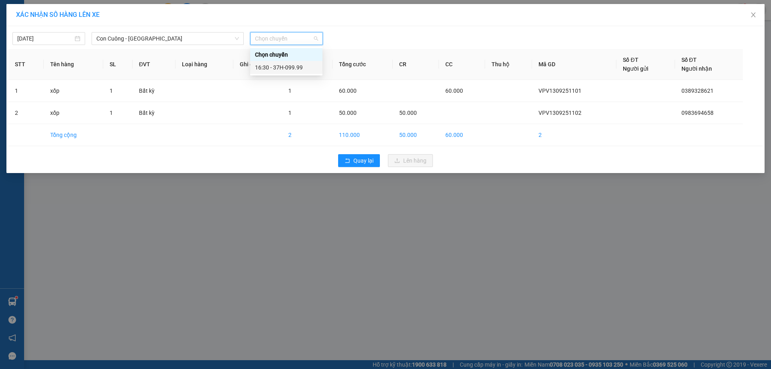
click at [291, 69] on div "16:30 - 37H-099.99" at bounding box center [286, 67] width 63 height 9
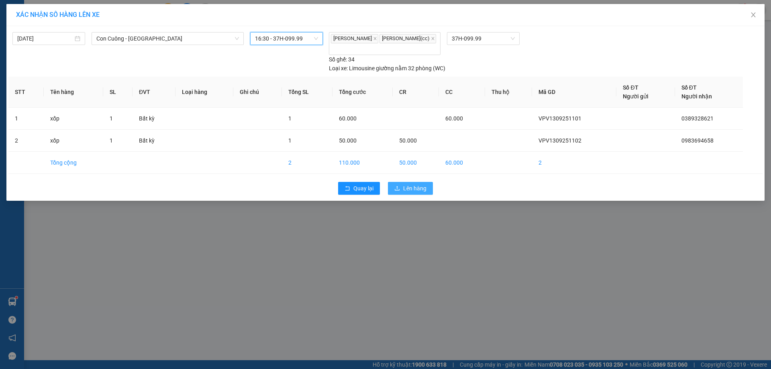
click at [411, 184] on span "Lên hàng" at bounding box center [414, 188] width 23 height 9
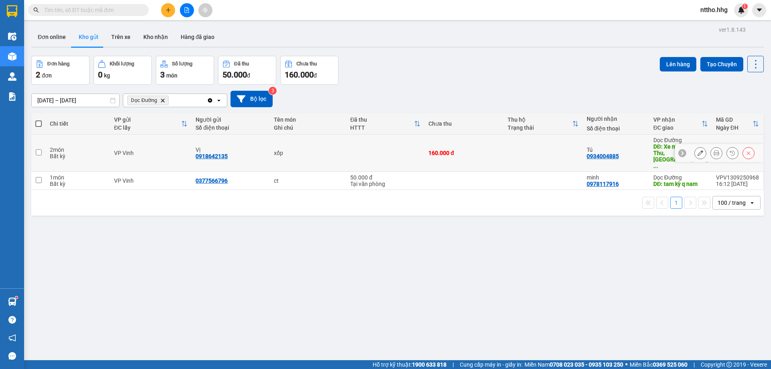
click at [408, 145] on td at bounding box center [385, 153] width 78 height 37
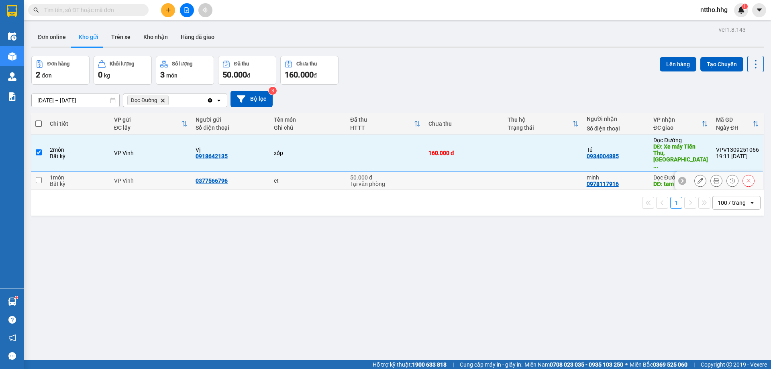
drag, startPoint x: 413, startPoint y: 167, endPoint x: 325, endPoint y: 199, distance: 93.5
click at [413, 172] on td "50.000 đ Tại văn phòng" at bounding box center [385, 181] width 78 height 18
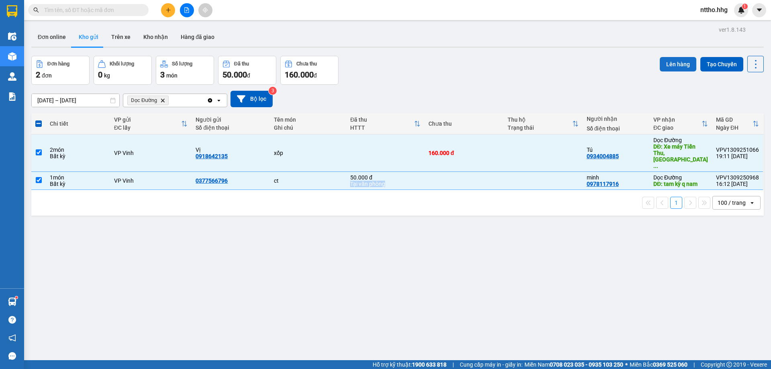
click at [680, 63] on button "Lên hàng" at bounding box center [678, 64] width 37 height 14
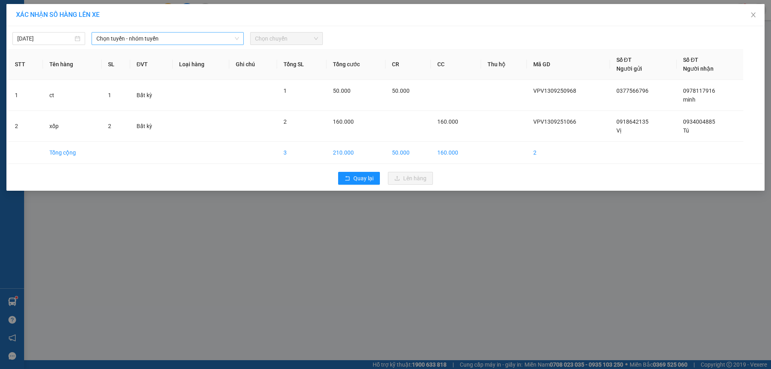
click at [169, 36] on span "Chọn tuyến - nhóm tuyến" at bounding box center [167, 39] width 143 height 12
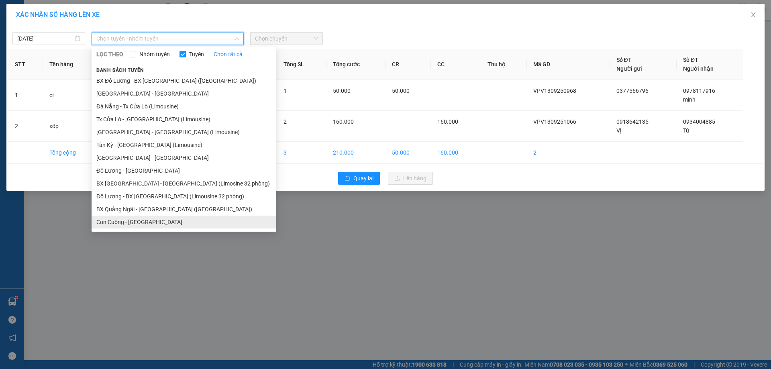
click at [126, 227] on li "Con Cuông - Quảng Ngãi" at bounding box center [184, 222] width 185 height 13
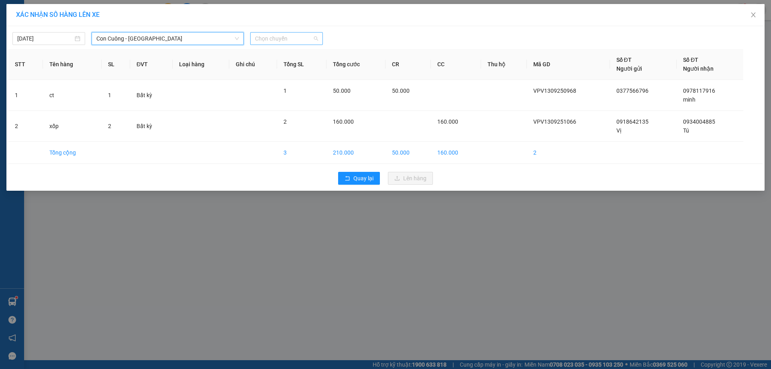
click at [290, 38] on span "Chọn chuyến" at bounding box center [286, 39] width 63 height 12
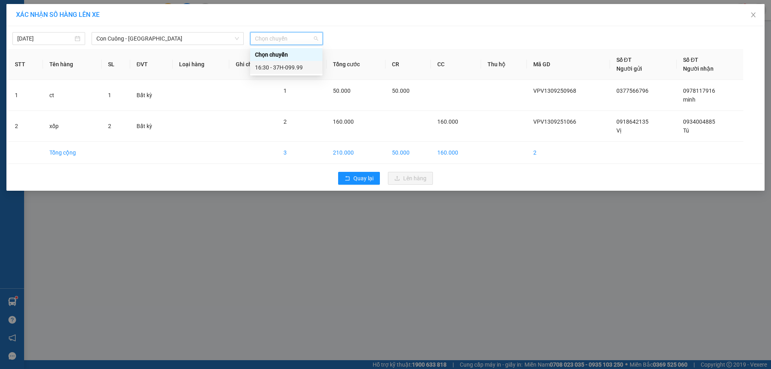
click at [305, 67] on div "16:30 - 37H-099.99" at bounding box center [286, 67] width 63 height 9
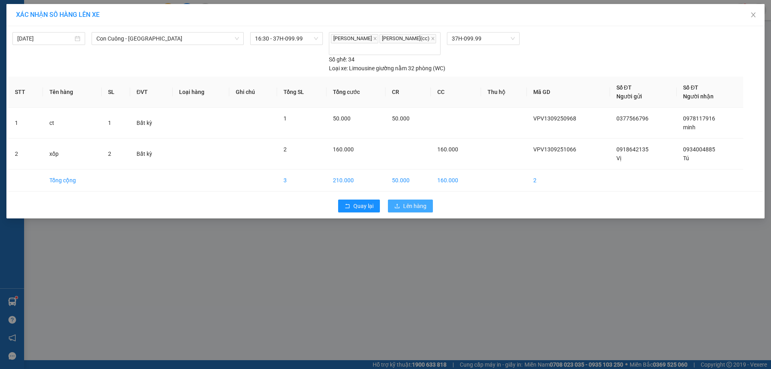
click at [411, 202] on span "Lên hàng" at bounding box center [414, 206] width 23 height 9
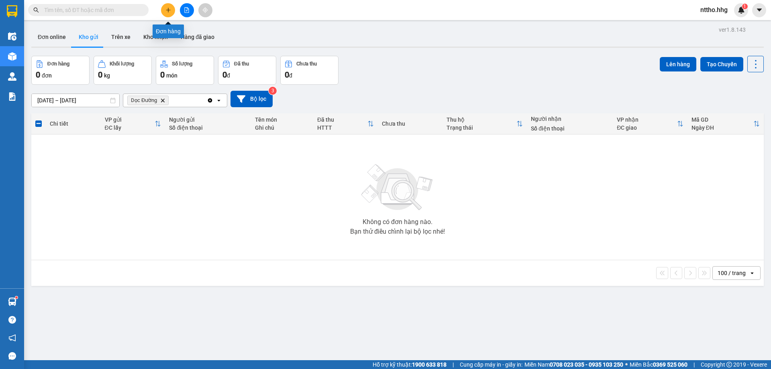
click at [171, 10] on button at bounding box center [168, 10] width 14 height 14
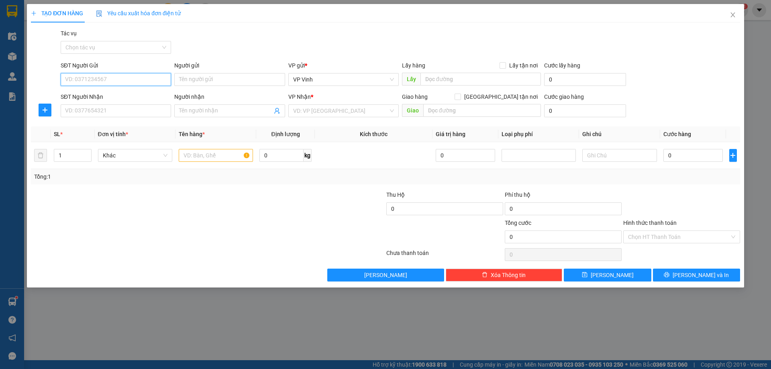
click at [76, 83] on input "SĐT Người Gửi" at bounding box center [116, 79] width 110 height 13
click at [112, 90] on div "0946091189 - Anh Thắng" at bounding box center [116, 95] width 110 height 13
drag, startPoint x: 77, startPoint y: 112, endPoint x: 115, endPoint y: 112, distance: 38.6
click at [89, 111] on input "SĐT Người Nhận" at bounding box center [116, 110] width 110 height 13
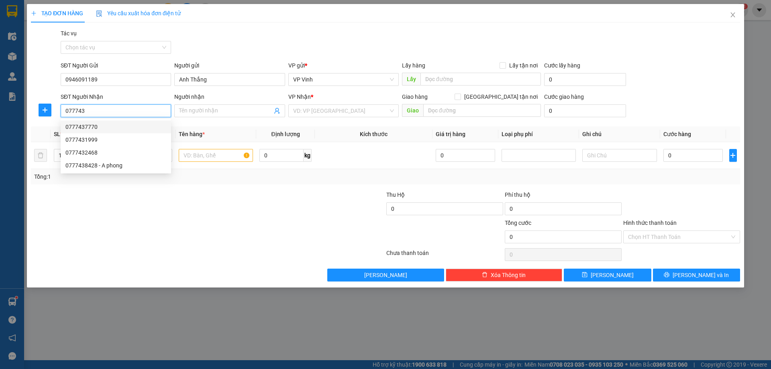
click at [103, 129] on div "0777437770" at bounding box center [115, 127] width 101 height 9
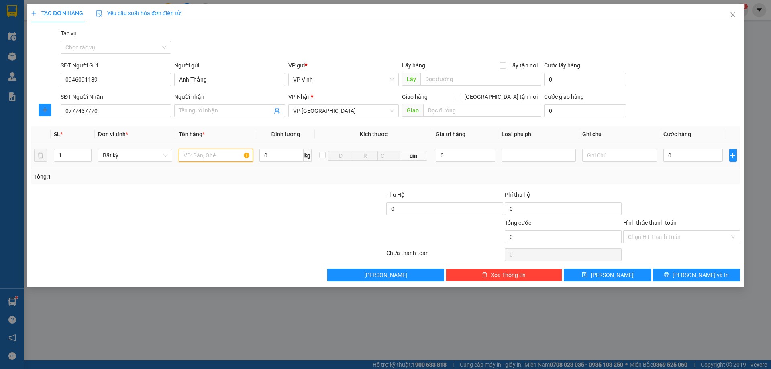
click at [204, 156] on input "text" at bounding box center [216, 155] width 74 height 13
click at [706, 159] on input "0" at bounding box center [694, 155] width 60 height 13
click at [707, 274] on span "Lưu và In" at bounding box center [701, 275] width 56 height 9
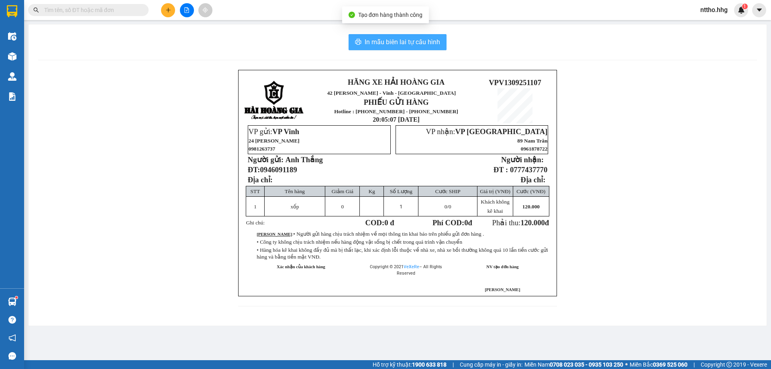
click at [399, 42] on span "In mẫu biên lai tự cấu hình" at bounding box center [403, 42] width 76 height 10
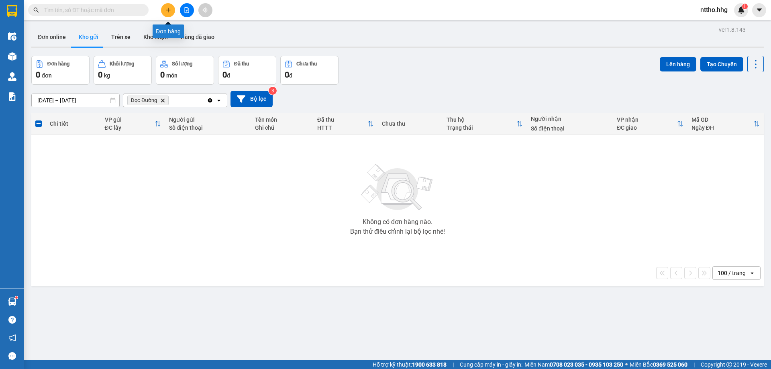
click at [171, 8] on icon "plus" at bounding box center [169, 10] width 6 height 6
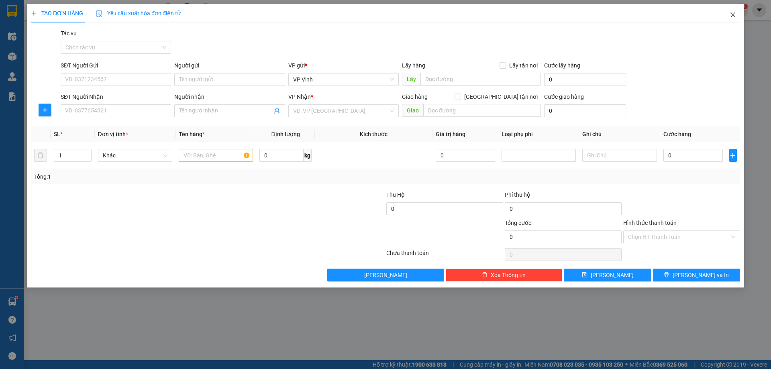
click at [731, 12] on icon "close" at bounding box center [733, 15] width 6 height 6
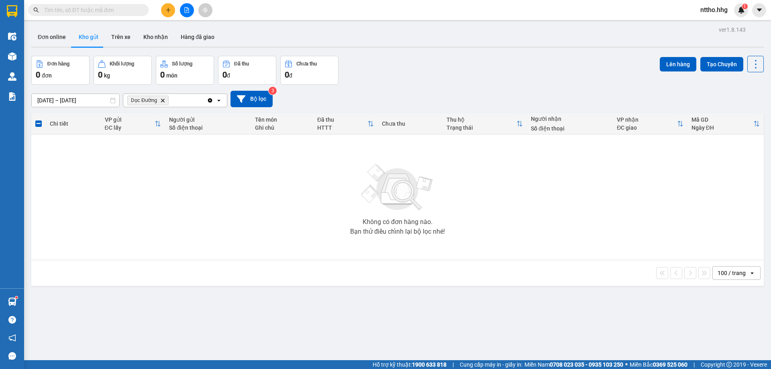
click at [166, 100] on span "Dọc Đường Delete" at bounding box center [147, 101] width 41 height 10
click at [164, 100] on icon "Delete" at bounding box center [162, 100] width 5 height 5
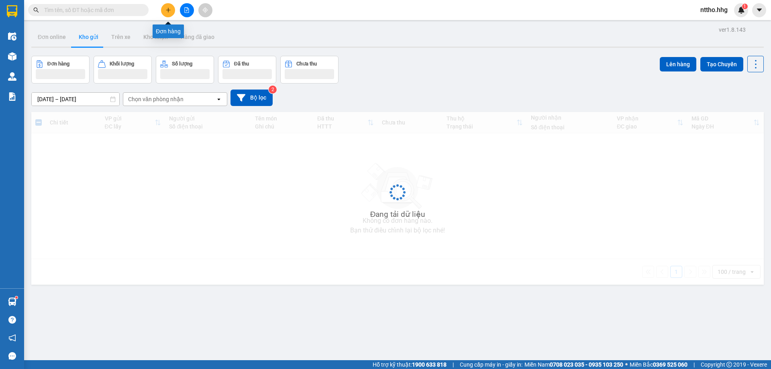
click at [167, 11] on icon "plus" at bounding box center [169, 10] width 6 height 6
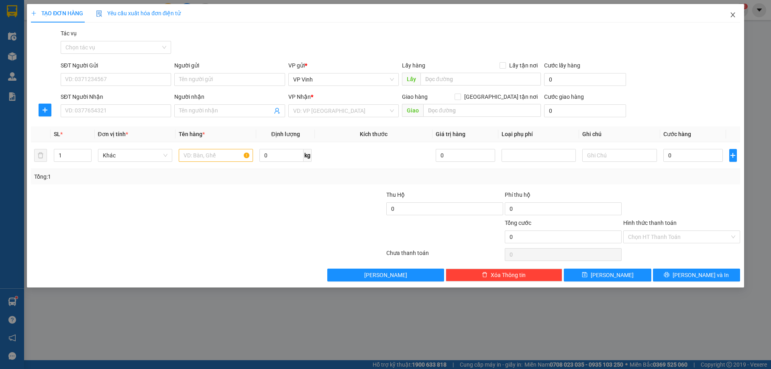
click at [733, 14] on icon "close" at bounding box center [733, 15] width 6 height 6
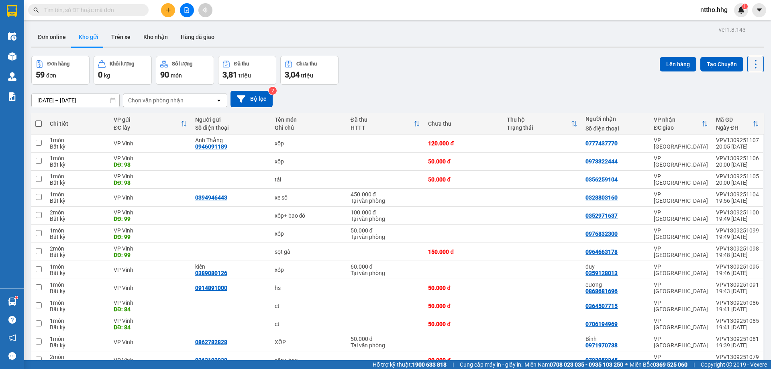
click at [171, 10] on button at bounding box center [168, 10] width 14 height 14
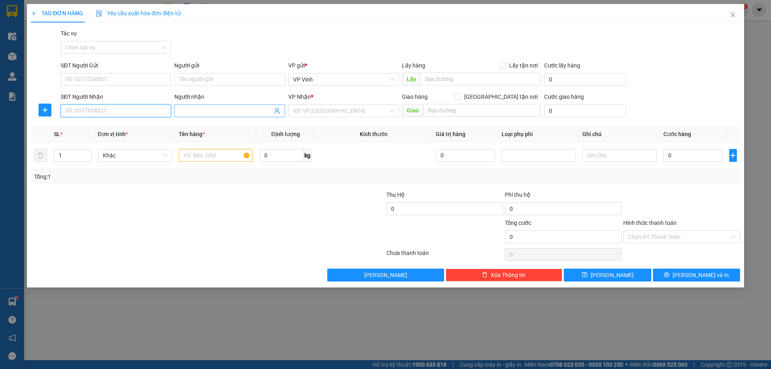
drag, startPoint x: 86, startPoint y: 115, endPoint x: 188, endPoint y: 115, distance: 101.6
click at [88, 115] on input "SĐT Người Nhận" at bounding box center [116, 110] width 110 height 13
click at [84, 125] on div "0364540692" at bounding box center [115, 127] width 101 height 9
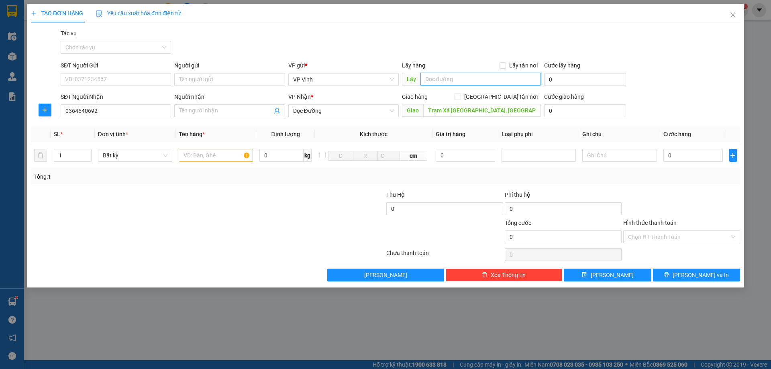
click at [460, 79] on input "text" at bounding box center [481, 79] width 121 height 13
click at [200, 157] on input "text" at bounding box center [216, 155] width 74 height 13
click at [683, 151] on input "0" at bounding box center [694, 155] width 60 height 13
click at [503, 114] on input "Trạm Xá Đà Sơn, Đô Lương" at bounding box center [482, 110] width 118 height 13
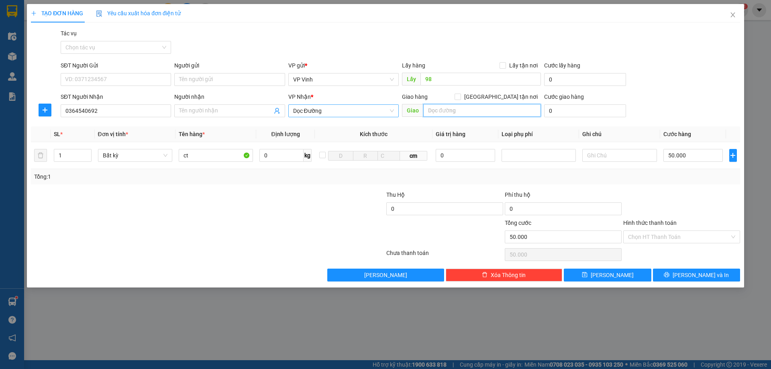
click at [343, 111] on span "Dọc Đường" at bounding box center [343, 111] width 101 height 12
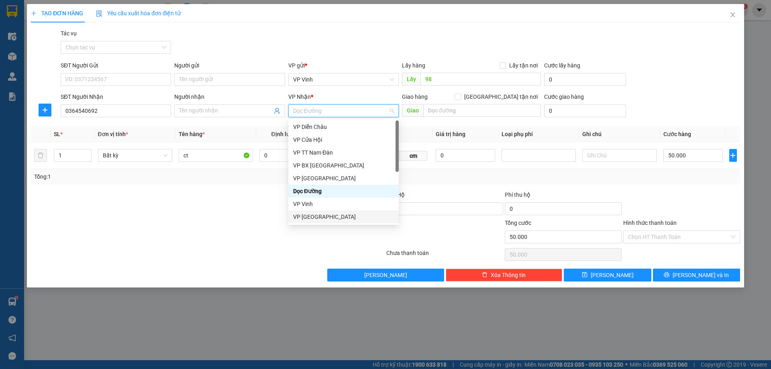
click at [302, 216] on div "VP Đà Nẵng" at bounding box center [343, 217] width 101 height 9
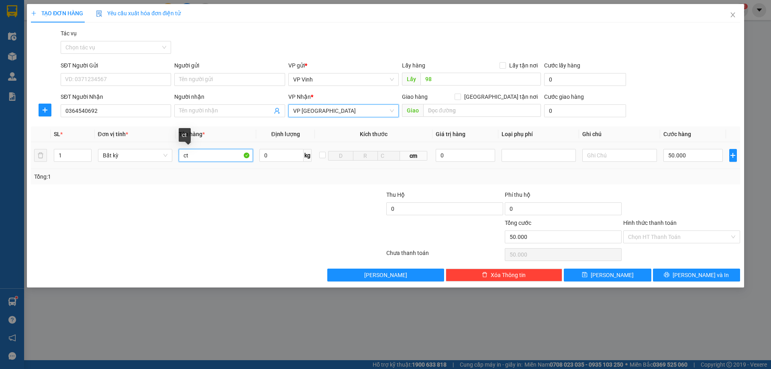
click at [213, 153] on input "ct" at bounding box center [216, 155] width 74 height 13
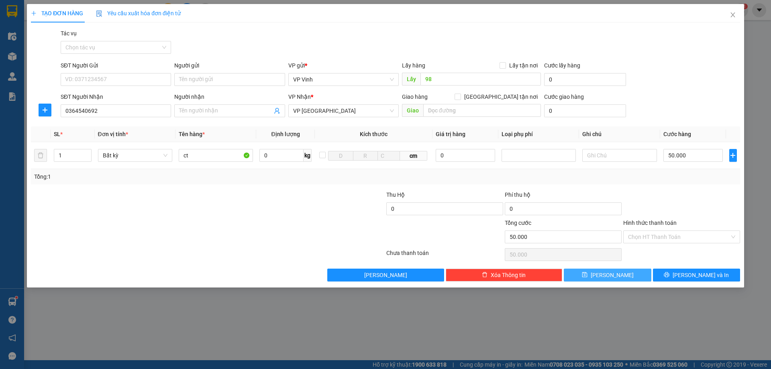
click at [616, 276] on span "Lưu" at bounding box center [612, 275] width 43 height 9
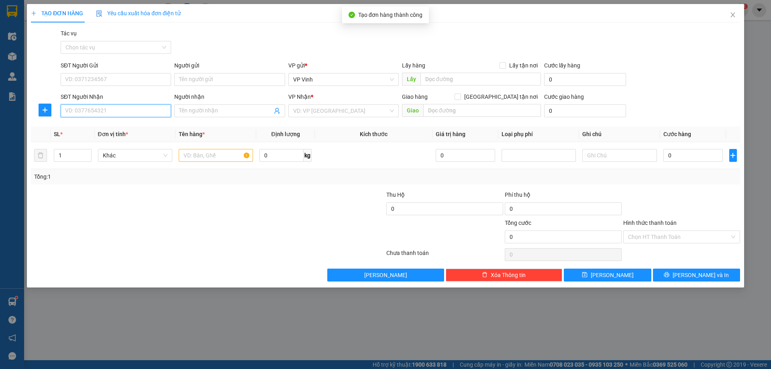
click at [102, 108] on input "SĐT Người Nhận" at bounding box center [116, 110] width 110 height 13
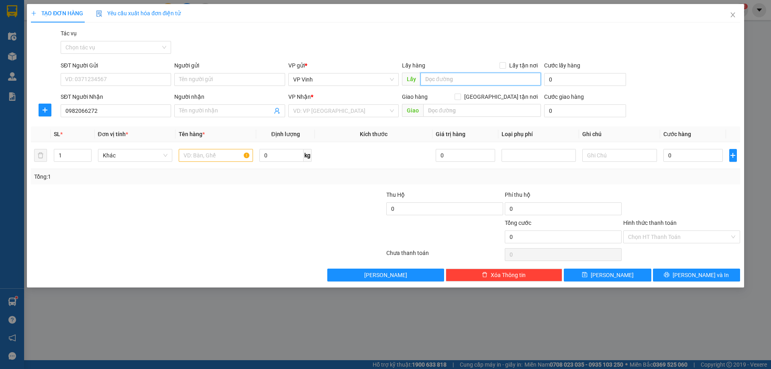
click at [462, 78] on input "text" at bounding box center [481, 79] width 121 height 13
click at [355, 108] on input "search" at bounding box center [340, 111] width 95 height 12
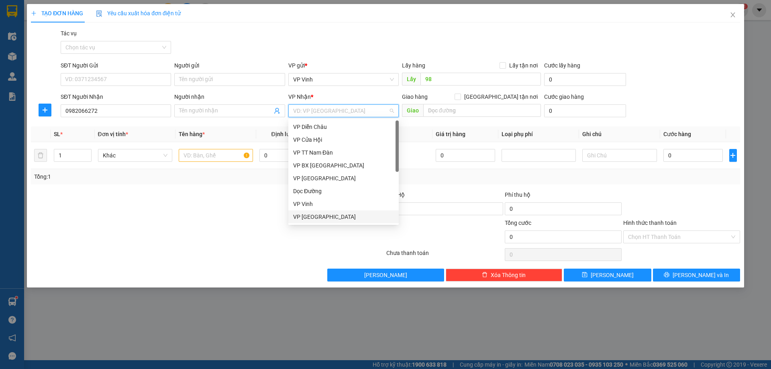
click at [331, 218] on div "VP Đà Nẵng" at bounding box center [343, 217] width 101 height 9
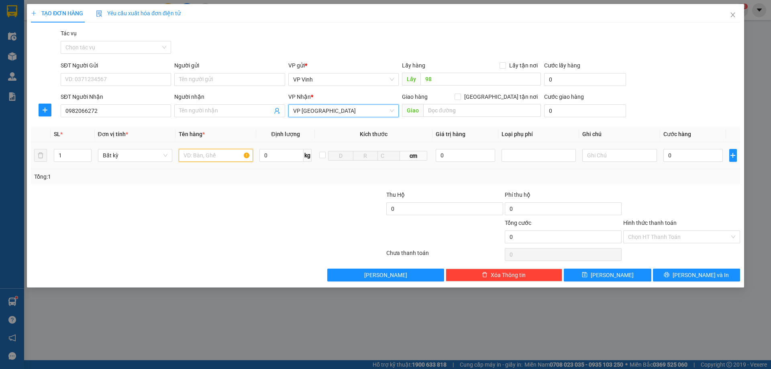
click at [202, 157] on input "text" at bounding box center [216, 155] width 74 height 13
click at [688, 157] on input "0" at bounding box center [694, 155] width 60 height 13
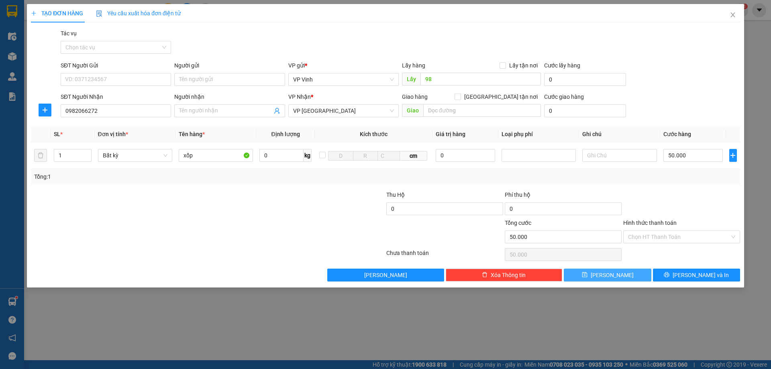
click at [612, 277] on span "Lưu" at bounding box center [612, 275] width 43 height 9
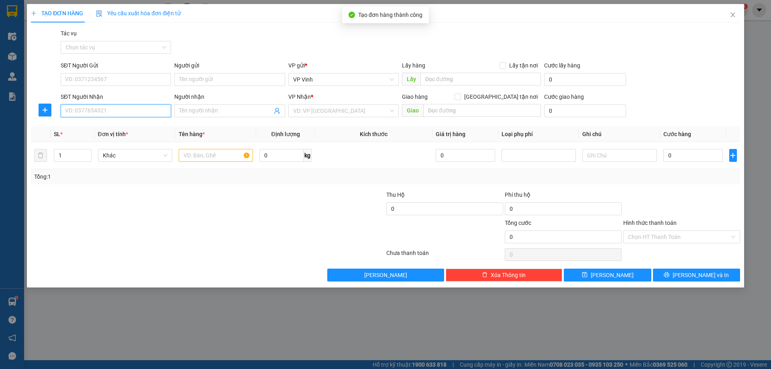
drag, startPoint x: 96, startPoint y: 106, endPoint x: 132, endPoint y: 112, distance: 36.7
click at [96, 106] on input "SĐT Người Nhận" at bounding box center [116, 110] width 110 height 13
click at [90, 129] on div "0394549967" at bounding box center [115, 127] width 101 height 9
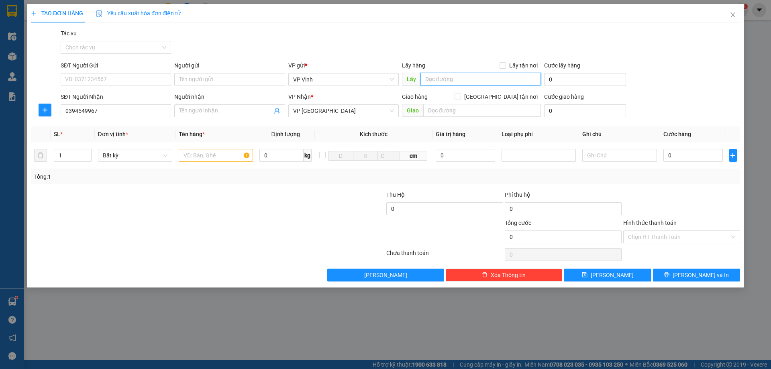
click at [452, 76] on input "text" at bounding box center [481, 79] width 121 height 13
click at [204, 154] on input "text" at bounding box center [216, 155] width 74 height 13
click at [208, 155] on input "text" at bounding box center [216, 155] width 74 height 13
click at [88, 154] on span "Decrease Value" at bounding box center [86, 157] width 9 height 7
click at [84, 153] on span "Increase Value" at bounding box center [86, 152] width 9 height 7
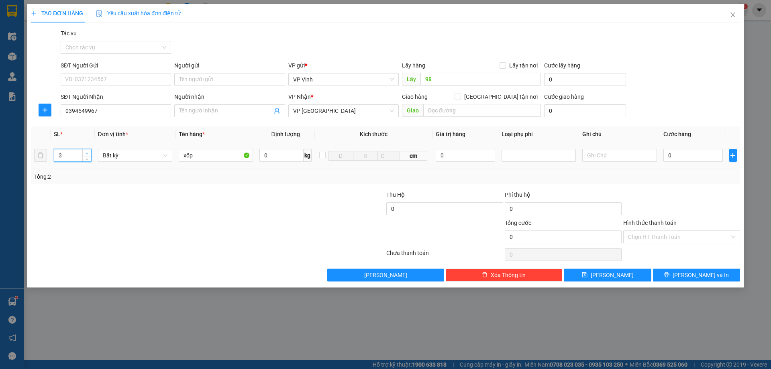
click at [85, 153] on span "up" at bounding box center [87, 153] width 5 height 5
click at [86, 153] on icon "up" at bounding box center [87, 153] width 3 height 3
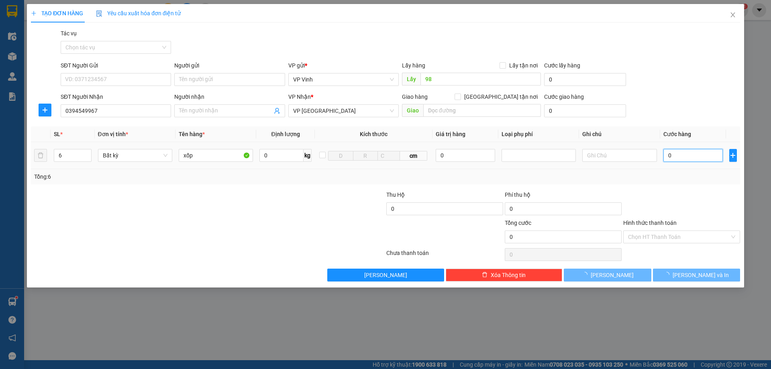
click at [694, 158] on input "0" at bounding box center [694, 155] width 60 height 13
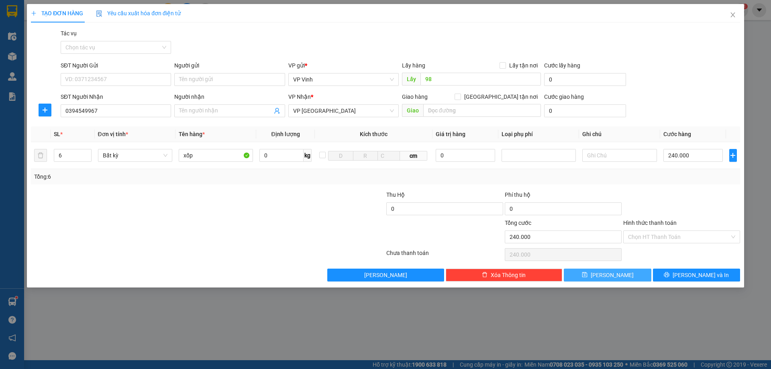
click at [595, 274] on button "Lưu" at bounding box center [607, 275] width 87 height 13
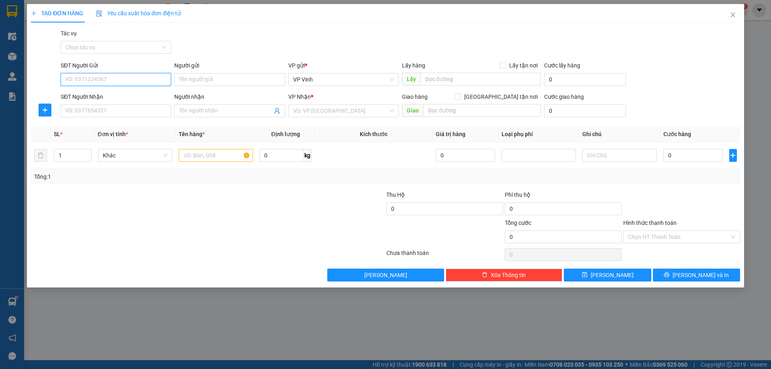
click at [97, 81] on input "SĐT Người Gửi" at bounding box center [116, 79] width 110 height 13
click at [84, 80] on input "091485155" at bounding box center [116, 79] width 110 height 13
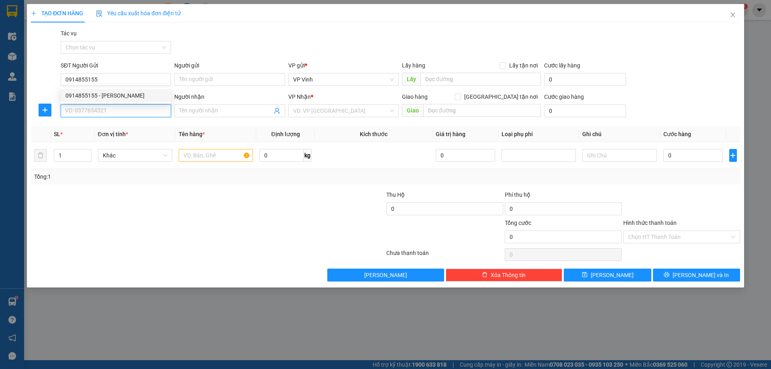
click at [87, 116] on input "SĐT Người Nhận" at bounding box center [116, 110] width 110 height 13
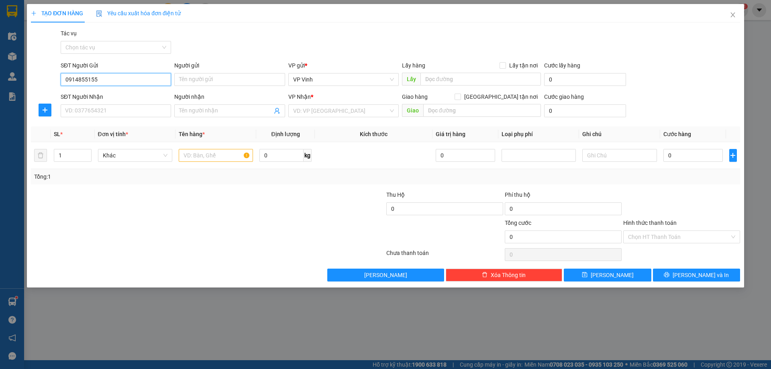
click at [121, 80] on input "0914855155" at bounding box center [116, 79] width 110 height 13
click at [106, 97] on div "0914855155 - b hồng" at bounding box center [115, 95] width 101 height 9
click at [90, 114] on input "SĐT Người Nhận" at bounding box center [116, 110] width 110 height 13
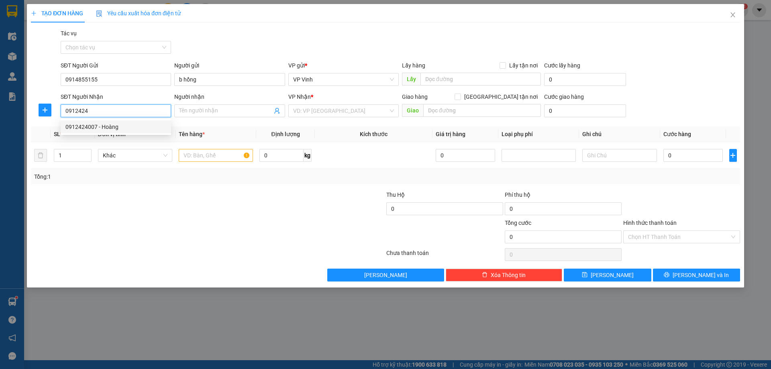
click at [88, 126] on div "0912424007 - Hoàng" at bounding box center [115, 127] width 101 height 9
click at [342, 114] on span "VP Vinh" at bounding box center [343, 111] width 101 height 12
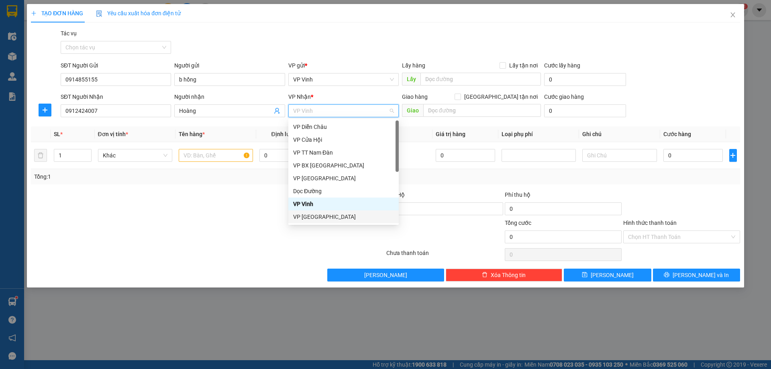
click at [315, 217] on div "VP Đà Nẵng" at bounding box center [343, 217] width 101 height 9
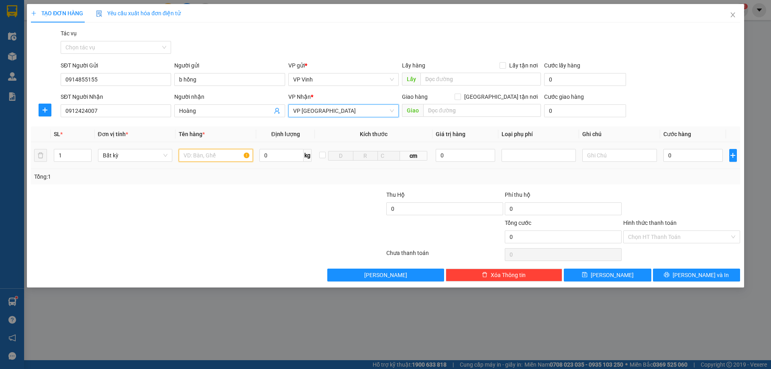
click at [212, 159] on input "text" at bounding box center [216, 155] width 74 height 13
click at [686, 157] on input "0" at bounding box center [694, 155] width 60 height 13
click at [672, 154] on input "60.000" at bounding box center [694, 155] width 60 height 13
click at [681, 238] on input "Hình thức thanh toán" at bounding box center [679, 237] width 102 height 12
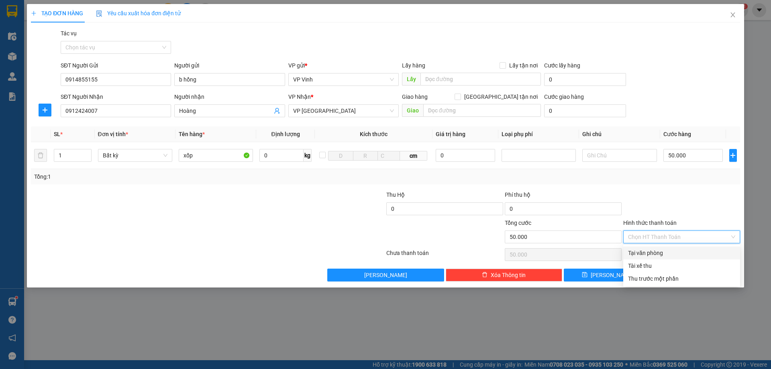
click at [649, 253] on div "Tại văn phòng" at bounding box center [681, 253] width 107 height 9
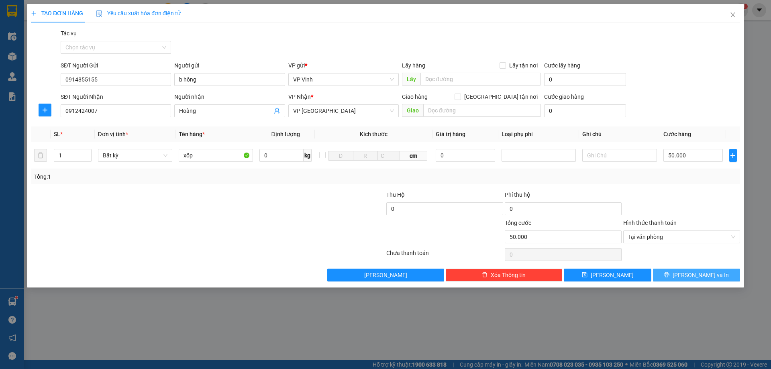
click at [697, 275] on span "Lưu và In" at bounding box center [701, 275] width 56 height 9
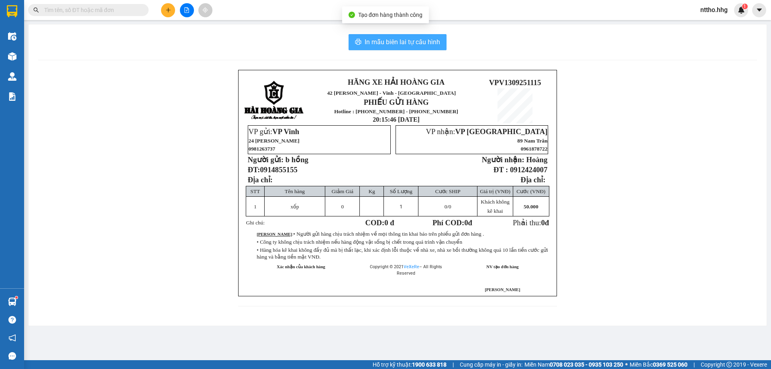
click at [416, 41] on span "In mẫu biên lai tự cấu hình" at bounding box center [403, 42] width 76 height 10
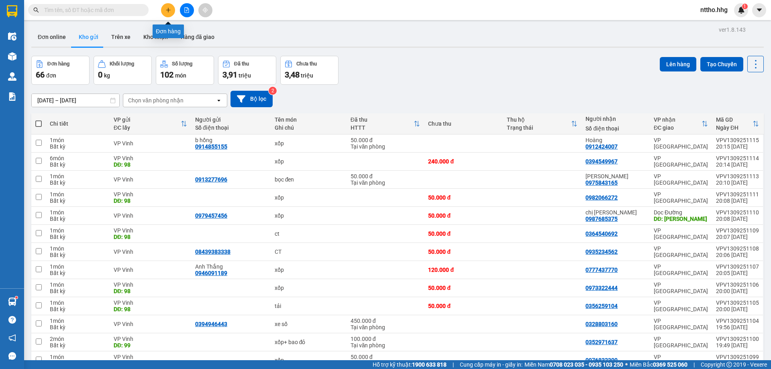
click at [171, 14] on button at bounding box center [168, 10] width 14 height 14
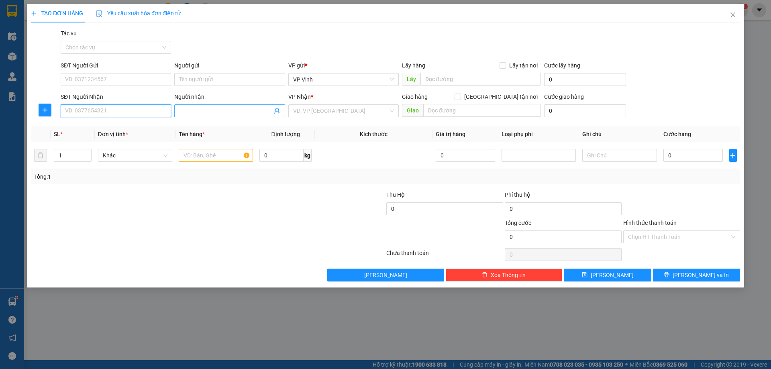
drag, startPoint x: 72, startPoint y: 111, endPoint x: 263, endPoint y: 108, distance: 190.8
click at [75, 111] on input "SĐT Người Nhận" at bounding box center [116, 110] width 110 height 13
click at [100, 131] on div "0963389568" at bounding box center [115, 127] width 101 height 9
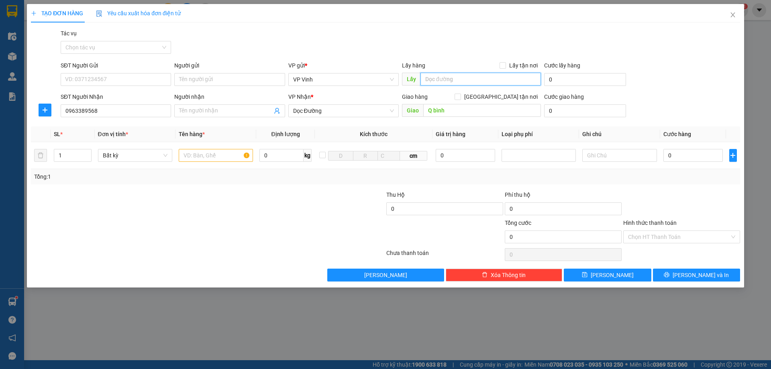
click at [458, 80] on input "text" at bounding box center [481, 79] width 121 height 13
click at [472, 112] on input "Q bình" at bounding box center [482, 110] width 118 height 13
click at [215, 158] on input "text" at bounding box center [216, 155] width 74 height 13
click at [701, 153] on input "0" at bounding box center [694, 155] width 60 height 13
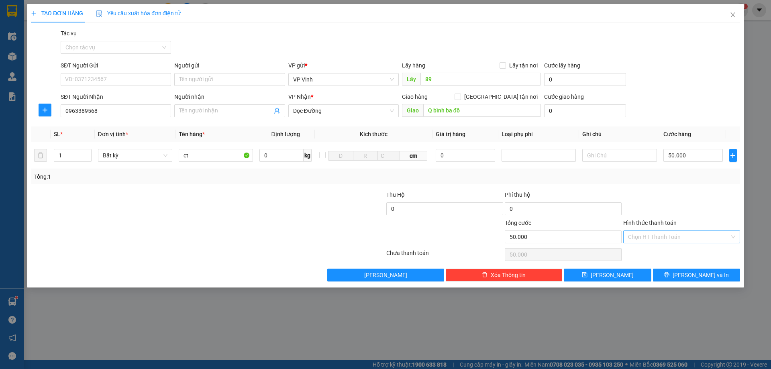
click at [667, 237] on input "Hình thức thanh toán" at bounding box center [679, 237] width 102 height 12
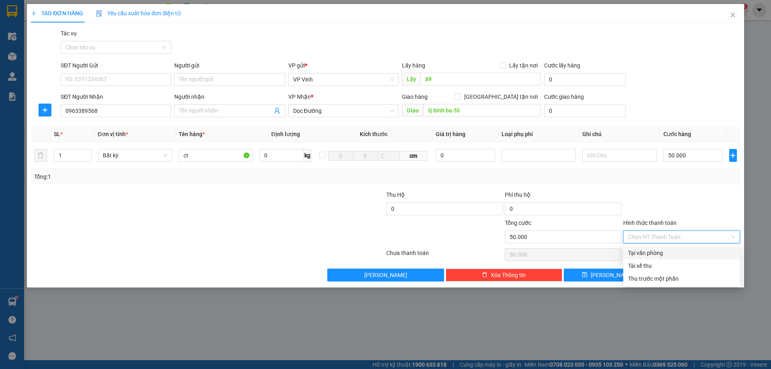
click at [655, 253] on div "Tại văn phòng" at bounding box center [681, 253] width 107 height 9
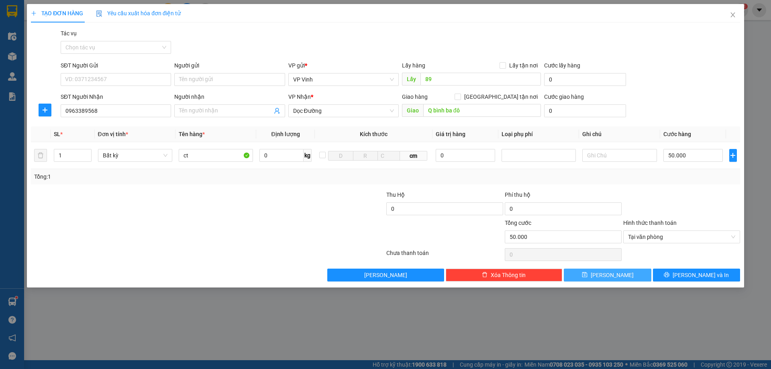
click at [610, 276] on span "Lưu" at bounding box center [612, 275] width 43 height 9
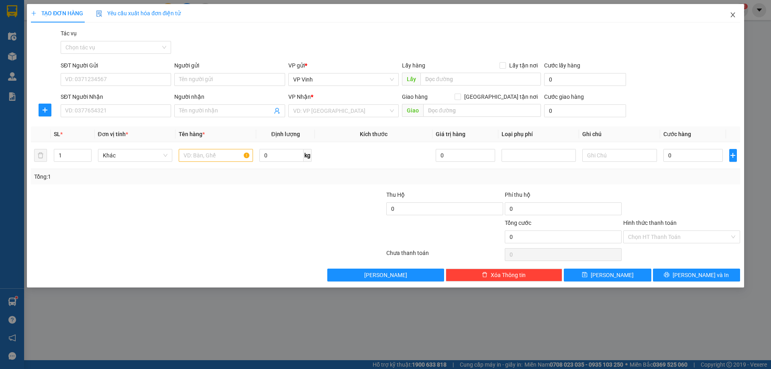
click at [735, 14] on icon "close" at bounding box center [733, 15] width 6 height 6
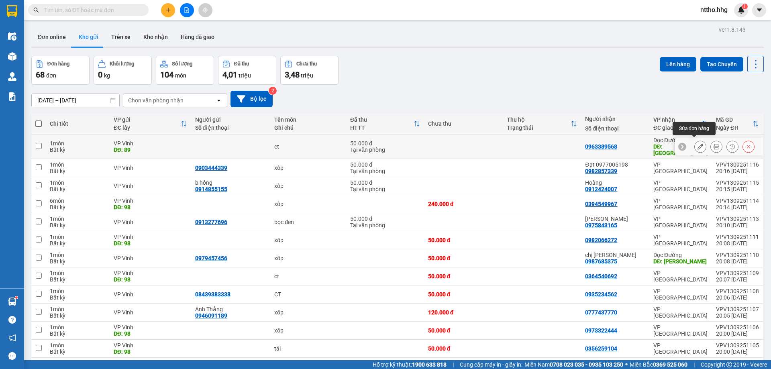
click at [698, 144] on icon at bounding box center [701, 147] width 6 height 6
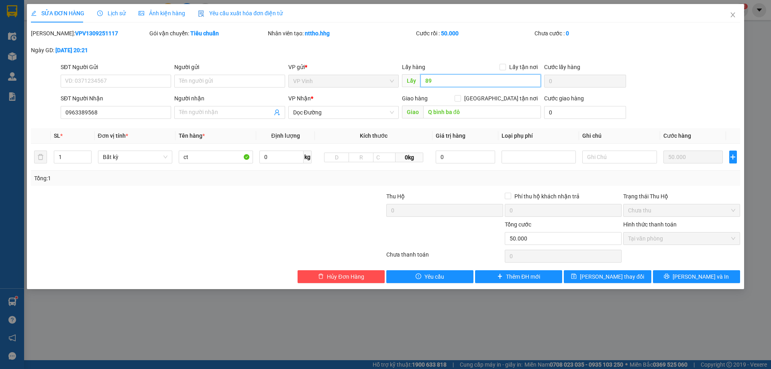
click at [442, 82] on input "89" at bounding box center [481, 80] width 121 height 13
click at [620, 279] on span "Lưu thay đổi" at bounding box center [612, 276] width 64 height 9
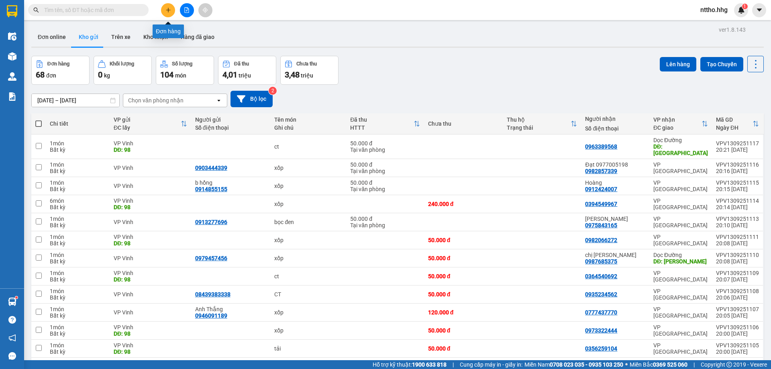
click at [168, 8] on icon "plus" at bounding box center [169, 10] width 6 height 6
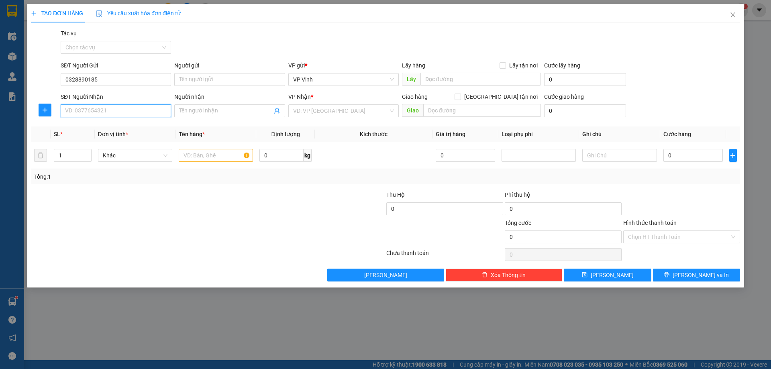
click at [84, 113] on input "SĐT Người Nhận" at bounding box center [116, 110] width 110 height 13
click at [130, 82] on input "0328890185" at bounding box center [116, 79] width 110 height 13
click at [80, 114] on input "0" at bounding box center [116, 110] width 110 height 13
click at [86, 79] on input "0328890185" at bounding box center [116, 79] width 110 height 13
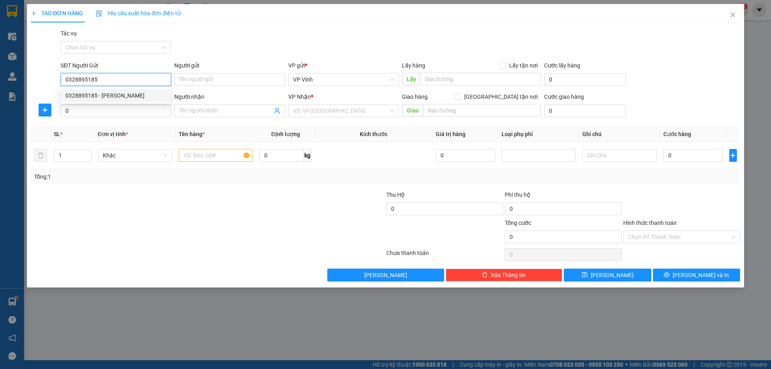
click at [131, 78] on input "0328895185" at bounding box center [116, 79] width 110 height 13
click at [113, 94] on div "0328895185 - C ngọc" at bounding box center [115, 95] width 101 height 9
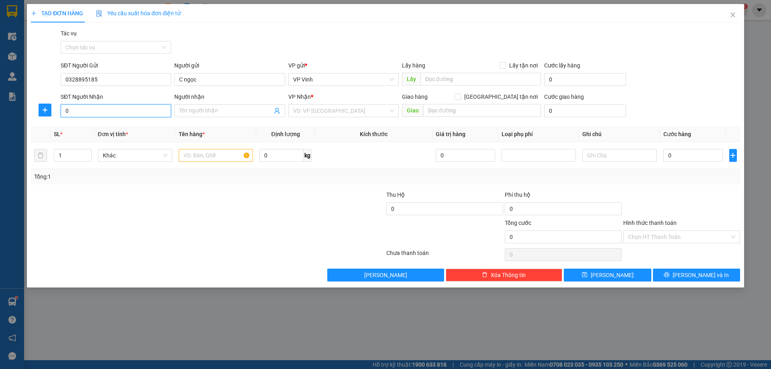
click at [98, 109] on input "0" at bounding box center [116, 110] width 110 height 13
click at [111, 128] on div "0935110205 - Thịnh" at bounding box center [115, 127] width 101 height 9
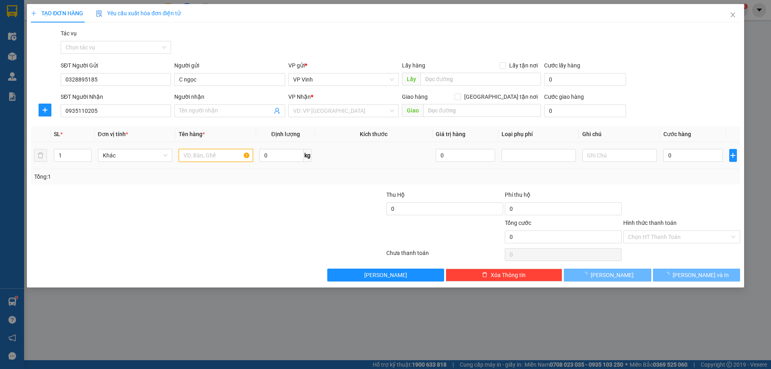
click at [208, 156] on input "text" at bounding box center [216, 155] width 74 height 13
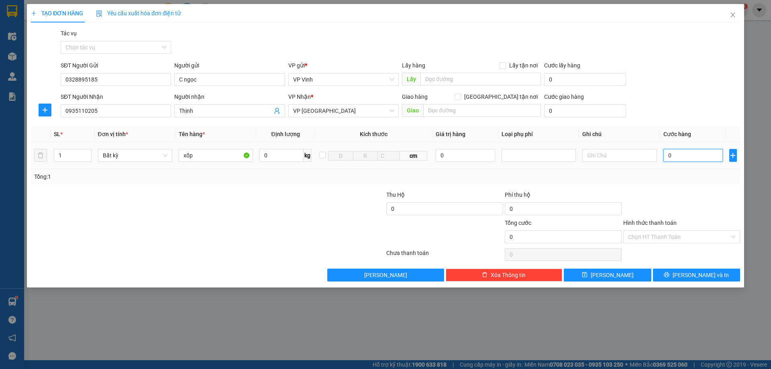
click at [691, 157] on input "0" at bounding box center [694, 155] width 60 height 13
click at [685, 239] on input "Hình thức thanh toán" at bounding box center [679, 237] width 102 height 12
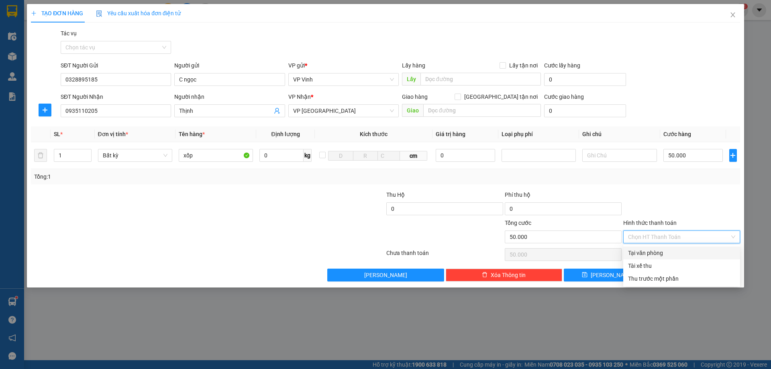
click at [670, 250] on div "Tại văn phòng" at bounding box center [681, 253] width 107 height 9
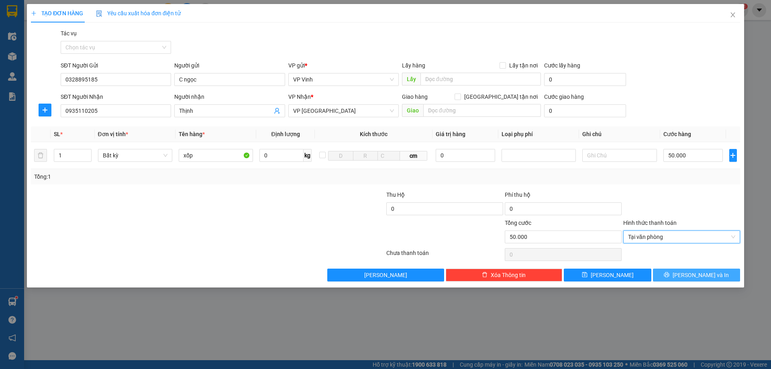
click at [691, 272] on span "Lưu và In" at bounding box center [701, 275] width 56 height 9
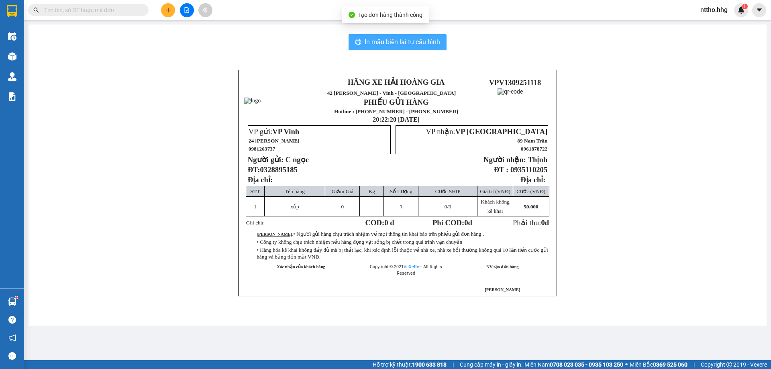
drag, startPoint x: 383, startPoint y: 38, endPoint x: 397, endPoint y: 42, distance: 14.6
click at [382, 38] on span "In mẫu biên lai tự cấu hình" at bounding box center [403, 42] width 76 height 10
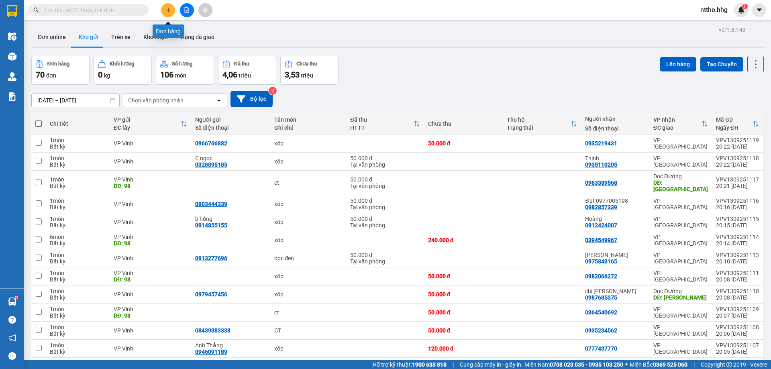
click at [167, 11] on icon "plus" at bounding box center [169, 10] width 6 height 6
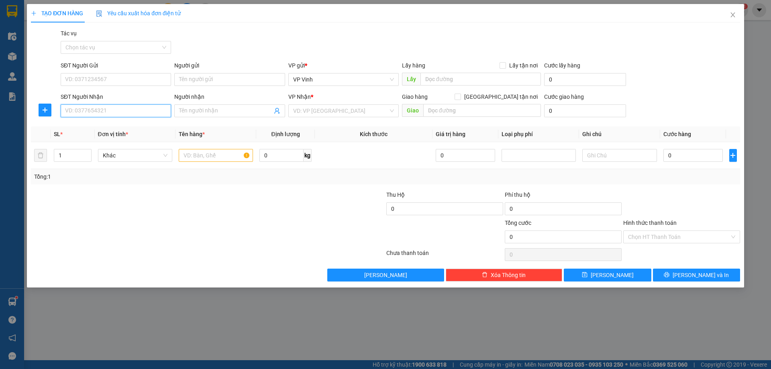
click at [93, 110] on input "SĐT Người Nhận" at bounding box center [116, 110] width 110 height 13
click at [109, 120] on div "0397383846 0397383846" at bounding box center [116, 127] width 110 height 16
click at [98, 128] on th "Đơn vị tính *" at bounding box center [135, 135] width 81 height 16
click at [454, 73] on input "text" at bounding box center [481, 79] width 121 height 13
click at [119, 110] on input "0397383846" at bounding box center [116, 110] width 110 height 13
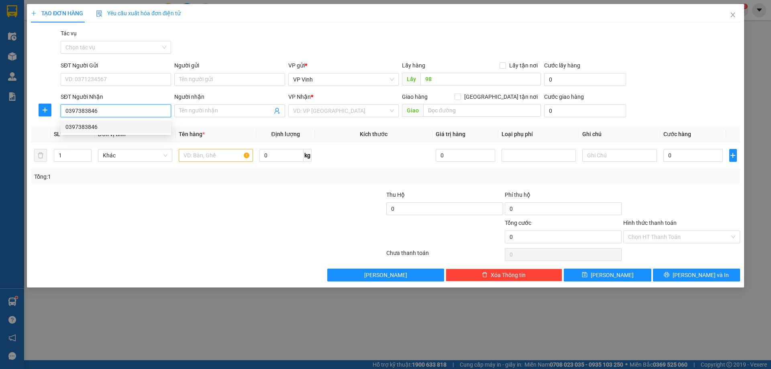
click at [107, 128] on div "0397383846" at bounding box center [115, 127] width 101 height 9
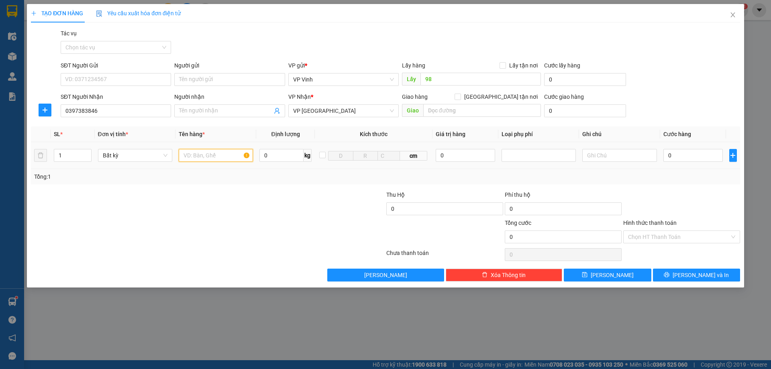
click at [218, 159] on input "text" at bounding box center [216, 155] width 74 height 13
click at [681, 153] on input "0" at bounding box center [694, 155] width 60 height 13
drag, startPoint x: 619, startPoint y: 277, endPoint x: 504, endPoint y: 202, distance: 137.5
click at [619, 276] on button "Lưu" at bounding box center [607, 275] width 87 height 13
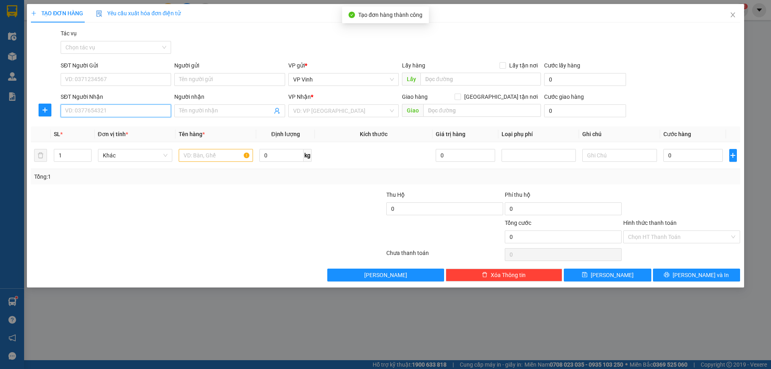
click at [102, 111] on input "SĐT Người Nhận" at bounding box center [116, 110] width 110 height 13
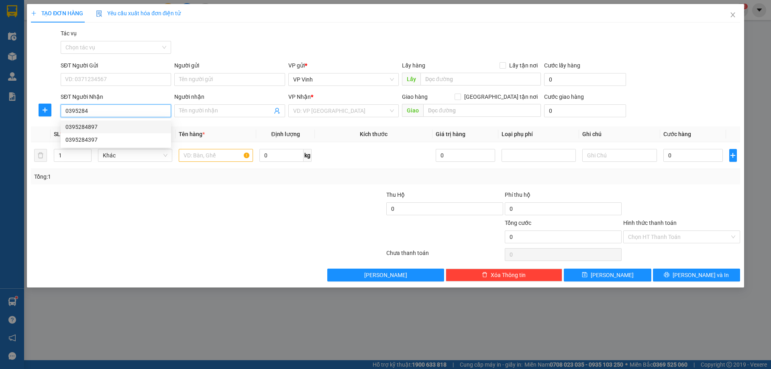
click at [135, 123] on div "0395284897" at bounding box center [115, 127] width 101 height 9
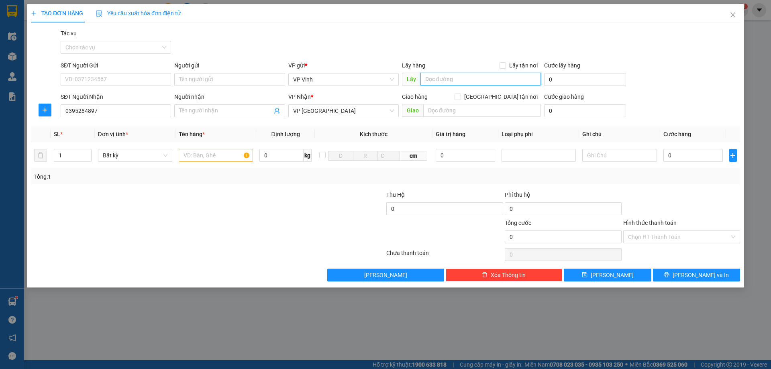
click at [440, 74] on input "text" at bounding box center [481, 79] width 121 height 13
click at [215, 154] on input "text" at bounding box center [216, 155] width 74 height 13
click at [685, 151] on input "0" at bounding box center [694, 155] width 60 height 13
drag, startPoint x: 662, startPoint y: 232, endPoint x: 656, endPoint y: 244, distance: 13.3
click at [661, 233] on input "Hình thức thanh toán" at bounding box center [679, 237] width 102 height 12
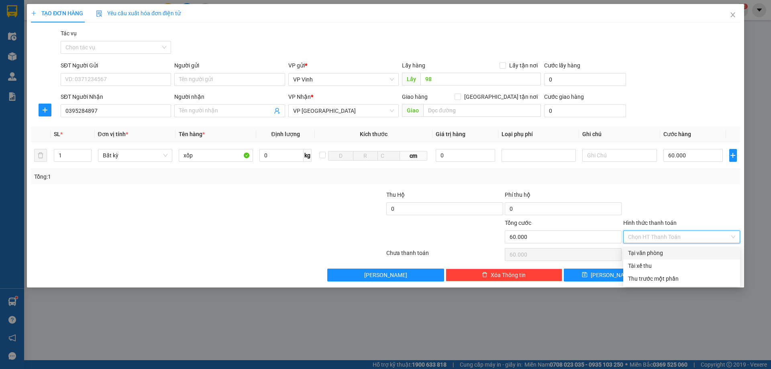
click at [647, 251] on div "Tại văn phòng" at bounding box center [681, 253] width 107 height 9
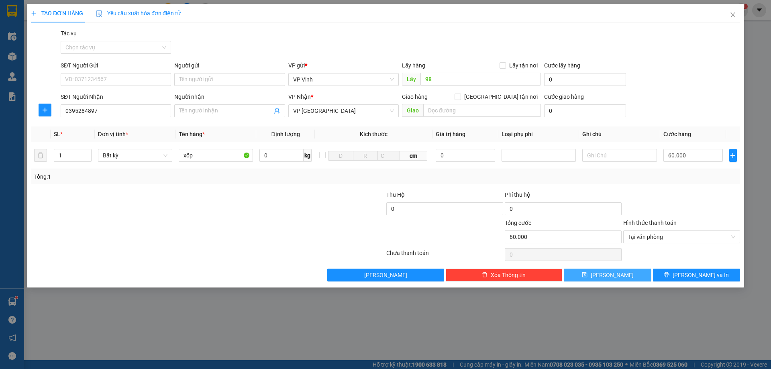
click at [610, 278] on span "Lưu" at bounding box center [612, 275] width 43 height 9
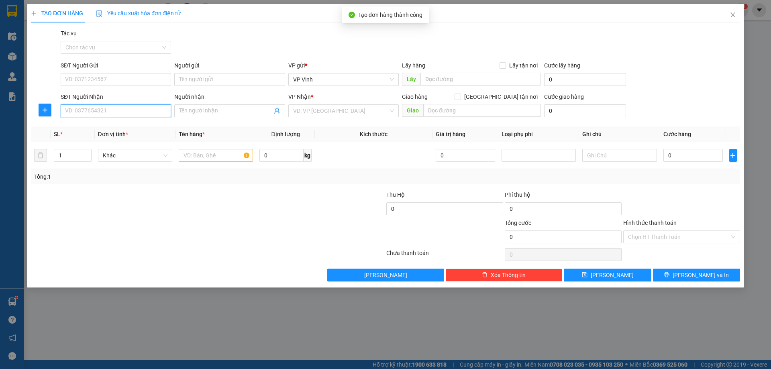
click at [102, 106] on input "SĐT Người Nhận" at bounding box center [116, 110] width 110 height 13
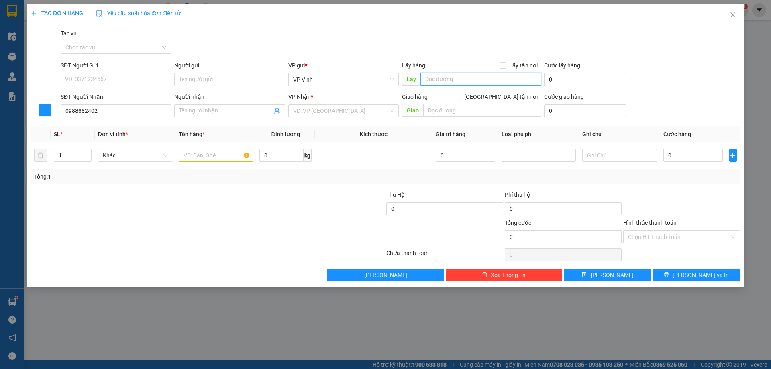
click at [473, 79] on input "text" at bounding box center [481, 79] width 121 height 13
click at [350, 110] on input "search" at bounding box center [340, 111] width 95 height 12
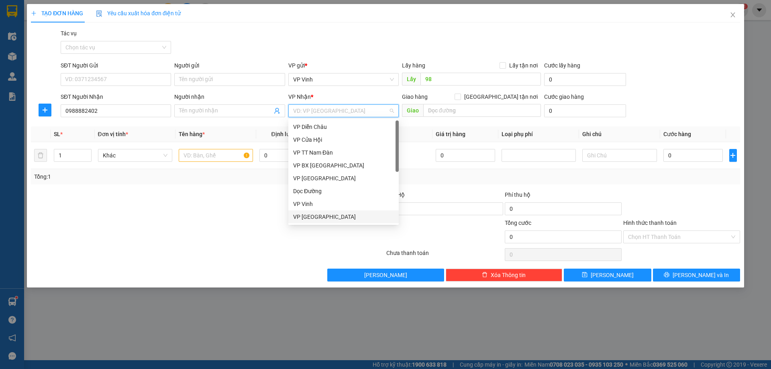
click at [313, 218] on div "VP Đà Nẵng" at bounding box center [343, 217] width 101 height 9
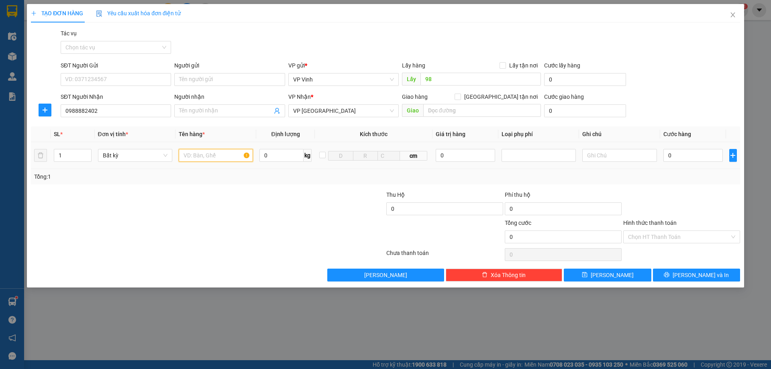
drag, startPoint x: 197, startPoint y: 159, endPoint x: 237, endPoint y: 151, distance: 41.0
click at [198, 159] on input "text" at bounding box center [216, 155] width 74 height 13
click at [675, 243] on input "Hình thức thanh toán" at bounding box center [679, 237] width 102 height 12
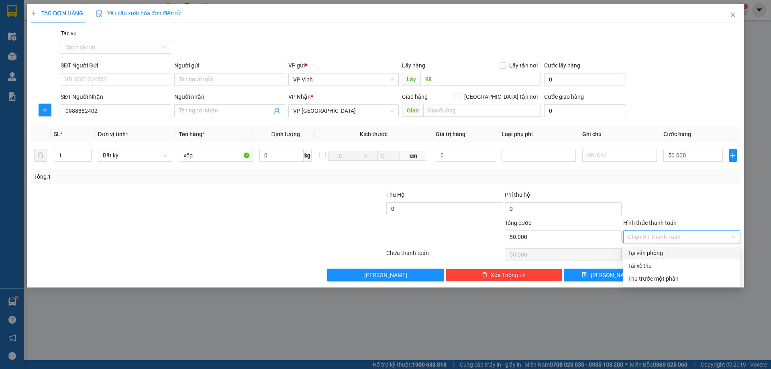
click at [647, 255] on div "Tại văn phòng" at bounding box center [681, 253] width 107 height 9
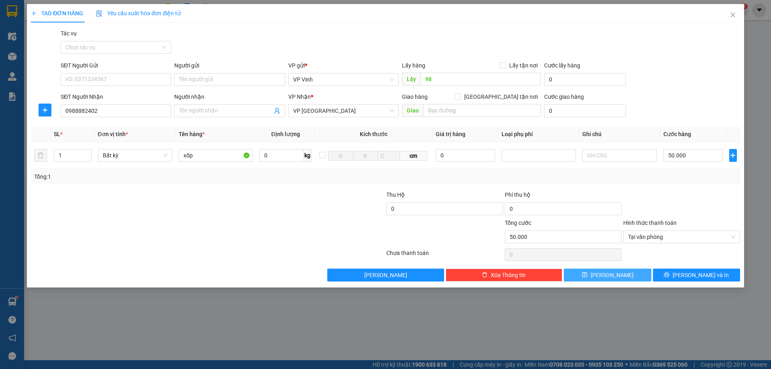
click at [631, 274] on button "Lưu" at bounding box center [607, 275] width 87 height 13
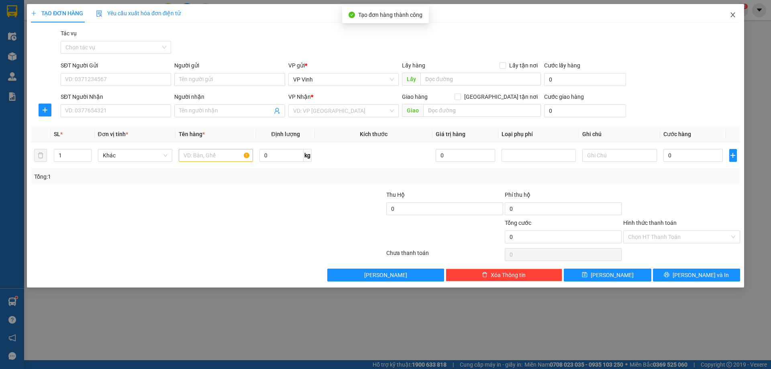
click at [733, 17] on icon "close" at bounding box center [733, 15] width 6 height 6
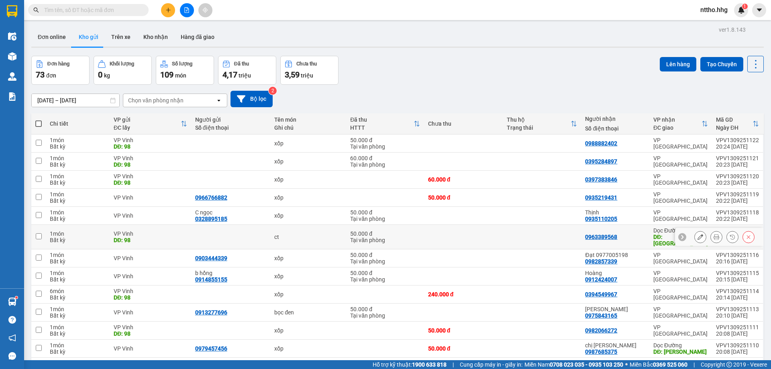
click at [455, 236] on td at bounding box center [463, 237] width 79 height 25
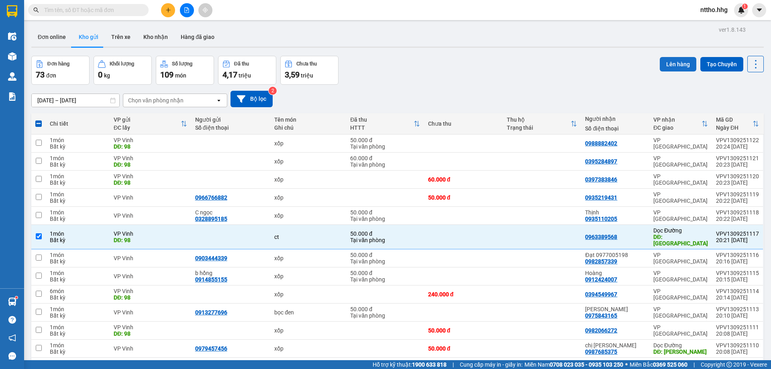
drag, startPoint x: 663, startPoint y: 56, endPoint x: 667, endPoint y: 58, distance: 4.5
click at [665, 57] on div "Lên hàng Tạo Chuyến" at bounding box center [712, 64] width 104 height 16
click at [669, 60] on button "Lên hàng" at bounding box center [678, 64] width 37 height 14
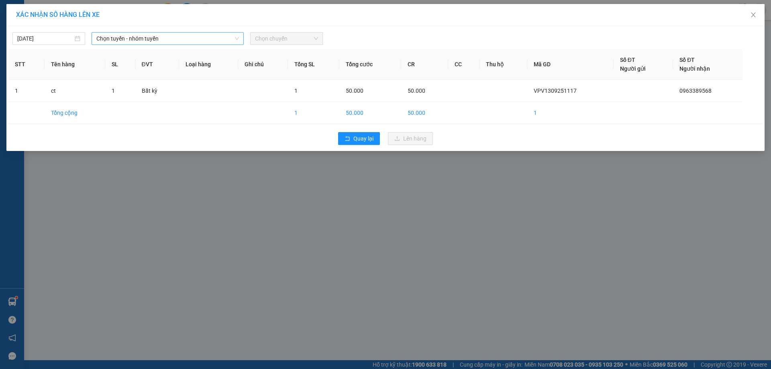
click at [197, 41] on span "Chọn tuyến - nhóm tuyến" at bounding box center [167, 39] width 143 height 12
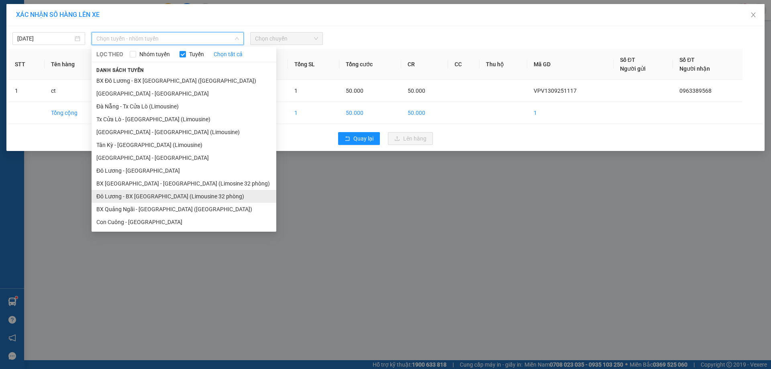
click at [132, 195] on li "Đô Lương - BX Đà Nẵng (Limousine 32 phòng)" at bounding box center [184, 196] width 185 height 13
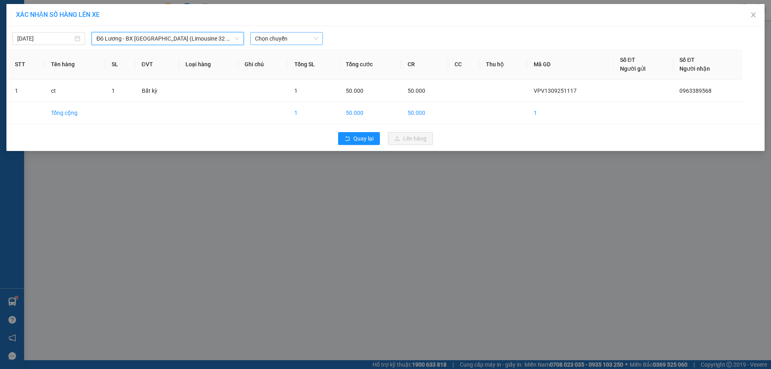
drag, startPoint x: 281, startPoint y: 40, endPoint x: 305, endPoint y: 39, distance: 24.1
click at [282, 39] on span "Chọn chuyến" at bounding box center [286, 39] width 63 height 12
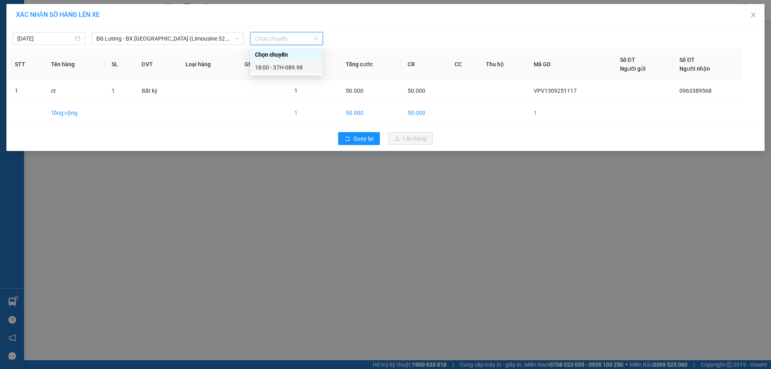
click at [292, 67] on div "18:00 - 37H-089.98" at bounding box center [286, 67] width 63 height 9
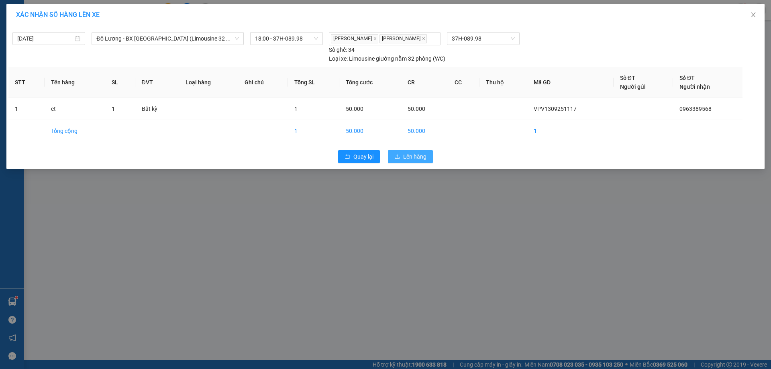
click at [397, 151] on button "Lên hàng" at bounding box center [410, 156] width 45 height 13
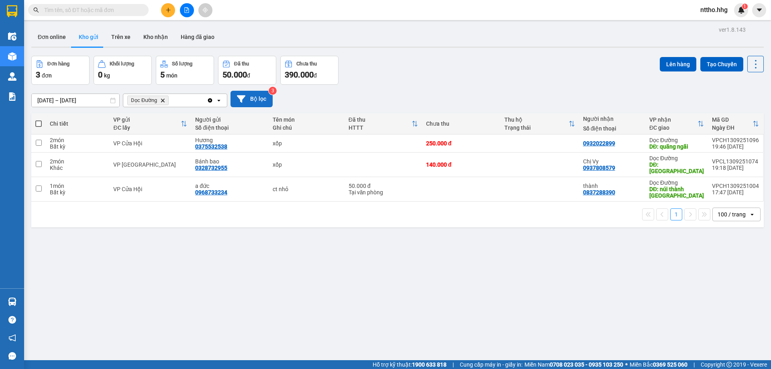
click at [252, 96] on button "Bộ lọc" at bounding box center [252, 99] width 42 height 16
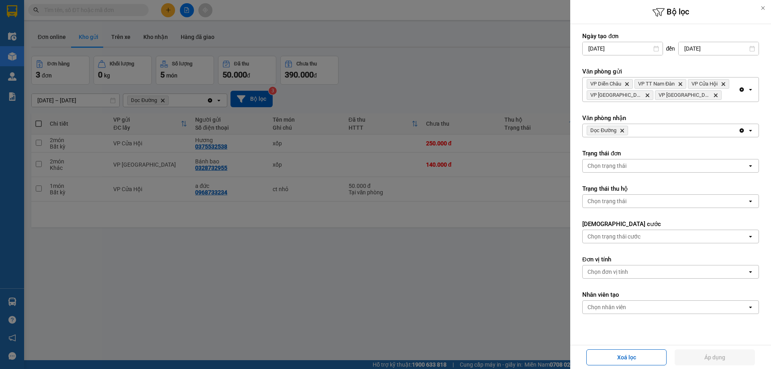
click at [739, 88] on icon "Clear all" at bounding box center [742, 89] width 6 height 6
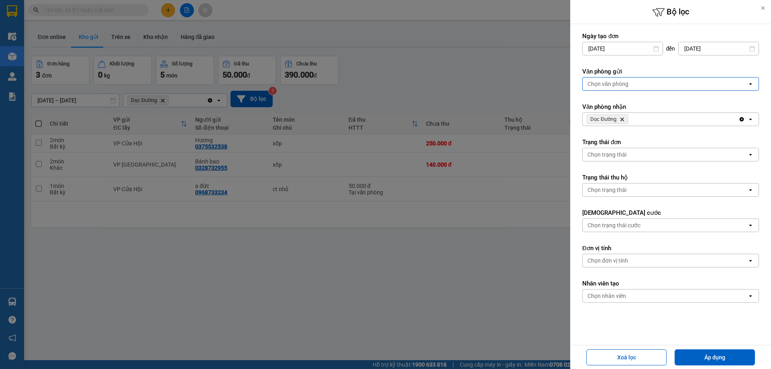
click at [646, 88] on div "Chọn văn phòng" at bounding box center [665, 84] width 165 height 13
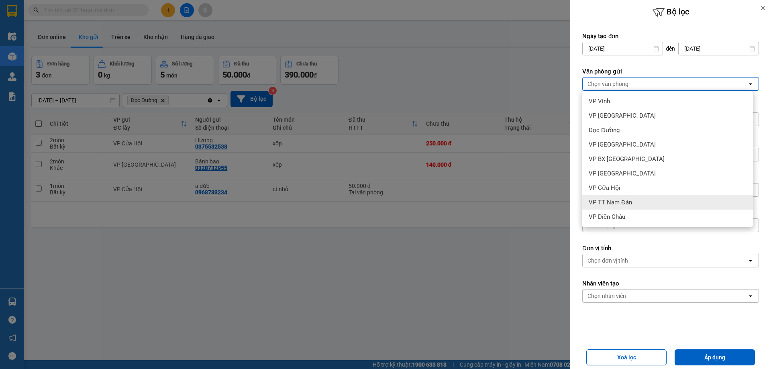
drag, startPoint x: 620, startPoint y: 202, endPoint x: 623, endPoint y: 188, distance: 14.8
click at [621, 202] on span "VP TT Nam Đàn" at bounding box center [610, 202] width 43 height 8
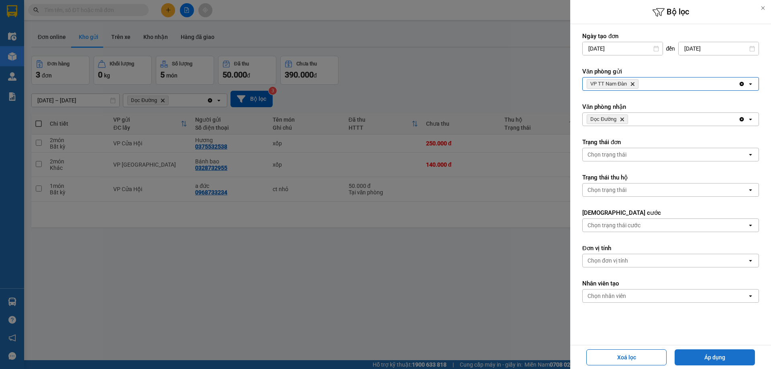
click at [713, 360] on button "Áp dụng" at bounding box center [715, 357] width 80 height 16
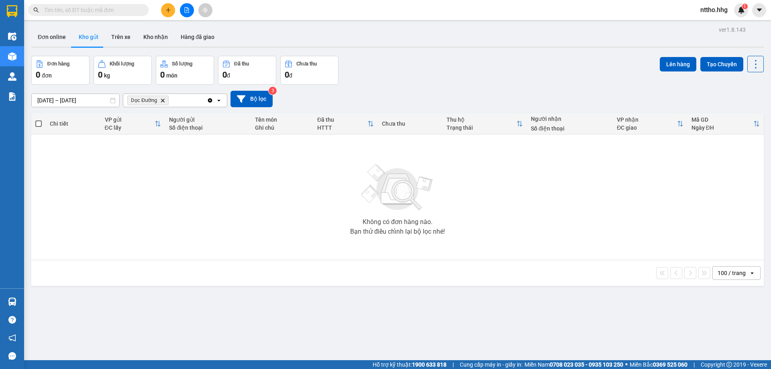
click at [210, 98] on icon "Clear all" at bounding box center [210, 100] width 6 height 6
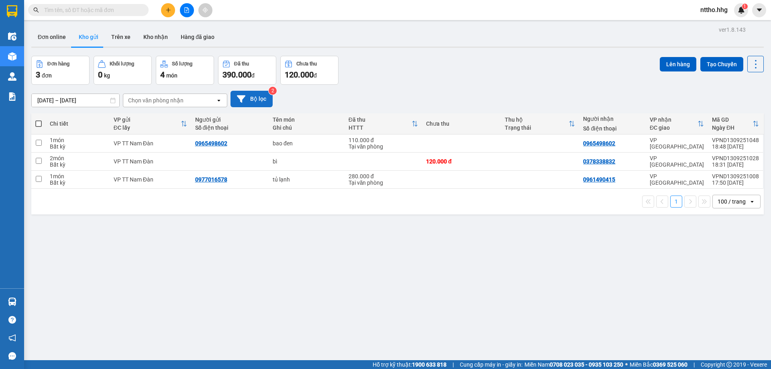
click at [244, 98] on icon at bounding box center [241, 99] width 8 height 8
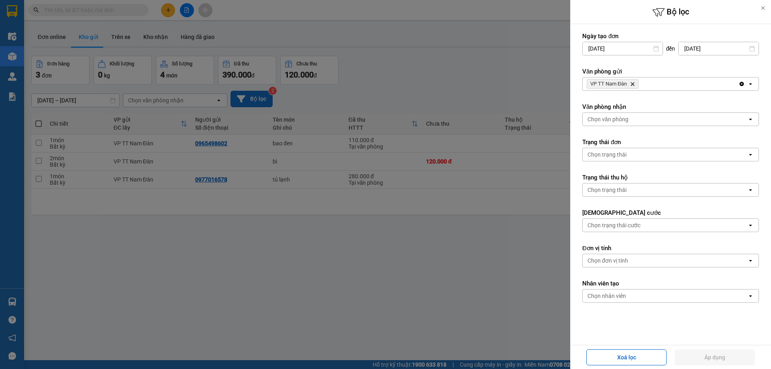
click at [650, 85] on div "VP TT Nam Đàn Delete" at bounding box center [661, 84] width 156 height 13
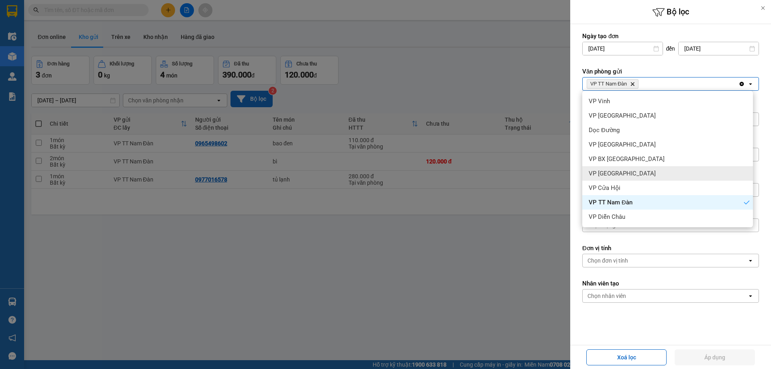
click at [631, 176] on span "VP [GEOGRAPHIC_DATA]" at bounding box center [622, 174] width 67 height 8
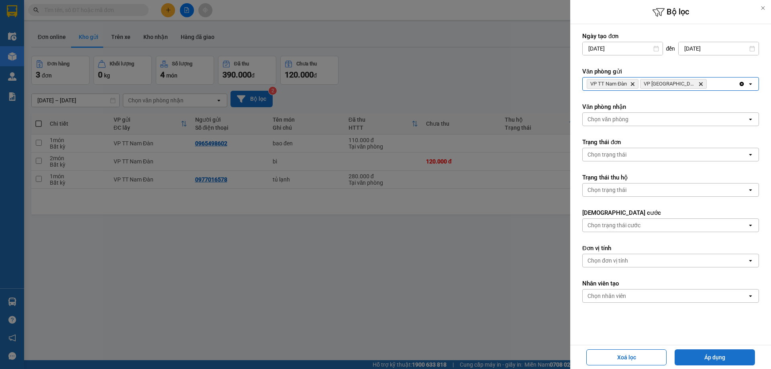
click at [718, 357] on button "Áp dụng" at bounding box center [715, 357] width 80 height 16
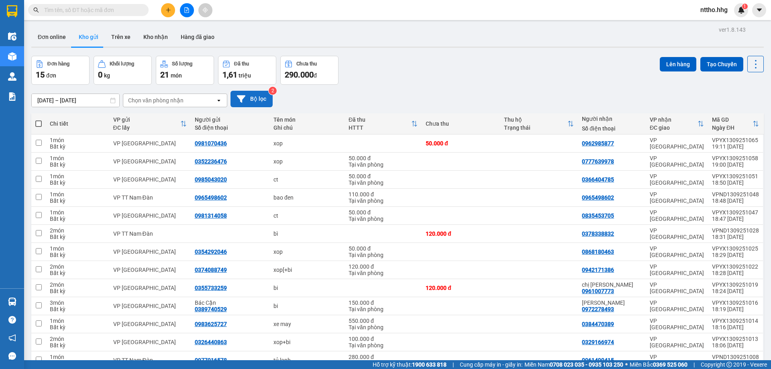
click at [249, 94] on button "Bộ lọc" at bounding box center [252, 99] width 42 height 16
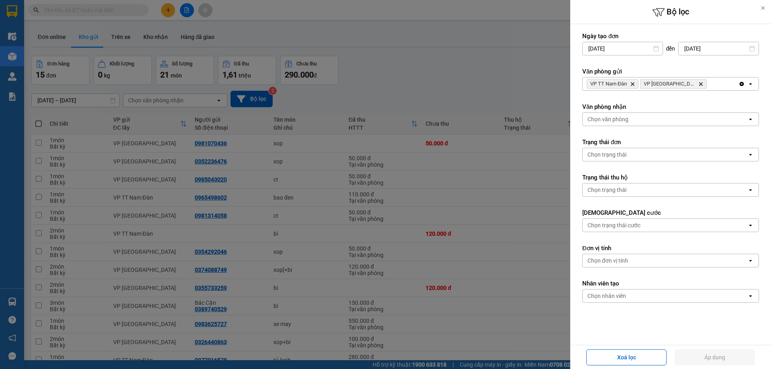
click at [740, 84] on icon "Clear all" at bounding box center [742, 84] width 4 height 4
click at [634, 85] on div "Chọn văn phòng" at bounding box center [665, 84] width 165 height 13
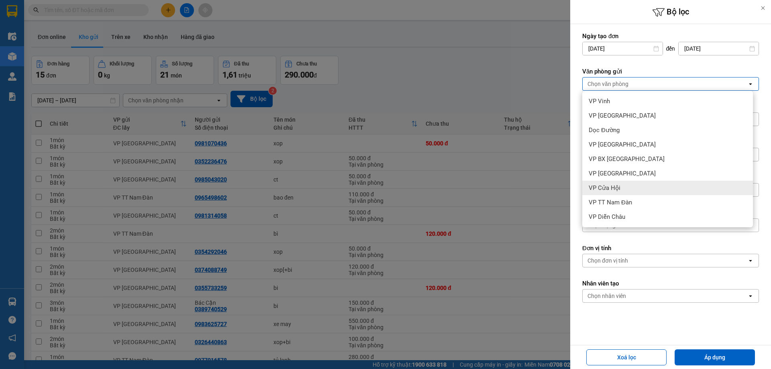
click at [614, 190] on span "VP Cửa Hội" at bounding box center [605, 188] width 32 height 8
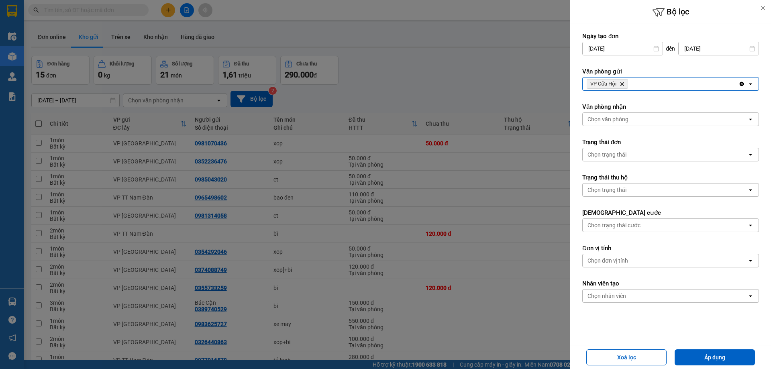
click at [466, 45] on div at bounding box center [385, 184] width 771 height 369
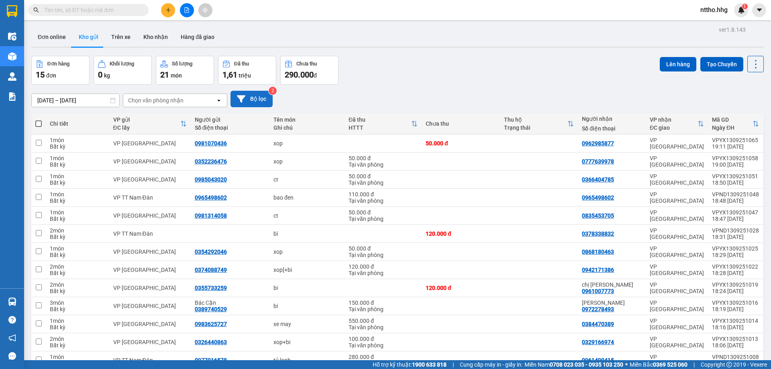
drag, startPoint x: 251, startPoint y: 96, endPoint x: 257, endPoint y: 98, distance: 6.4
click at [257, 98] on button "Bộ lọc" at bounding box center [252, 99] width 42 height 16
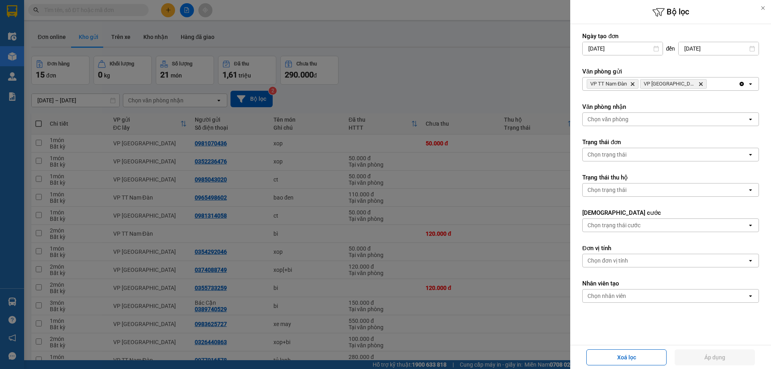
click at [739, 82] on icon "Clear all" at bounding box center [742, 84] width 6 height 6
click at [644, 82] on div "Chọn văn phòng" at bounding box center [665, 84] width 165 height 13
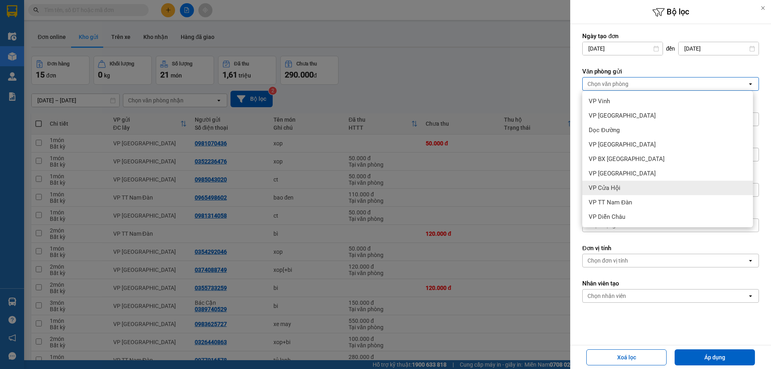
click at [613, 188] on span "VP Cửa Hội" at bounding box center [605, 188] width 32 height 8
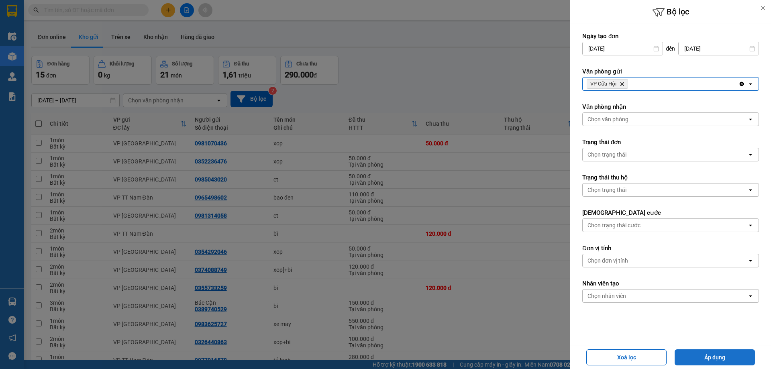
click at [721, 358] on button "Áp dụng" at bounding box center [715, 357] width 80 height 16
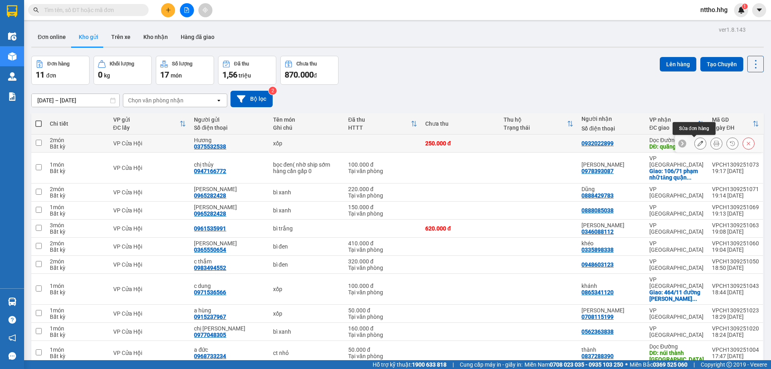
click at [698, 145] on icon at bounding box center [701, 144] width 6 height 6
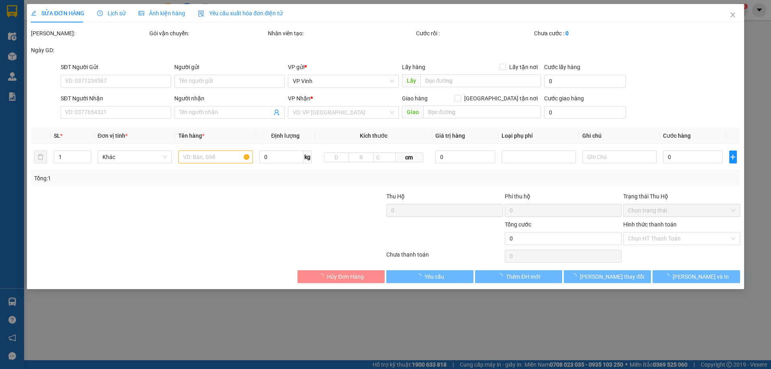
type input "0375532538"
type input "Hương"
type input "0932022899"
type input "quãng ngãi"
type input "250.000"
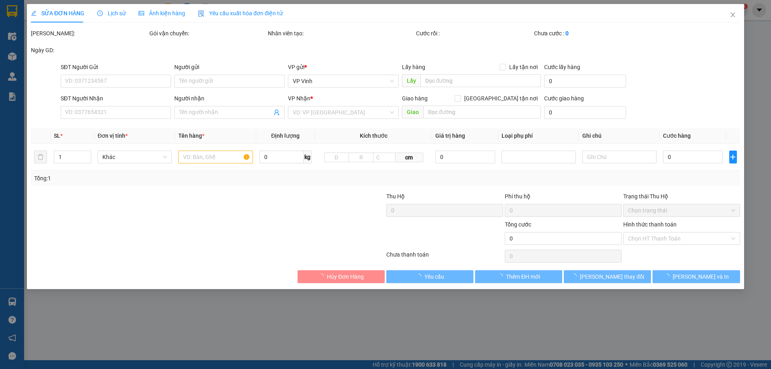
type input "250.000"
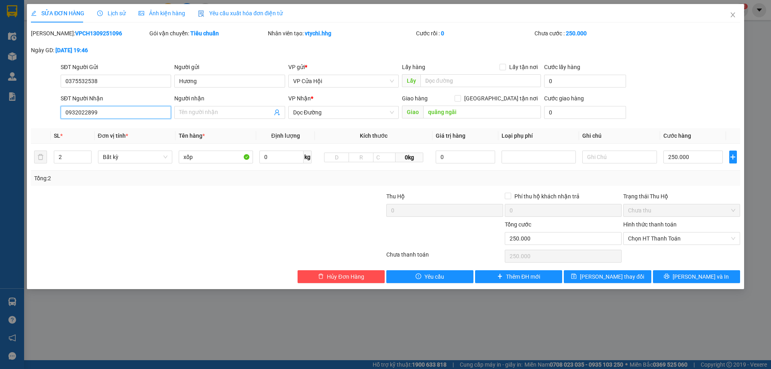
drag, startPoint x: 122, startPoint y: 110, endPoint x: 44, endPoint y: 111, distance: 78.3
click at [45, 111] on div "SĐT Người Nhận 0932022899 0932022899 Người nhận Tên người nhận VP Nhận * Dọc Đư…" at bounding box center [385, 108] width 711 height 28
type input "0905430808"
click at [204, 112] on input "Người nhận" at bounding box center [225, 112] width 93 height 9
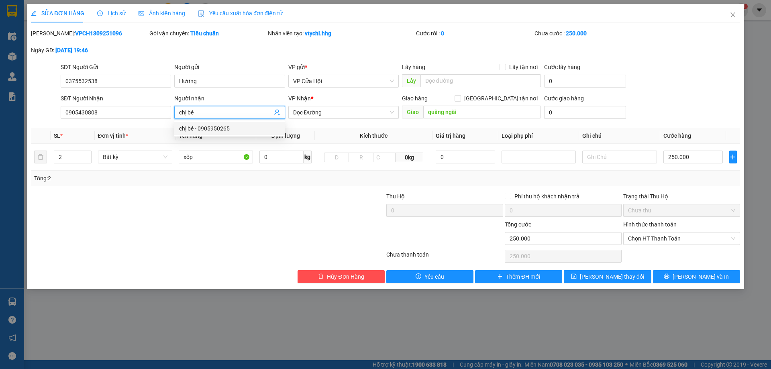
type input "chị bé"
click at [171, 212] on div at bounding box center [148, 206] width 237 height 28
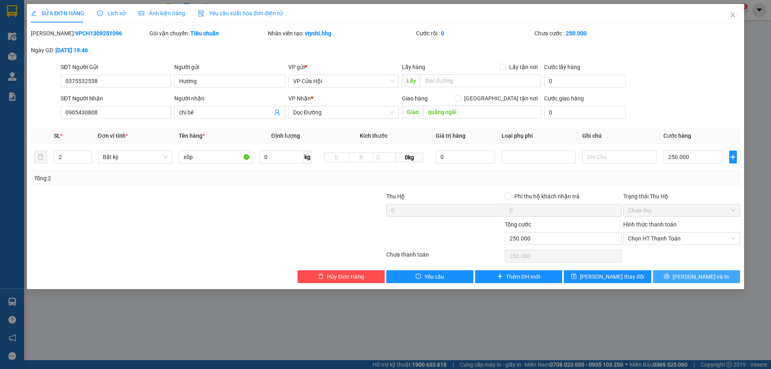
click at [703, 279] on span "[PERSON_NAME] và In" at bounding box center [701, 276] width 56 height 9
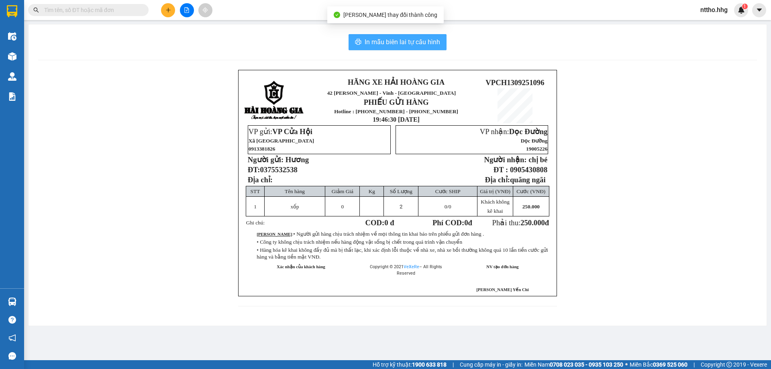
click at [411, 45] on span "In mẫu biên lai tự cấu hình" at bounding box center [403, 42] width 76 height 10
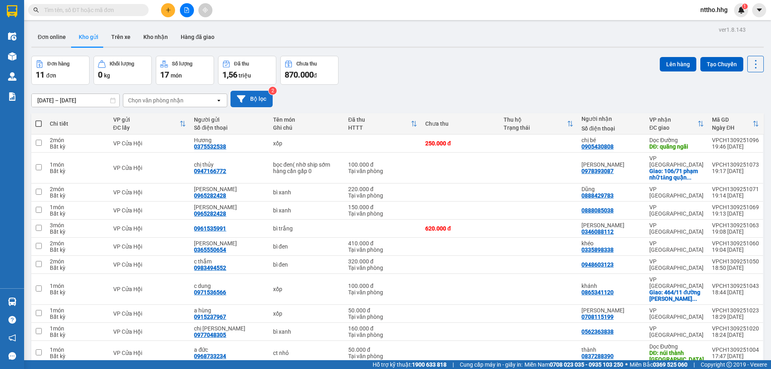
click at [253, 100] on button "Bộ lọc" at bounding box center [252, 99] width 42 height 16
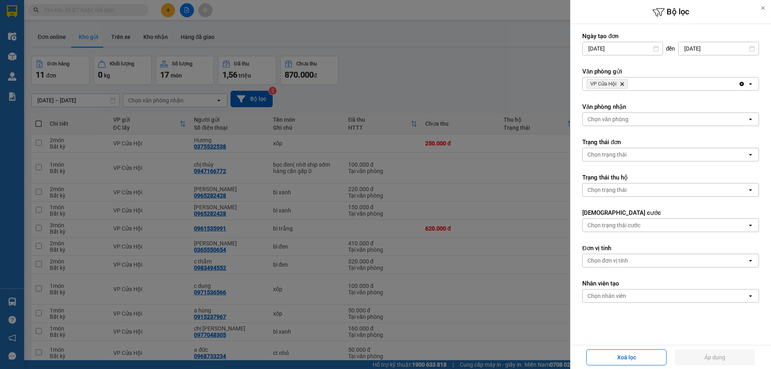
click at [620, 83] on icon "Delete" at bounding box center [622, 84] width 5 height 5
click at [628, 83] on div "Chọn văn phòng" at bounding box center [608, 84] width 41 height 8
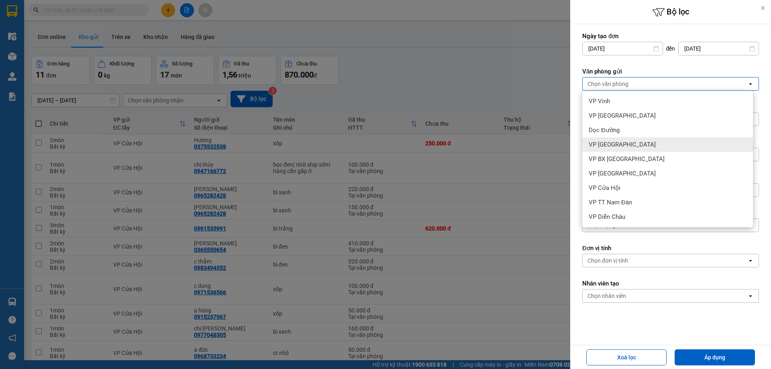
click at [623, 146] on div "VP [GEOGRAPHIC_DATA]" at bounding box center [667, 144] width 171 height 14
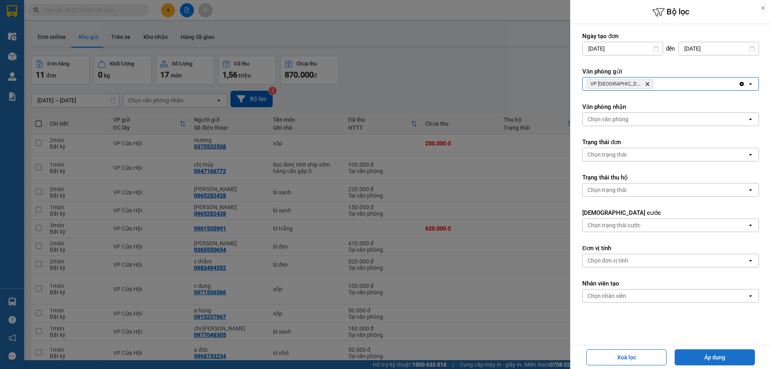
click at [714, 358] on button "Áp dụng" at bounding box center [715, 357] width 80 height 16
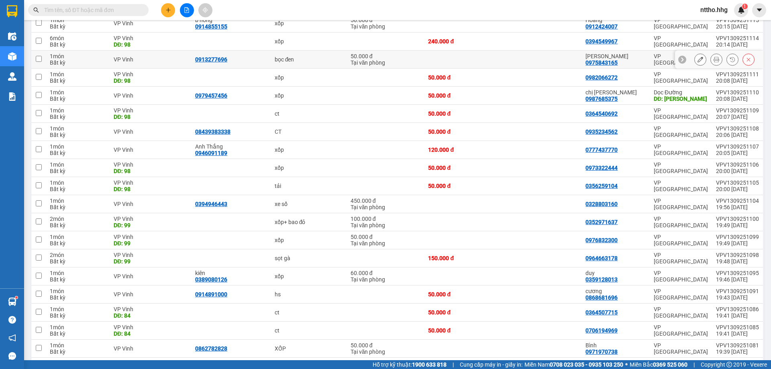
scroll to position [161, 0]
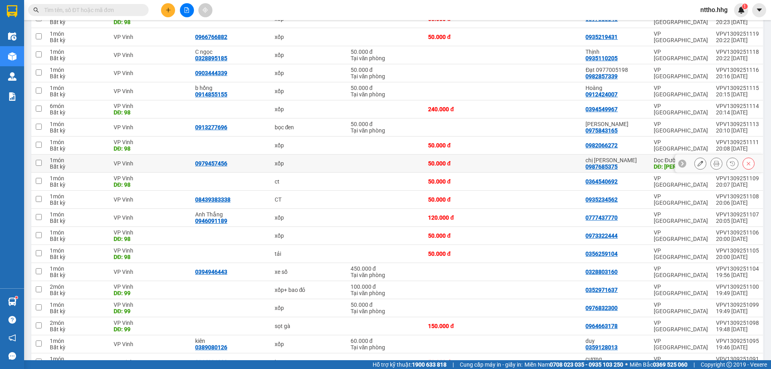
click at [496, 164] on div "50.000 đ" at bounding box center [463, 163] width 71 height 6
checkbox input "true"
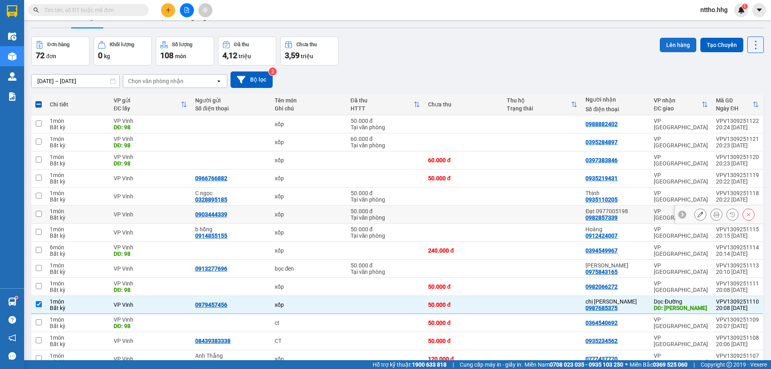
scroll to position [0, 0]
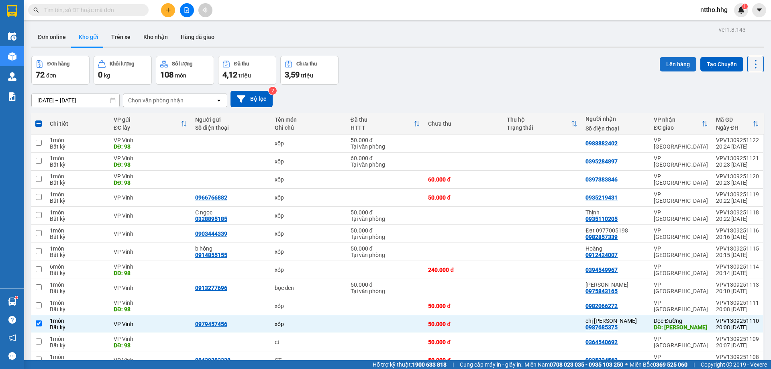
click at [671, 57] on button "Lên hàng" at bounding box center [678, 64] width 37 height 14
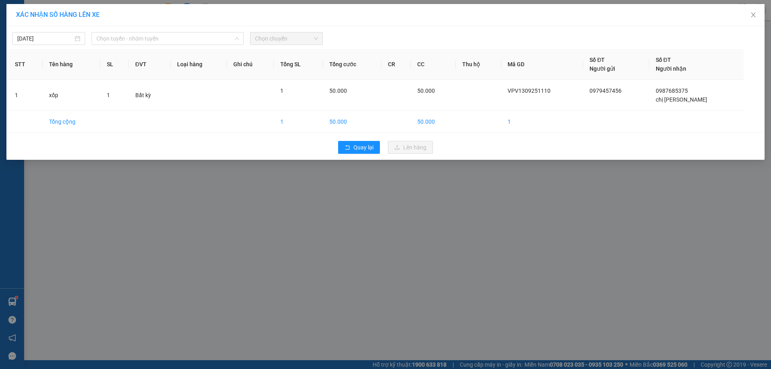
drag, startPoint x: 177, startPoint y: 41, endPoint x: 189, endPoint y: 46, distance: 13.2
click at [178, 41] on span "Chọn tuyến - nhóm tuyến" at bounding box center [167, 39] width 143 height 12
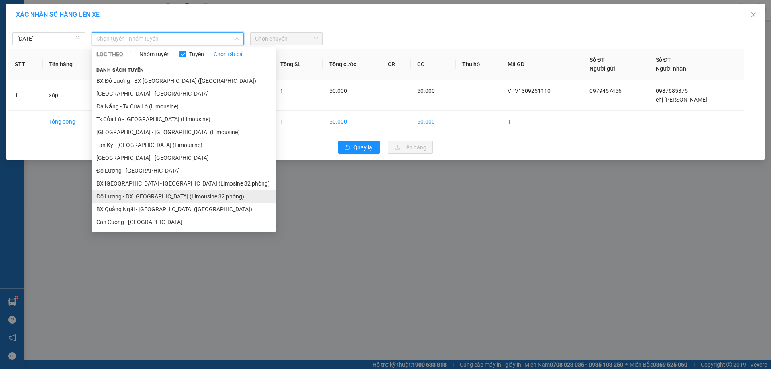
click at [168, 201] on li "Đô Lương - BX Đà Nẵng (Limousine 32 phòng)" at bounding box center [184, 196] width 185 height 13
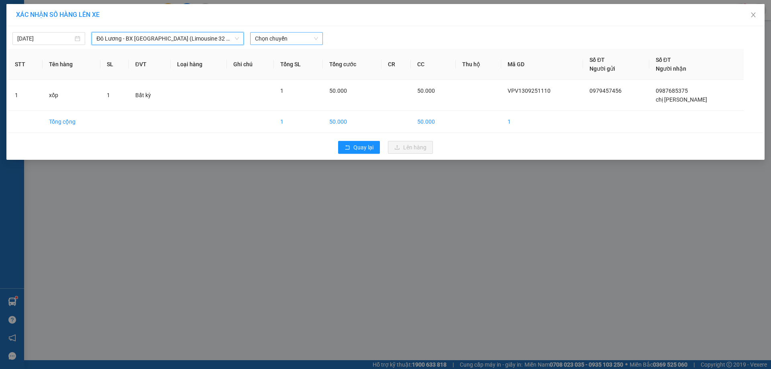
click at [294, 39] on span "Chọn chuyến" at bounding box center [286, 39] width 63 height 12
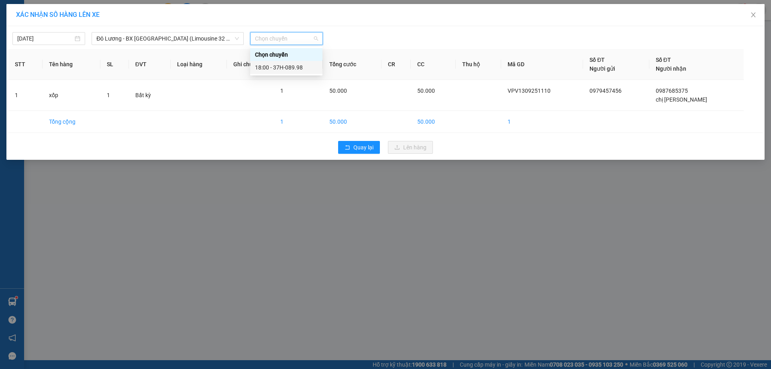
drag, startPoint x: 286, startPoint y: 66, endPoint x: 329, endPoint y: 78, distance: 44.5
click at [286, 66] on div "18:00 - 37H-089.98" at bounding box center [286, 67] width 63 height 9
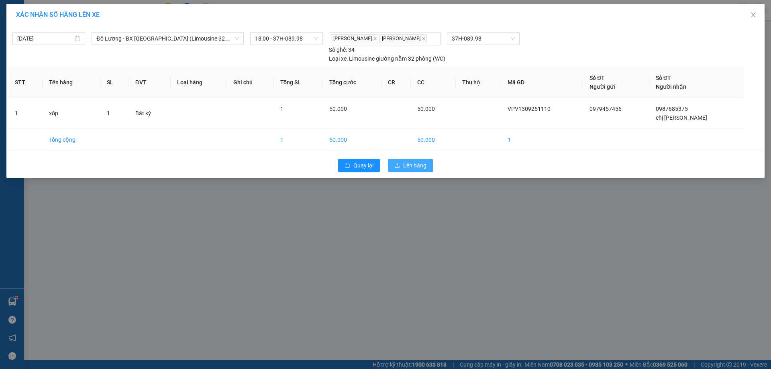
click at [401, 163] on button "Lên hàng" at bounding box center [410, 165] width 45 height 13
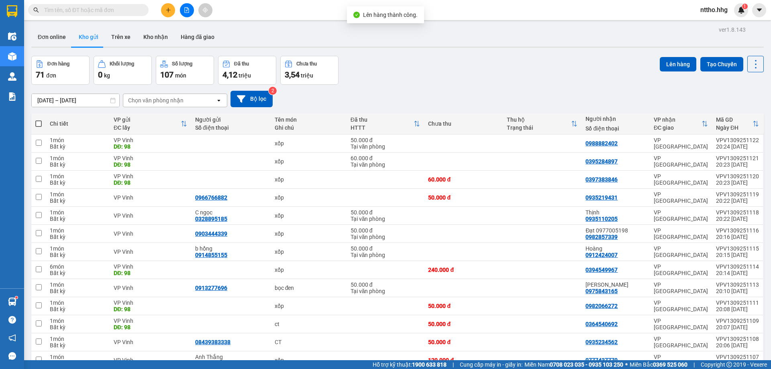
drag, startPoint x: 157, startPoint y: 98, endPoint x: 184, endPoint y: 106, distance: 28.5
click at [157, 98] on div "Chọn văn phòng nhận" at bounding box center [155, 100] width 55 height 8
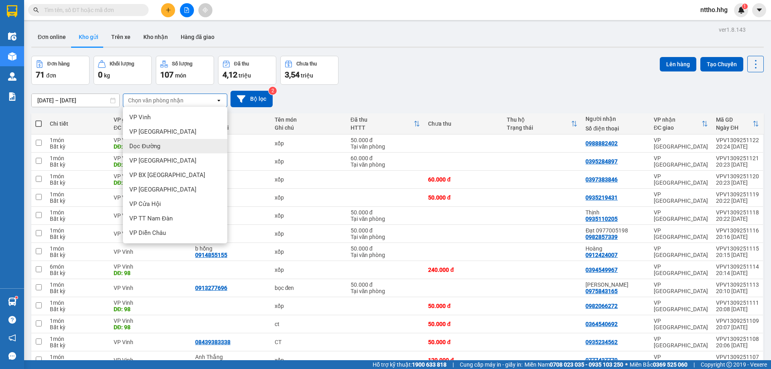
click at [149, 149] on span "Dọc Đường" at bounding box center [144, 146] width 31 height 8
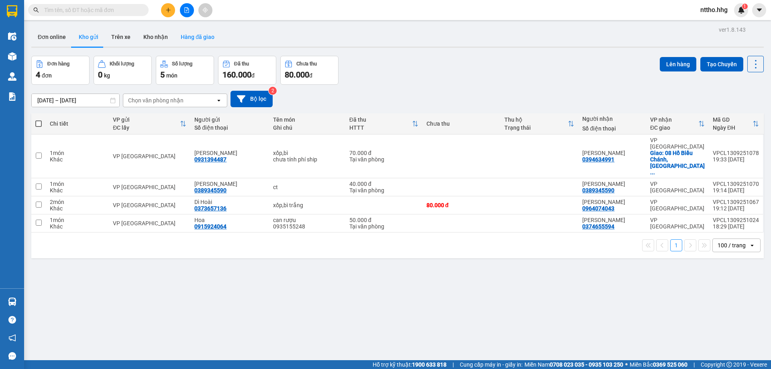
click at [210, 35] on button "Hàng đã giao" at bounding box center [197, 36] width 47 height 19
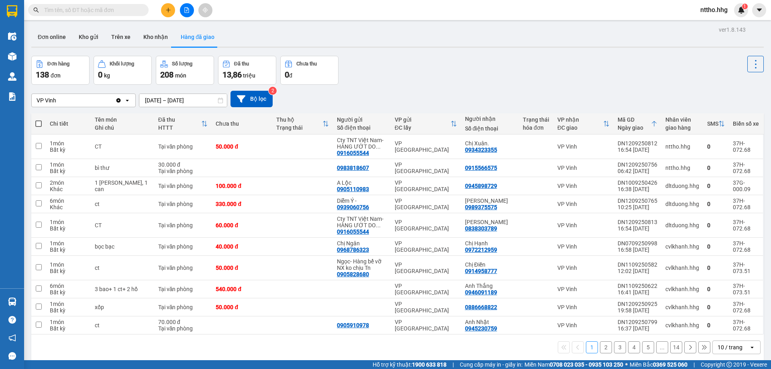
click at [708, 10] on span "nttho.hhg" at bounding box center [714, 10] width 40 height 10
click at [709, 22] on span "Đăng xuất" at bounding box center [722, 24] width 34 height 9
